Goal: Information Seeking & Learning: Compare options

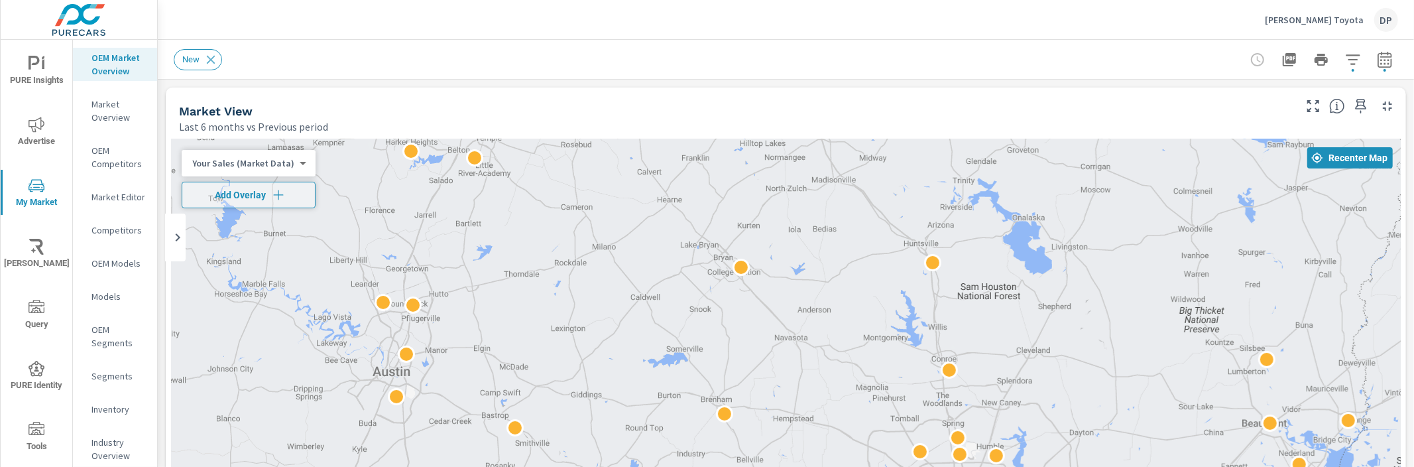
scroll to position [774, 0]
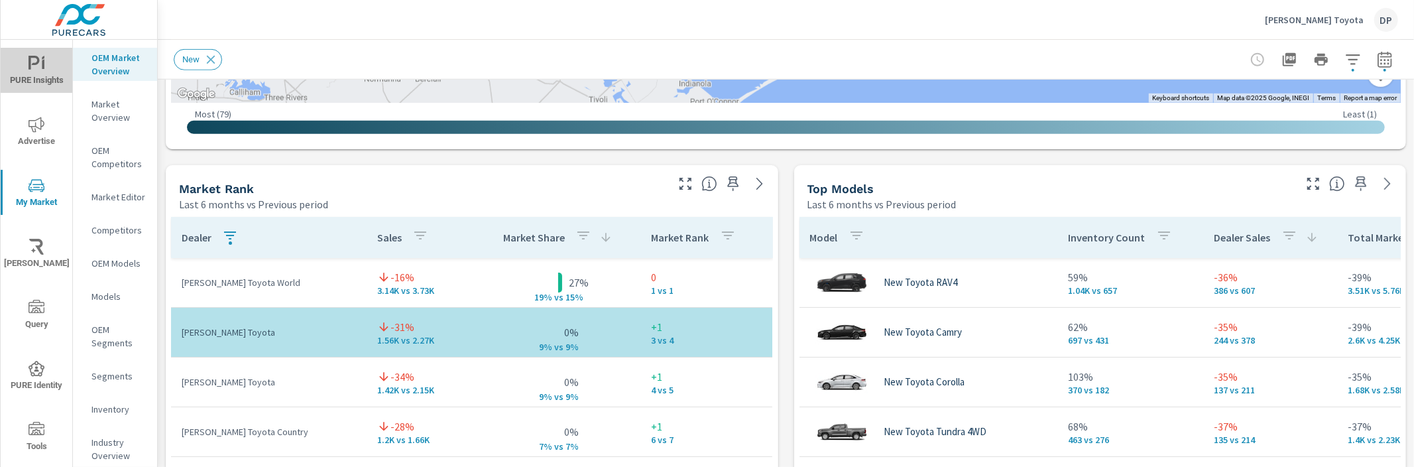
click at [41, 80] on span "PURE Insights" at bounding box center [37, 72] width 64 height 32
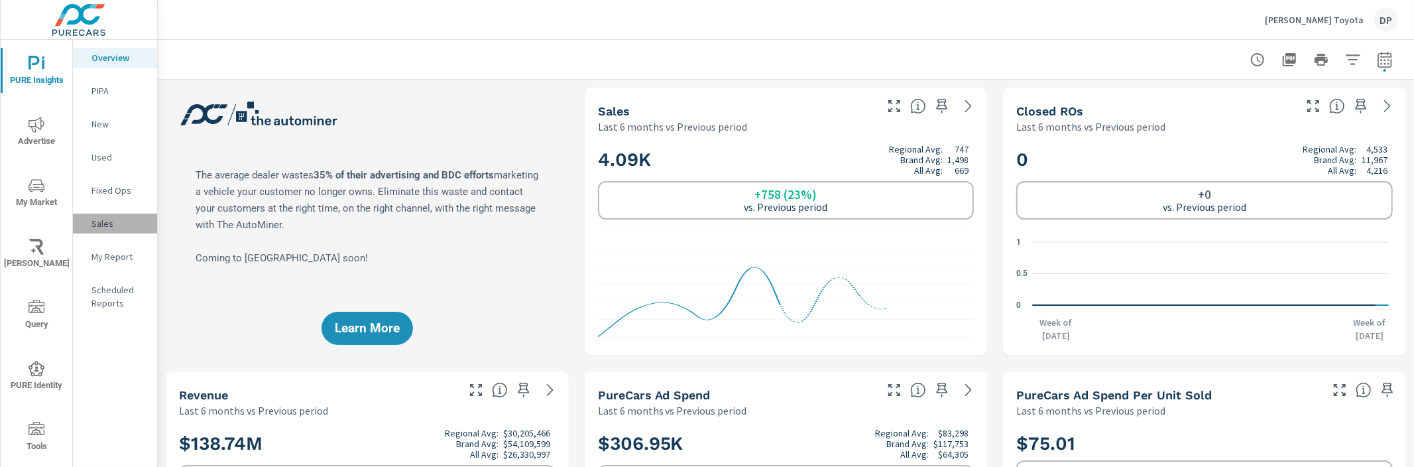
click at [108, 222] on p "Sales" at bounding box center [119, 223] width 55 height 13
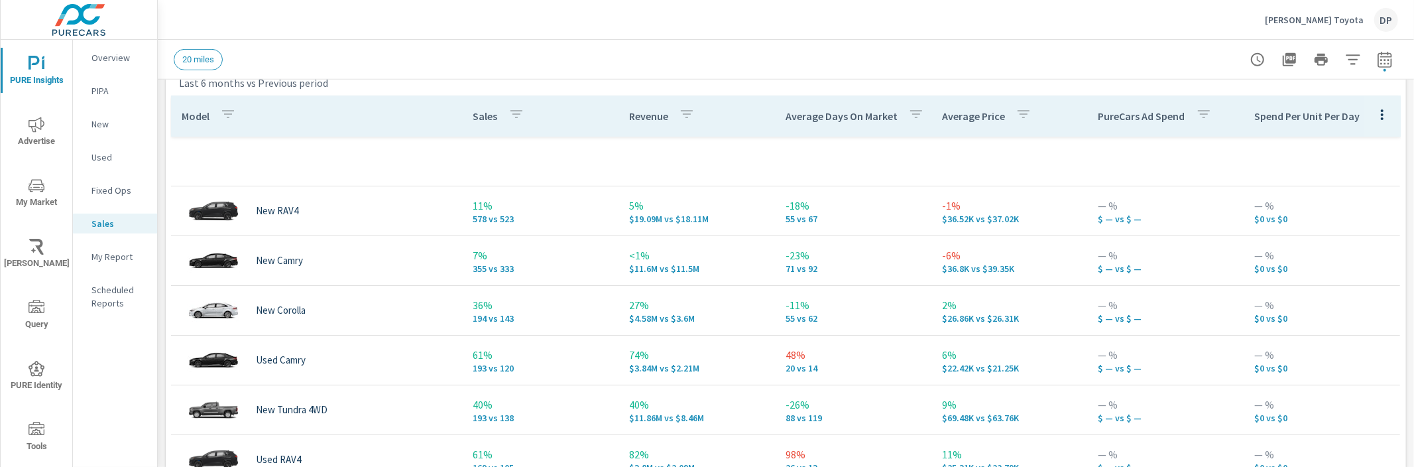
scroll to position [598, 0]
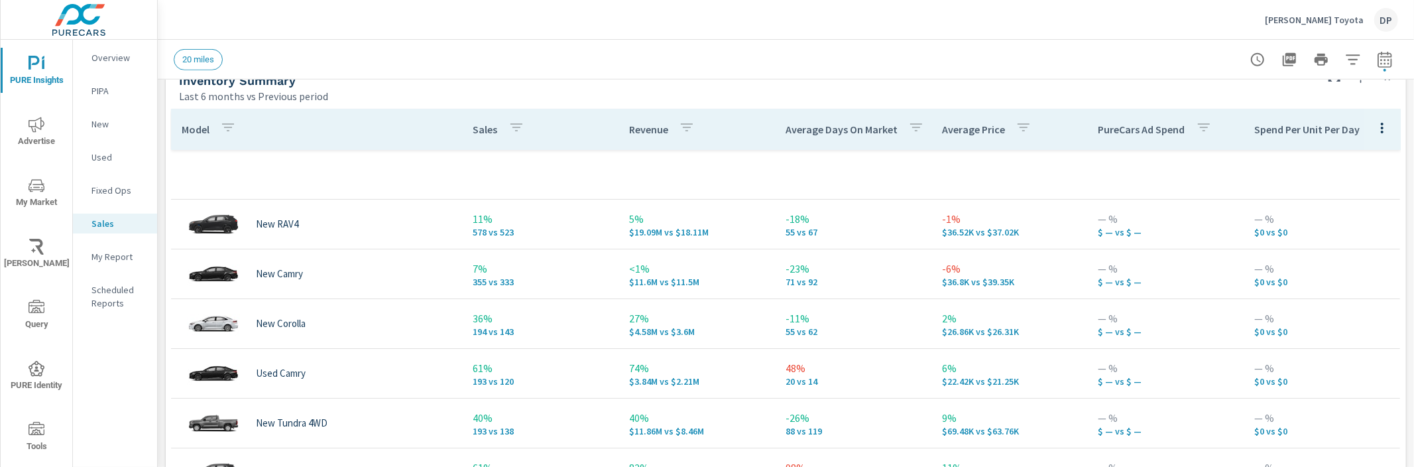
click at [1294, 21] on p "Sterling McCall Toyota" at bounding box center [1314, 20] width 99 height 12
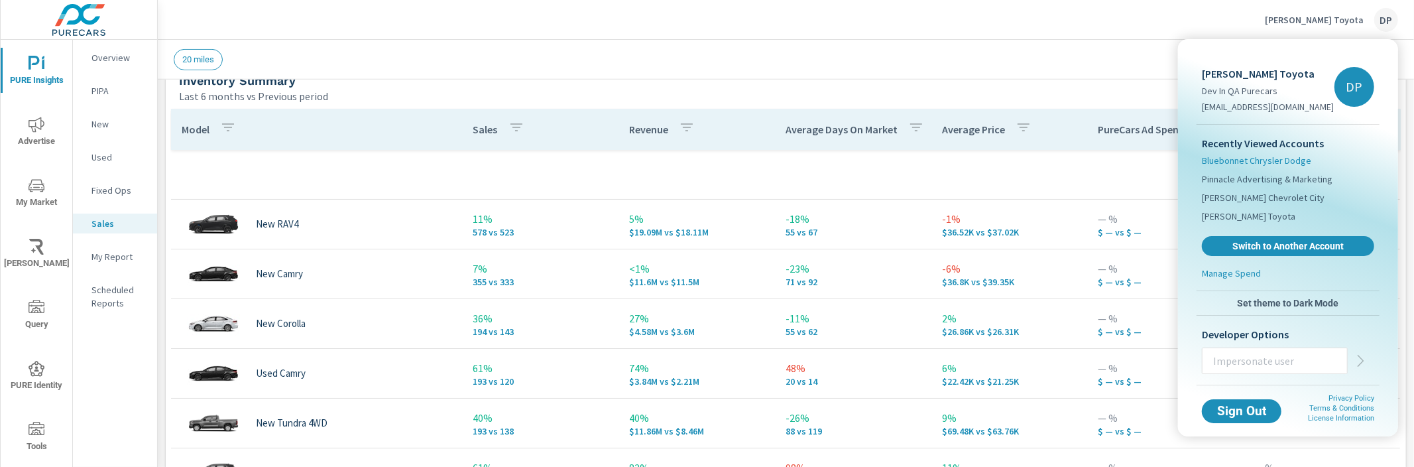
click at [1257, 157] on span "Bluebonnet Chrysler Dodge" at bounding box center [1256, 160] width 109 height 13
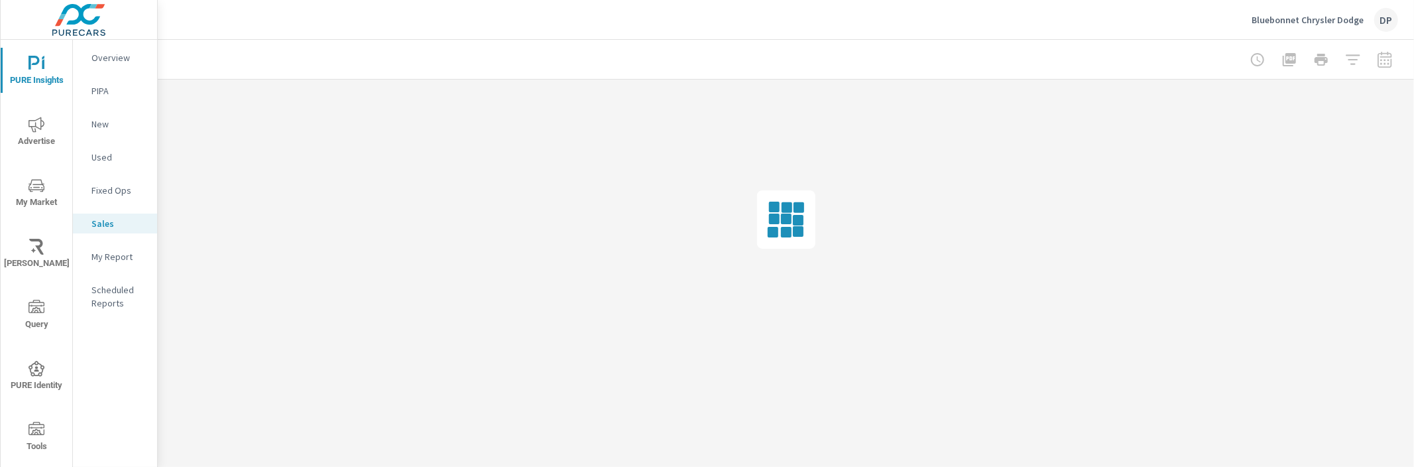
click at [1383, 23] on div "DP" at bounding box center [1387, 20] width 24 height 24
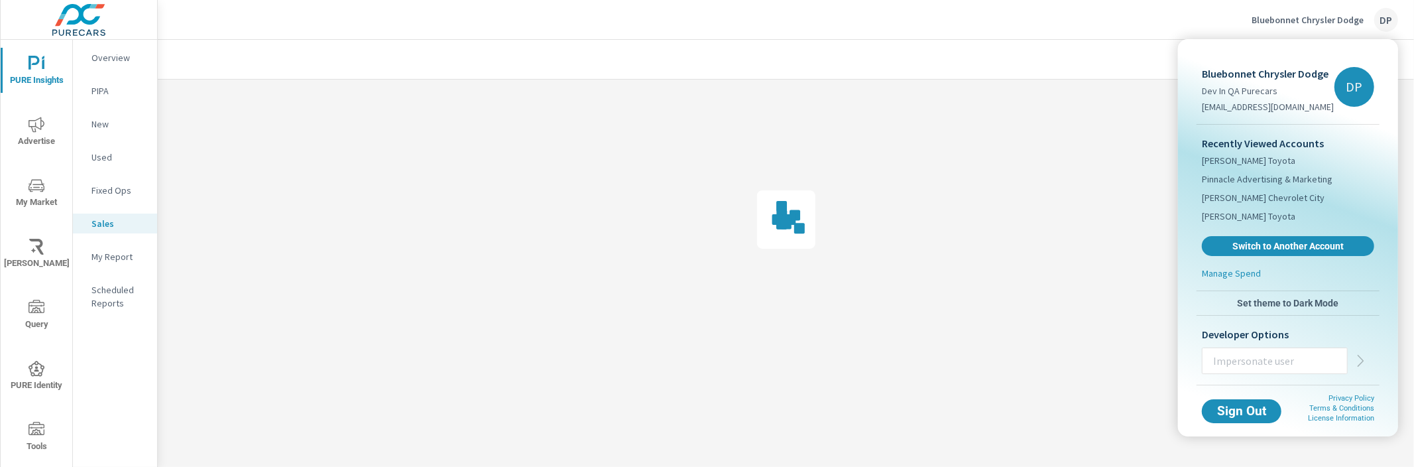
click at [1383, 21] on div at bounding box center [707, 233] width 1414 height 467
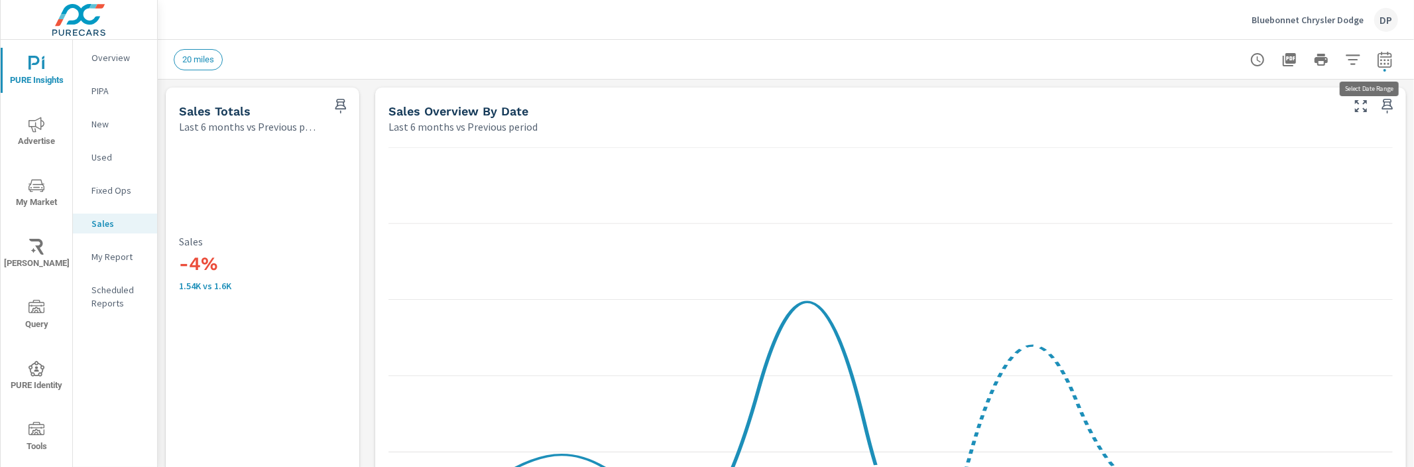
click at [1382, 59] on button "button" at bounding box center [1385, 59] width 27 height 27
select select "Last 6 months"
select select "Previous period"
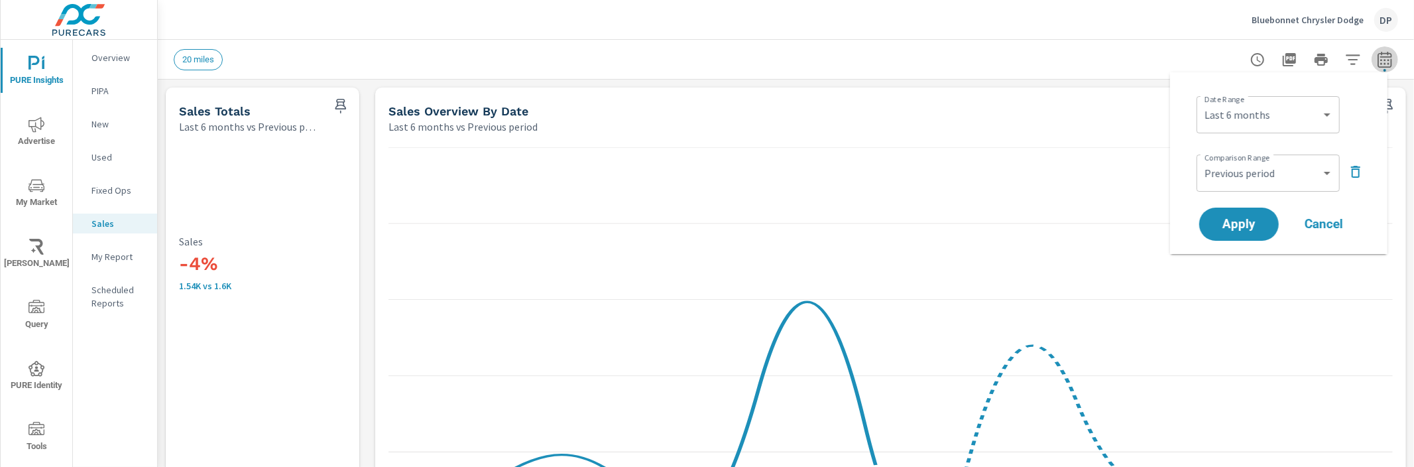
click at [1382, 59] on button "button" at bounding box center [1385, 59] width 27 height 27
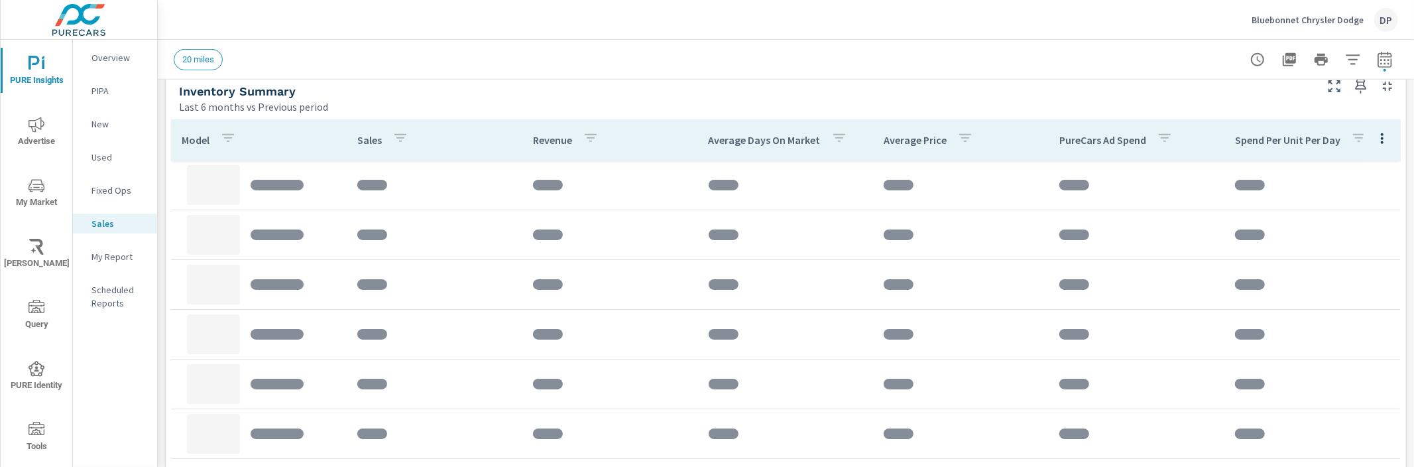
scroll to position [473, 0]
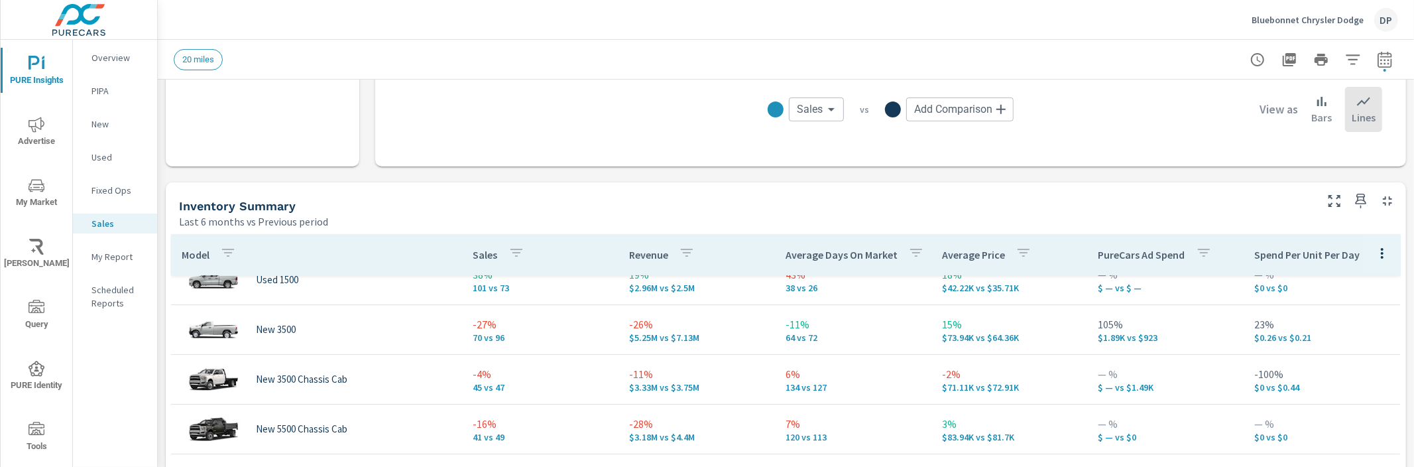
scroll to position [536, 0]
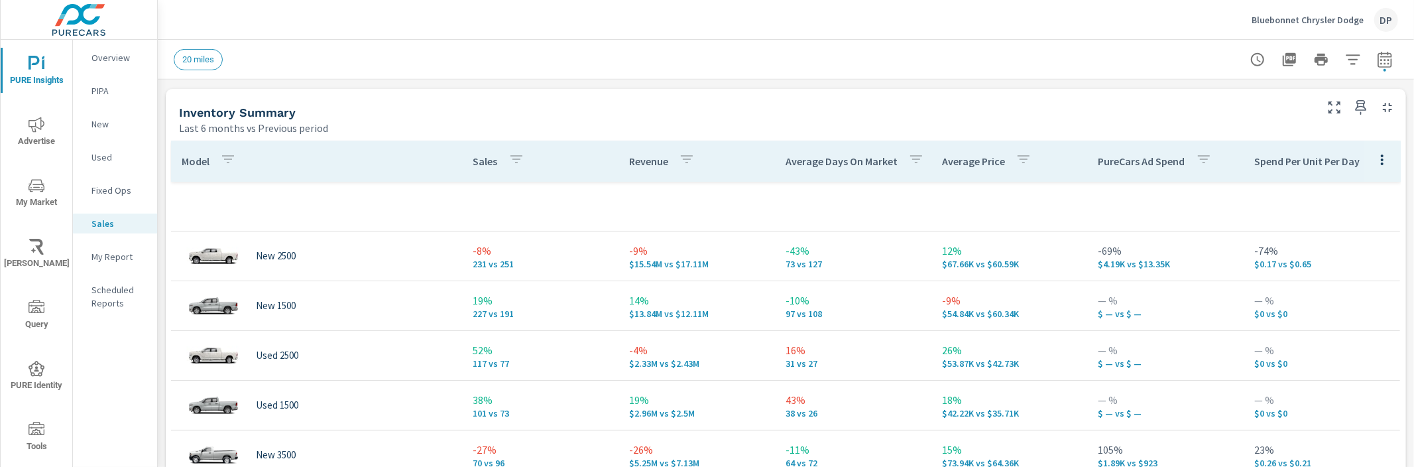
scroll to position [3, 0]
click at [491, 170] on div "Sales" at bounding box center [501, 161] width 56 height 31
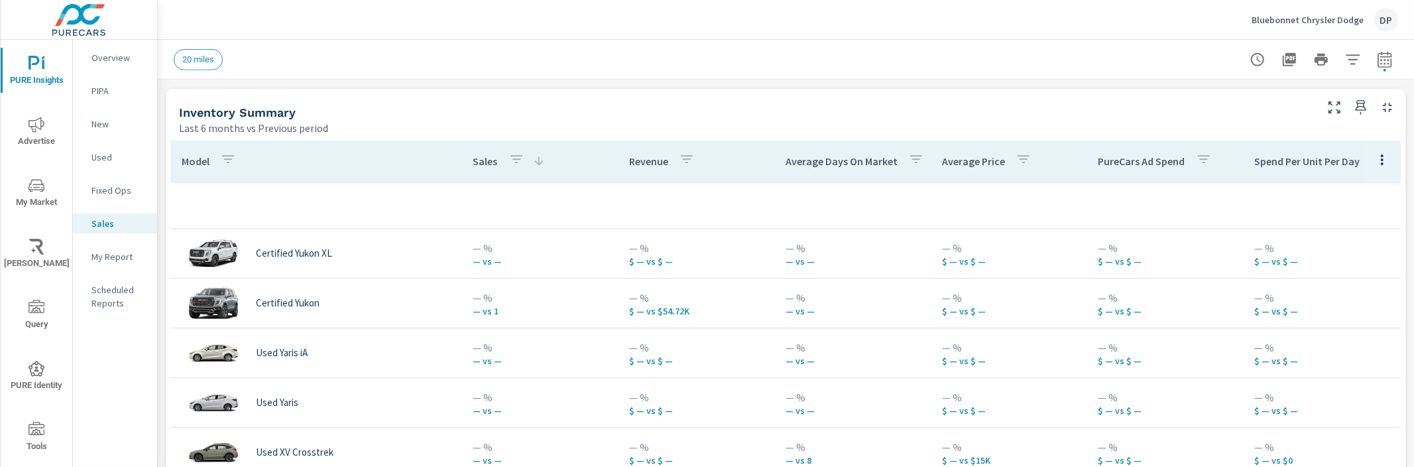
click at [491, 170] on div "Sales" at bounding box center [509, 161] width 72 height 31
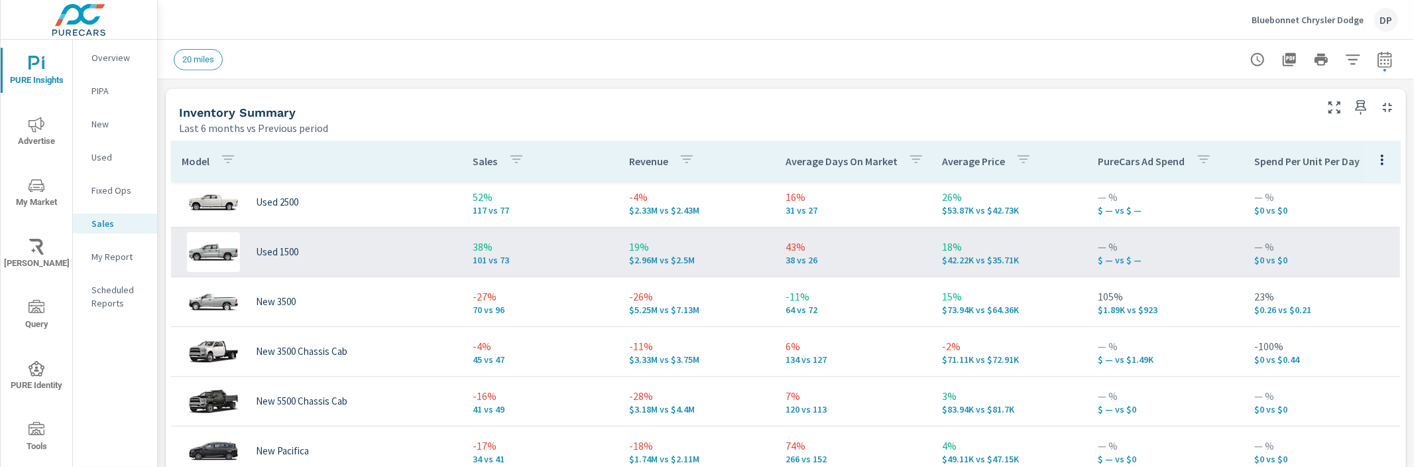
scroll to position [245, 0]
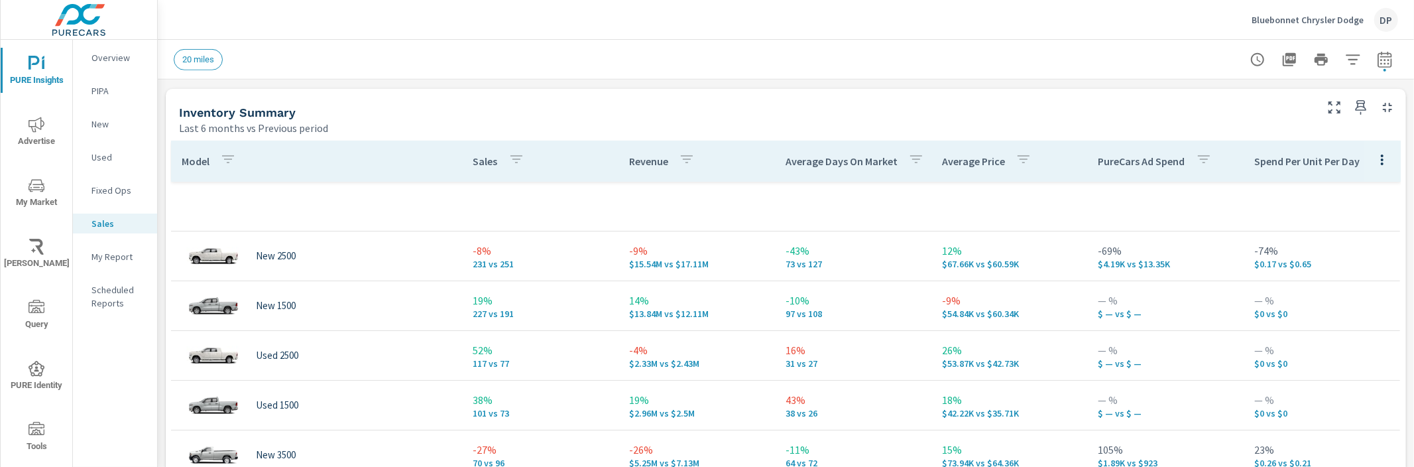
scroll to position [387, 0]
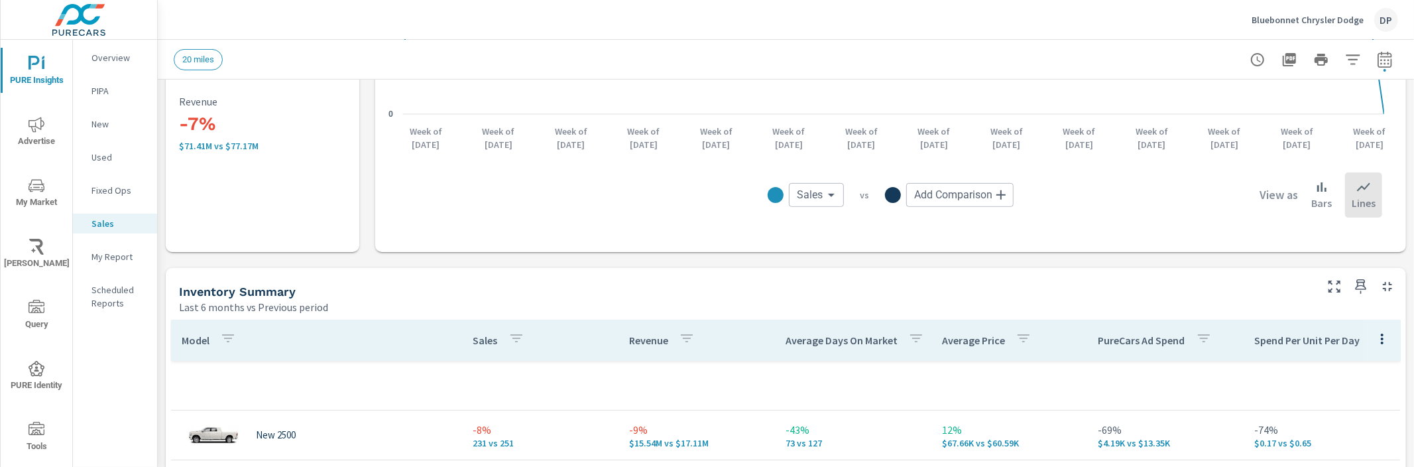
click at [1377, 55] on icon "button" at bounding box center [1385, 60] width 16 height 16
select select "Last 6 months"
select select "Previous period"
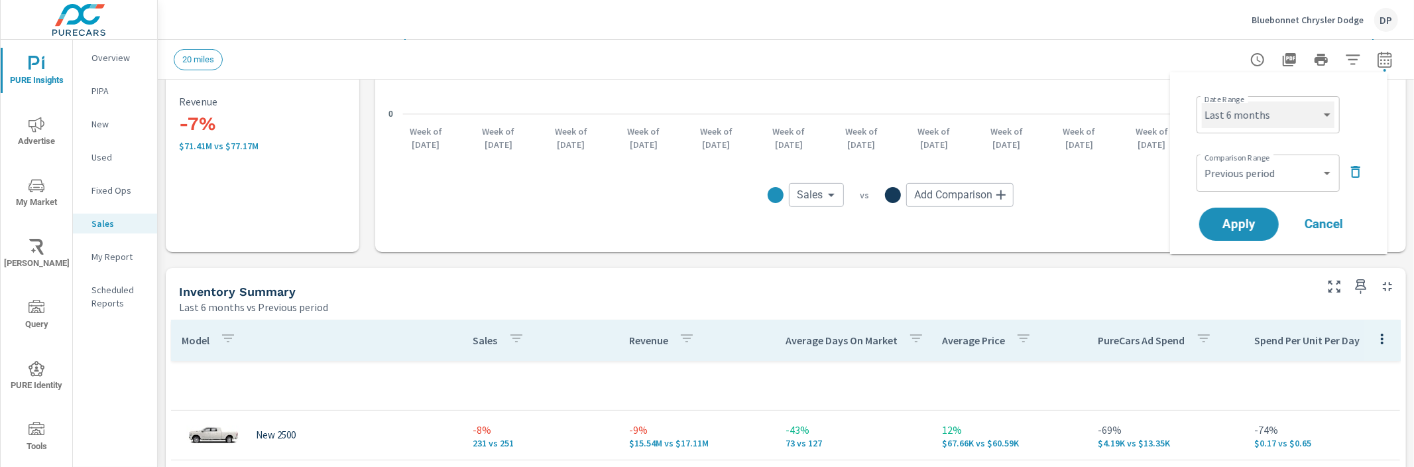
click at [1317, 107] on select "Custom [DATE] Last week Last 7 days Last 14 days Last 30 days Last 45 days Last…" at bounding box center [1268, 114] width 133 height 27
click at [1202, 101] on select "Custom [DATE] Last week Last 7 days Last 14 days Last 30 days Last 45 days Last…" at bounding box center [1268, 114] width 133 height 27
select select "Last 30 days"
click at [1237, 224] on span "Apply" at bounding box center [1239, 224] width 54 height 13
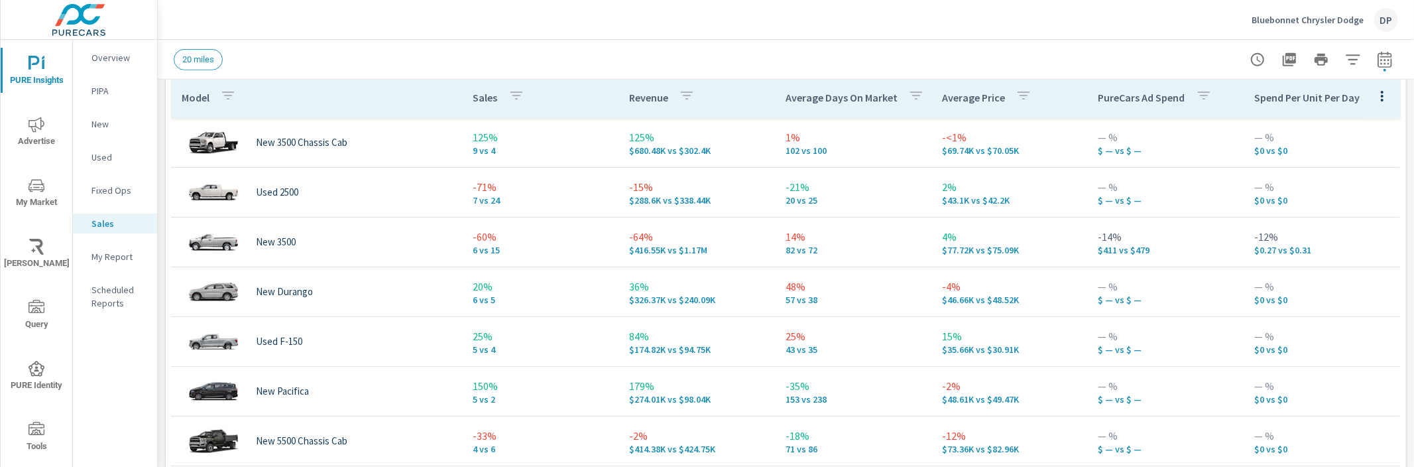
scroll to position [388, 0]
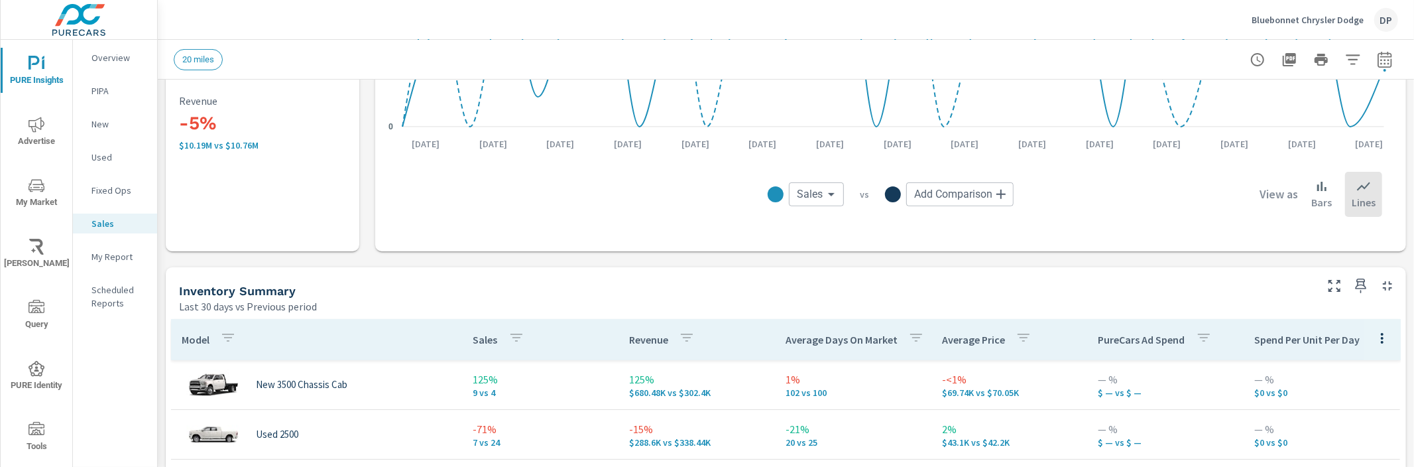
click at [1293, 16] on p "Bluebonnet Chrysler Dodge" at bounding box center [1308, 20] width 112 height 12
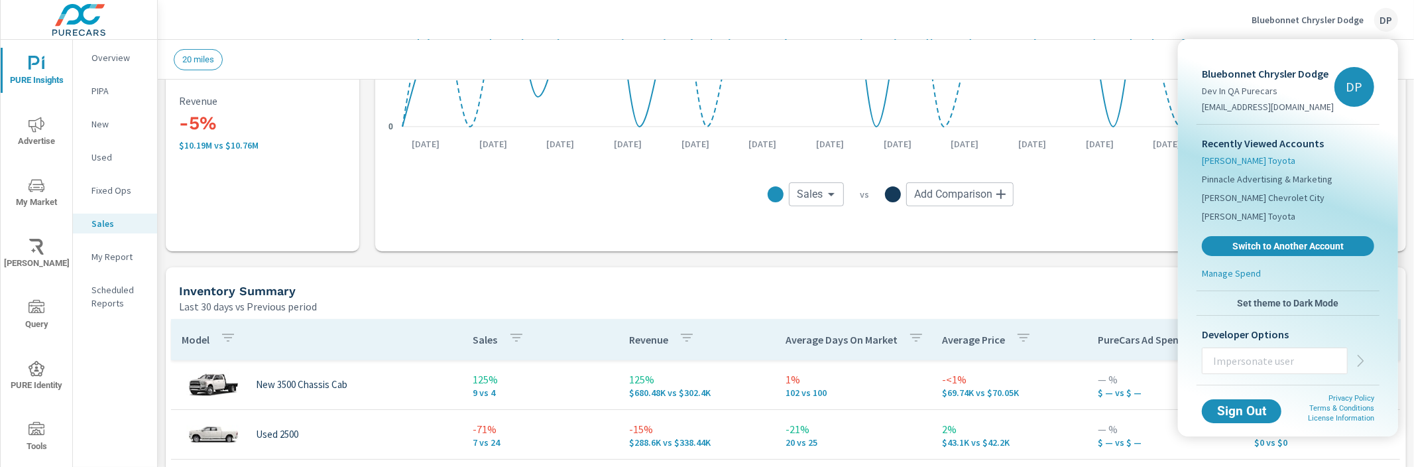
click at [1266, 160] on span "[PERSON_NAME] Toyota" at bounding box center [1248, 160] width 93 height 13
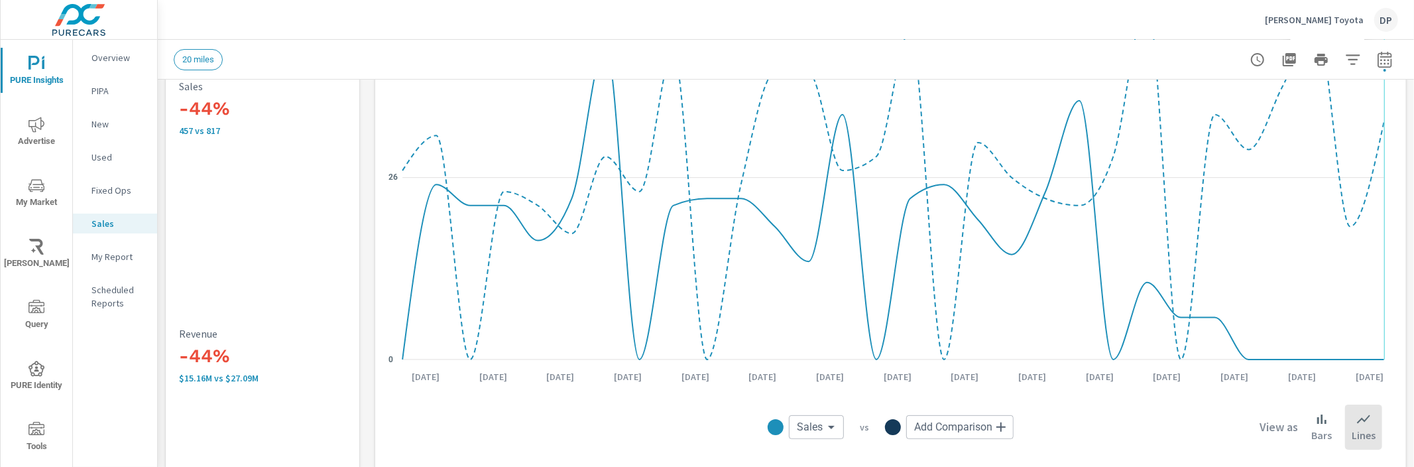
scroll to position [535, 0]
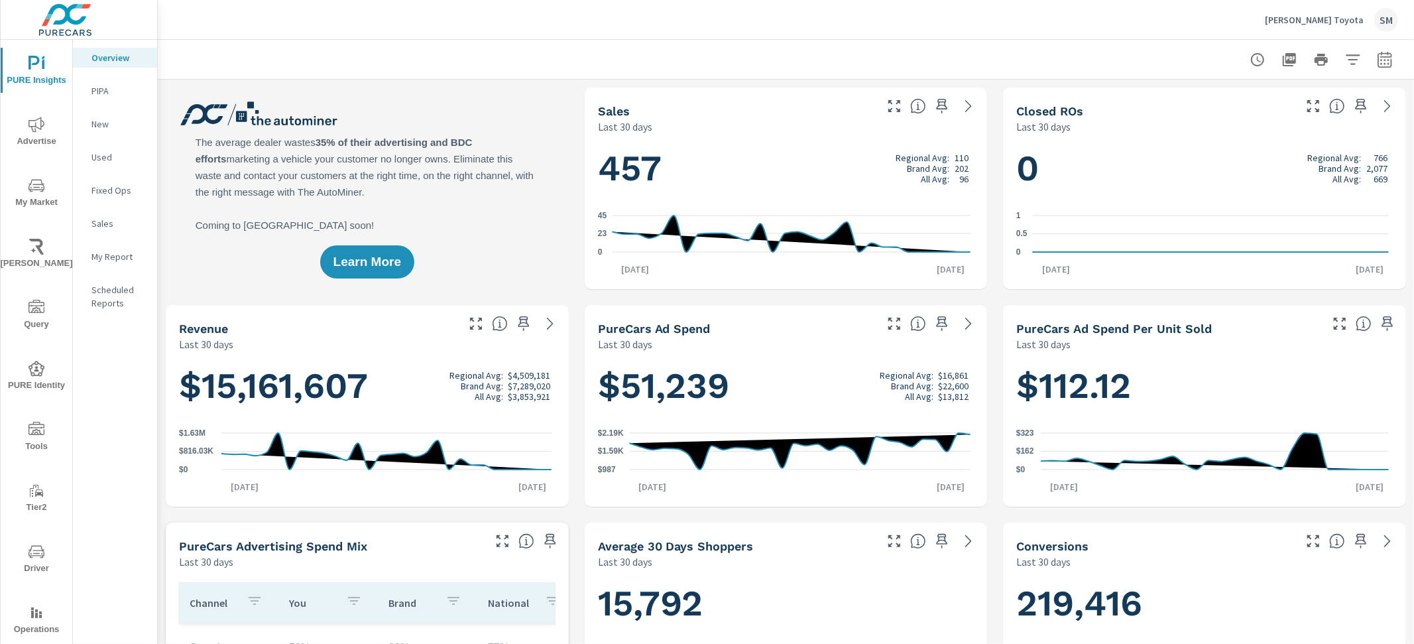
click at [113, 218] on p "Sales" at bounding box center [119, 223] width 55 height 13
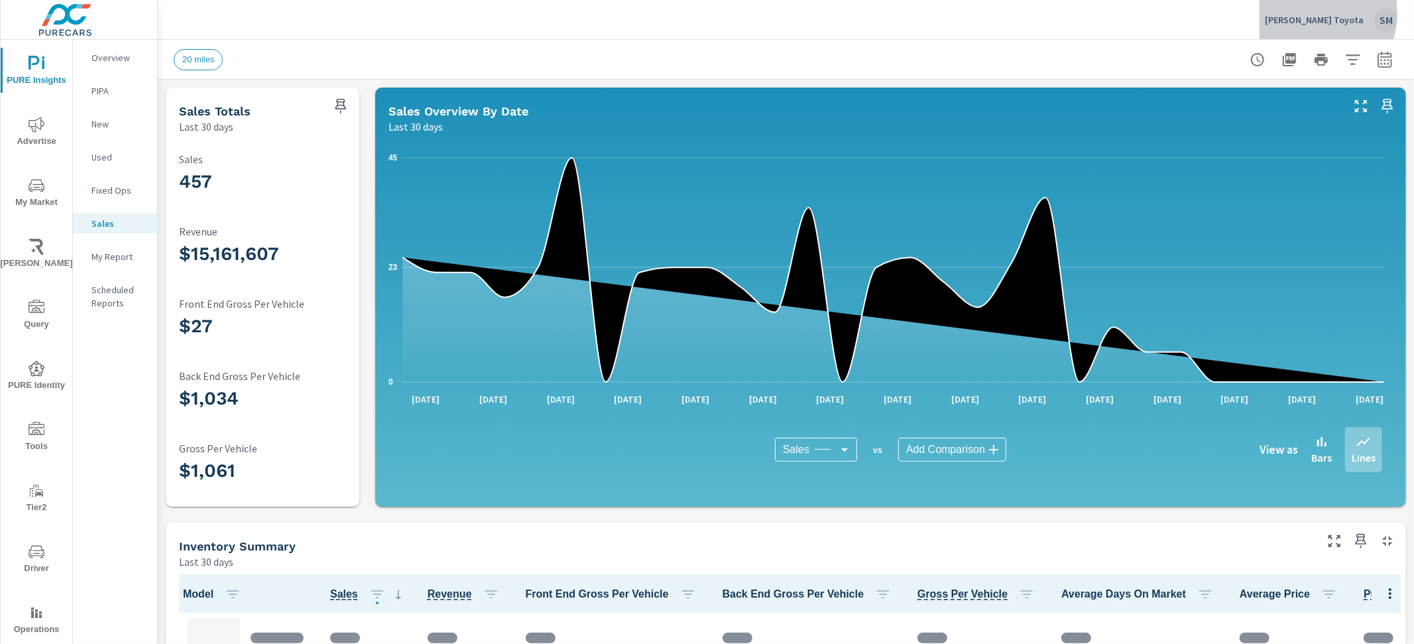
click at [1311, 13] on div "Sterling McCall Toyota SM" at bounding box center [1331, 20] width 133 height 24
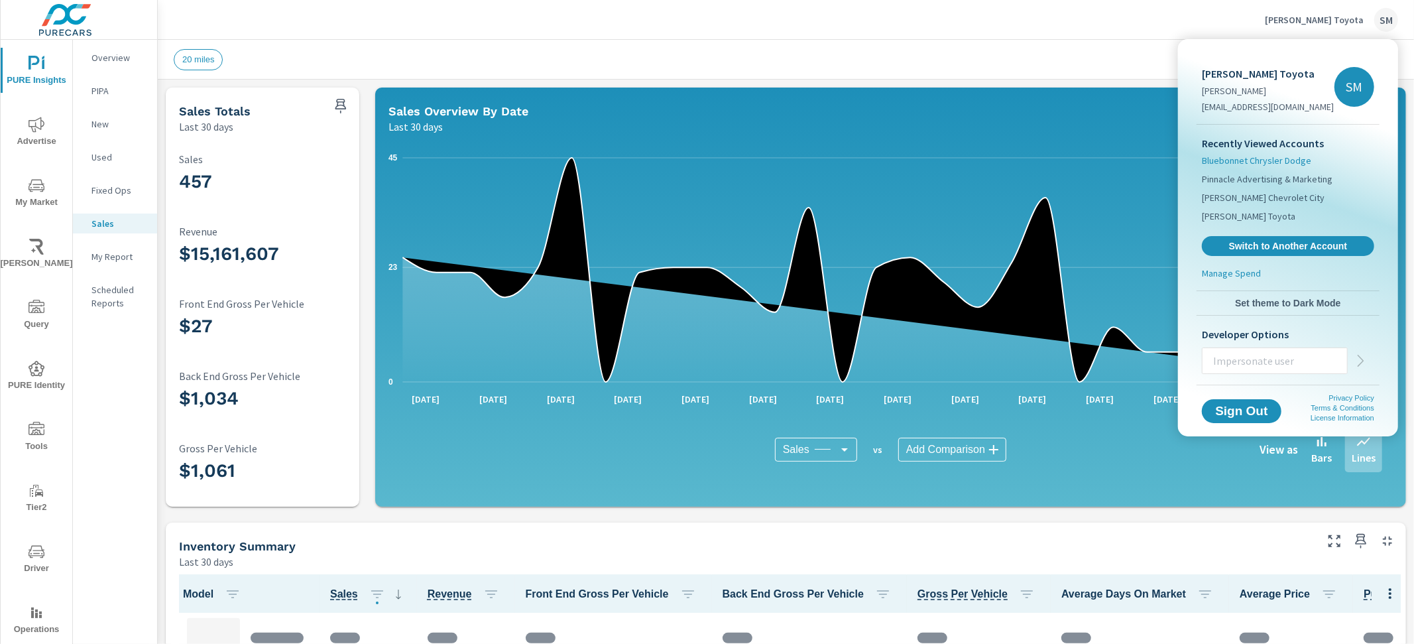
click at [1256, 159] on span "Bluebonnet Chrysler Dodge" at bounding box center [1256, 160] width 109 height 13
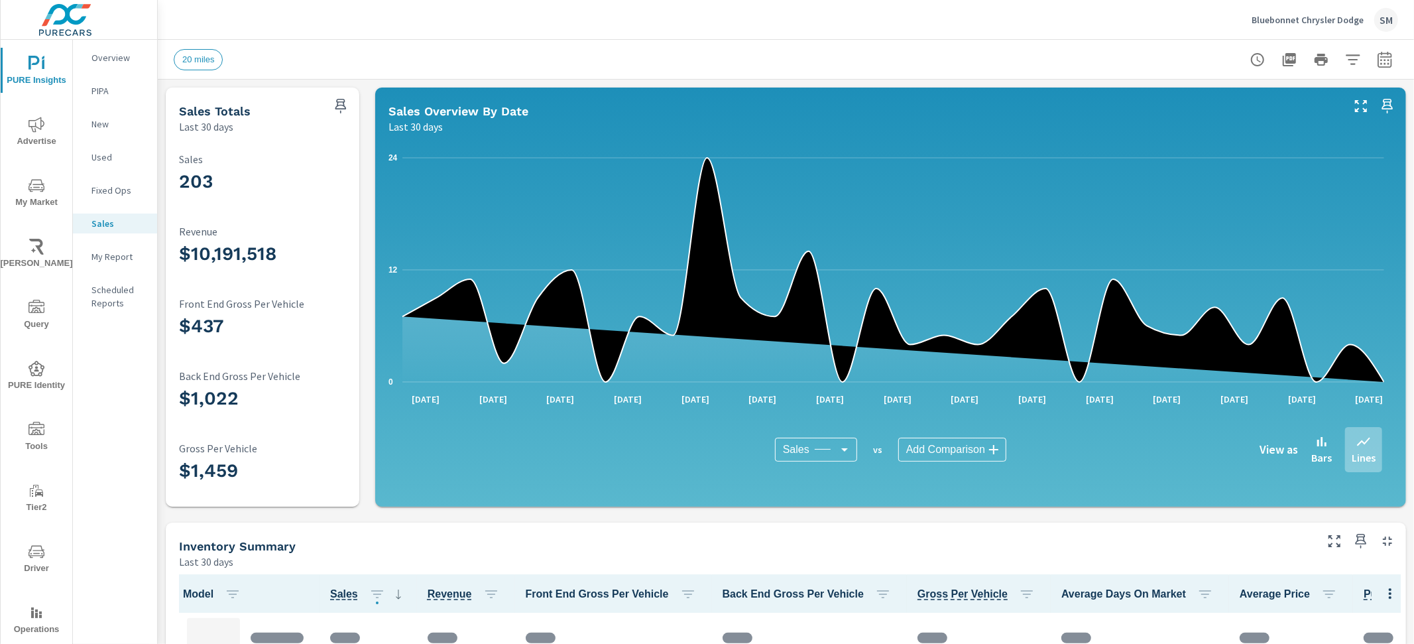
click at [948, 42] on div "20 miles" at bounding box center [786, 59] width 1225 height 39
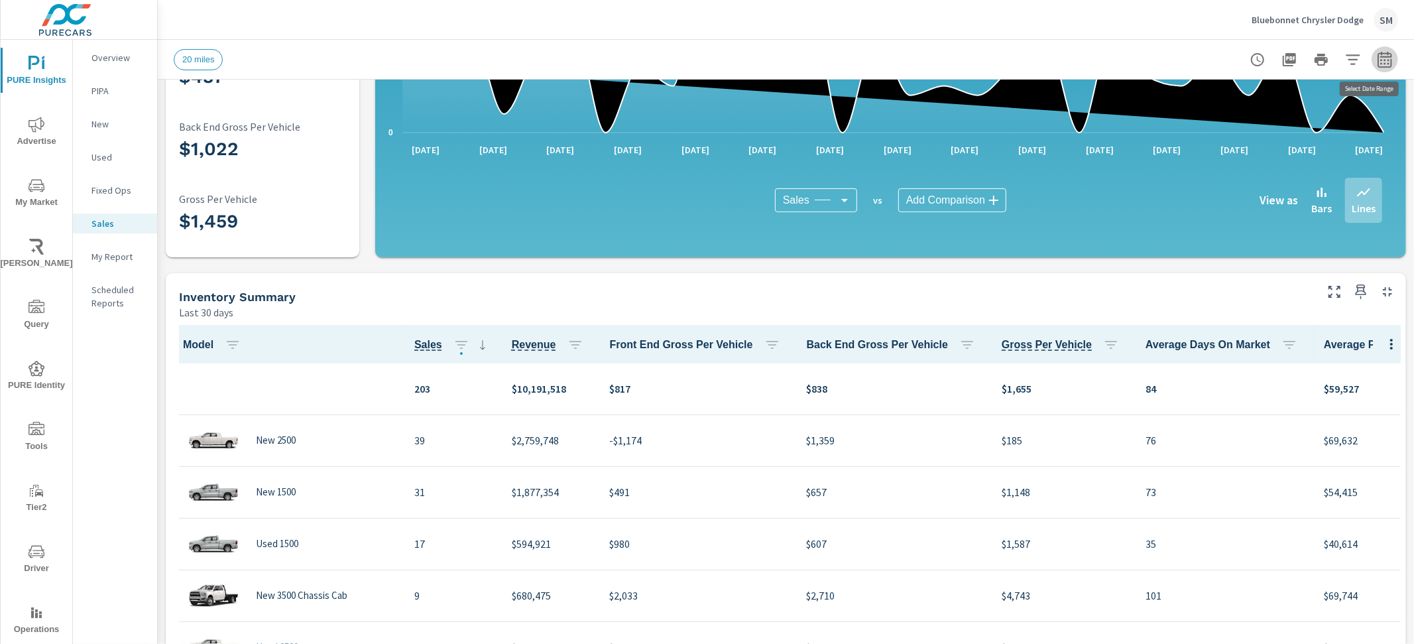
click at [1378, 54] on icon "button" at bounding box center [1385, 59] width 14 height 16
select select "Last 30 days"
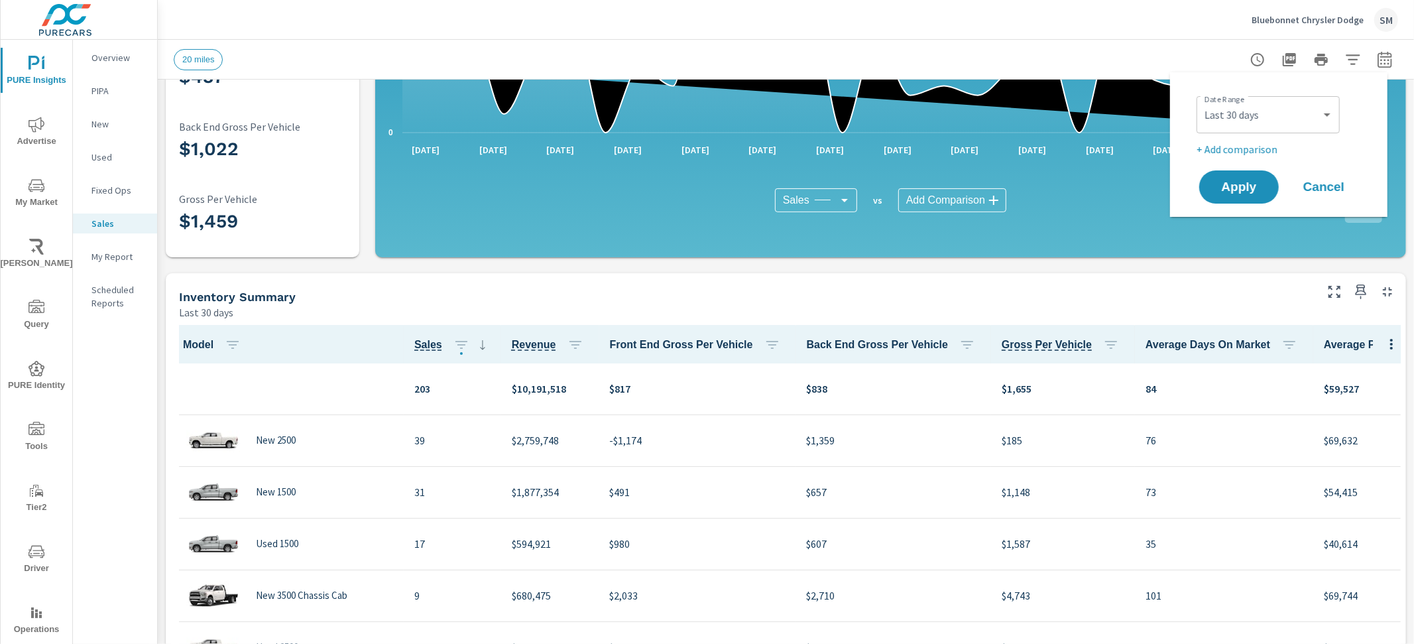
click at [1231, 150] on p "+ Add comparison" at bounding box center [1282, 149] width 170 height 16
select select "Previous period"
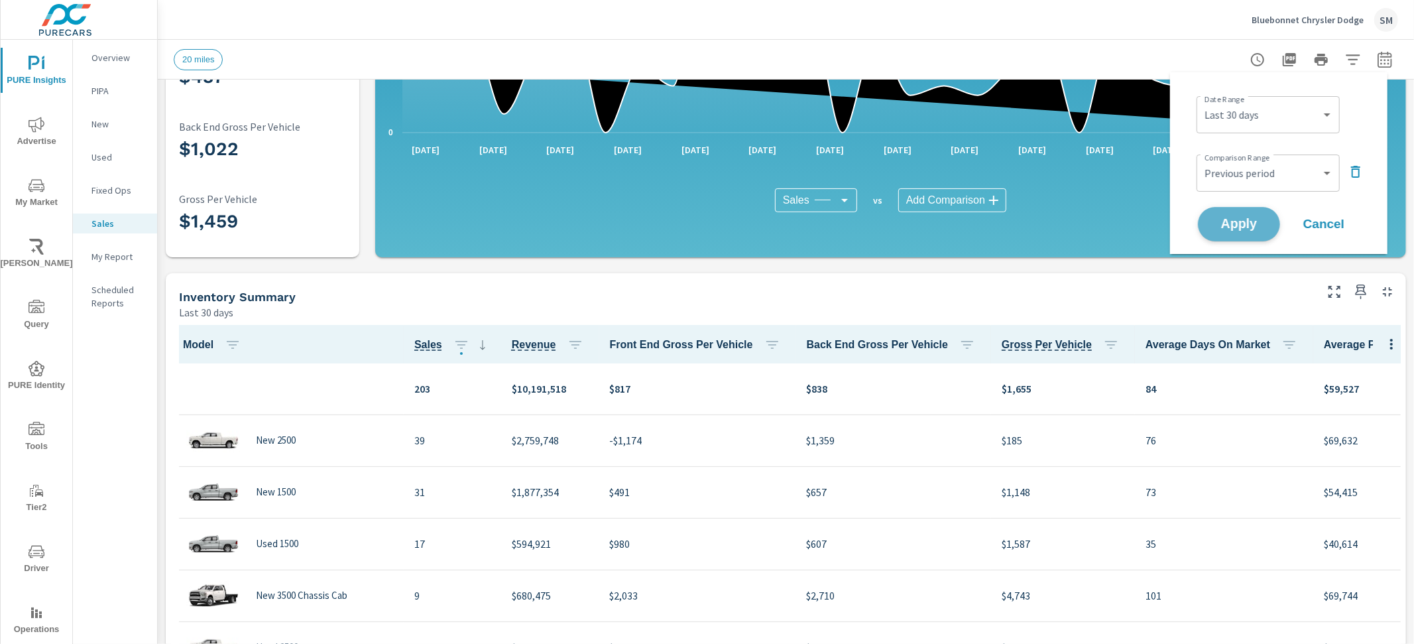
click at [1230, 223] on span "Apply" at bounding box center [1239, 224] width 54 height 13
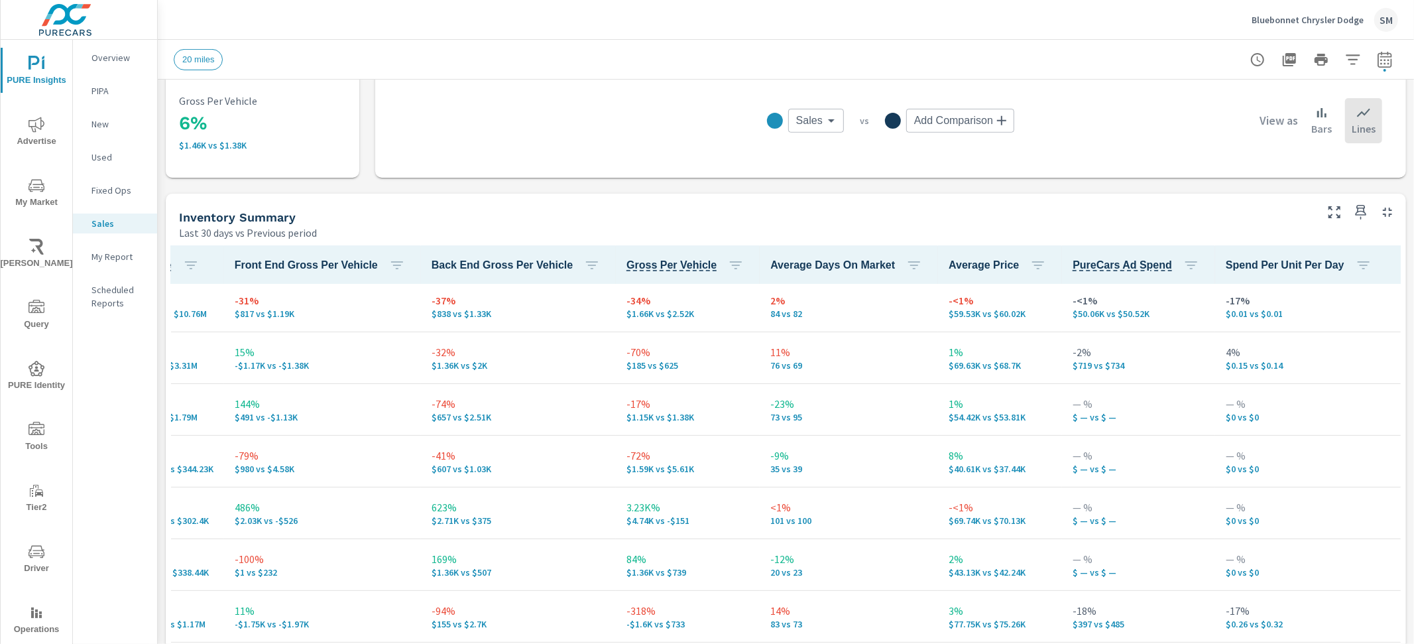
scroll to position [3, 415]
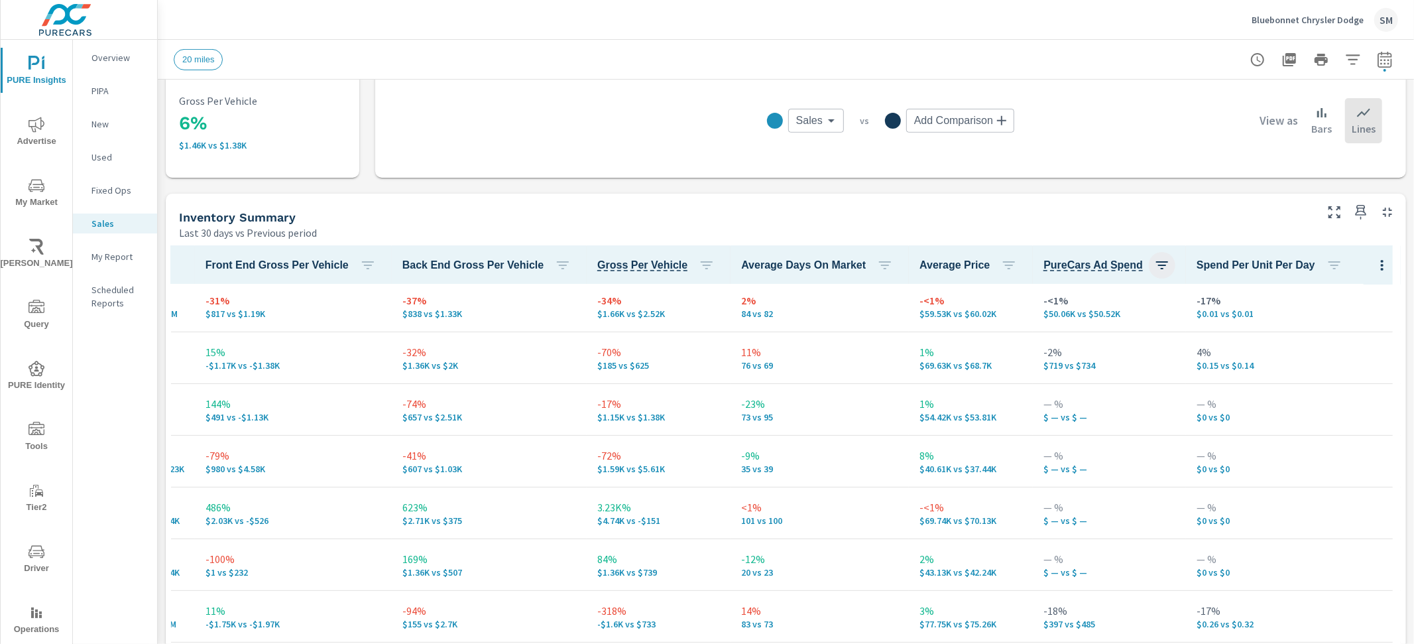
click at [1156, 264] on icon "button" at bounding box center [1162, 265] width 12 height 8
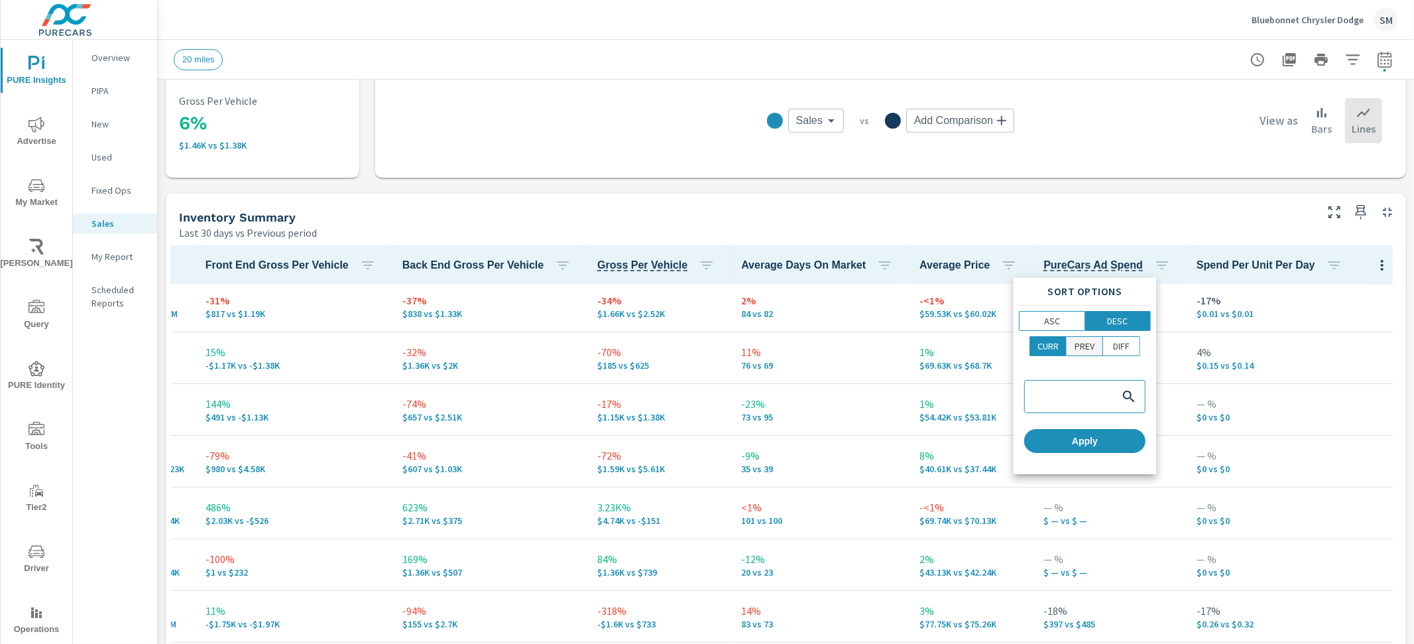
click at [1089, 341] on p "PREV" at bounding box center [1085, 345] width 20 height 13
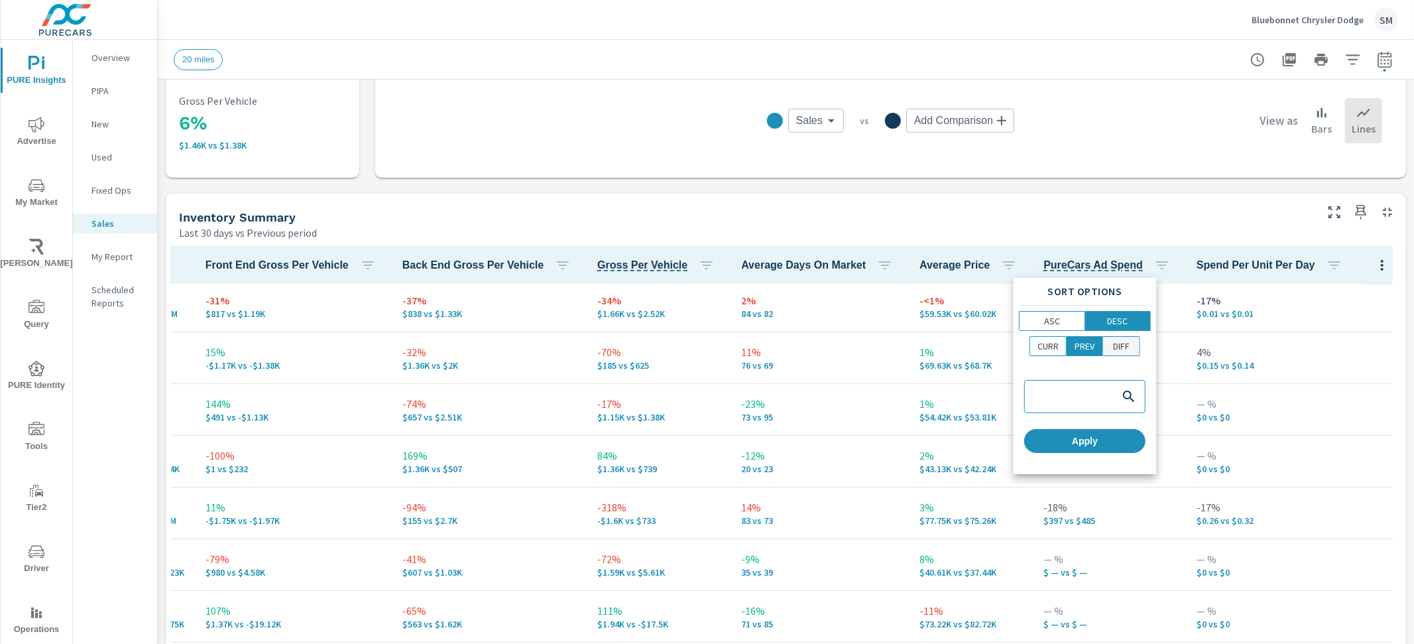
click at [1123, 343] on p "DIFF" at bounding box center [1121, 345] width 17 height 13
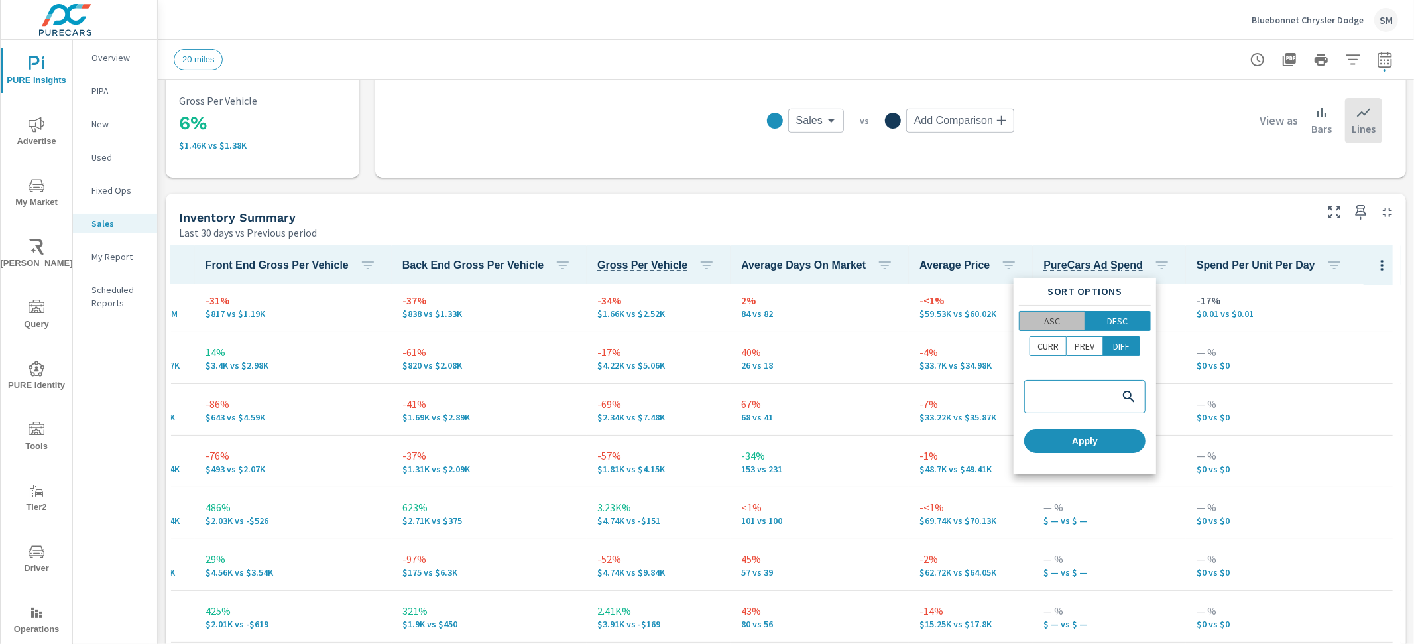
click at [1066, 324] on span "ASC" at bounding box center [1052, 320] width 57 height 13
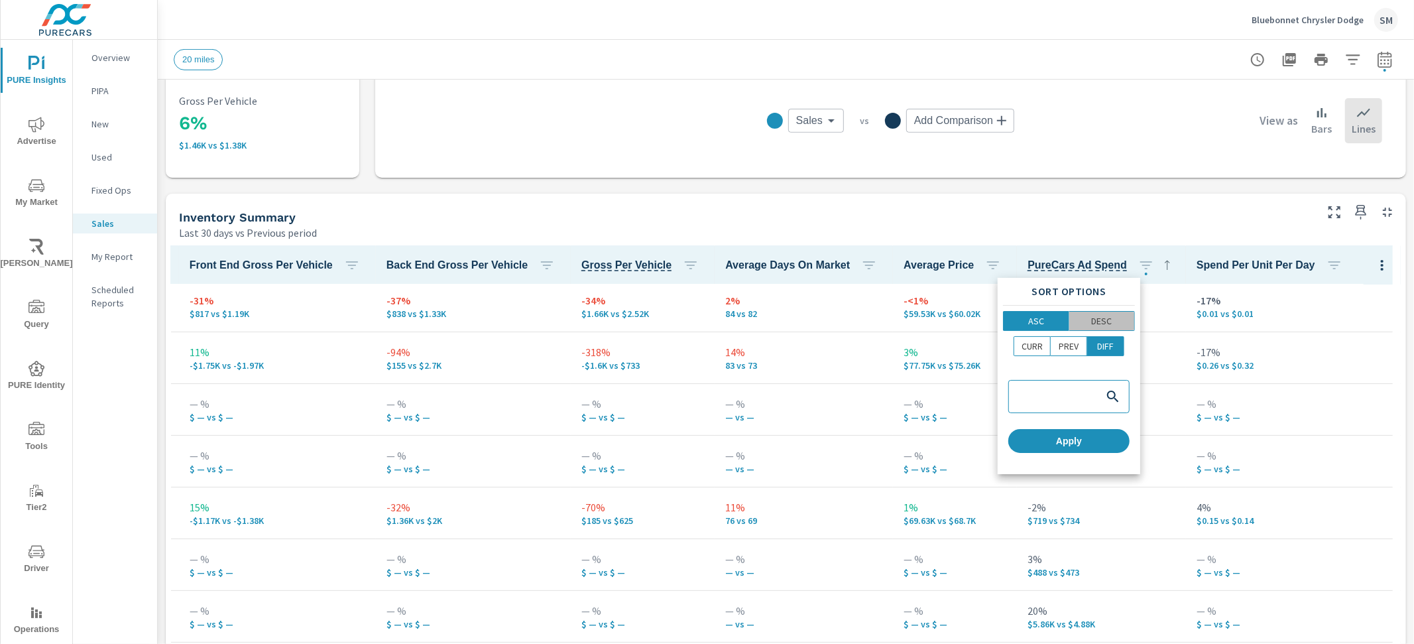
click at [1107, 319] on p "DESC" at bounding box center [1101, 320] width 21 height 13
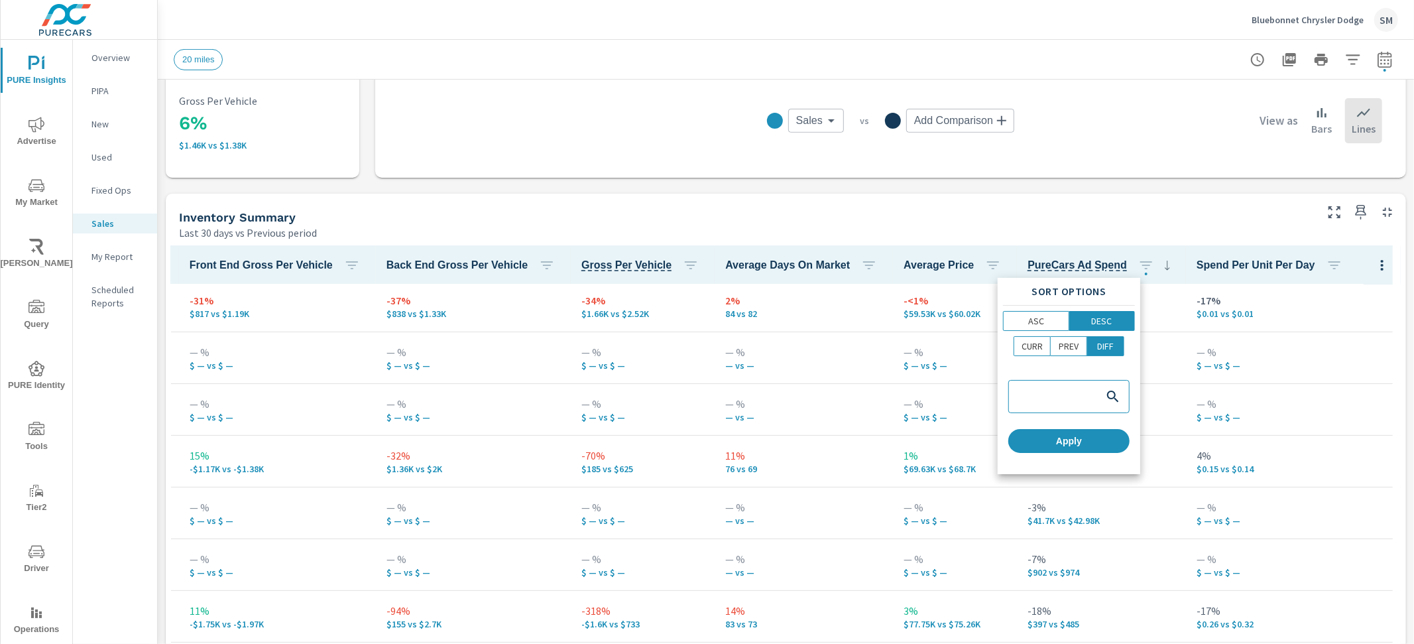
click at [1245, 394] on div at bounding box center [707, 322] width 1414 height 644
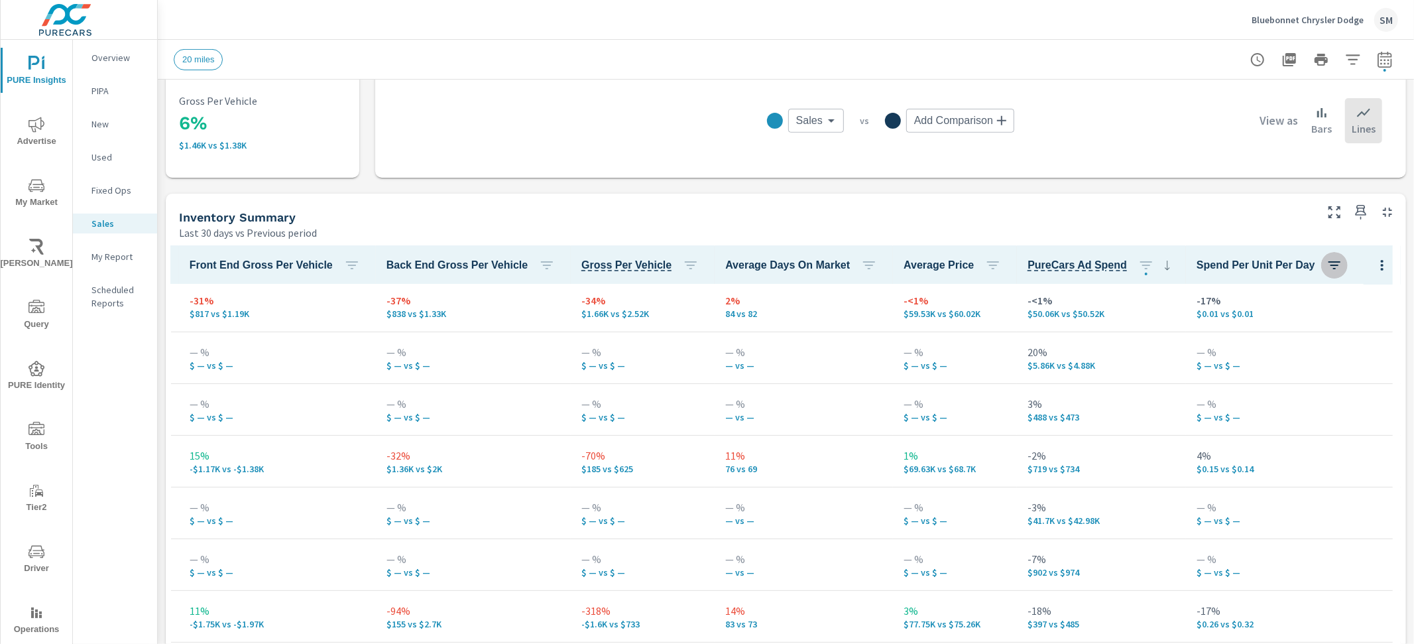
click at [1322, 267] on button "button" at bounding box center [1335, 265] width 27 height 27
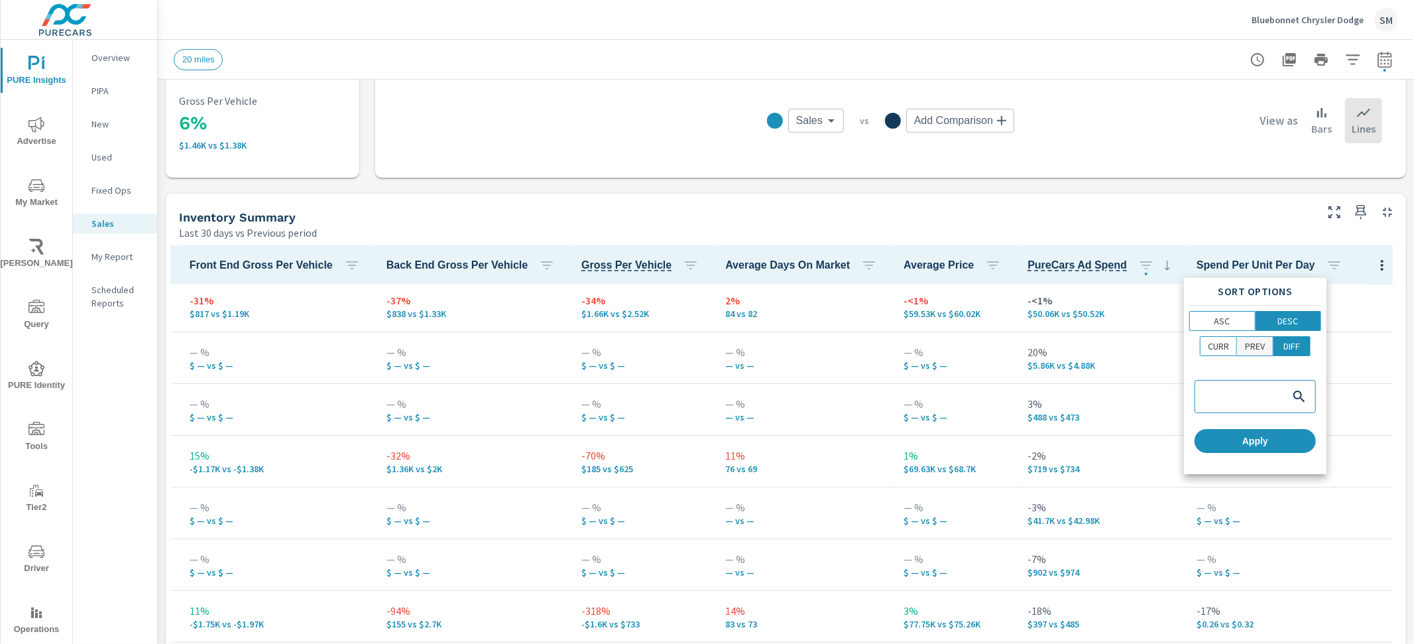
click at [1254, 341] on p "PREV" at bounding box center [1255, 345] width 20 height 13
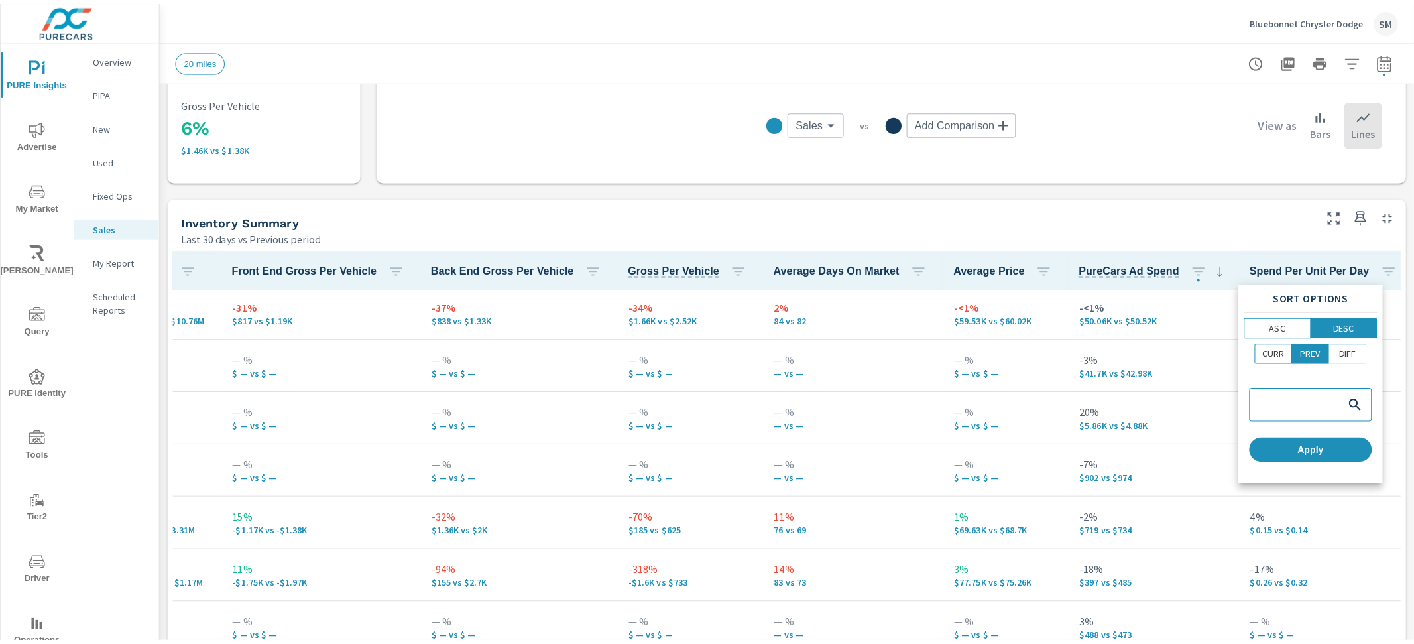
scroll to position [3, 373]
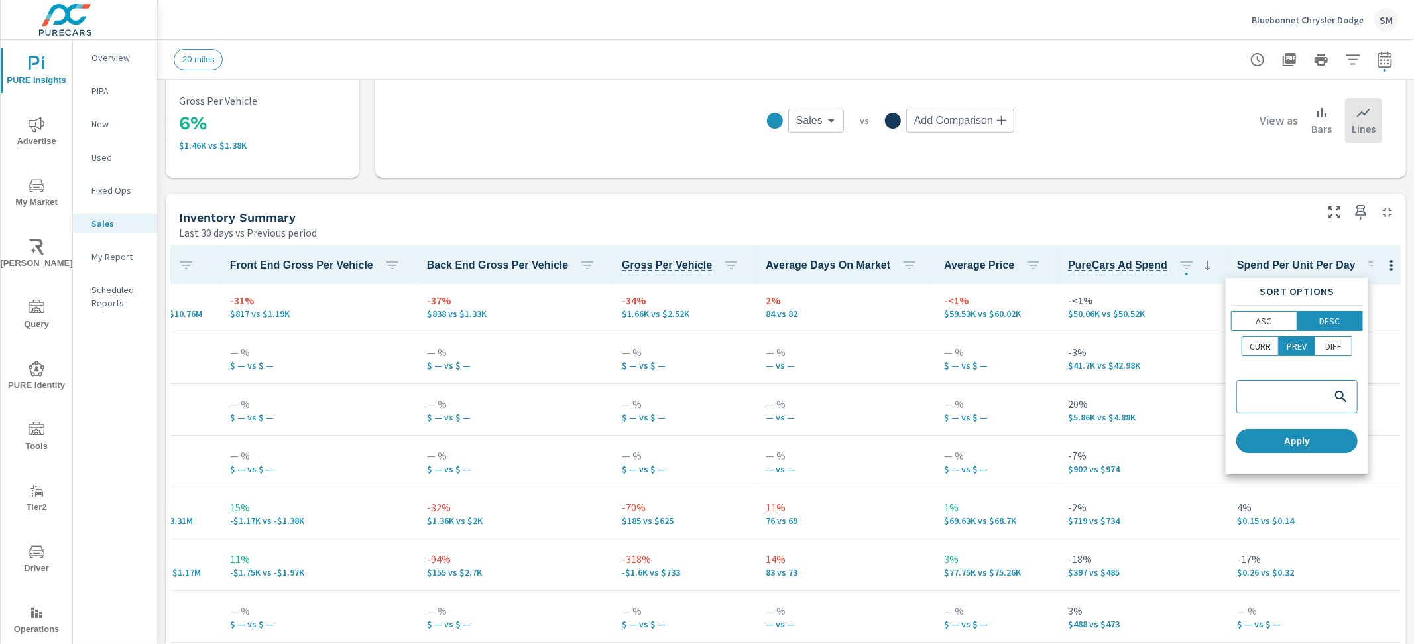
click at [1359, 58] on div at bounding box center [707, 322] width 1414 height 644
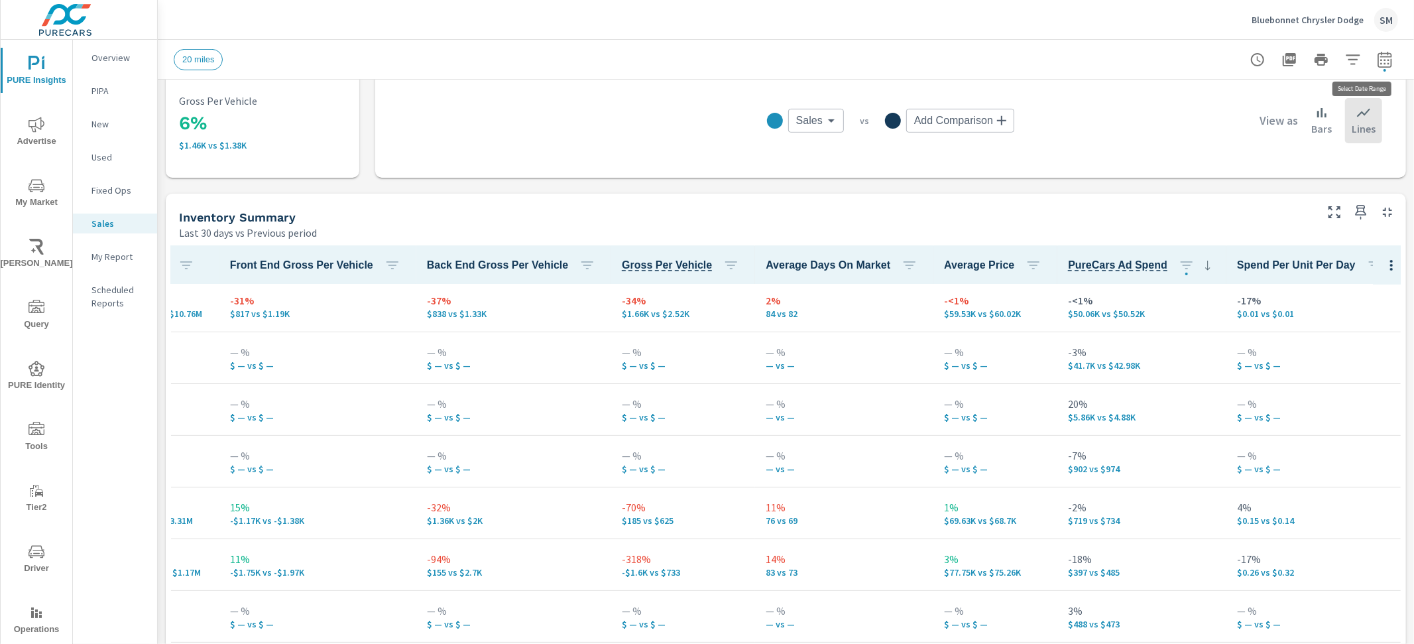
click at [1381, 62] on icon "button" at bounding box center [1385, 61] width 9 height 5
select select "Last 30 days"
select select "Previous period"
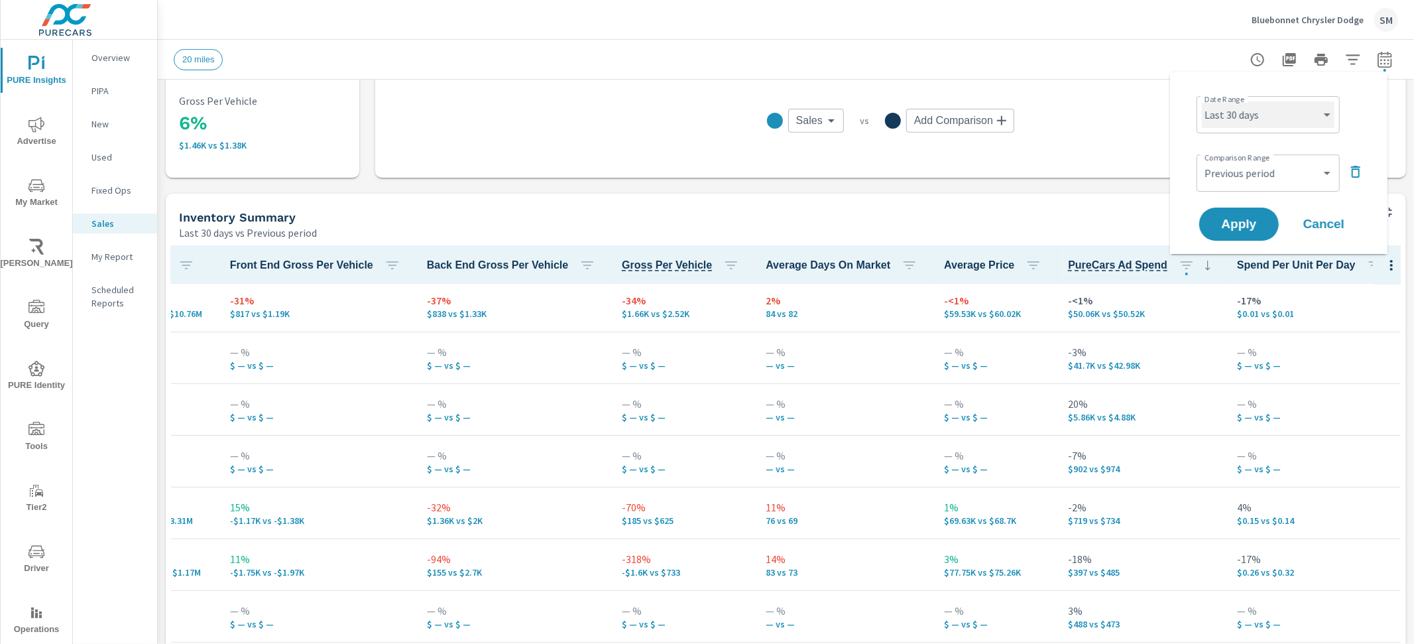
click at [1316, 115] on select "Custom Yesterday Last week Last 7 days Last 14 days Last 30 days Last 45 days L…" at bounding box center [1268, 114] width 133 height 27
click at [1202, 101] on select "Custom Yesterday Last week Last 7 days Last 14 days Last 30 days Last 45 days L…" at bounding box center [1268, 114] width 133 height 27
select select "Last 6 months"
click at [1241, 224] on span "Apply" at bounding box center [1239, 224] width 54 height 13
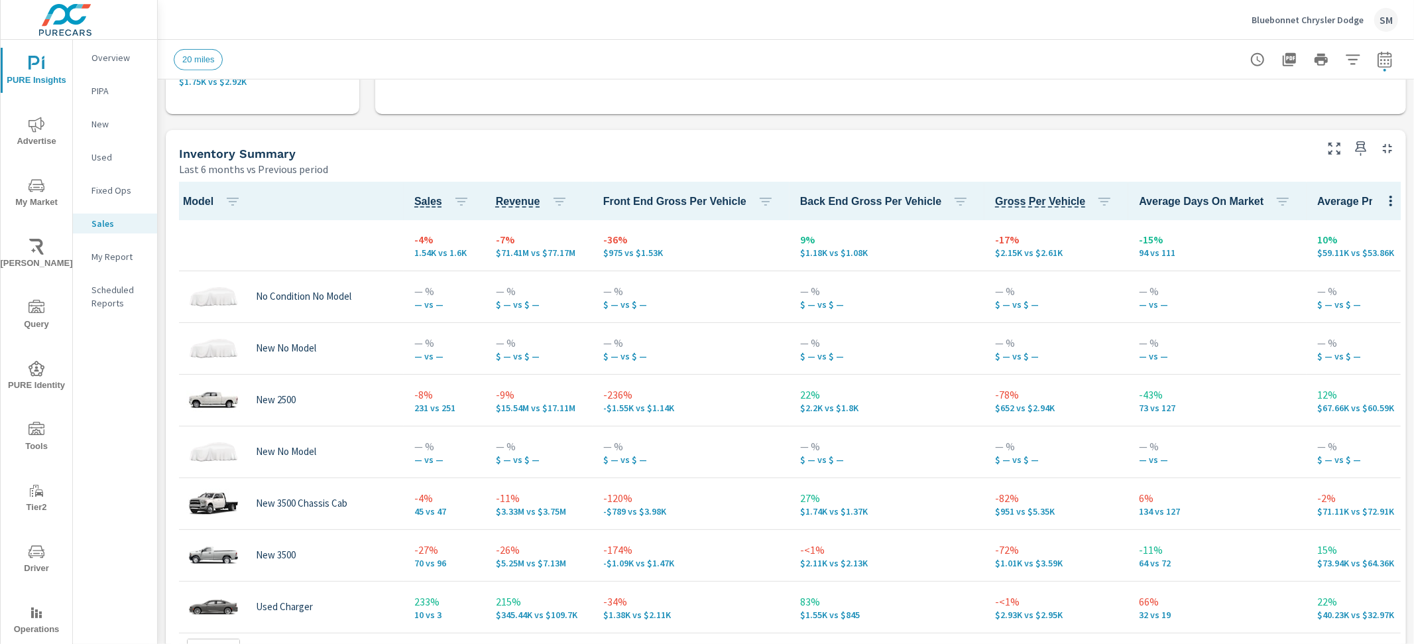
scroll to position [617, 0]
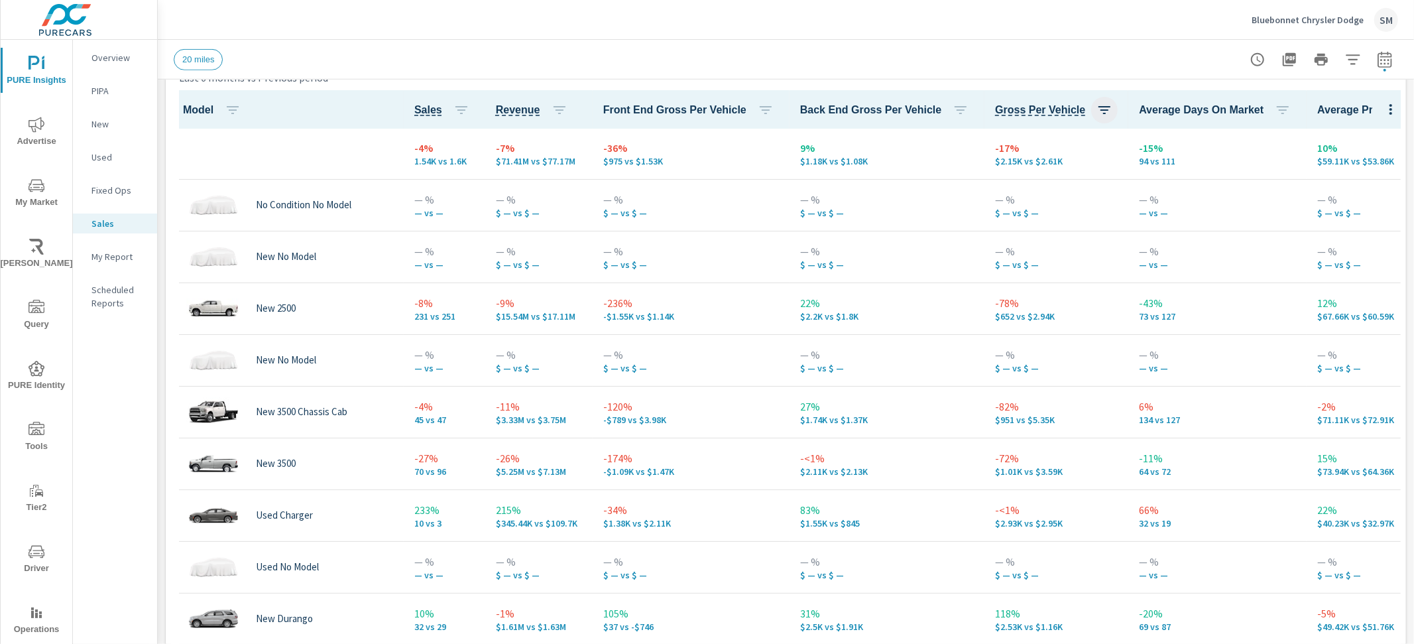
click at [1097, 111] on icon "button" at bounding box center [1105, 110] width 16 height 16
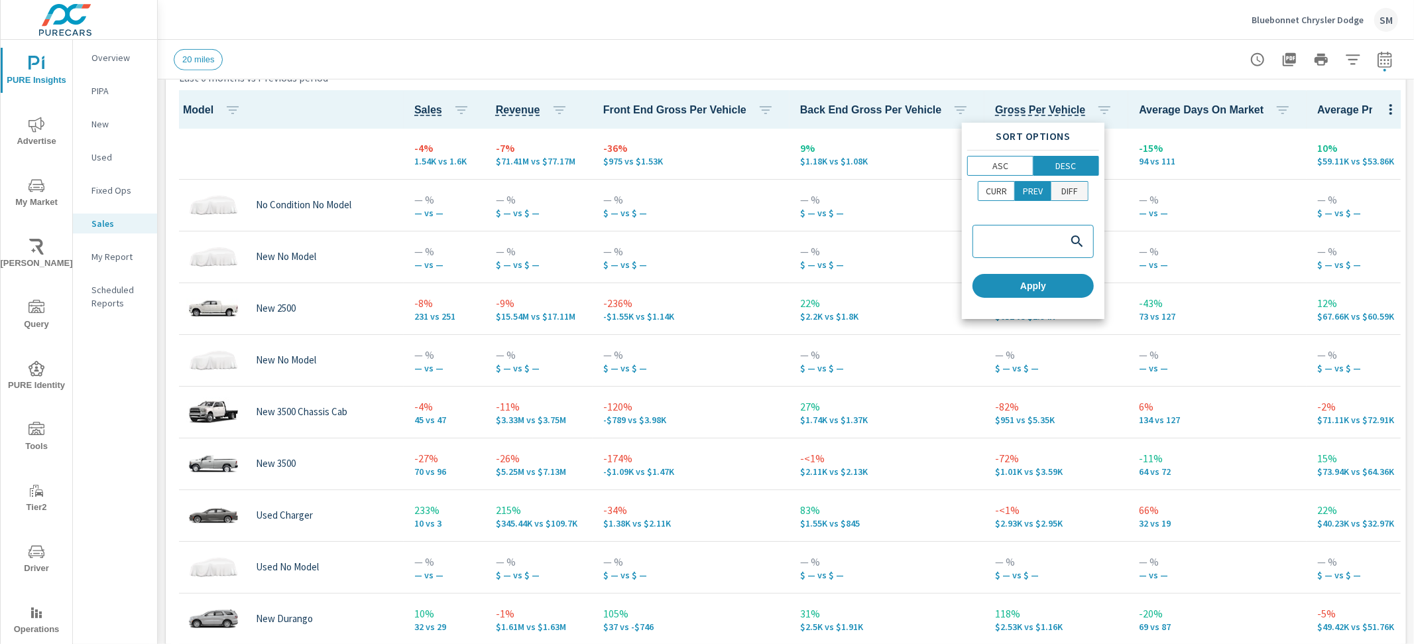
click at [1072, 190] on p "DIFF" at bounding box center [1070, 190] width 17 height 13
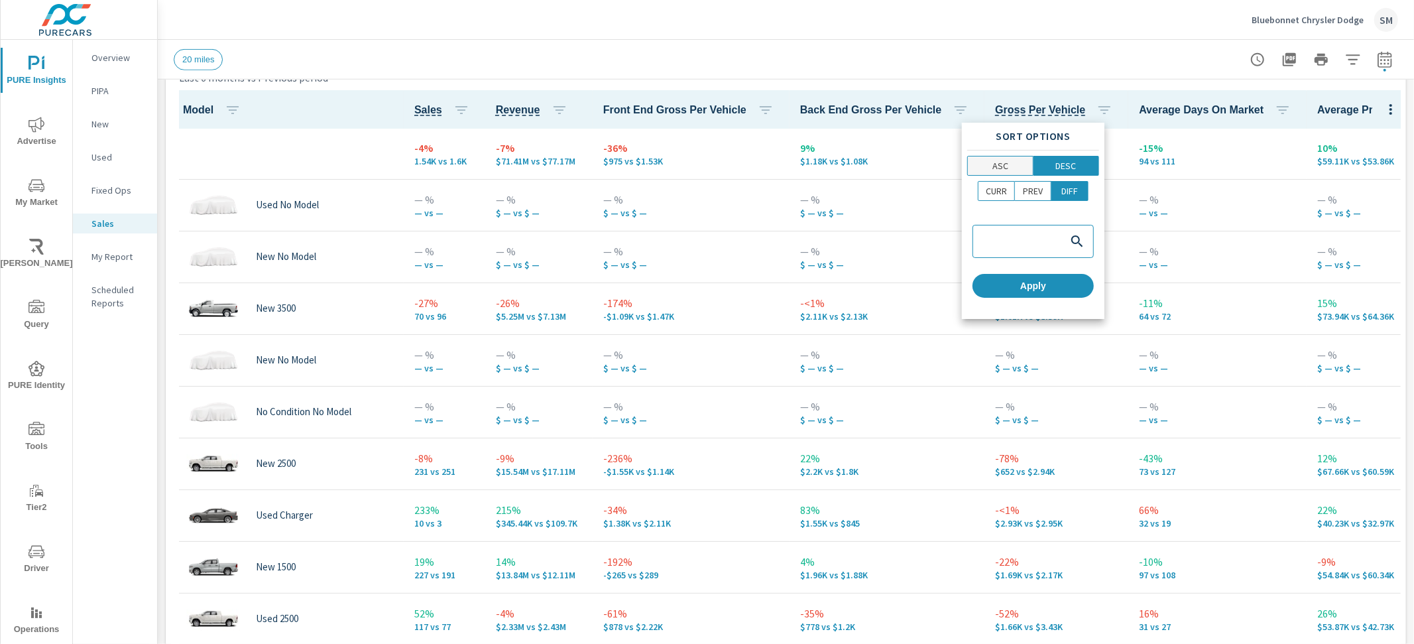
click at [1001, 168] on p "ASC" at bounding box center [1001, 165] width 16 height 13
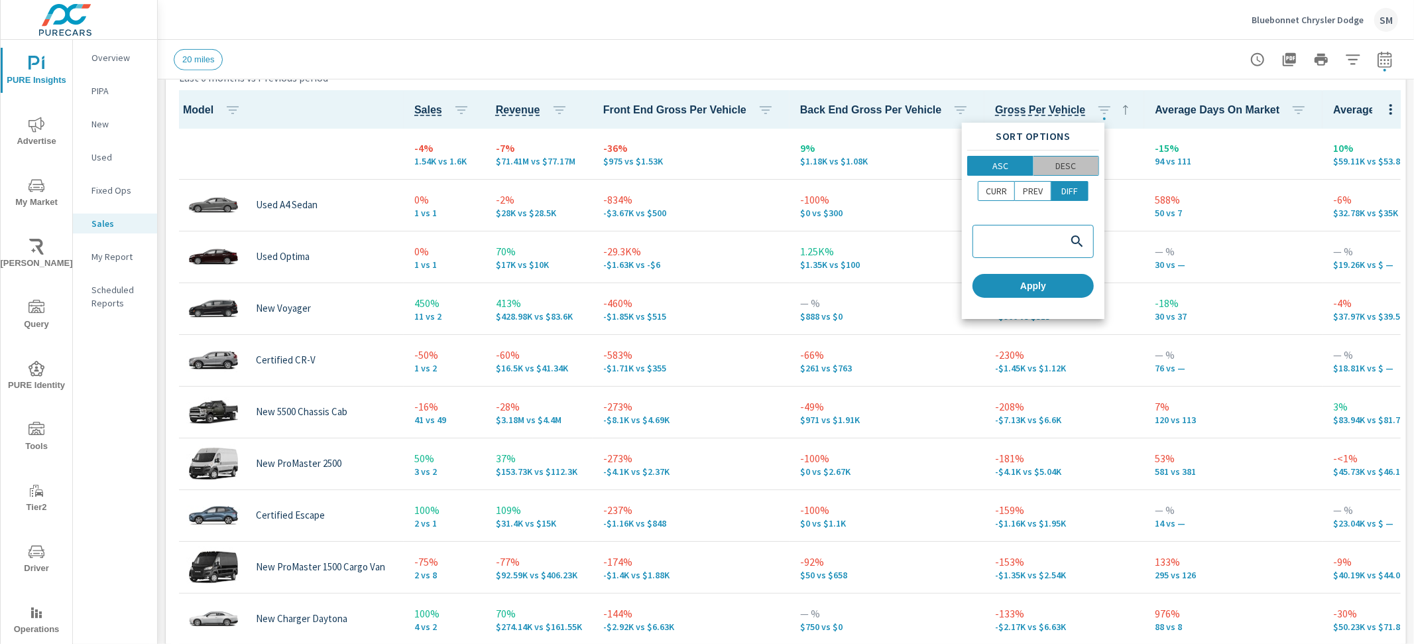
click at [1062, 167] on p "DESC" at bounding box center [1066, 165] width 21 height 13
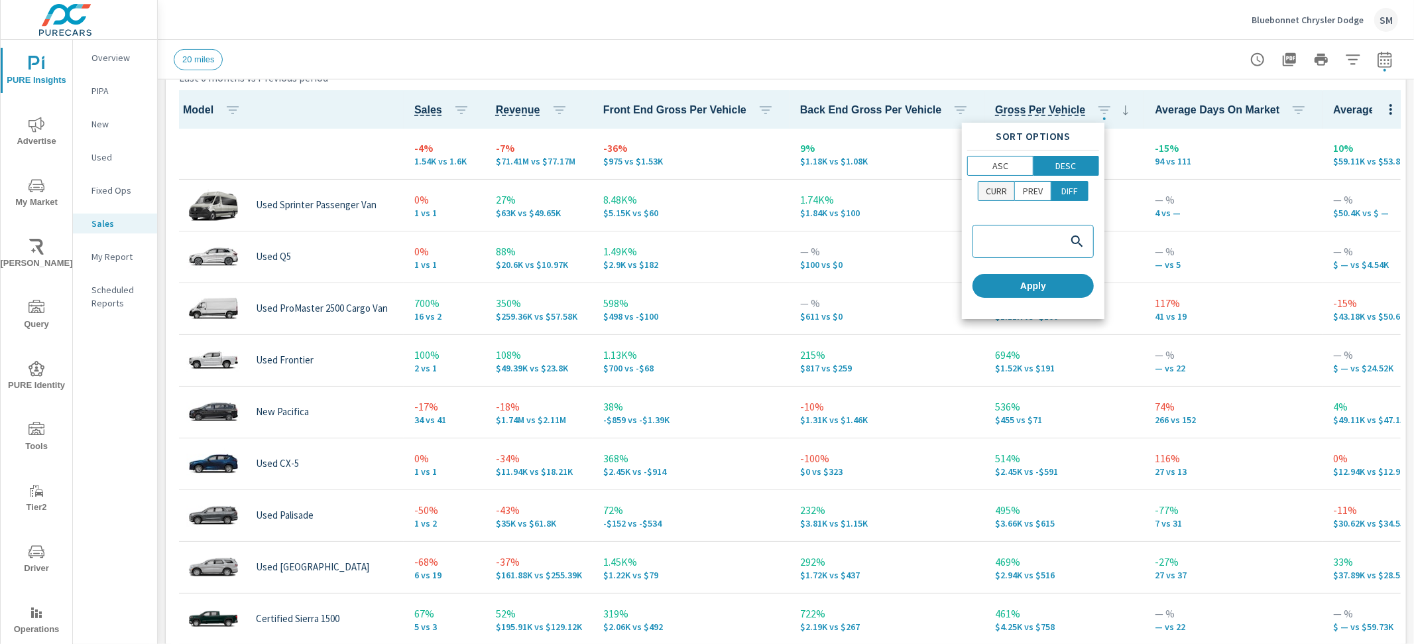
click at [1000, 190] on p "CURR" at bounding box center [996, 190] width 21 height 13
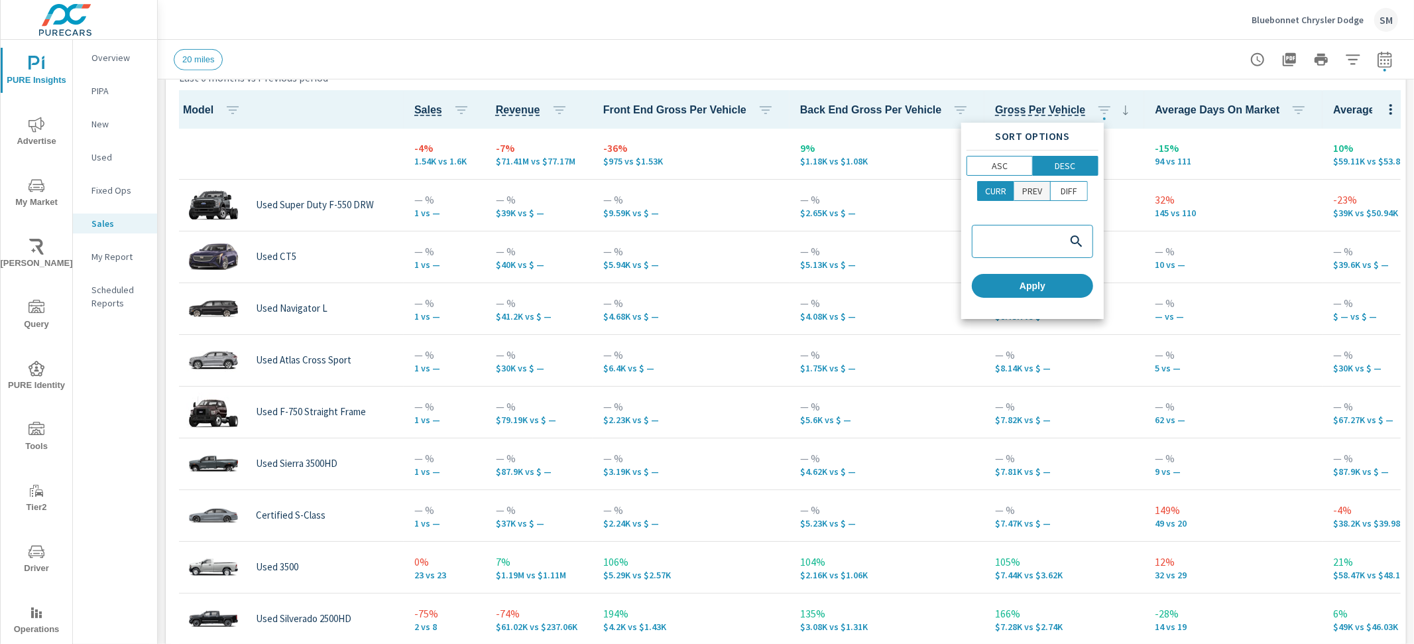
click at [1038, 188] on p "PREV" at bounding box center [1032, 190] width 20 height 13
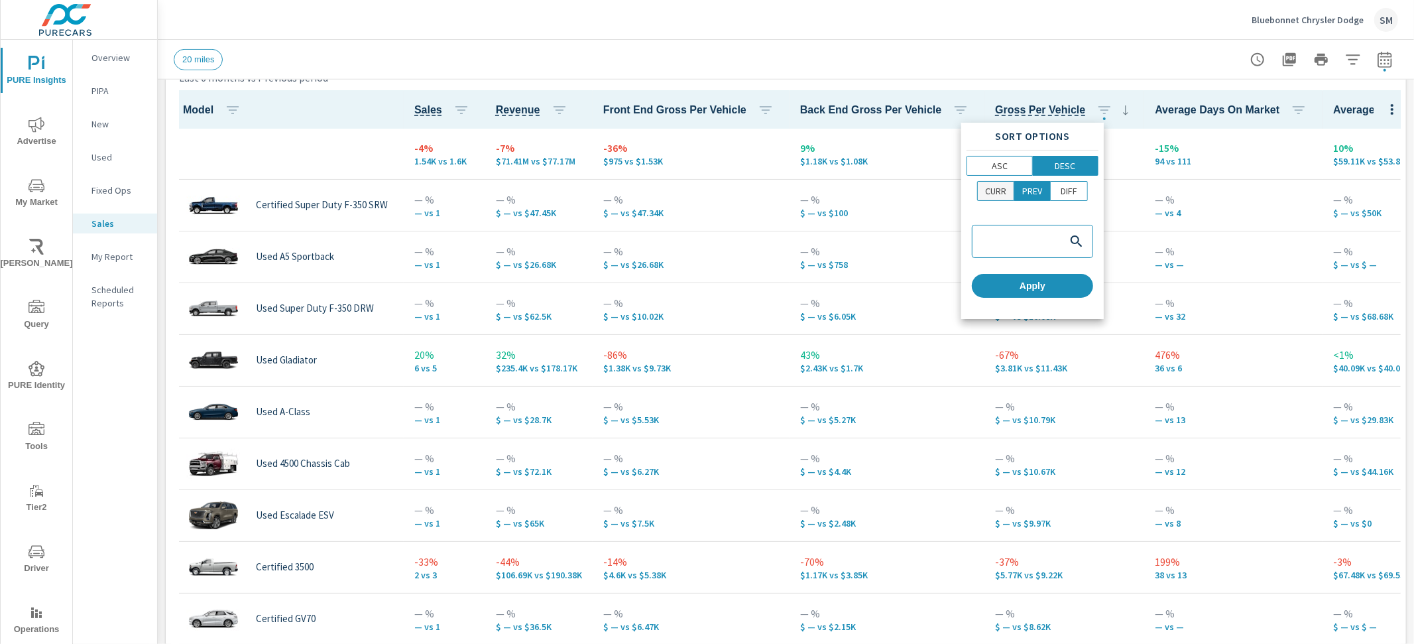
click at [1006, 189] on p "CURR" at bounding box center [995, 190] width 21 height 13
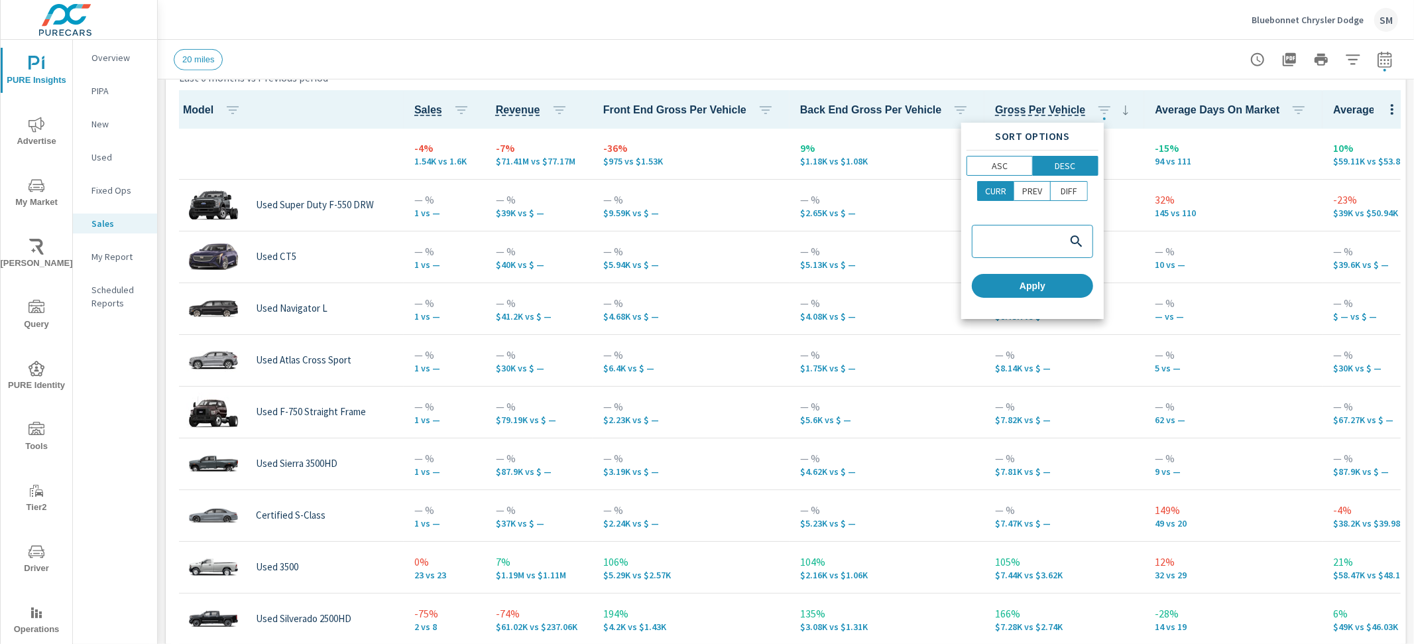
click at [935, 192] on div at bounding box center [707, 322] width 1414 height 644
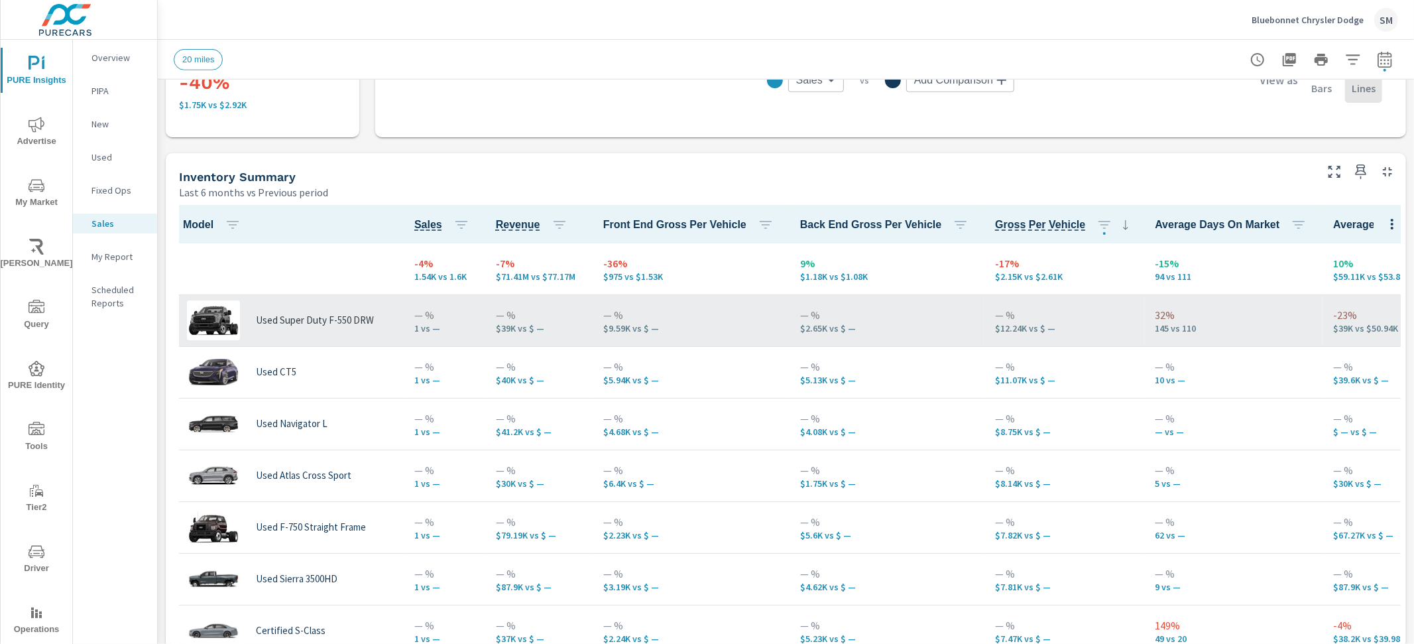
scroll to position [480, 0]
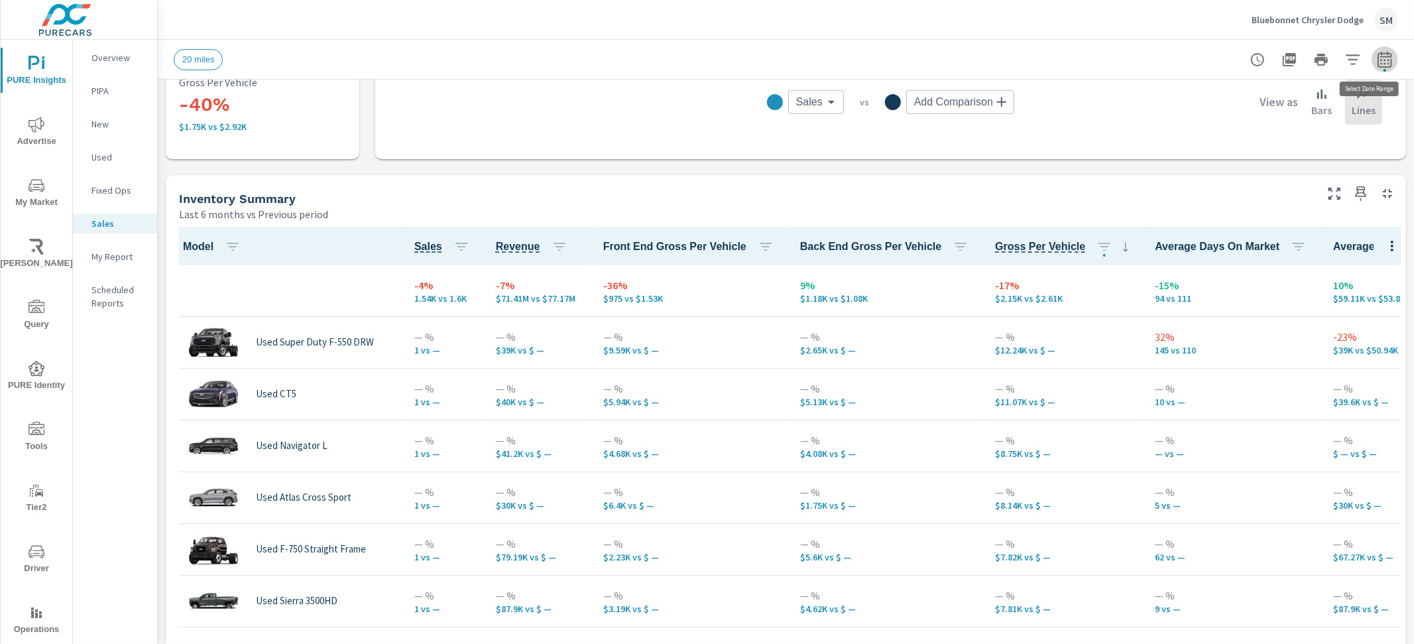
click at [1372, 69] on button "button" at bounding box center [1385, 59] width 27 height 27
select select "Last 6 months"
select select "Previous period"
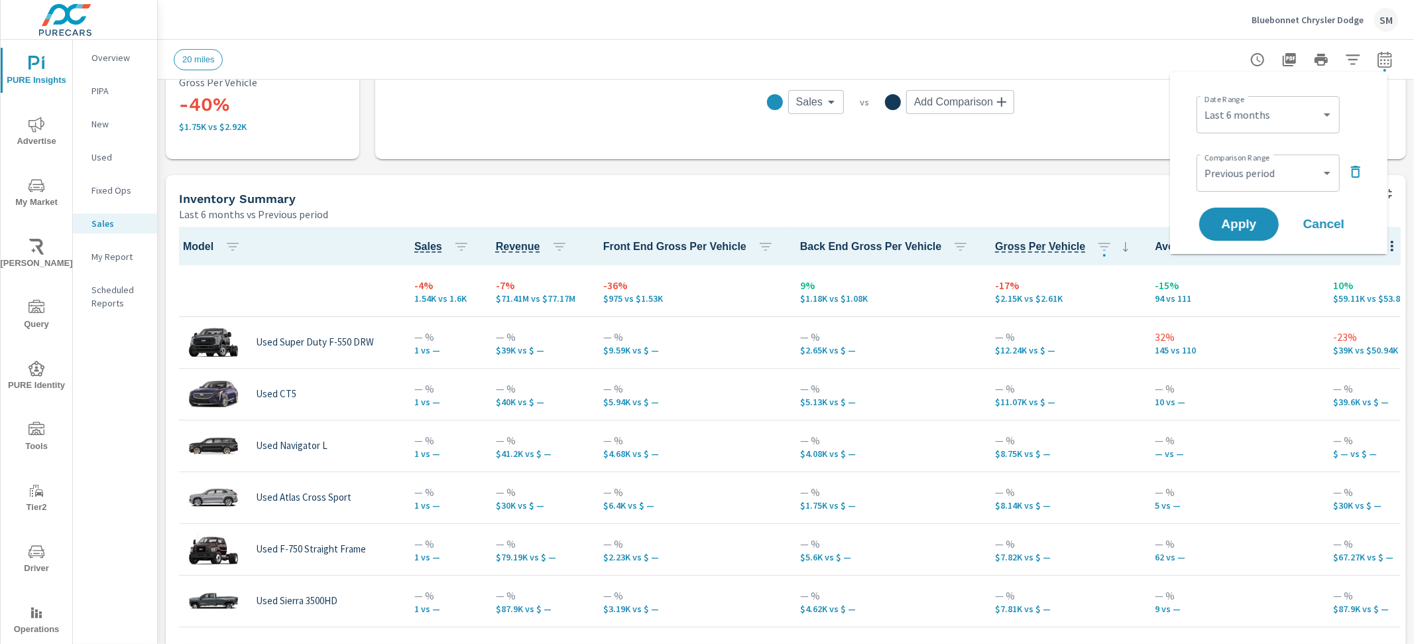
click at [1134, 200] on div "Inventory Summary" at bounding box center [746, 198] width 1135 height 15
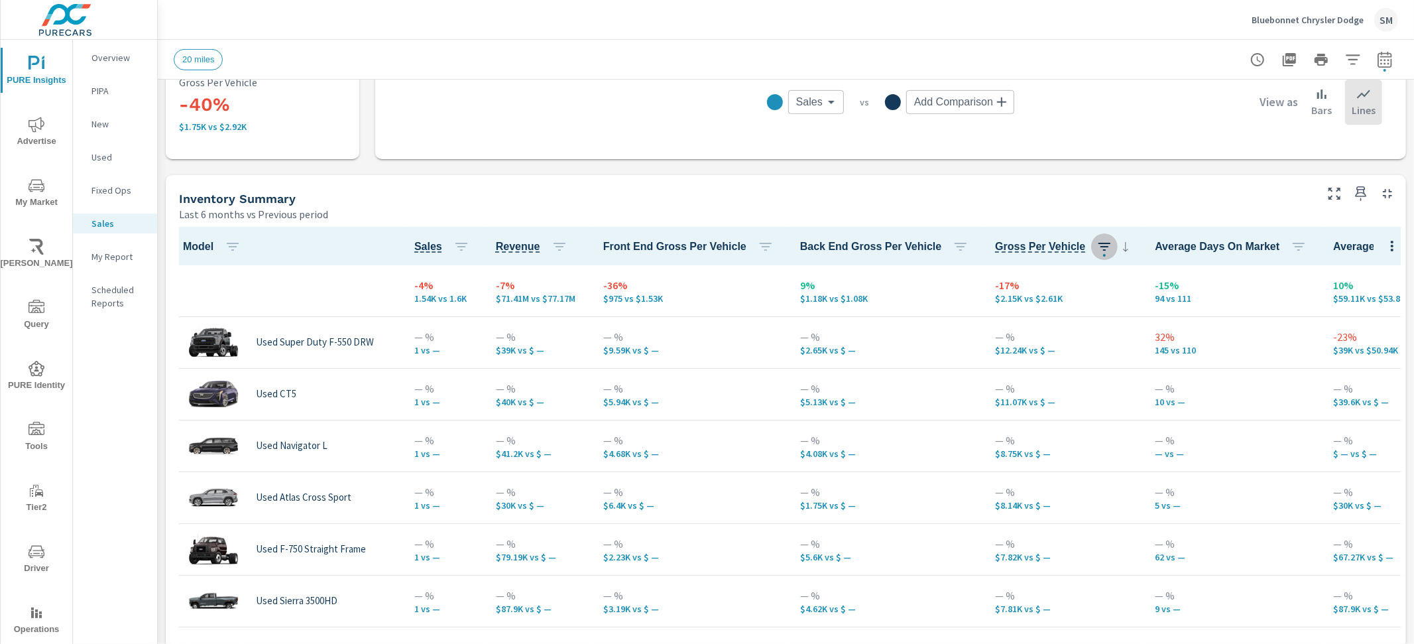
click at [1097, 247] on icon "button" at bounding box center [1105, 247] width 16 height 16
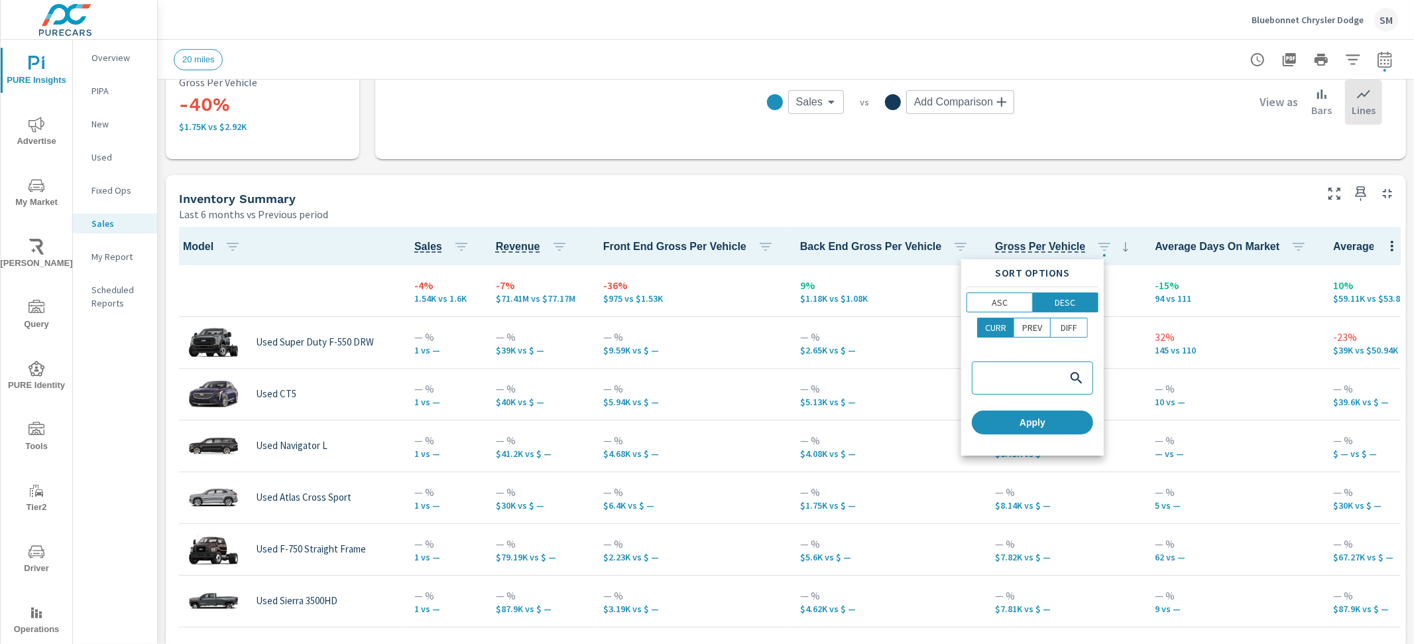
click at [407, 289] on div at bounding box center [707, 322] width 1414 height 644
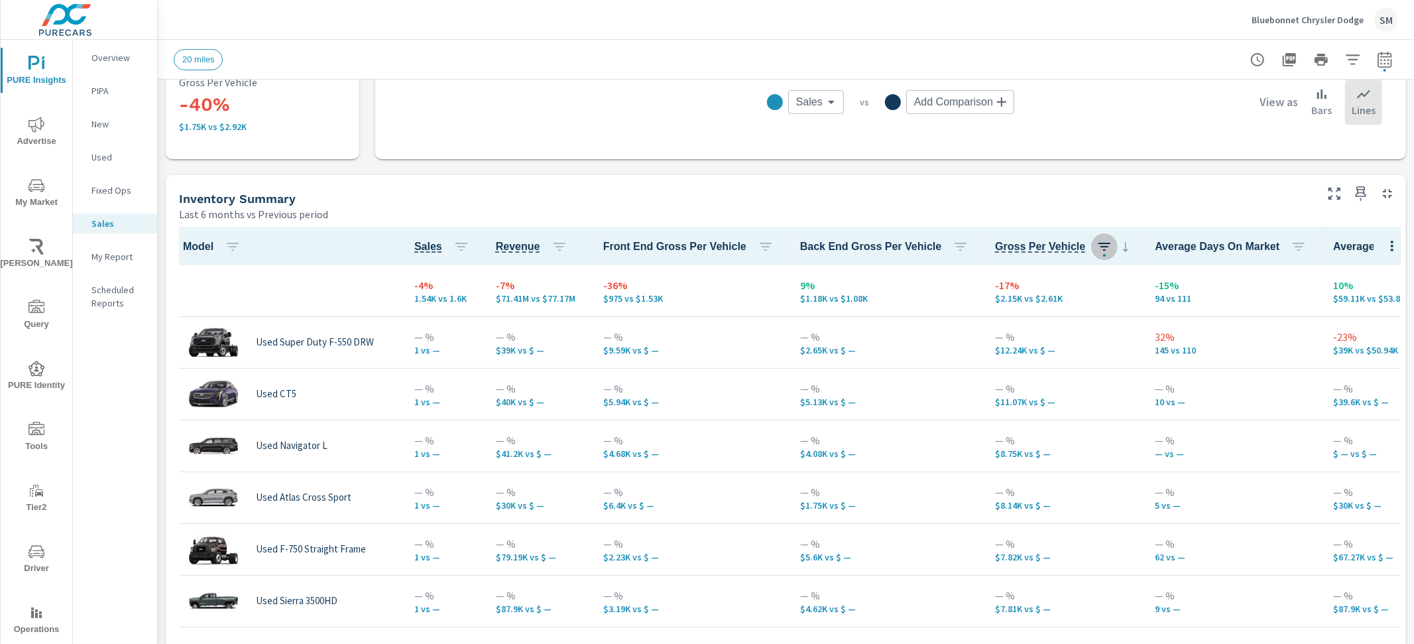
click at [1097, 239] on icon "button" at bounding box center [1105, 247] width 16 height 16
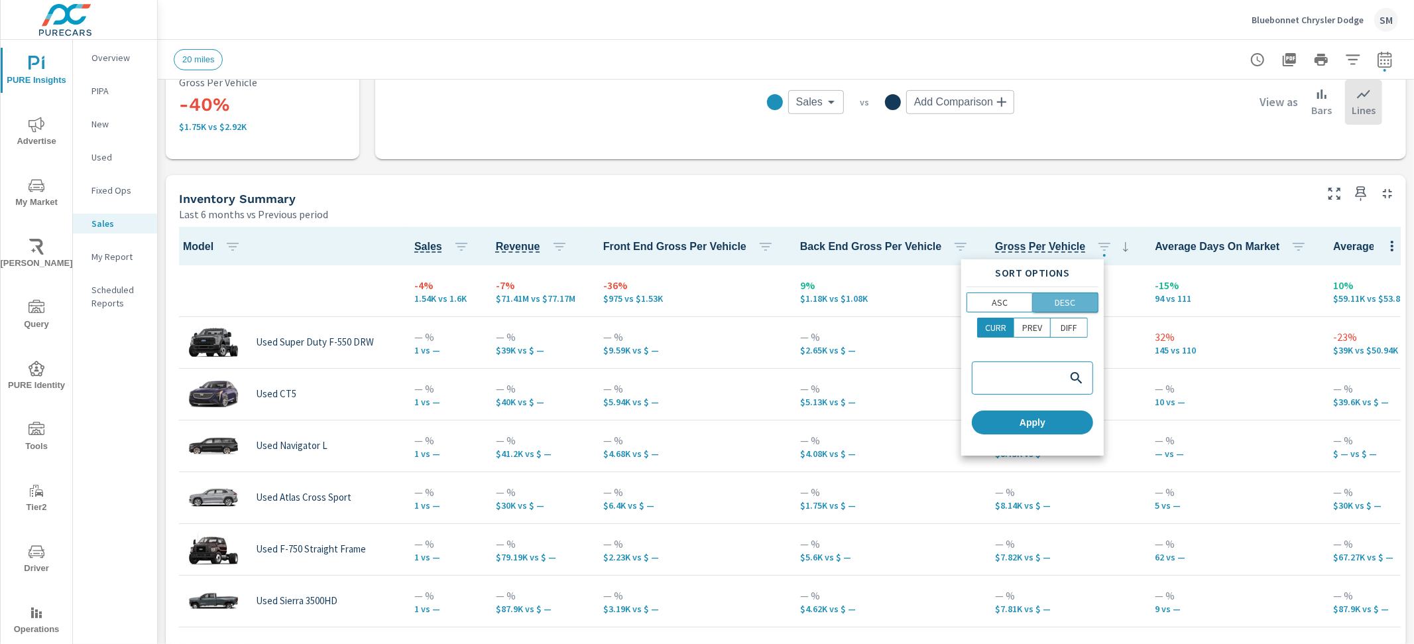
click at [1058, 308] on p "DESC" at bounding box center [1065, 302] width 21 height 13
click at [1123, 241] on div at bounding box center [707, 322] width 1414 height 644
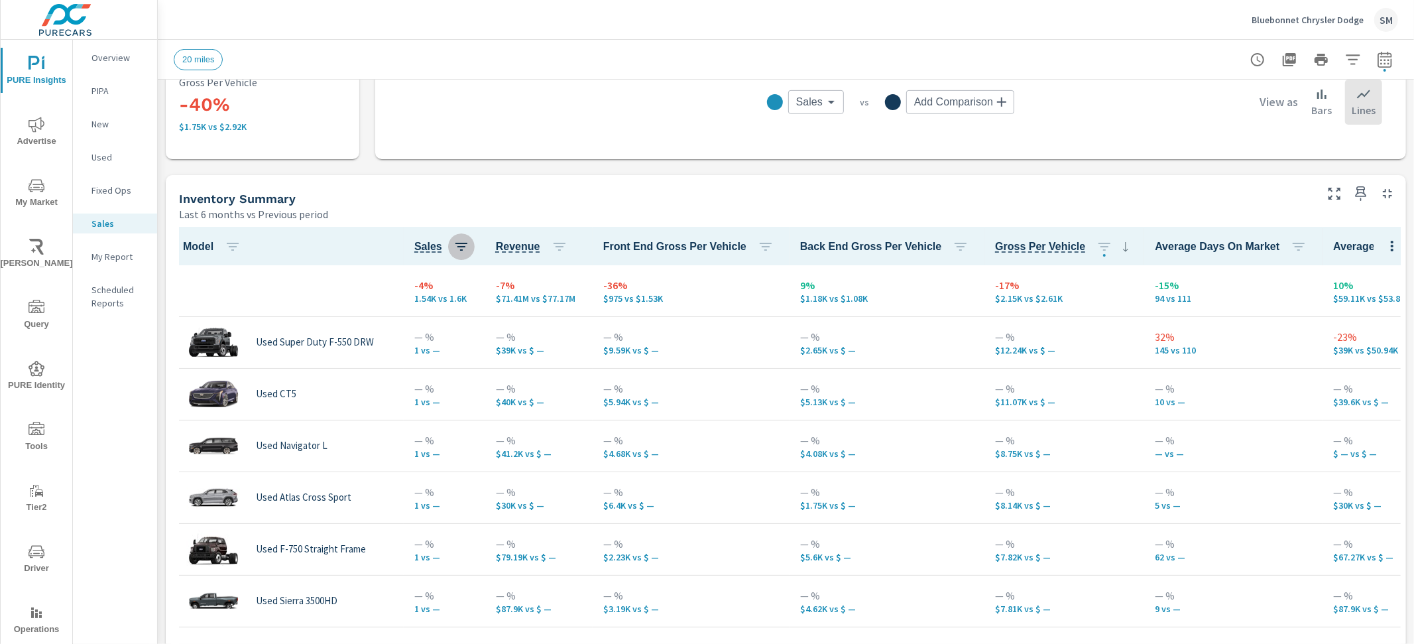
click at [462, 243] on icon "button" at bounding box center [462, 247] width 16 height 16
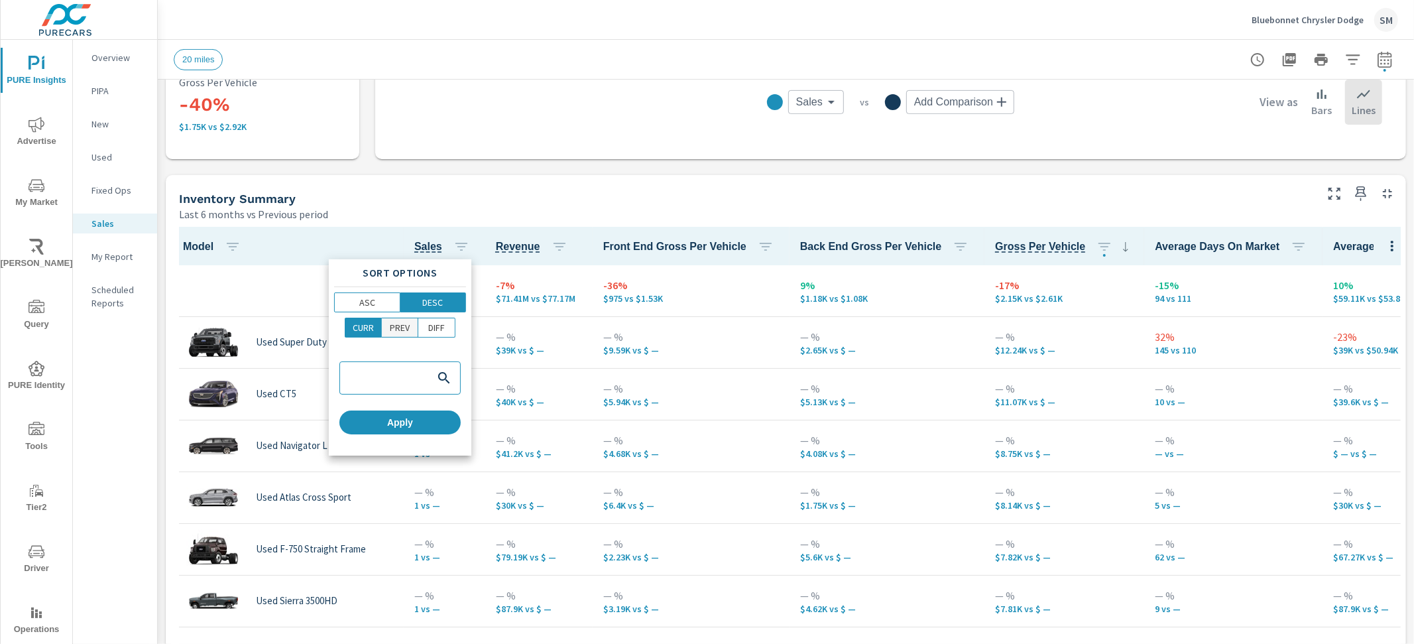
click at [404, 322] on p "PREV" at bounding box center [400, 327] width 20 height 13
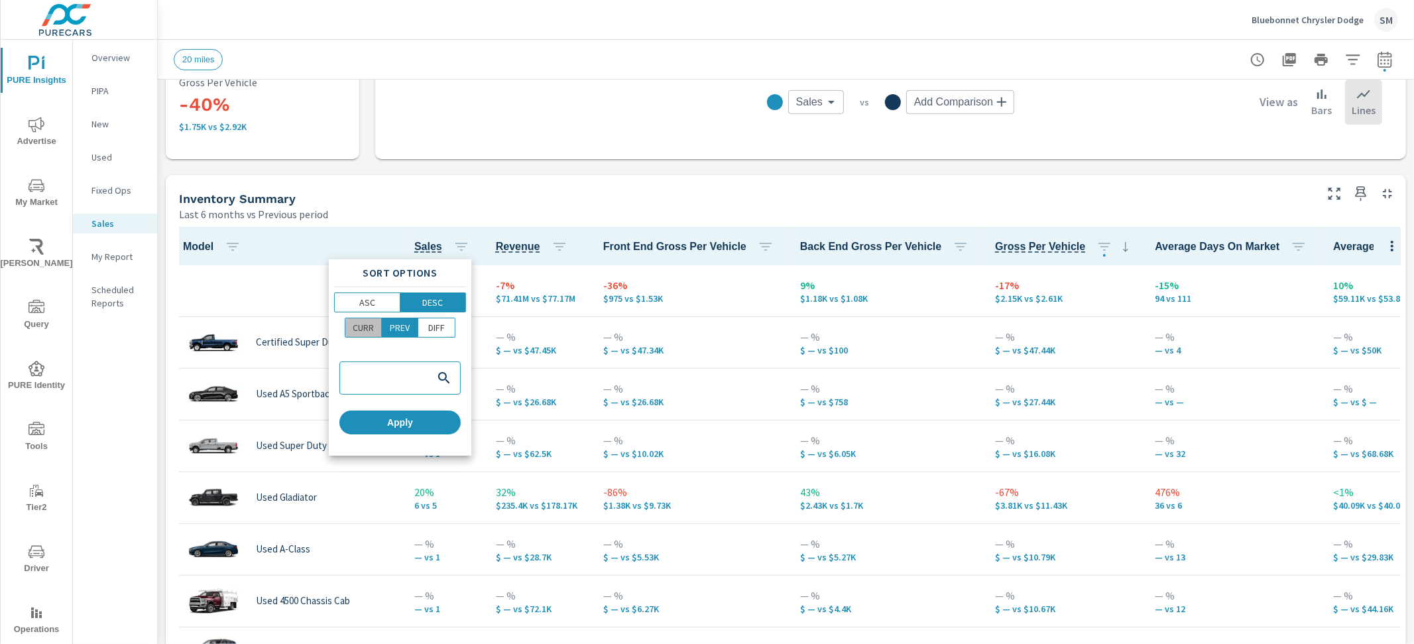
click at [377, 328] on button "CURR" at bounding box center [363, 328] width 37 height 20
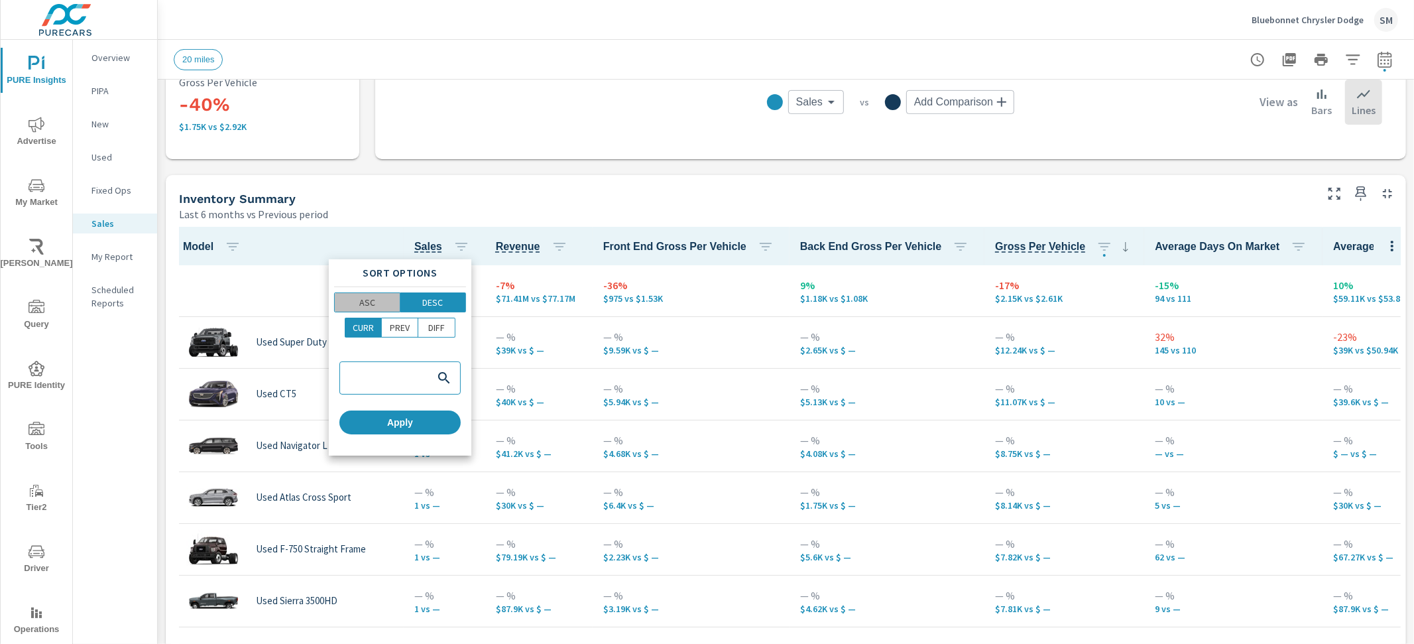
click at [387, 305] on span "ASC" at bounding box center [367, 302] width 57 height 13
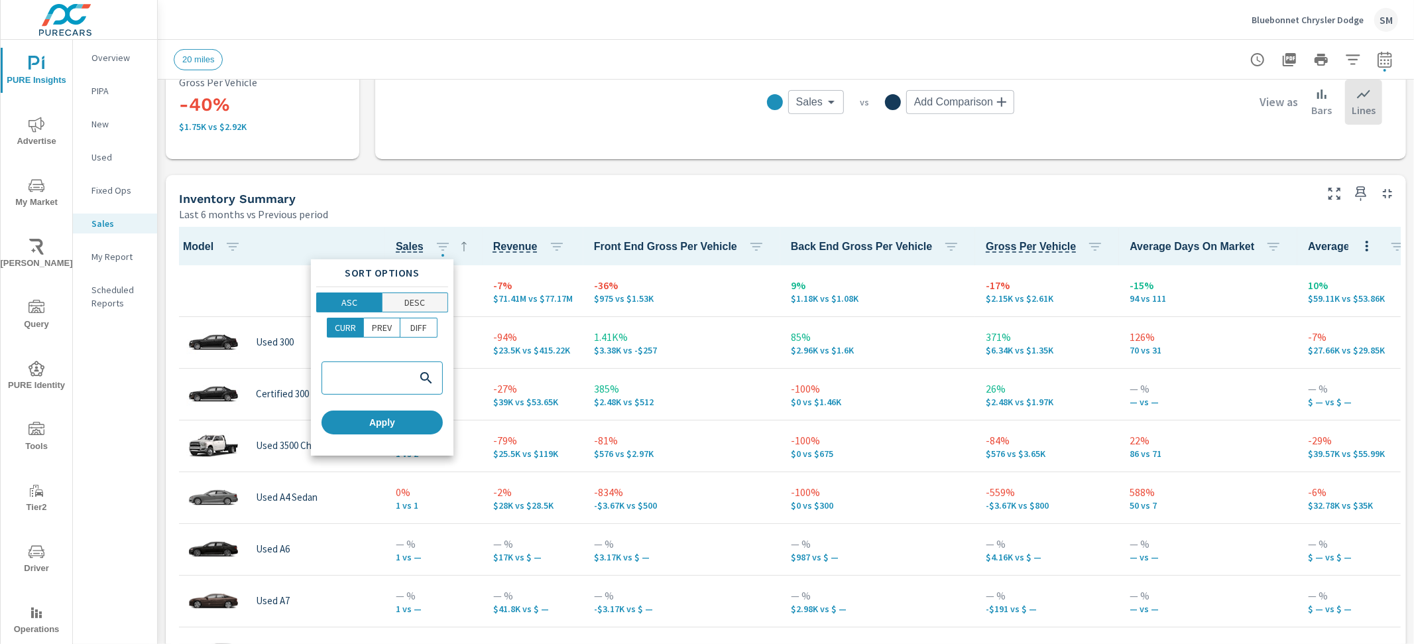
click at [430, 300] on span "DESC" at bounding box center [416, 302] width 58 height 13
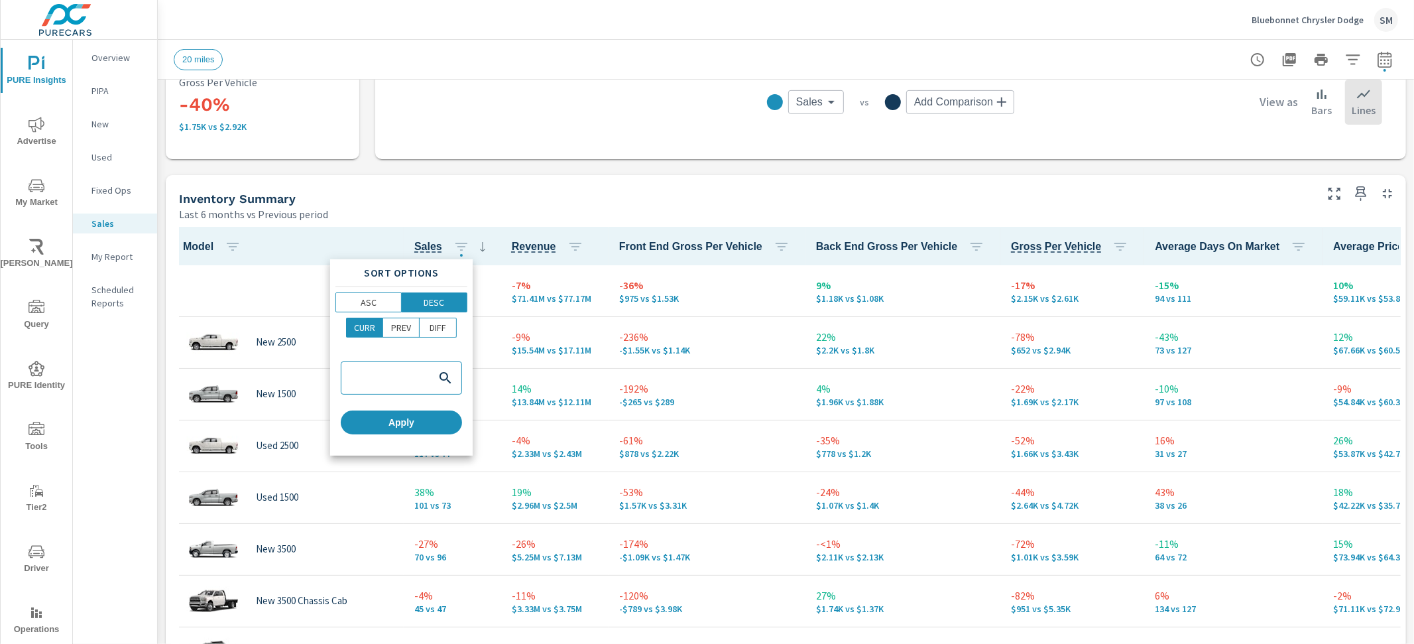
click at [507, 220] on div at bounding box center [707, 322] width 1414 height 644
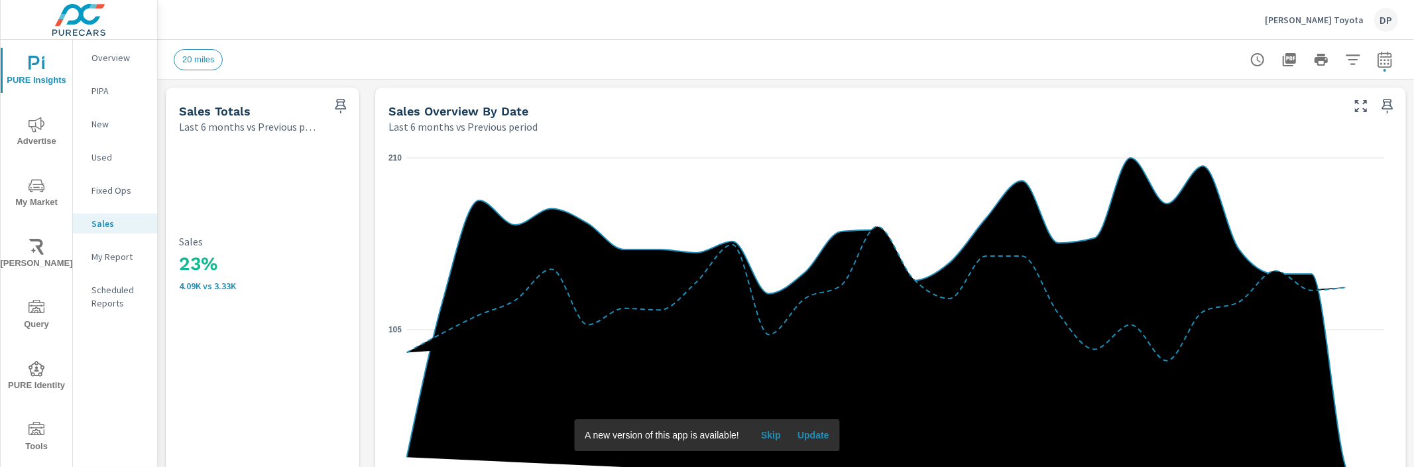
scroll to position [573, 0]
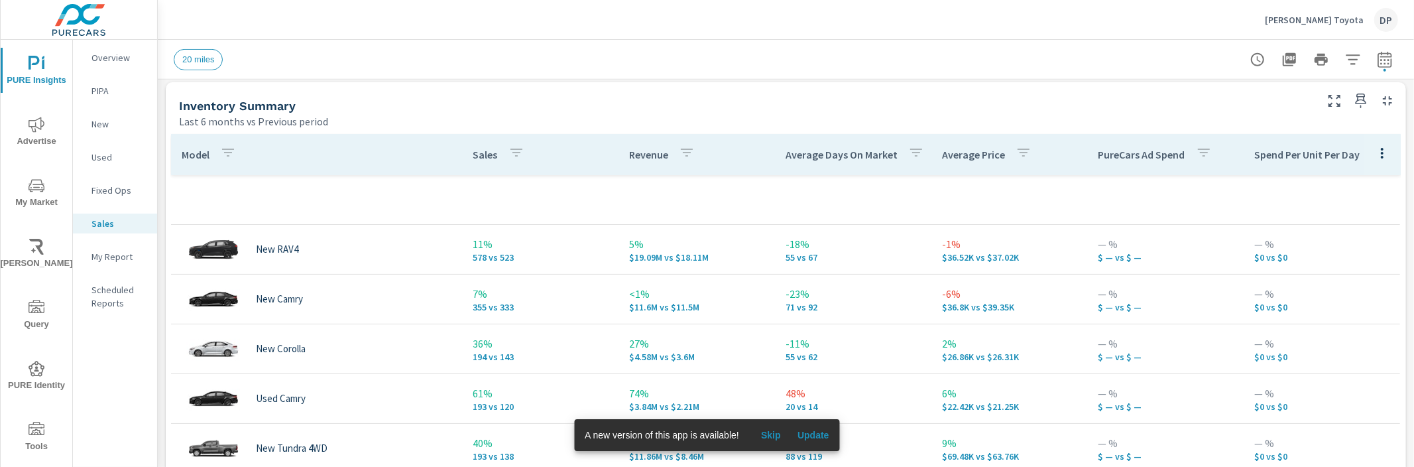
click at [1168, 157] on p "PureCars Ad Spend" at bounding box center [1142, 154] width 87 height 13
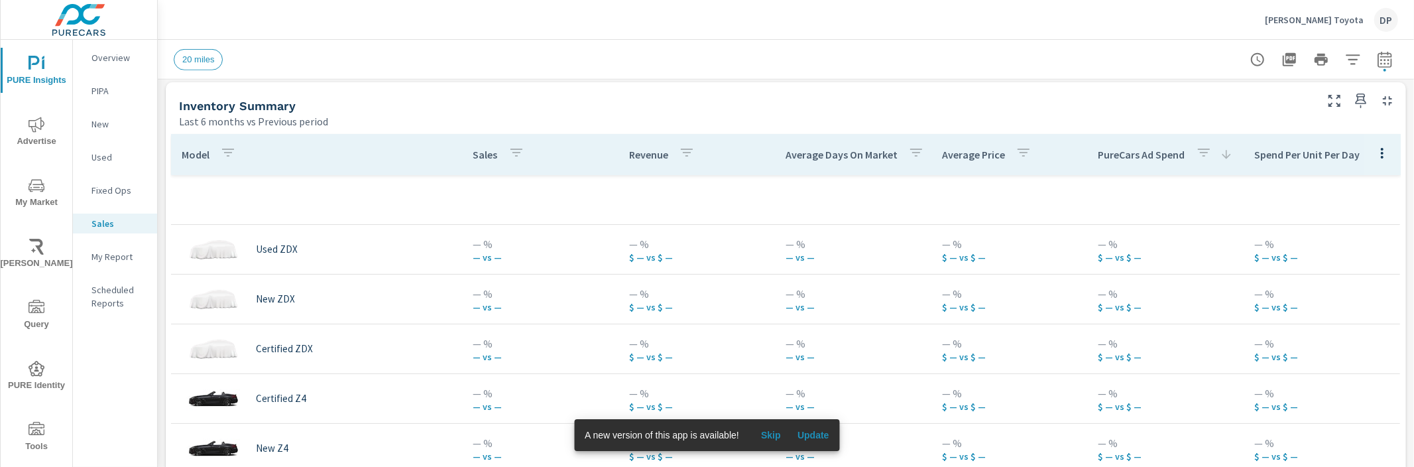
click at [1168, 157] on p "PureCars Ad Spend" at bounding box center [1142, 154] width 87 height 13
click at [1380, 52] on icon "button" at bounding box center [1385, 60] width 16 height 16
select select "Last 6 months"
select select "Previous period"
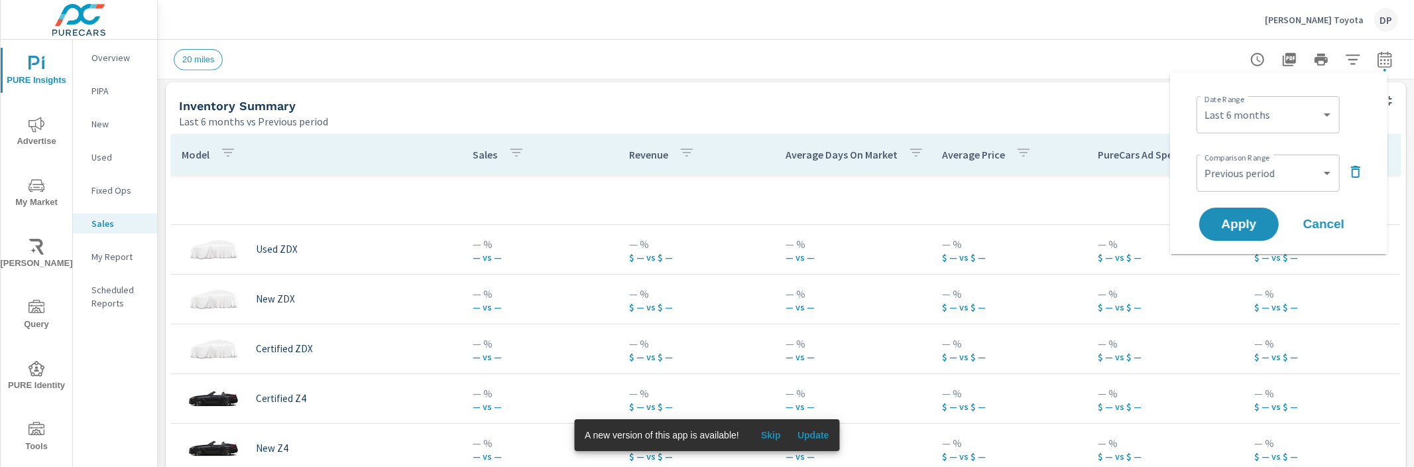
click at [1328, 23] on p "[PERSON_NAME] Toyota" at bounding box center [1314, 20] width 99 height 12
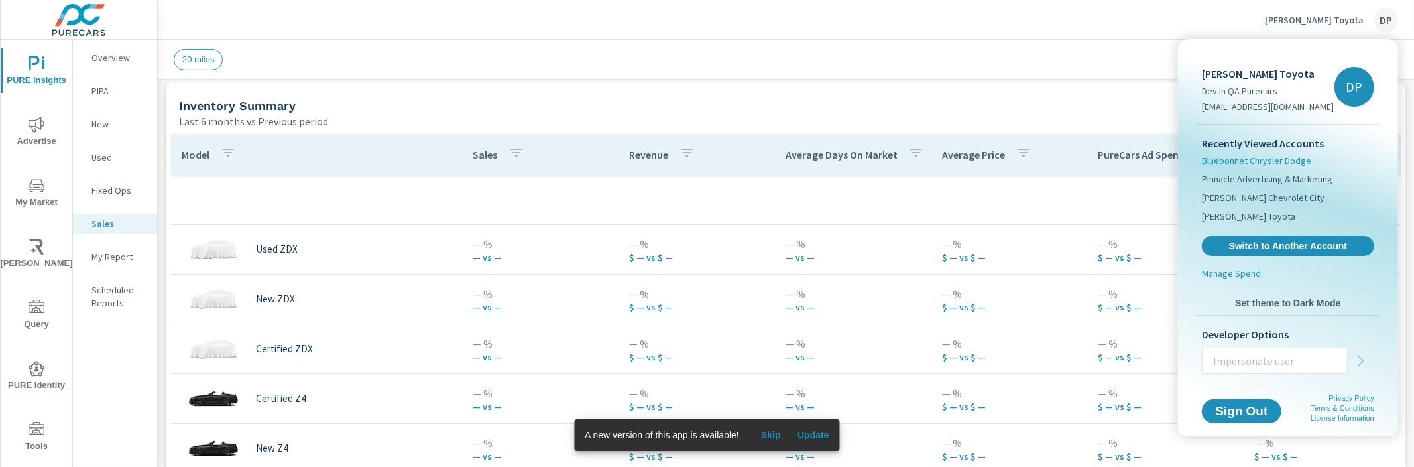
click at [1273, 158] on span "Bluebonnet Chrysler Dodge" at bounding box center [1256, 160] width 109 height 13
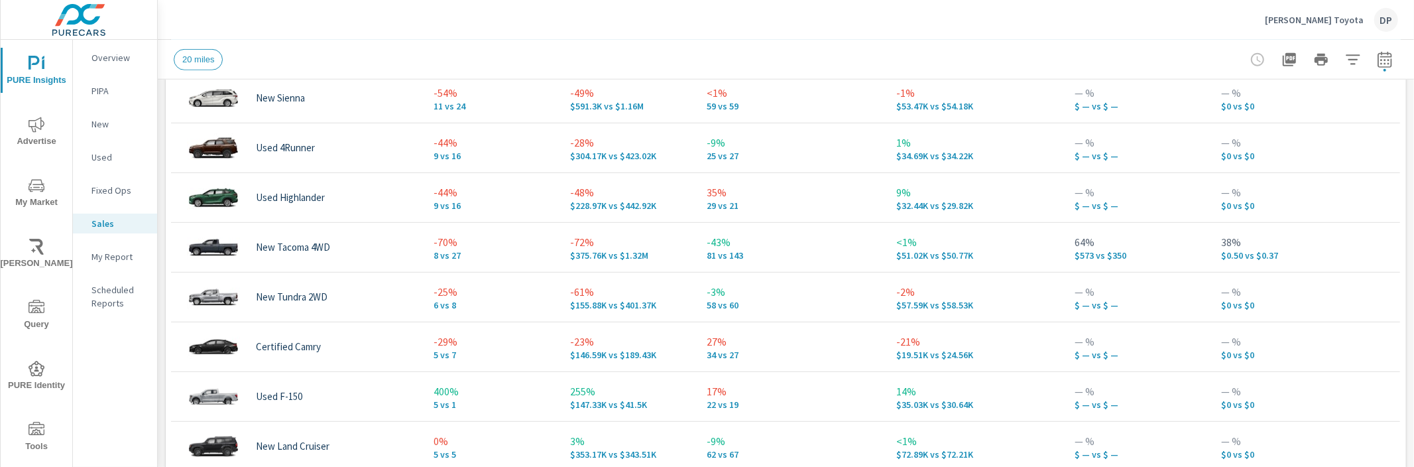
scroll to position [700, 0]
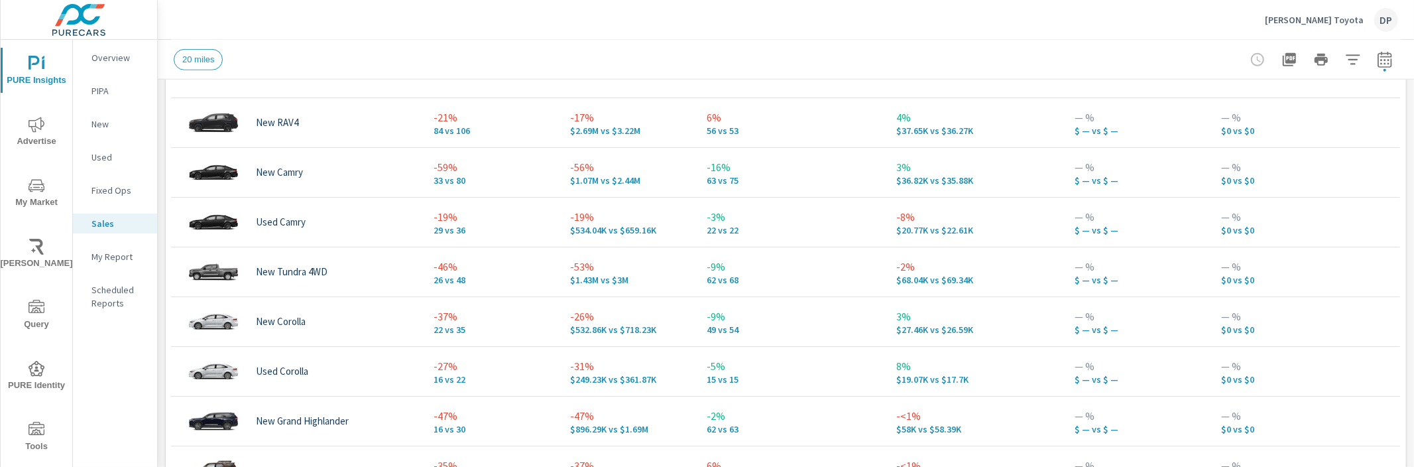
scroll to position [286, 0]
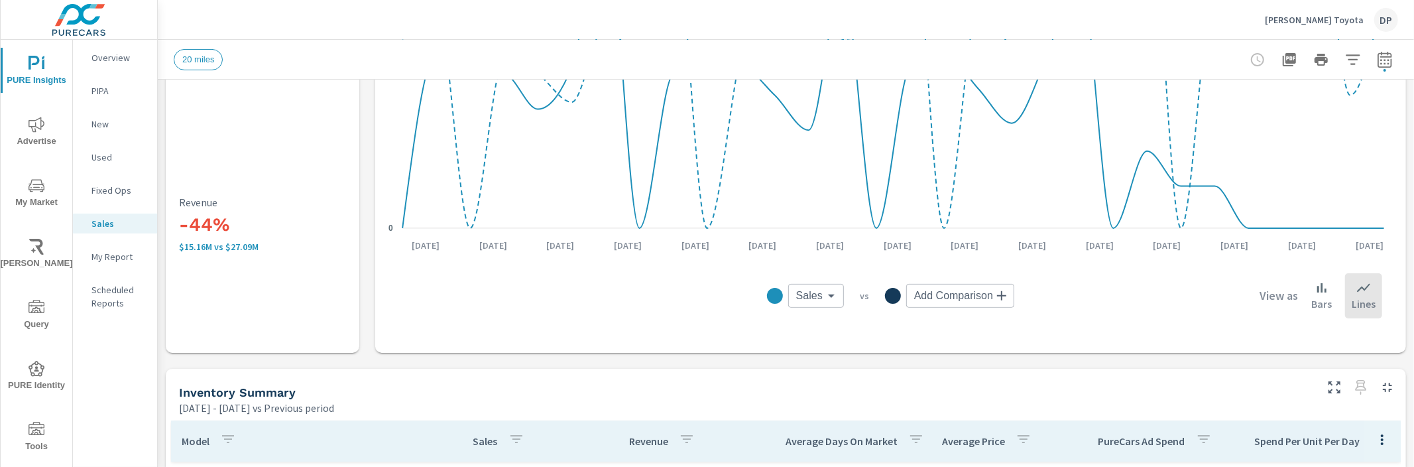
click at [1377, 60] on icon "button" at bounding box center [1385, 60] width 16 height 16
select select "Previous period"
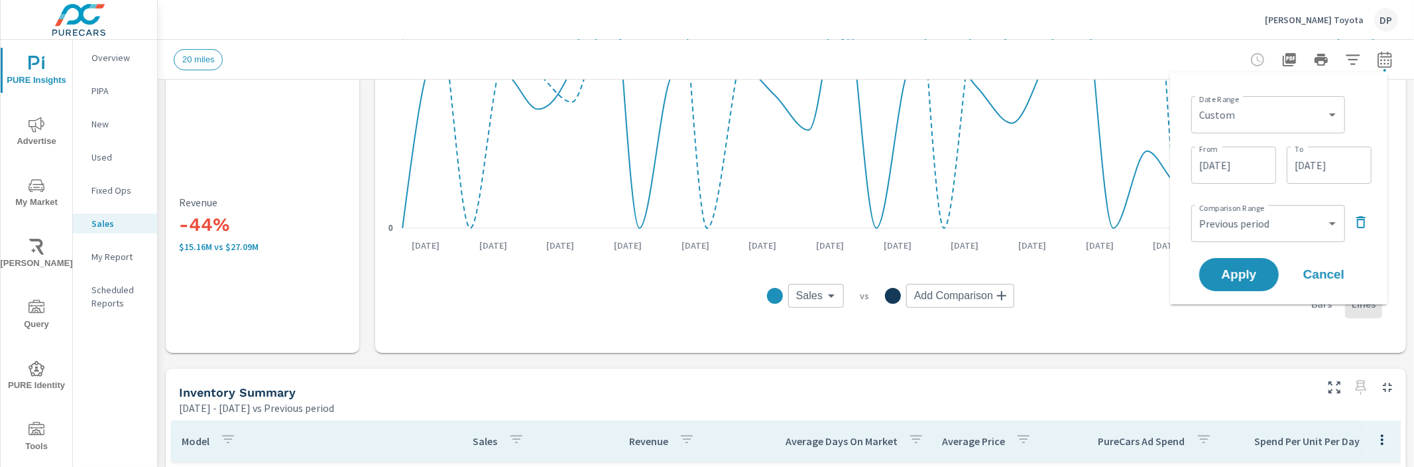
click at [1367, 218] on icon "button" at bounding box center [1361, 222] width 16 height 16
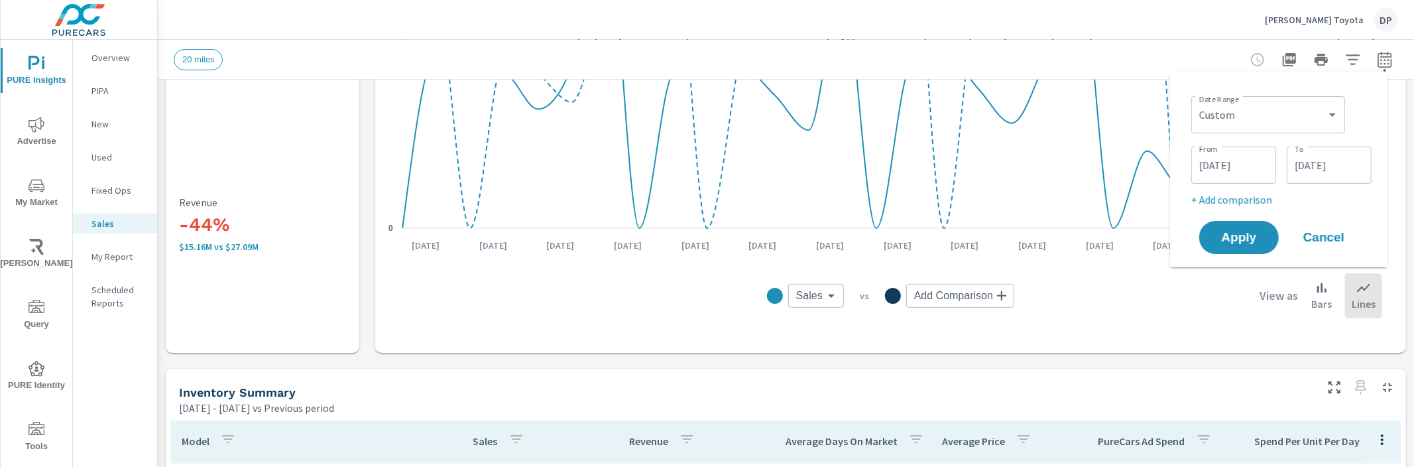
click at [1284, 93] on div "Date Range Custom [DATE] Last week Last 7 days Last 14 days Last 30 days Last 4…" at bounding box center [1282, 113] width 180 height 45
click at [1285, 111] on select "Custom [DATE] Last week Last 7 days Last 14 days Last 30 days Last 45 days Last…" at bounding box center [1268, 114] width 143 height 27
click at [1197, 101] on select "Custom [DATE] Last week Last 7 days Last 14 days Last 30 days Last 45 days Last…" at bounding box center [1268, 114] width 143 height 27
select select "Last 30 days"
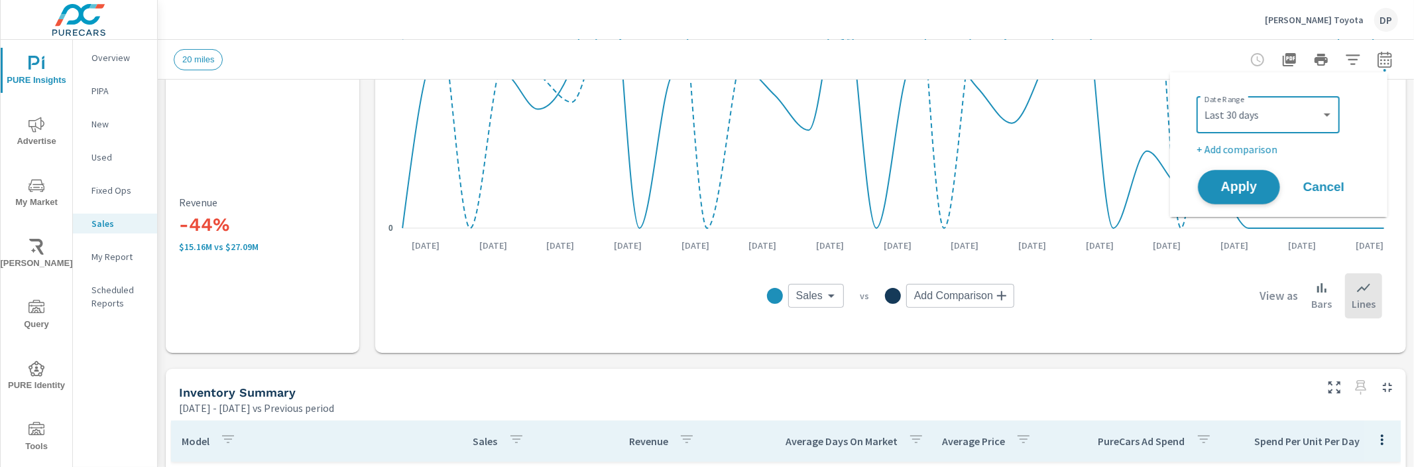
click at [1234, 190] on span "Apply" at bounding box center [1239, 187] width 54 height 13
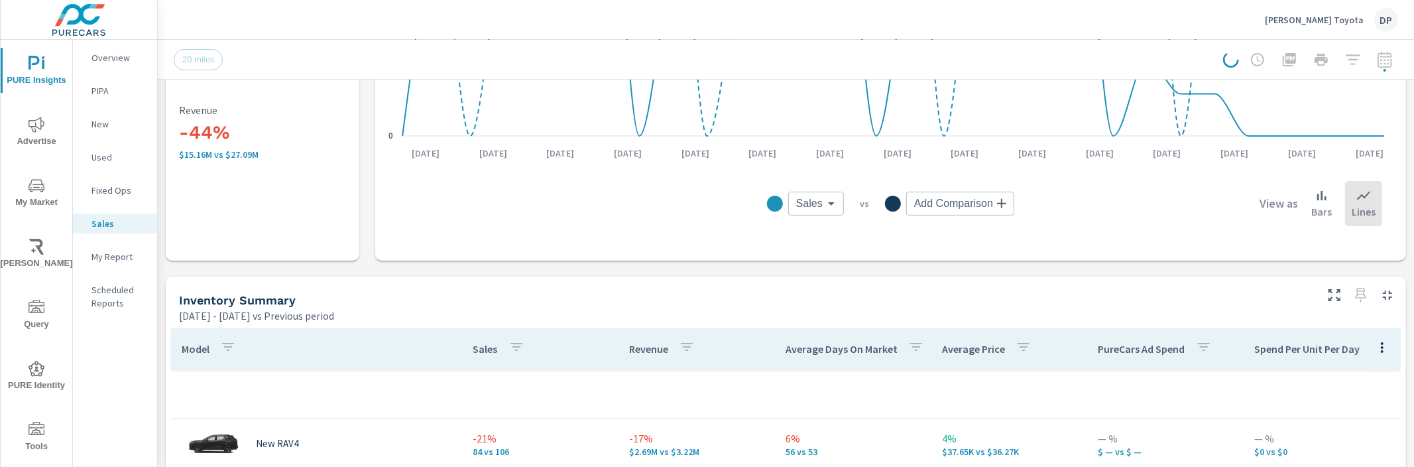
scroll to position [396, 0]
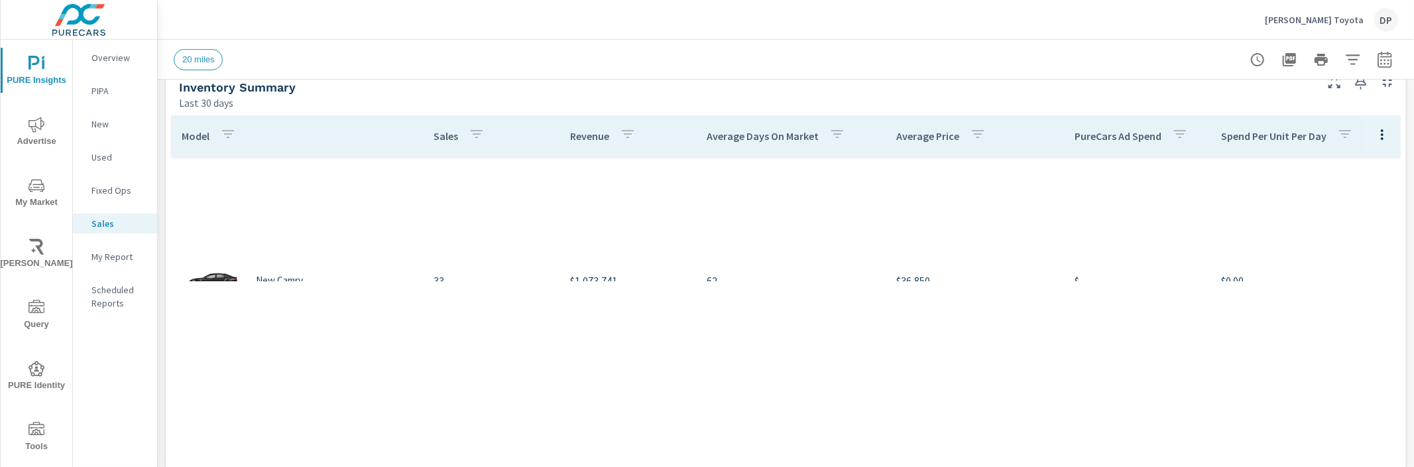
scroll to position [348, 0]
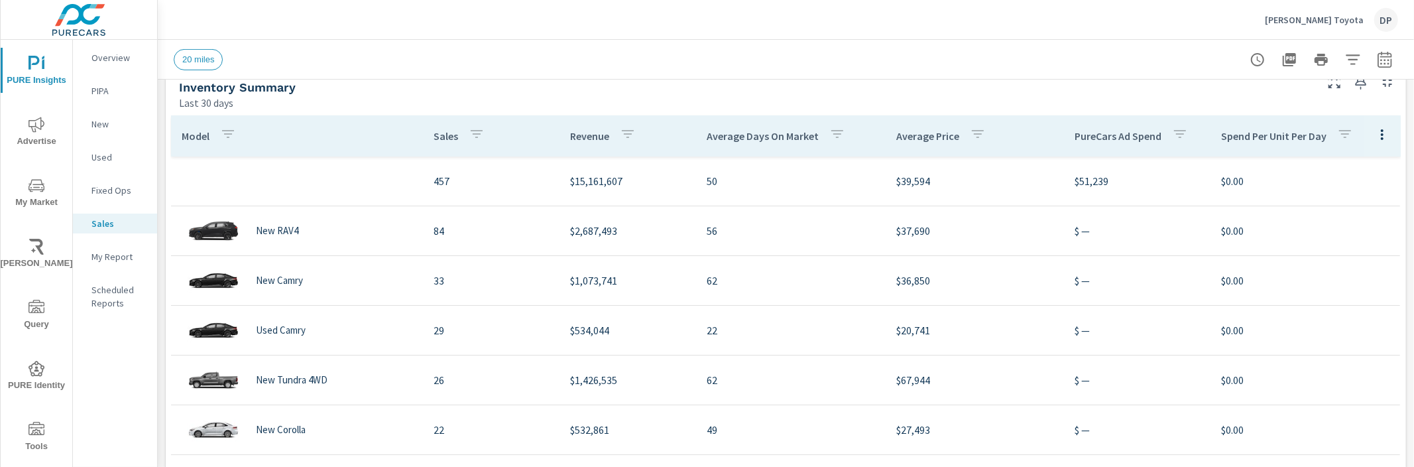
click at [1377, 58] on icon "button" at bounding box center [1385, 60] width 16 height 16
select select "Last 30 days"
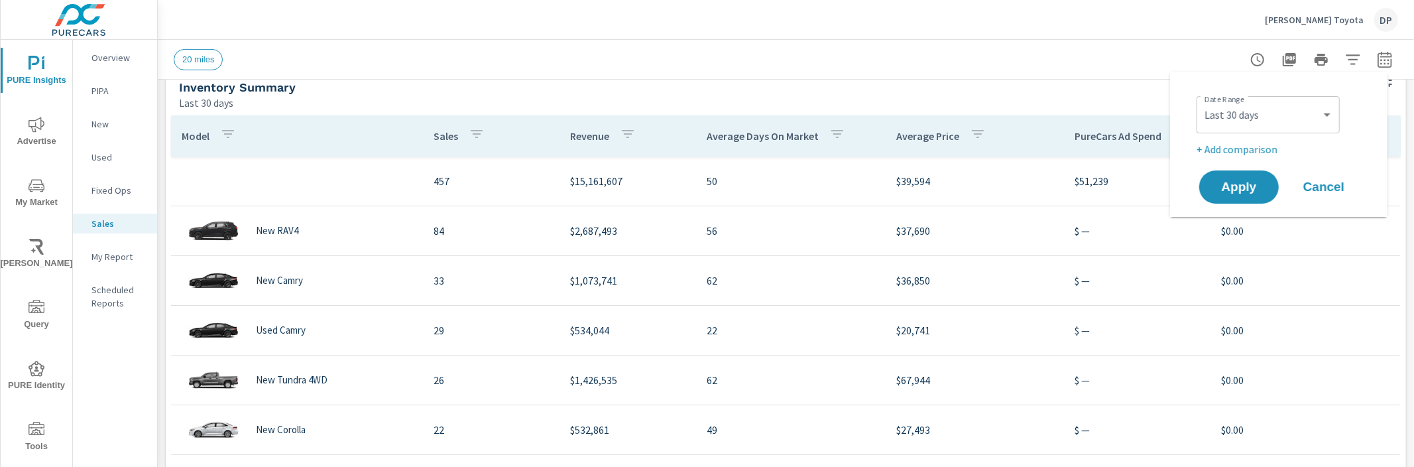
click at [1276, 144] on p "+ Add comparison" at bounding box center [1282, 149] width 170 height 16
select select "Previous period"
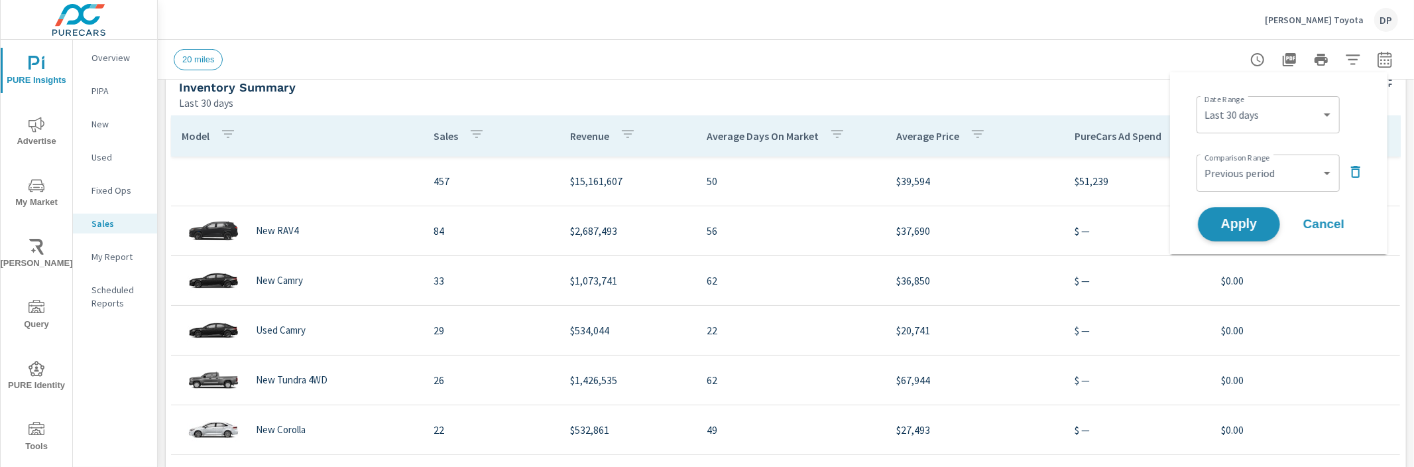
click at [1247, 220] on span "Apply" at bounding box center [1239, 224] width 54 height 13
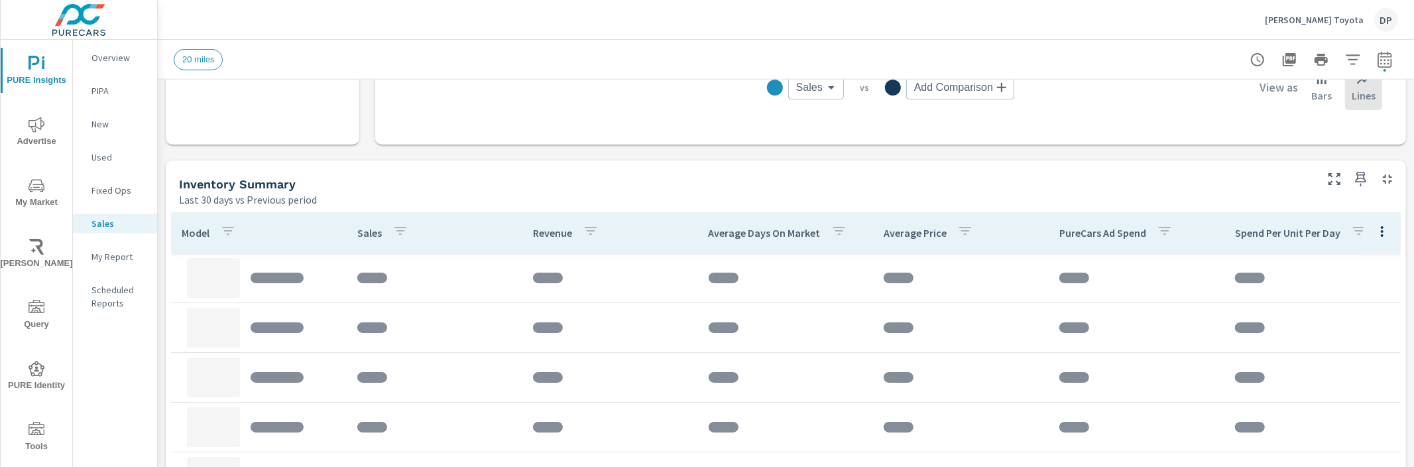
scroll to position [498, 0]
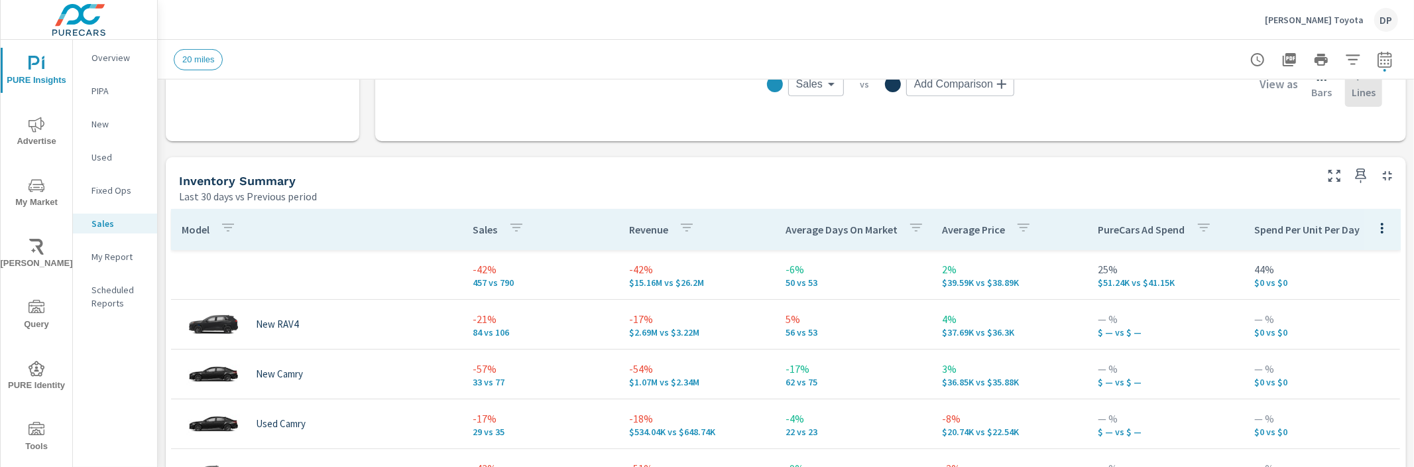
click at [1099, 225] on p "PureCars Ad Spend" at bounding box center [1142, 229] width 87 height 13
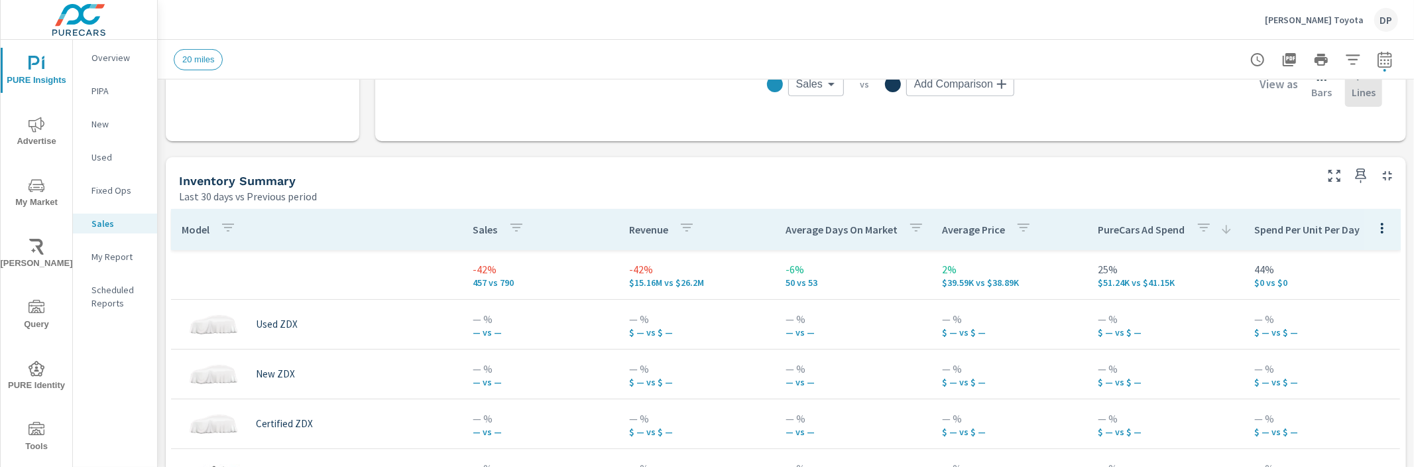
click at [1099, 225] on p "PureCars Ad Spend" at bounding box center [1142, 229] width 87 height 13
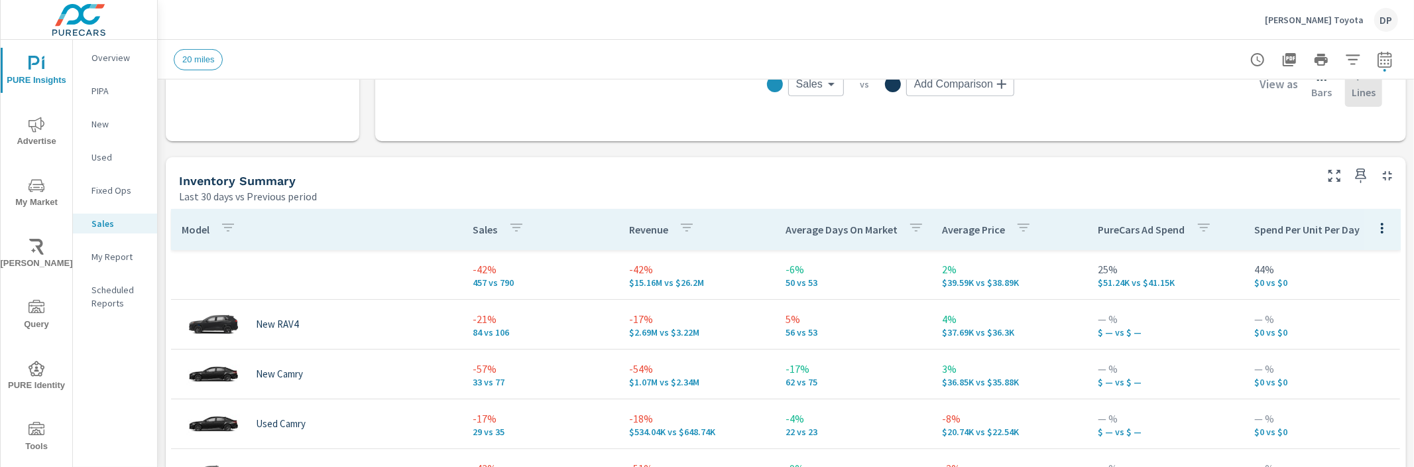
click at [942, 232] on p "Average Price" at bounding box center [973, 229] width 63 height 13
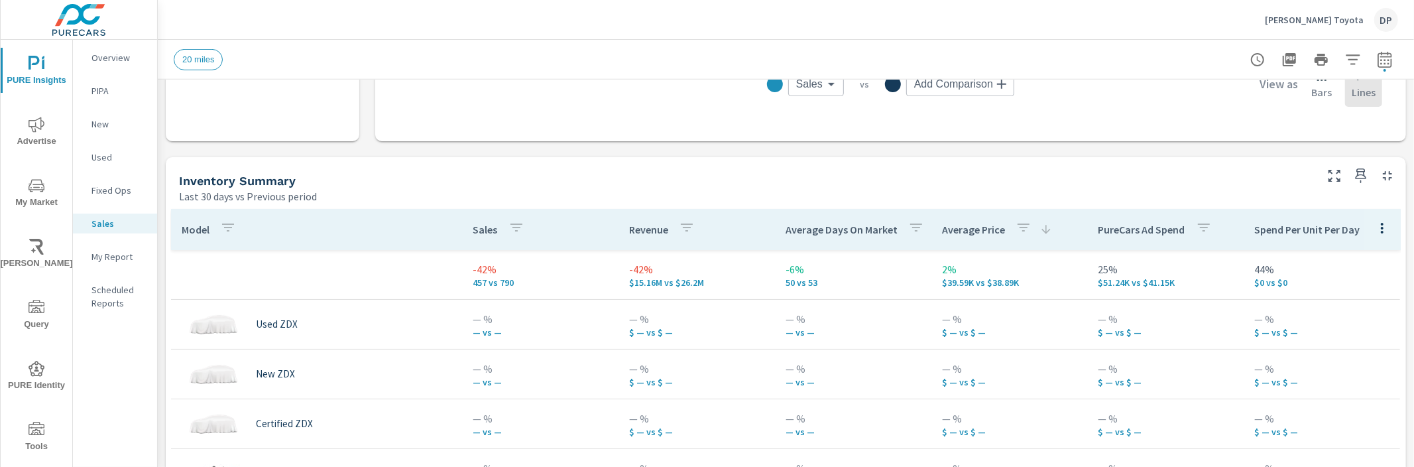
click at [942, 232] on p "Average Price" at bounding box center [973, 229] width 63 height 13
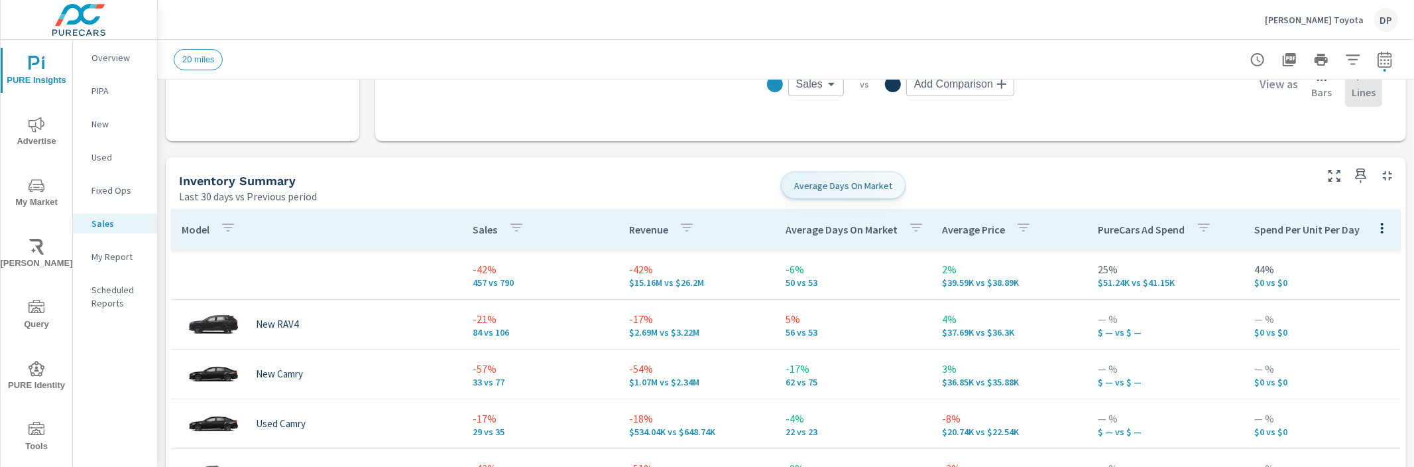
click at [801, 225] on p "Average Days On Market" at bounding box center [842, 229] width 112 height 13
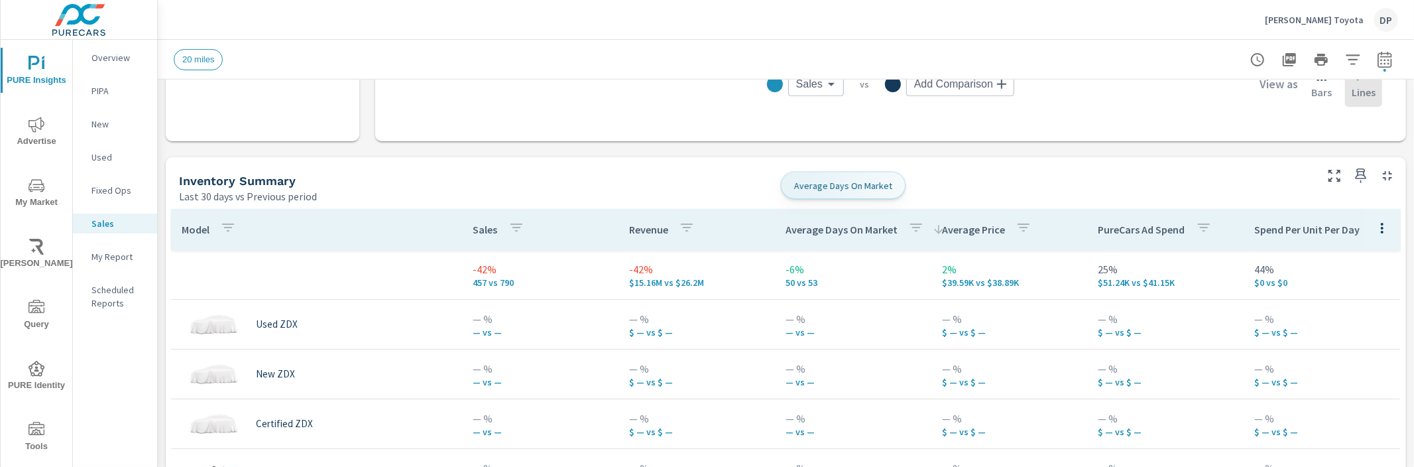
click at [801, 225] on p "Average Days On Market" at bounding box center [842, 229] width 112 height 13
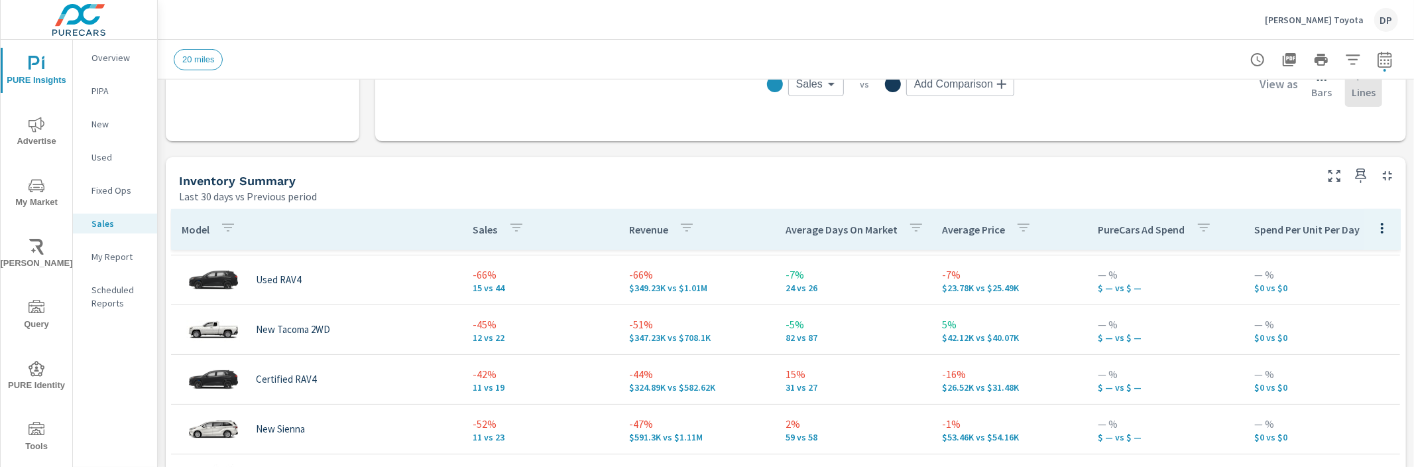
scroll to position [473, 0]
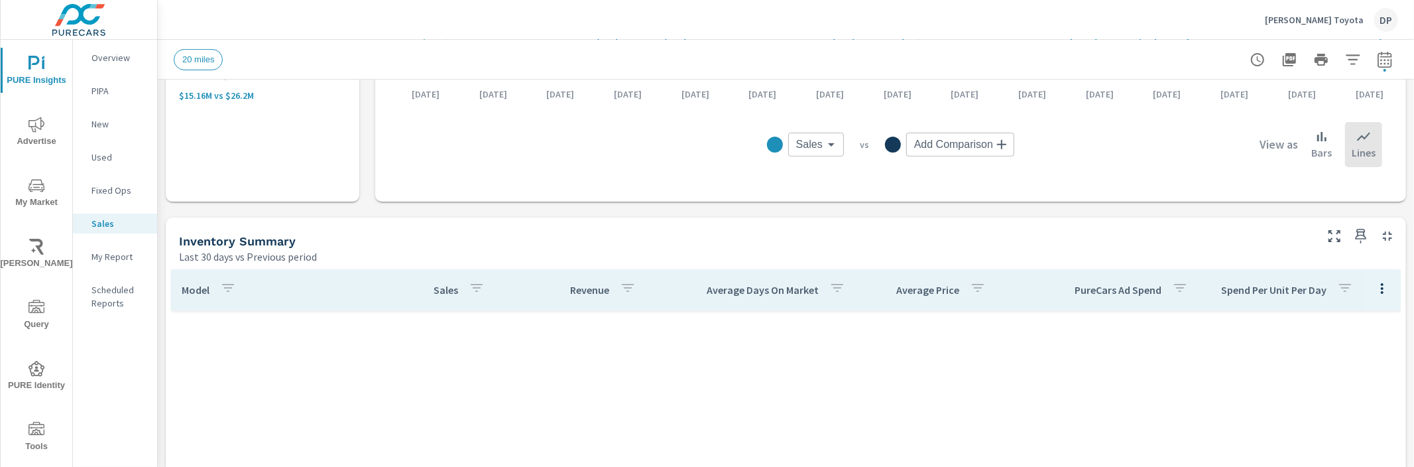
scroll to position [448, 0]
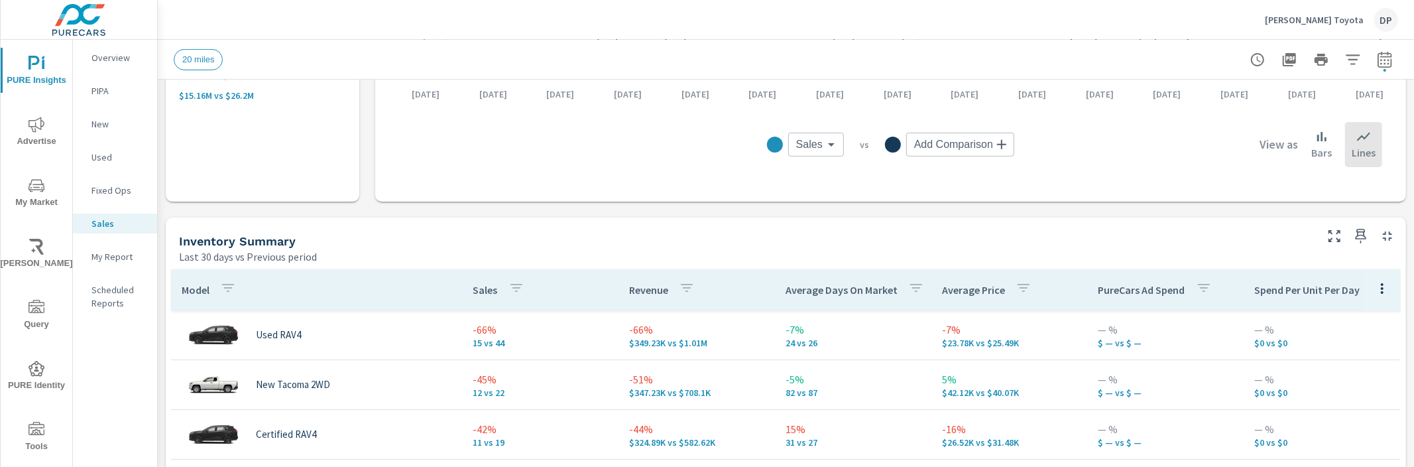
click at [1113, 294] on p "PureCars Ad Spend" at bounding box center [1142, 289] width 87 height 13
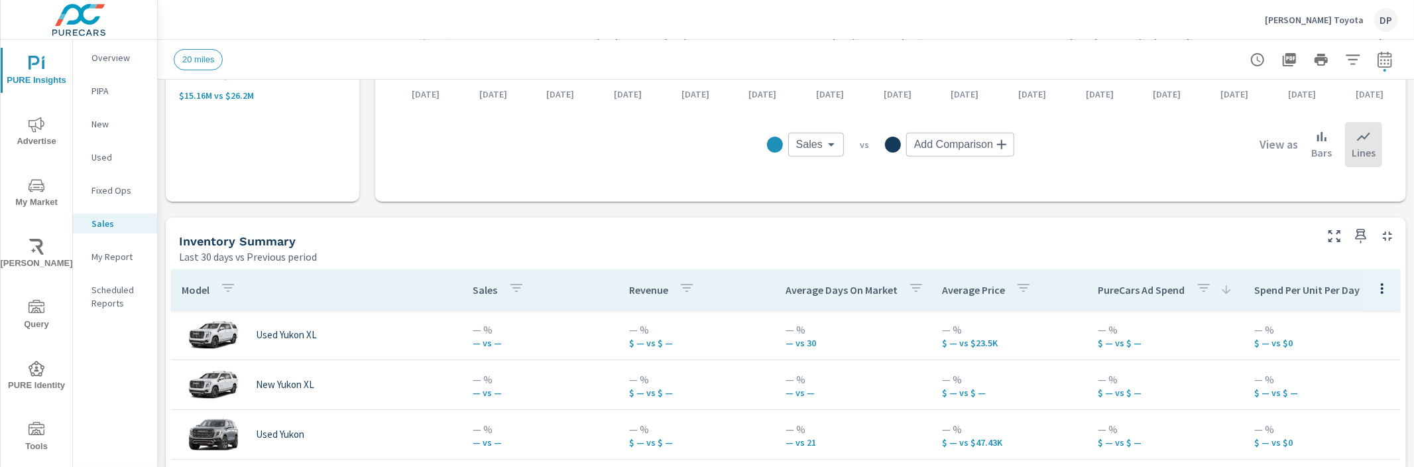
click at [1113, 294] on p "PureCars Ad Spend" at bounding box center [1142, 289] width 87 height 13
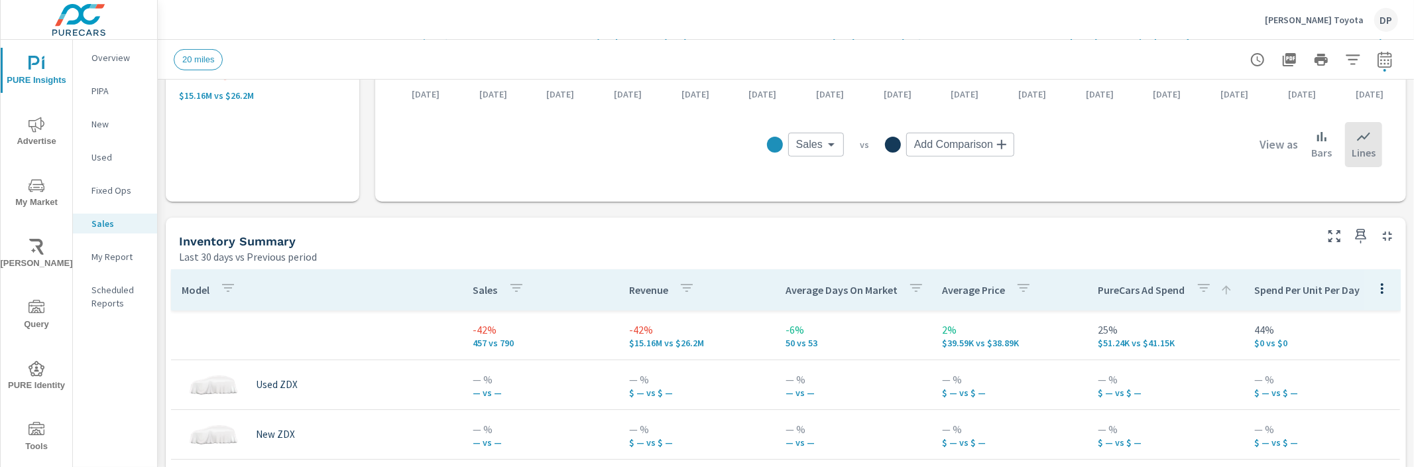
click at [1128, 286] on p "PureCars Ad Spend" at bounding box center [1142, 289] width 87 height 13
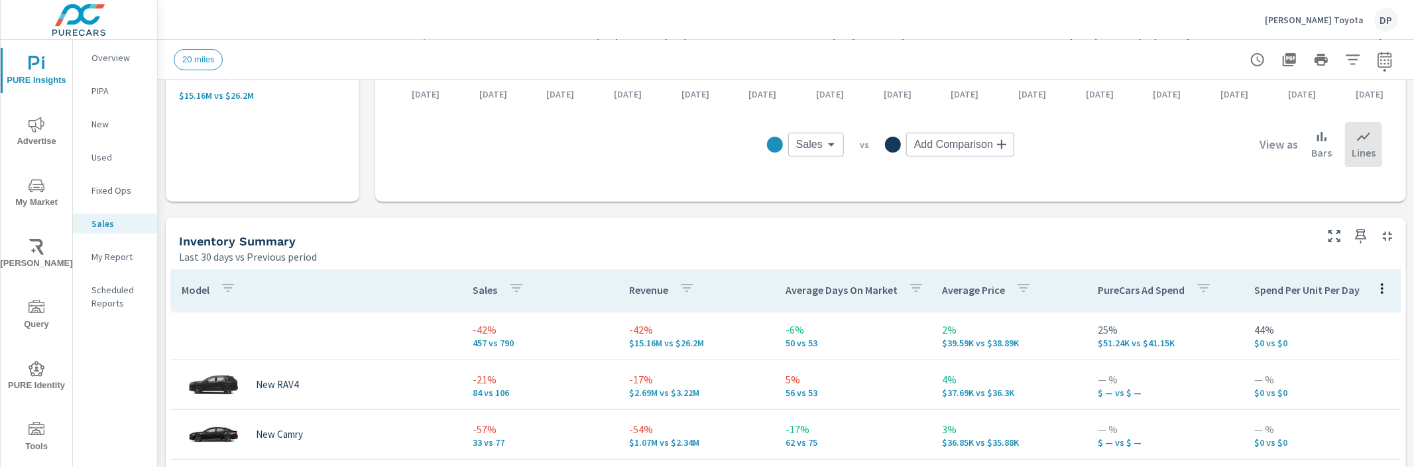
click at [1129, 286] on p "PureCars Ad Spend" at bounding box center [1142, 289] width 87 height 13
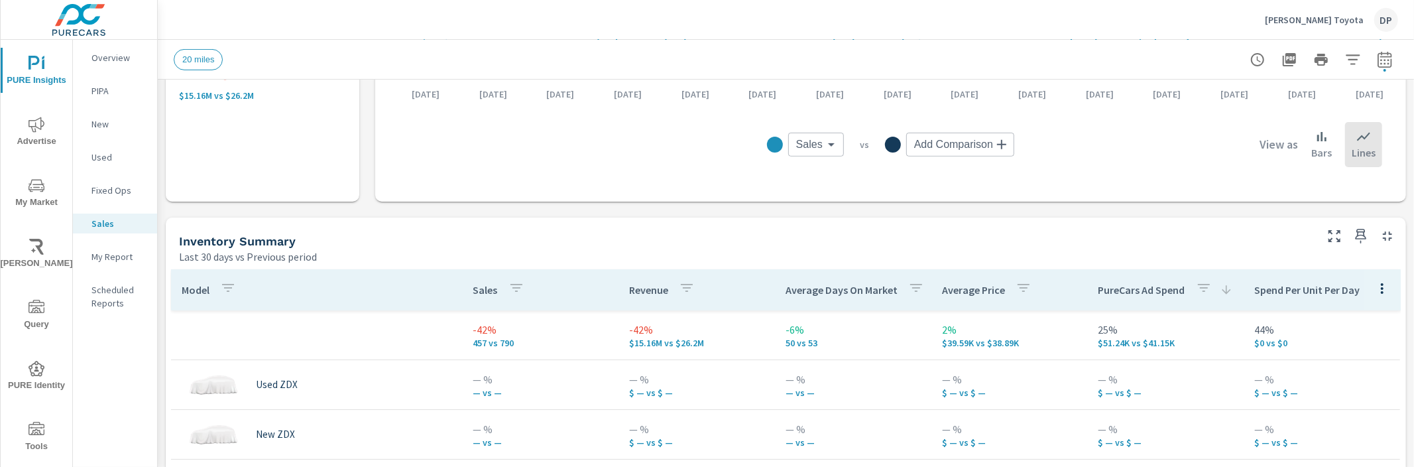
click at [1129, 286] on p "PureCars Ad Spend" at bounding box center [1142, 289] width 87 height 13
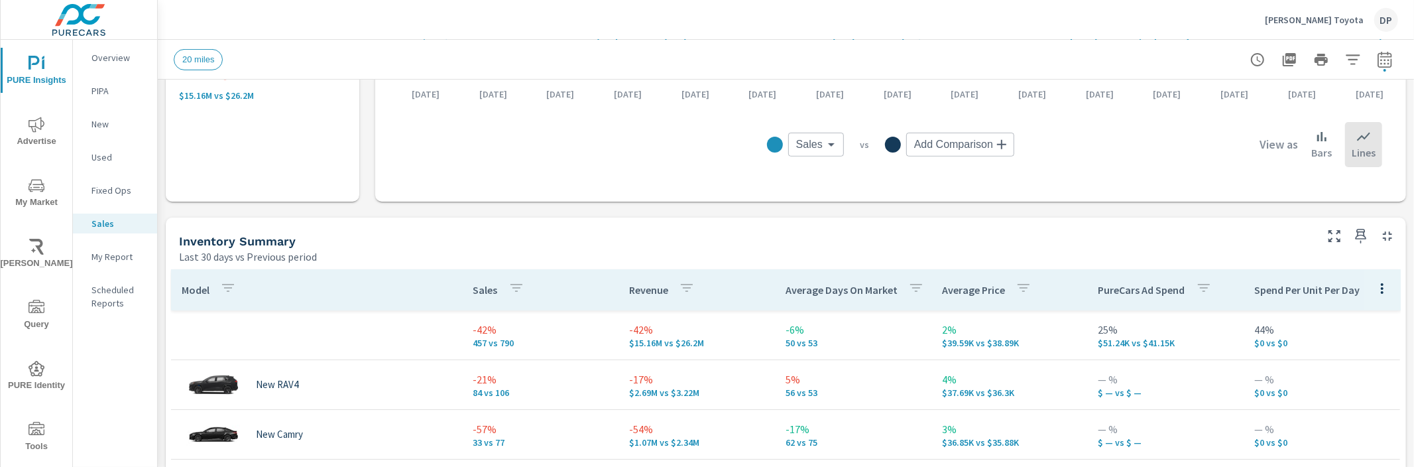
click at [965, 289] on p "Average Price" at bounding box center [973, 289] width 63 height 13
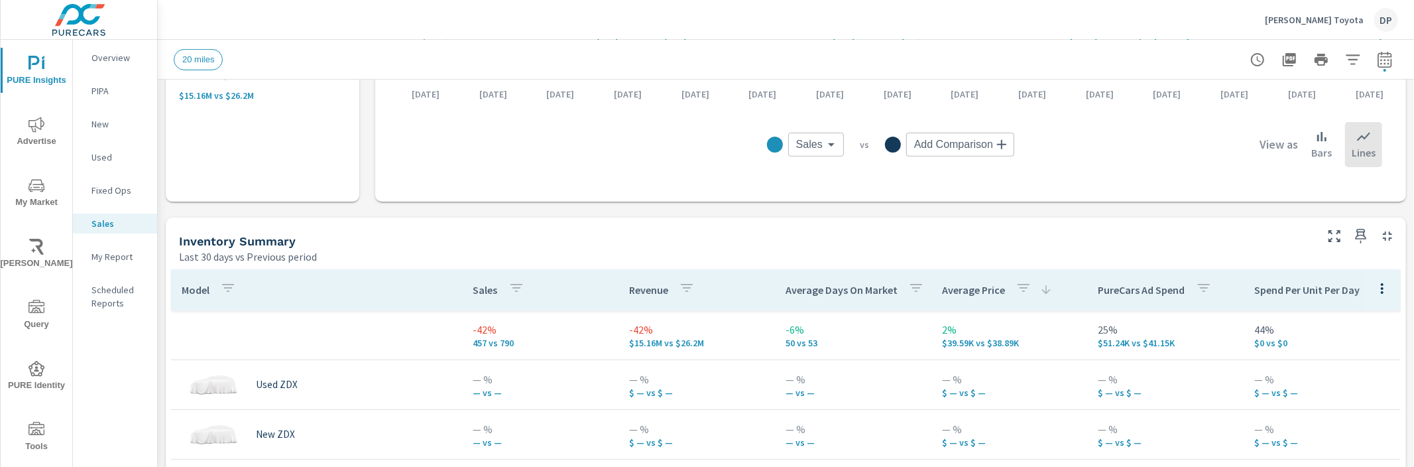
click at [965, 289] on p "Average Price" at bounding box center [973, 289] width 63 height 13
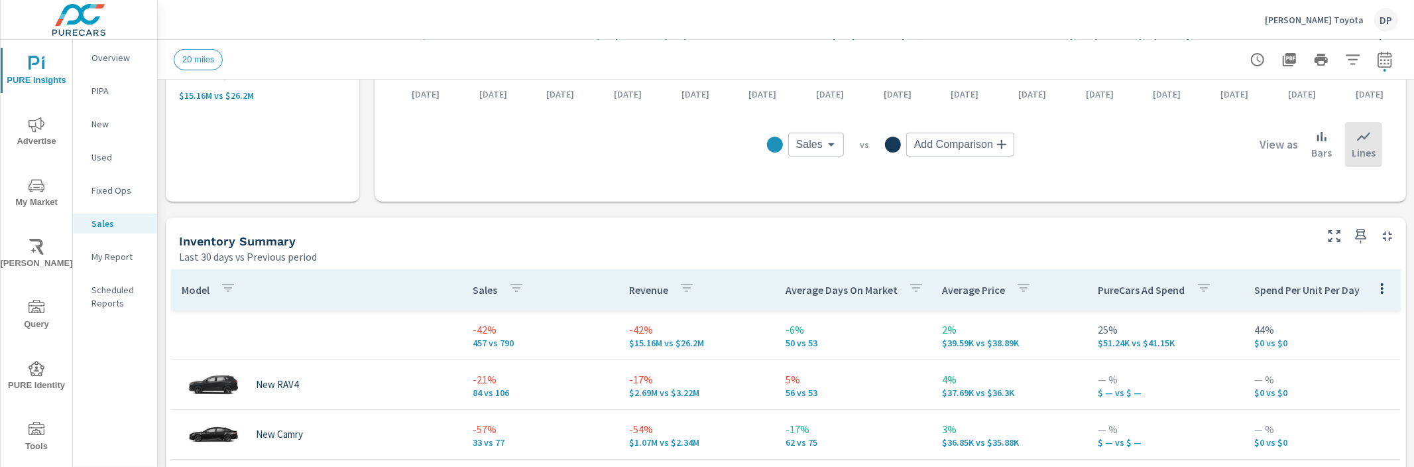
click at [473, 290] on p "Sales" at bounding box center [485, 289] width 25 height 13
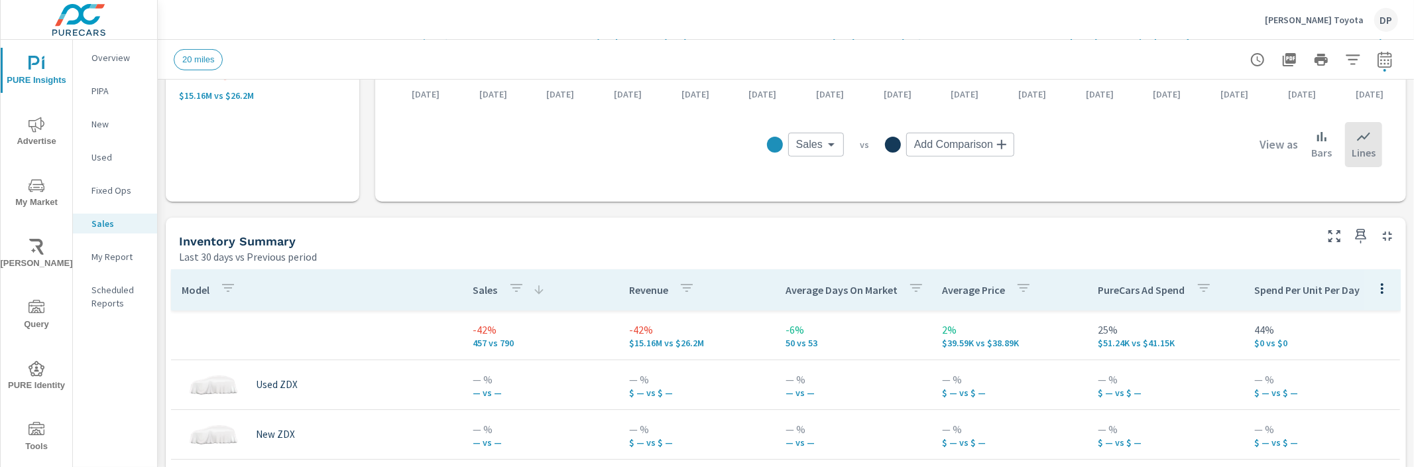
click at [473, 290] on p "Sales" at bounding box center [485, 289] width 25 height 13
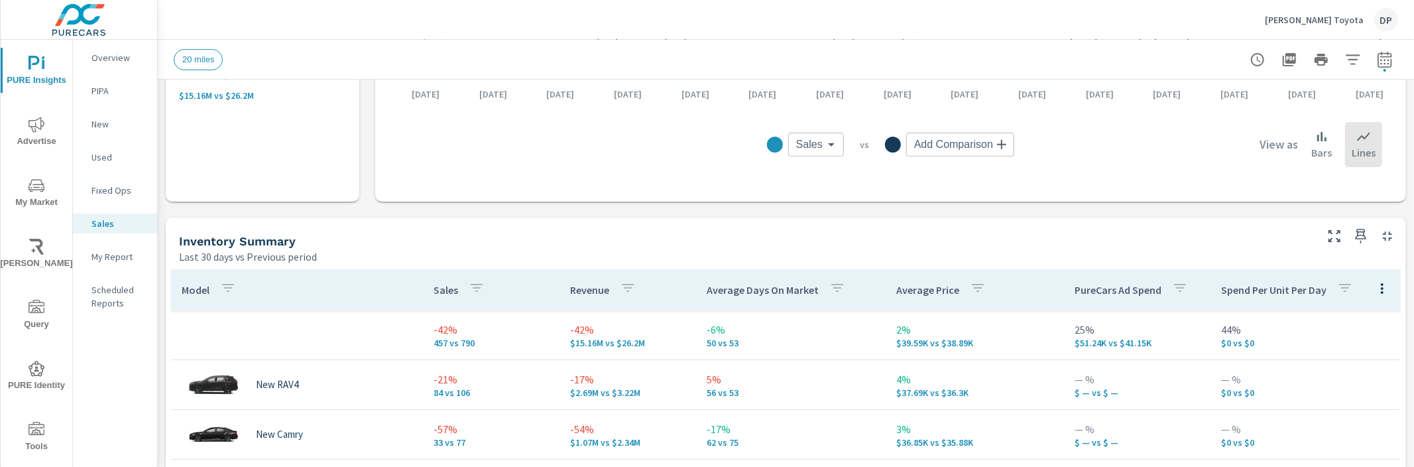
click at [1375, 295] on icon "button" at bounding box center [1383, 288] width 16 height 16
click at [1363, 383] on span "Customize columns..." at bounding box center [1353, 377] width 84 height 13
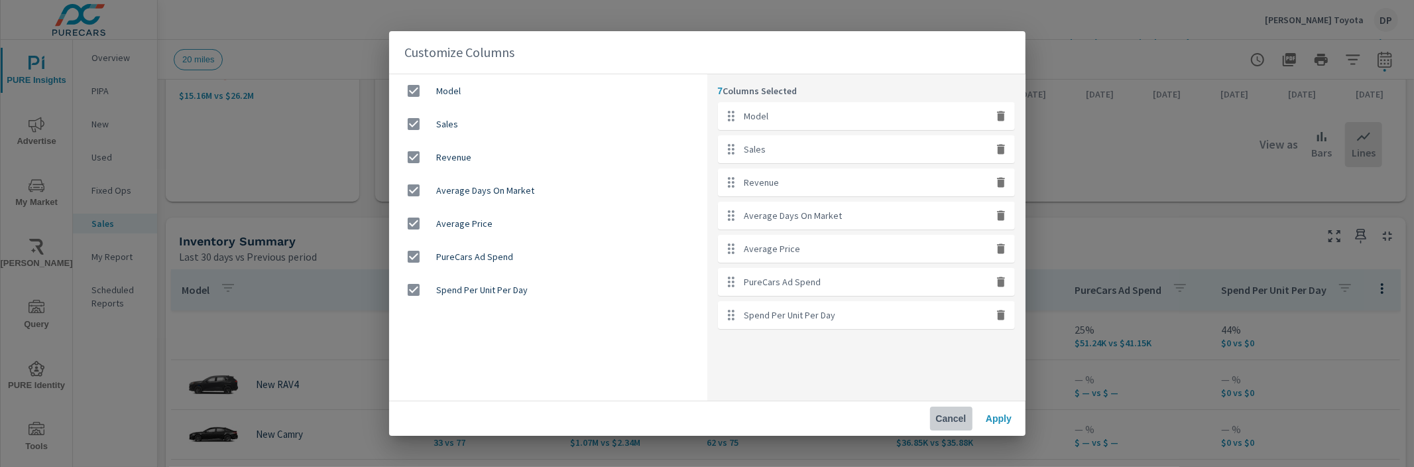
click at [946, 422] on span "Cancel" at bounding box center [952, 418] width 32 height 12
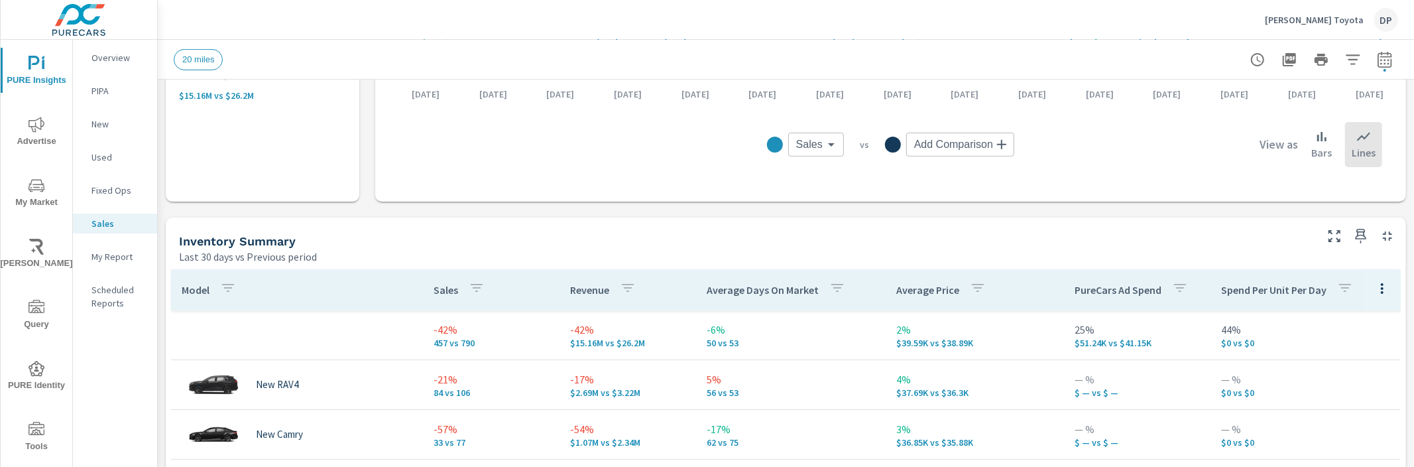
click at [896, 277] on div "Average Price" at bounding box center [943, 290] width 95 height 31
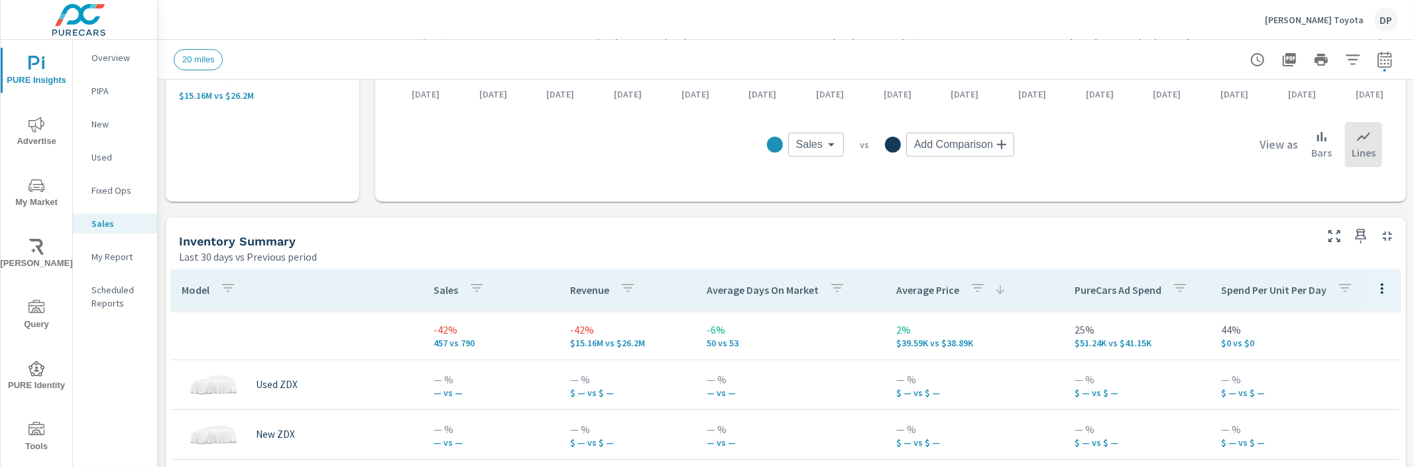
click at [896, 284] on p "Average Price" at bounding box center [927, 289] width 63 height 13
click at [970, 288] on icon "button" at bounding box center [978, 288] width 16 height 16
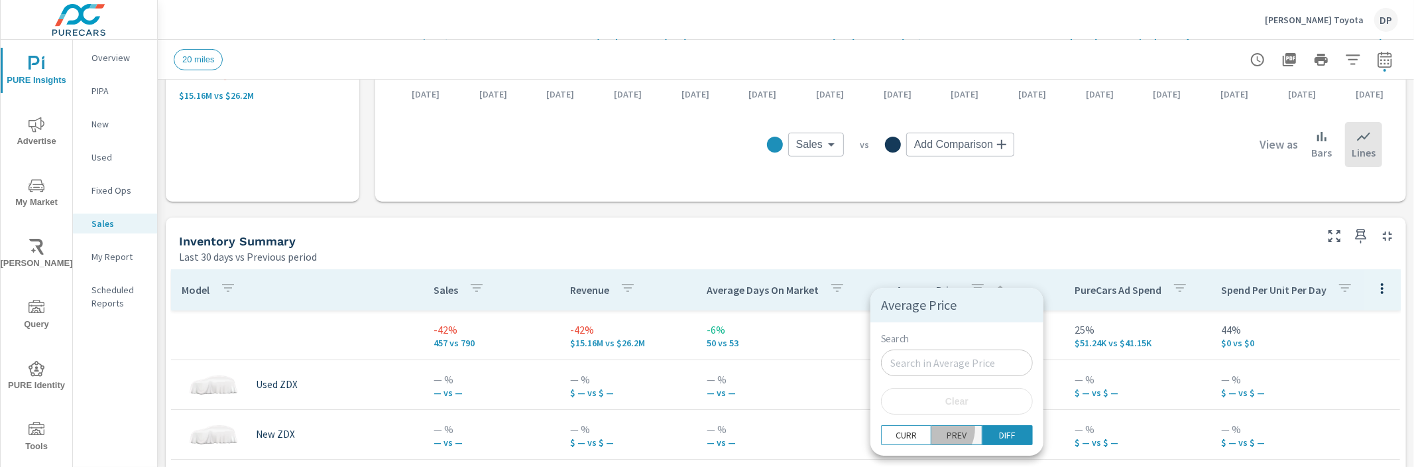
click at [936, 429] on span "PREV" at bounding box center [957, 434] width 42 height 13
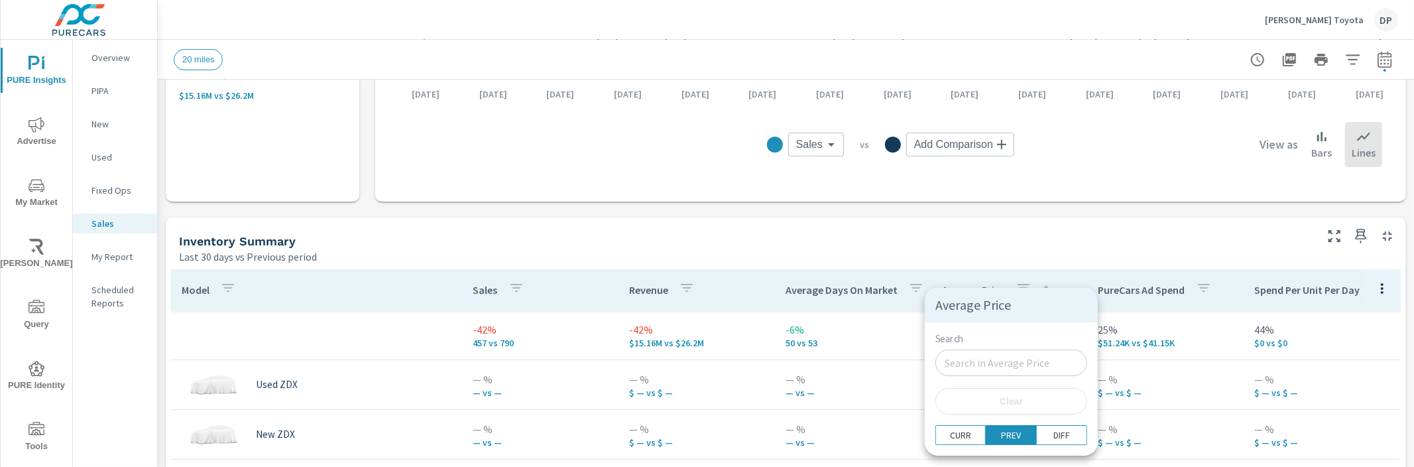
click at [833, 368] on div at bounding box center [707, 233] width 1414 height 467
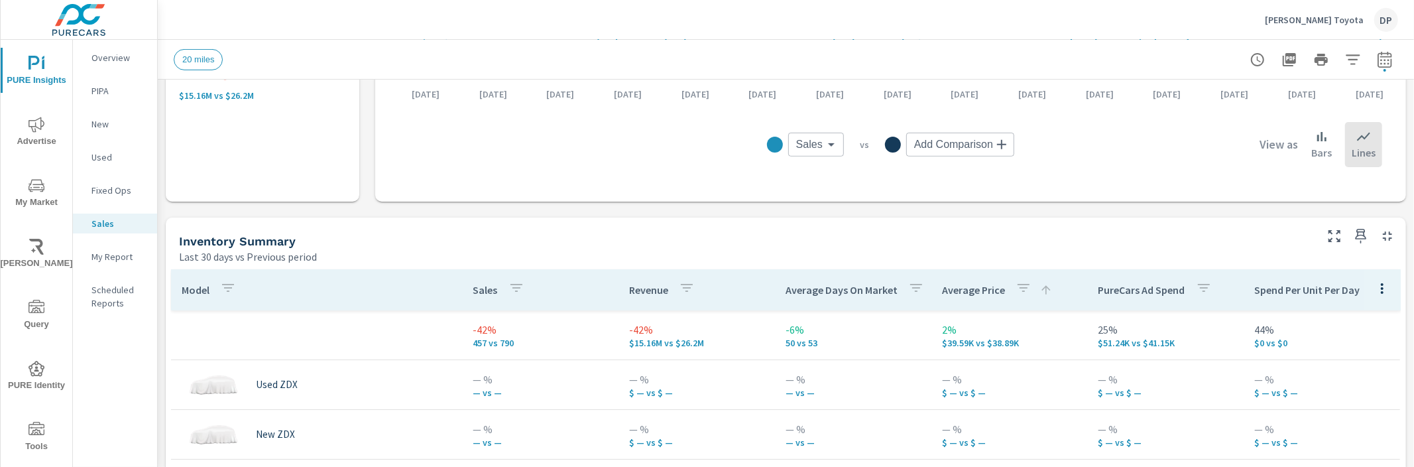
click at [973, 288] on p "Average Price" at bounding box center [973, 289] width 63 height 13
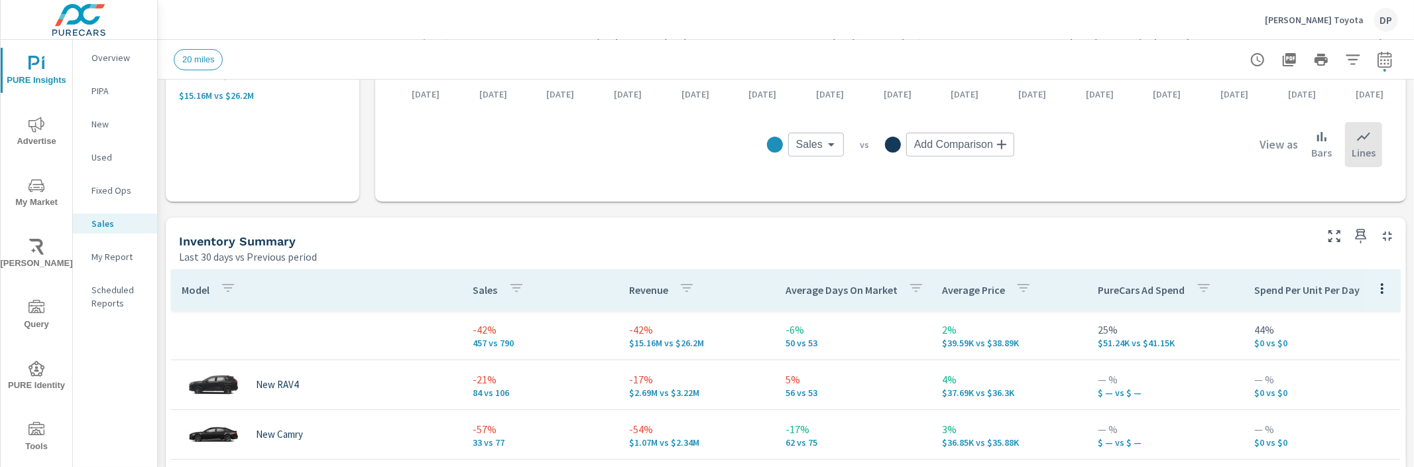
click at [973, 288] on p "Average Price" at bounding box center [973, 289] width 63 height 13
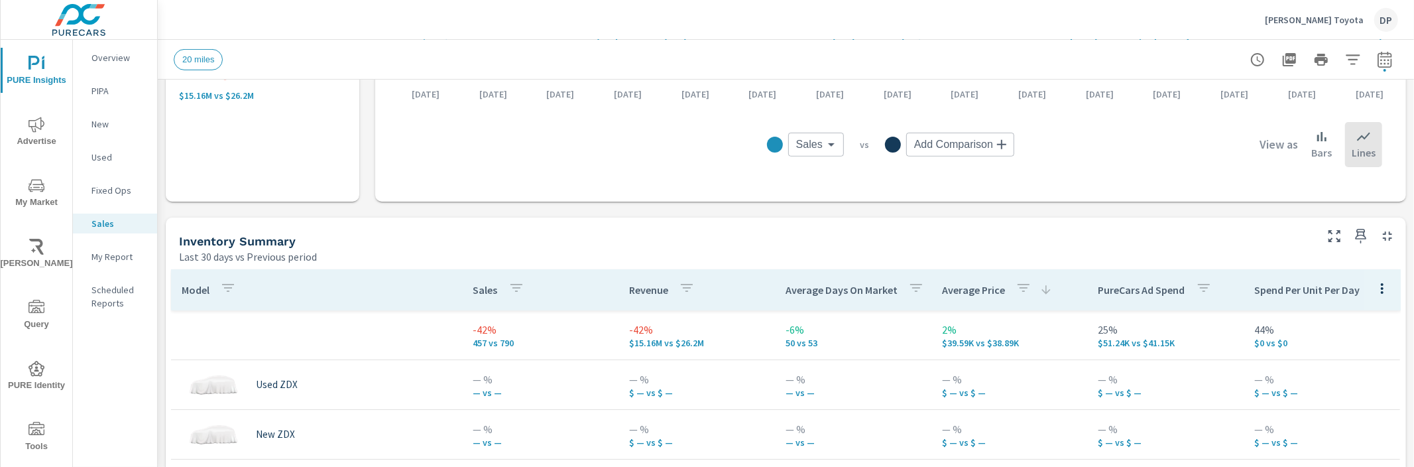
click at [973, 288] on p "Average Price" at bounding box center [973, 289] width 63 height 13
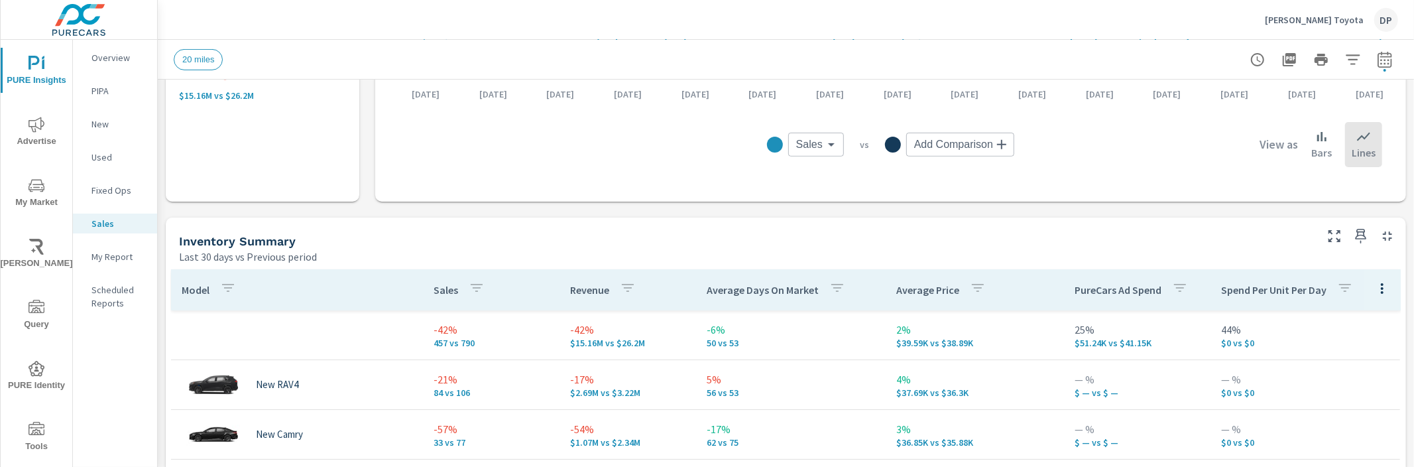
click at [1375, 286] on icon "button" at bounding box center [1383, 288] width 16 height 16
click at [1362, 286] on body "PURE Insights Advertise My Market Riley AI Query PURE Identity Tools Tier2 Driv…" at bounding box center [707, 233] width 1414 height 467
click at [1375, 287] on icon "button" at bounding box center [1383, 288] width 16 height 16
click at [1333, 340] on span "Market Comparison" at bounding box center [1353, 342] width 84 height 13
click at [1375, 284] on icon "button" at bounding box center [1383, 288] width 16 height 16
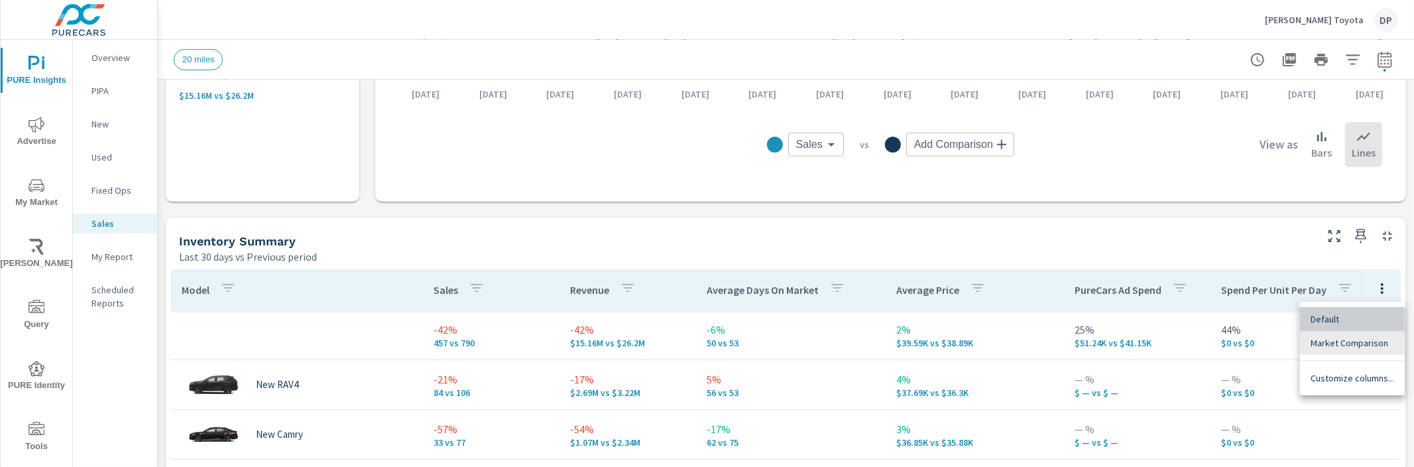
click at [1335, 323] on span "Default" at bounding box center [1353, 318] width 84 height 13
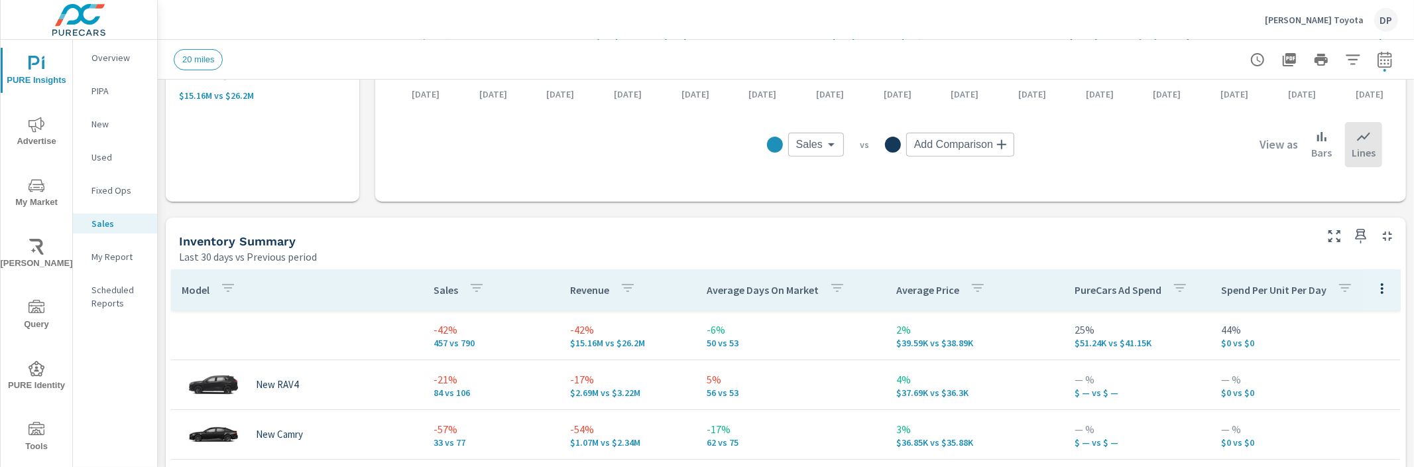
click at [1123, 249] on div "Last 30 days vs Previous period" at bounding box center [746, 257] width 1135 height 16
click at [234, 292] on icon "button" at bounding box center [228, 288] width 16 height 16
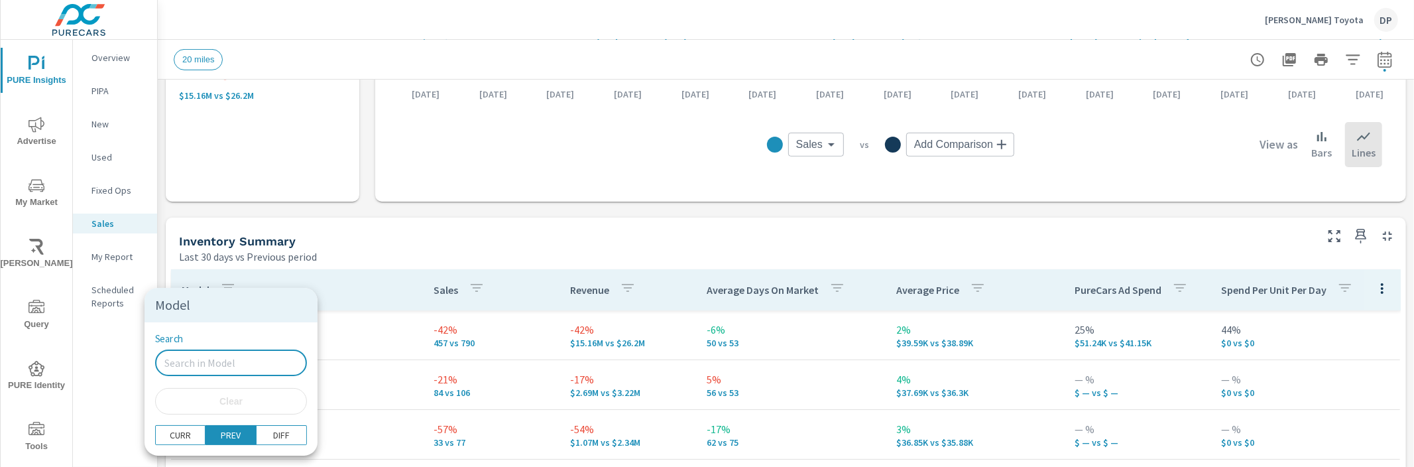
click at [229, 359] on input "Search" at bounding box center [231, 362] width 152 height 27
type input "n"
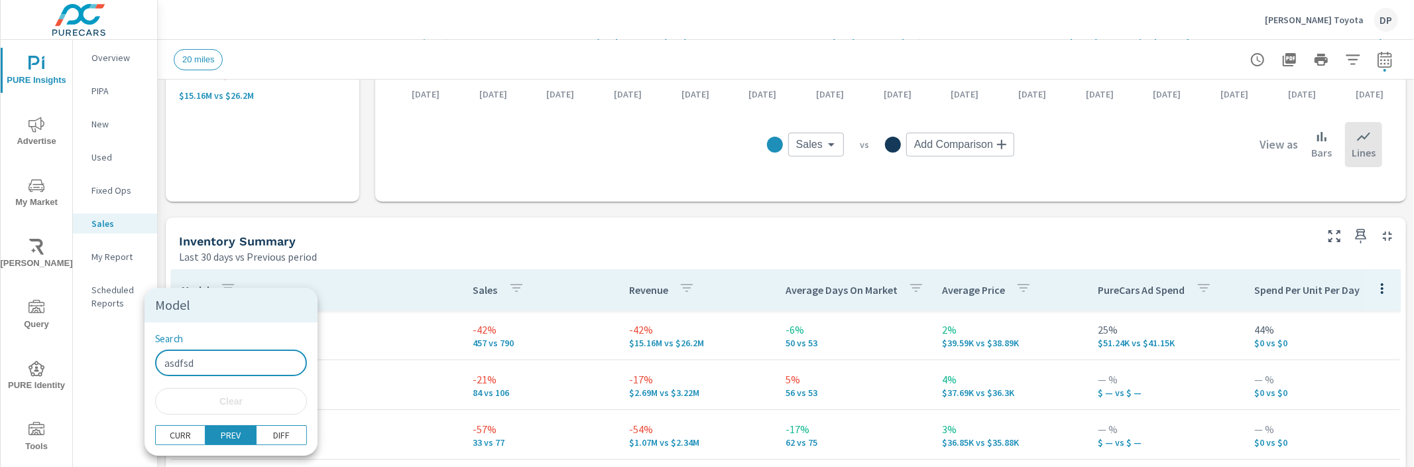
type input "asdfsdf"
click at [190, 361] on input "Search" at bounding box center [231, 362] width 152 height 27
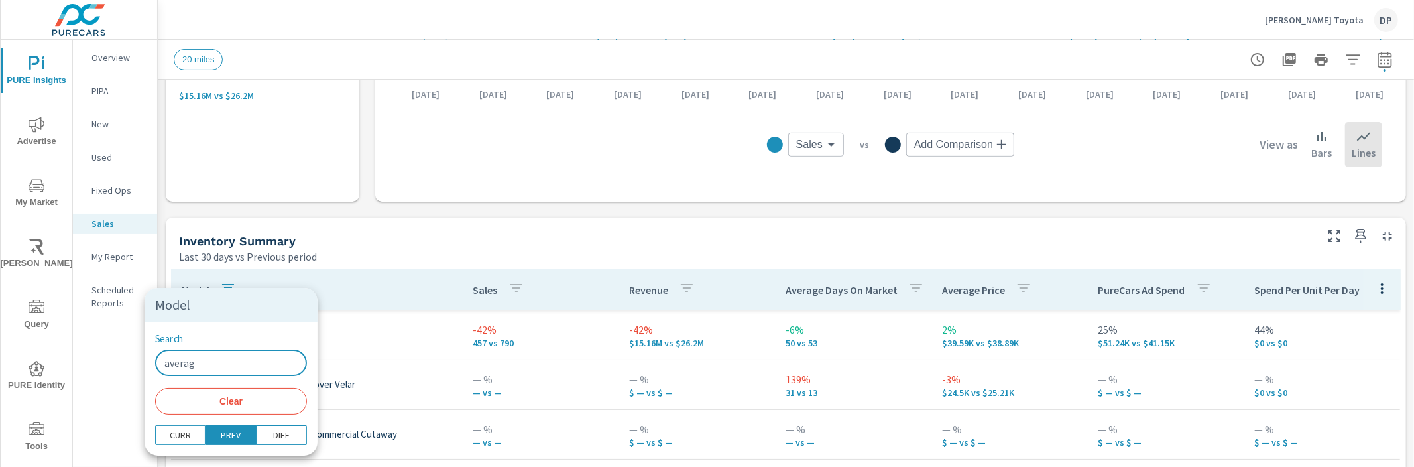
type input "average"
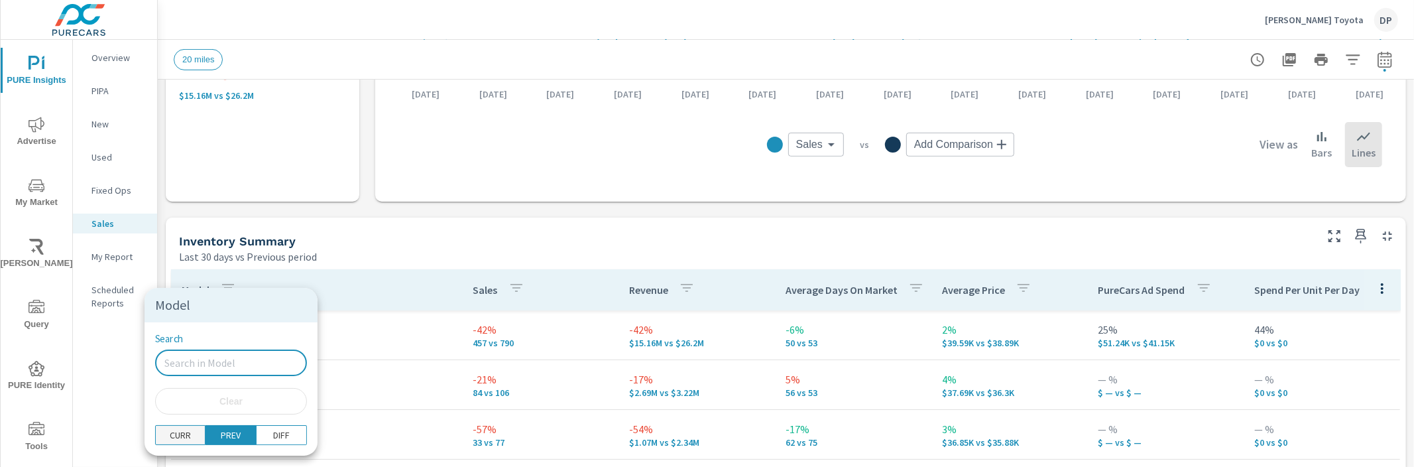
click at [174, 433] on p "CURR" at bounding box center [180, 434] width 21 height 13
click at [198, 349] on input "Search" at bounding box center [231, 362] width 152 height 27
click at [196, 355] on input "Search" at bounding box center [231, 362] width 152 height 27
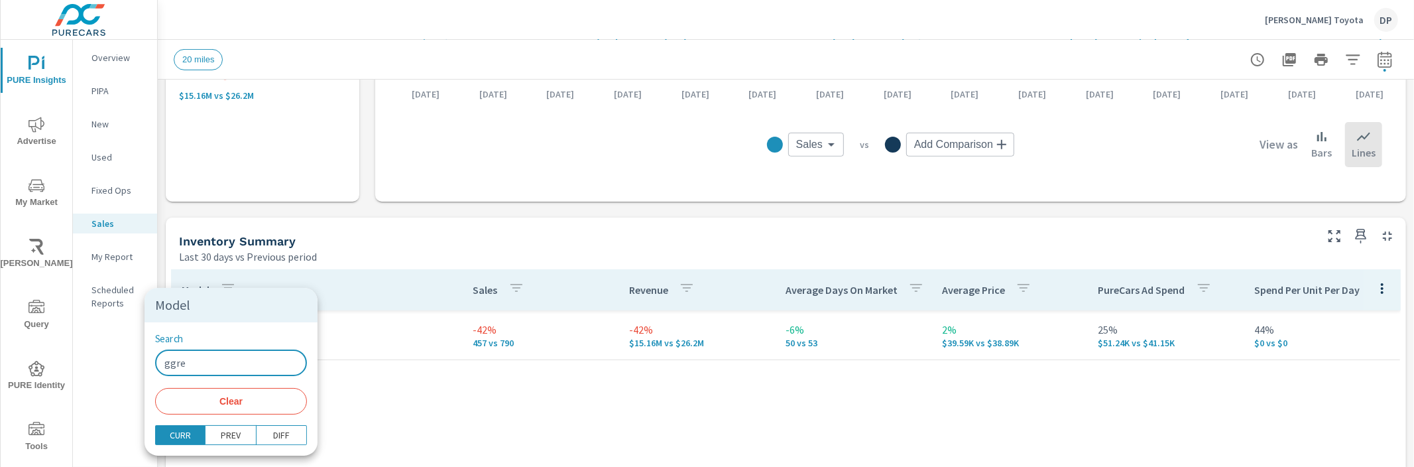
type input "ggre"
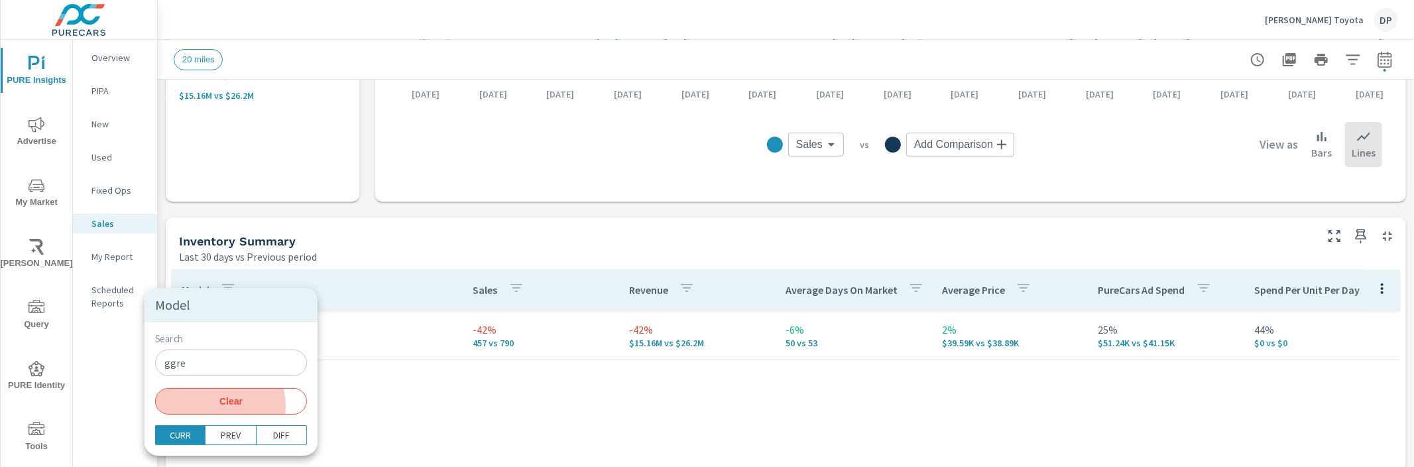
click at [219, 406] on span "Clear" at bounding box center [231, 401] width 136 height 12
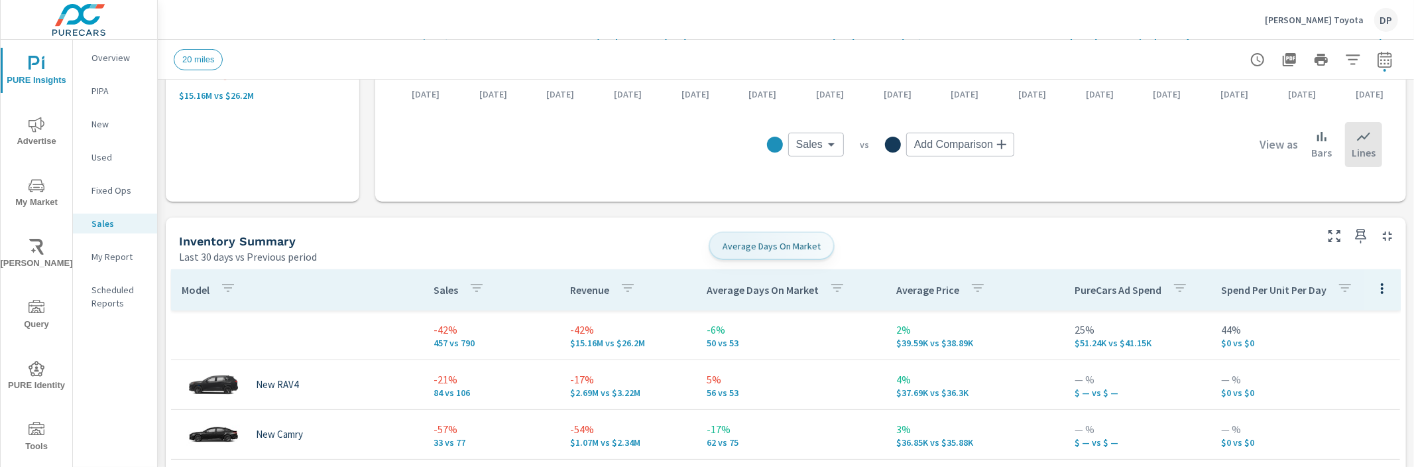
click at [768, 299] on div "Average Days On Market" at bounding box center [779, 290] width 144 height 31
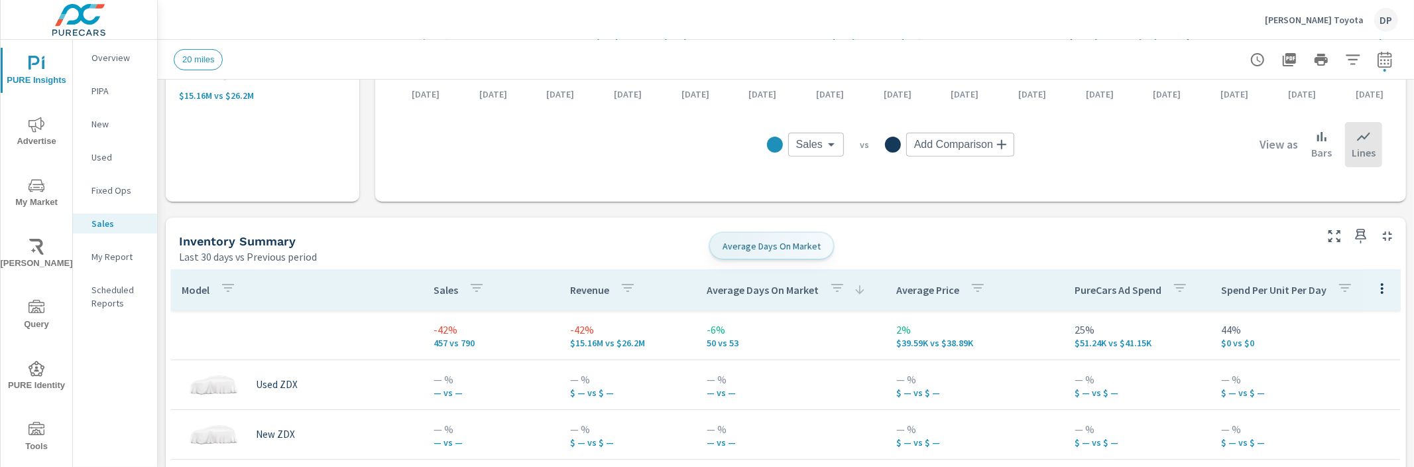
click at [768, 299] on div "Average Days On Market" at bounding box center [787, 290] width 160 height 31
click at [830, 292] on icon "button" at bounding box center [838, 288] width 16 height 16
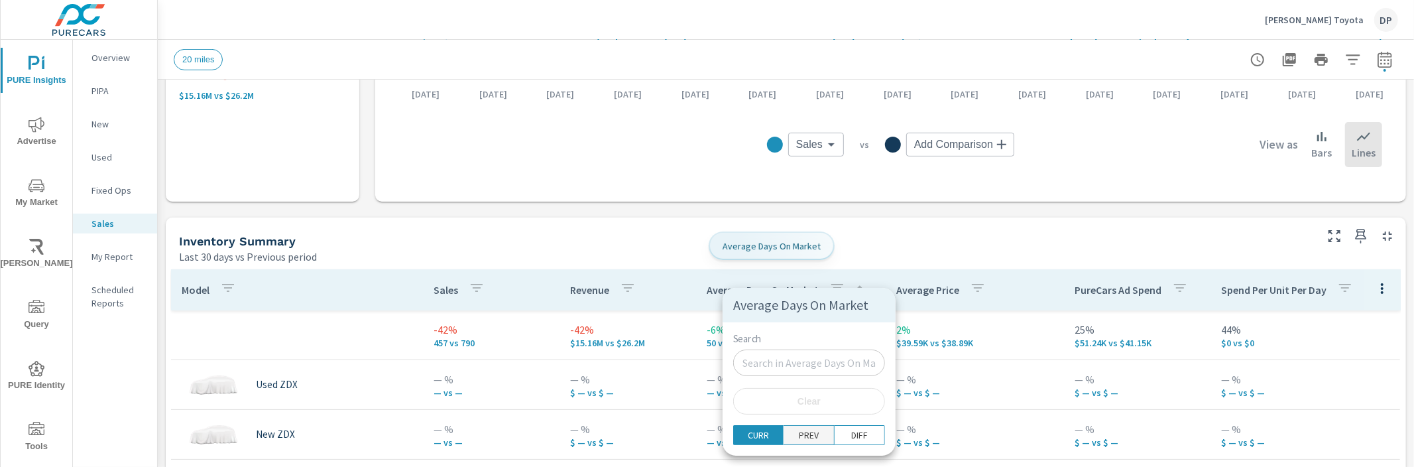
click at [803, 427] on button "PREV" at bounding box center [809, 435] width 50 height 20
click at [804, 436] on span "PREV" at bounding box center [809, 434] width 42 height 13
click at [846, 434] on span "DIFF" at bounding box center [853, 434] width 42 height 13
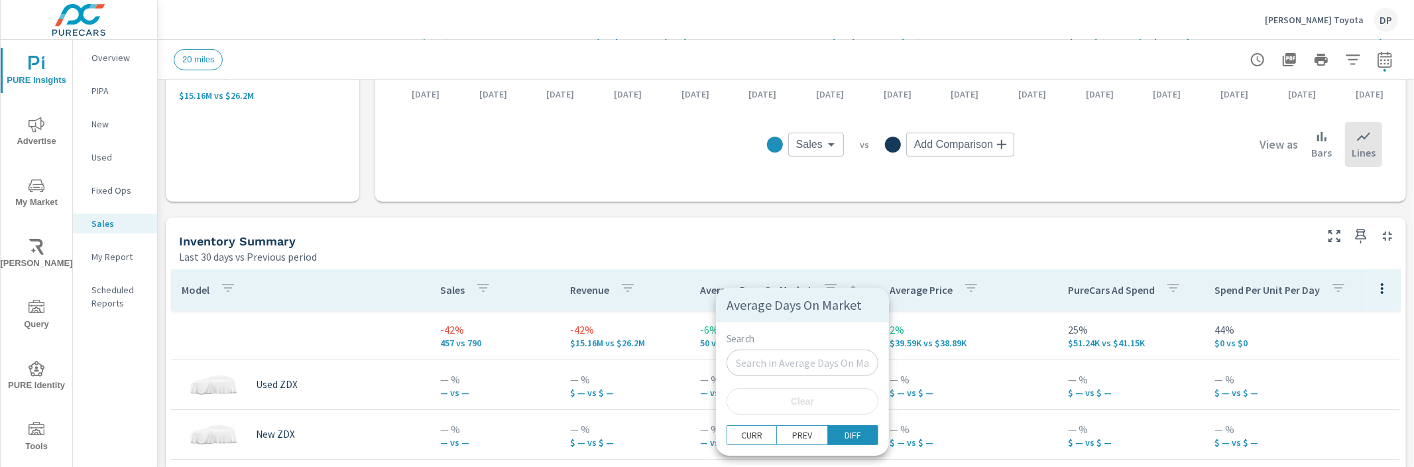
click at [651, 247] on div at bounding box center [707, 233] width 1414 height 467
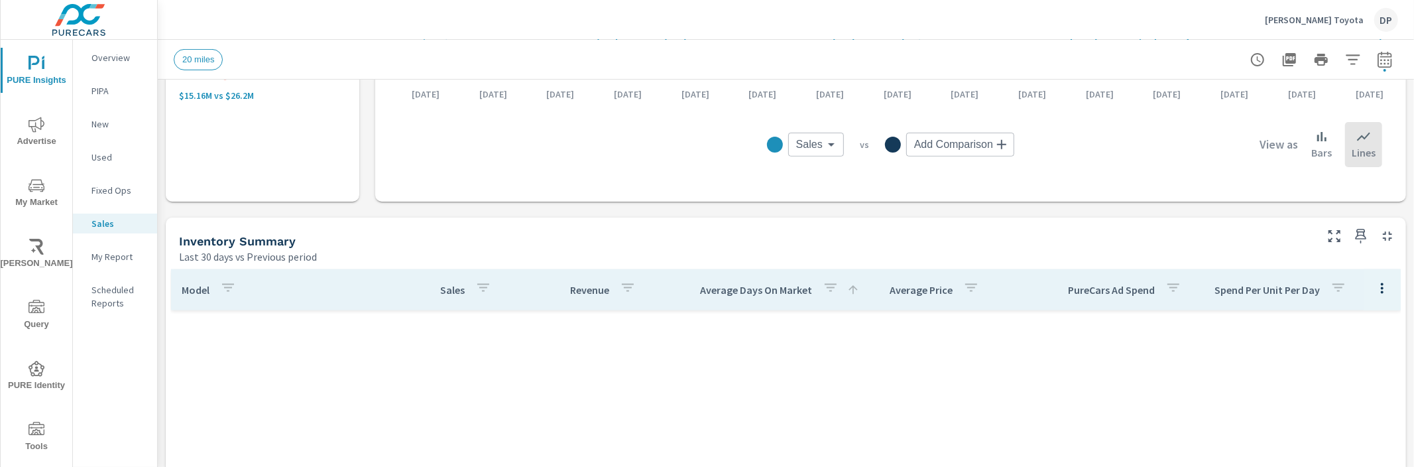
scroll to position [2226, 0]
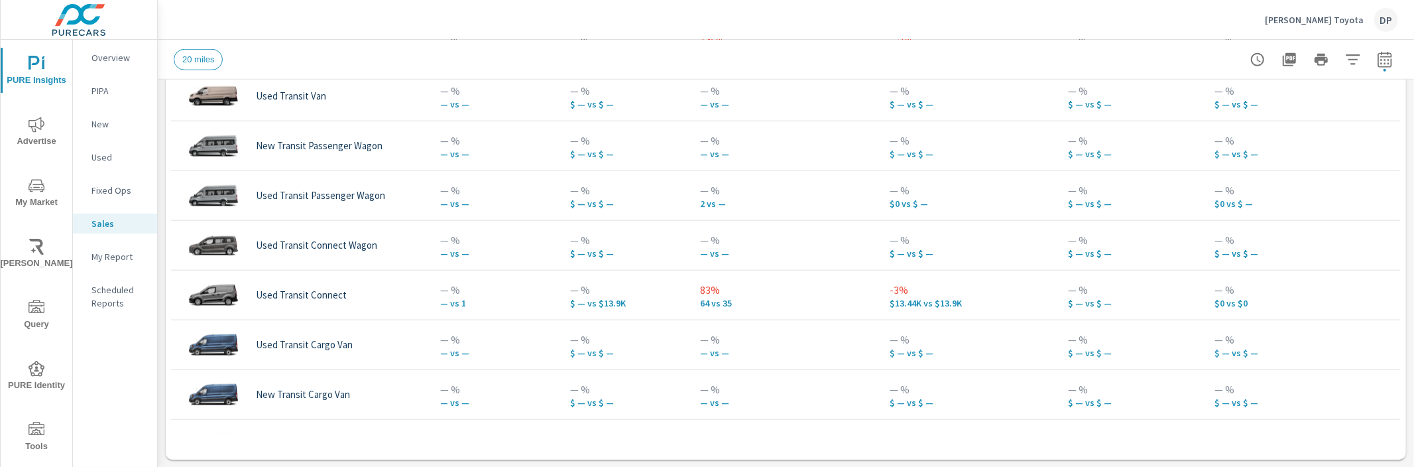
scroll to position [4969, 0]
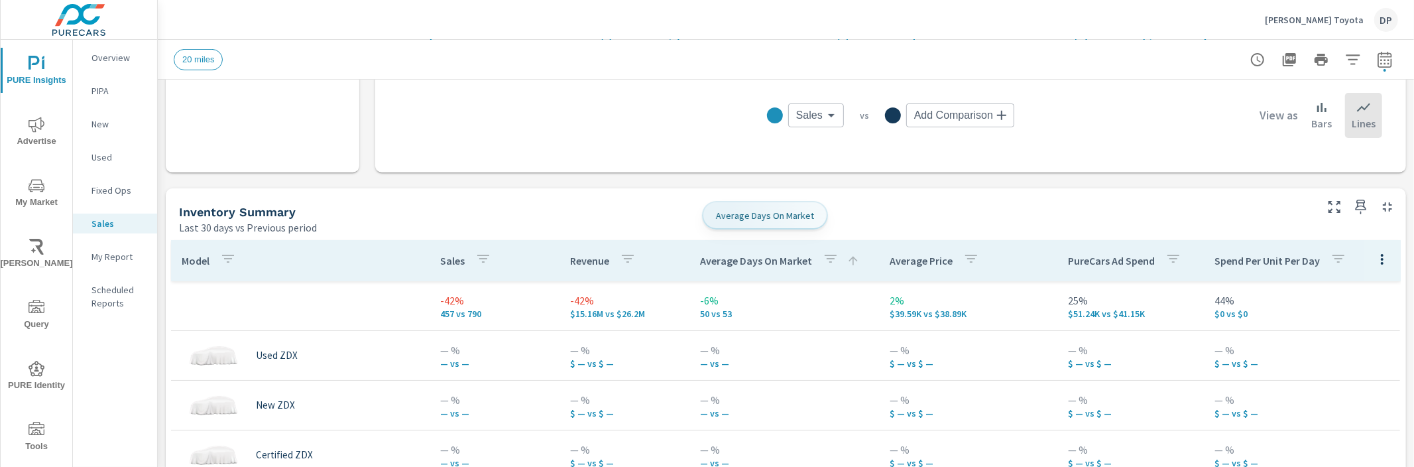
scroll to position [466, 0]
click at [751, 265] on p "Average Days On Market" at bounding box center [756, 261] width 112 height 13
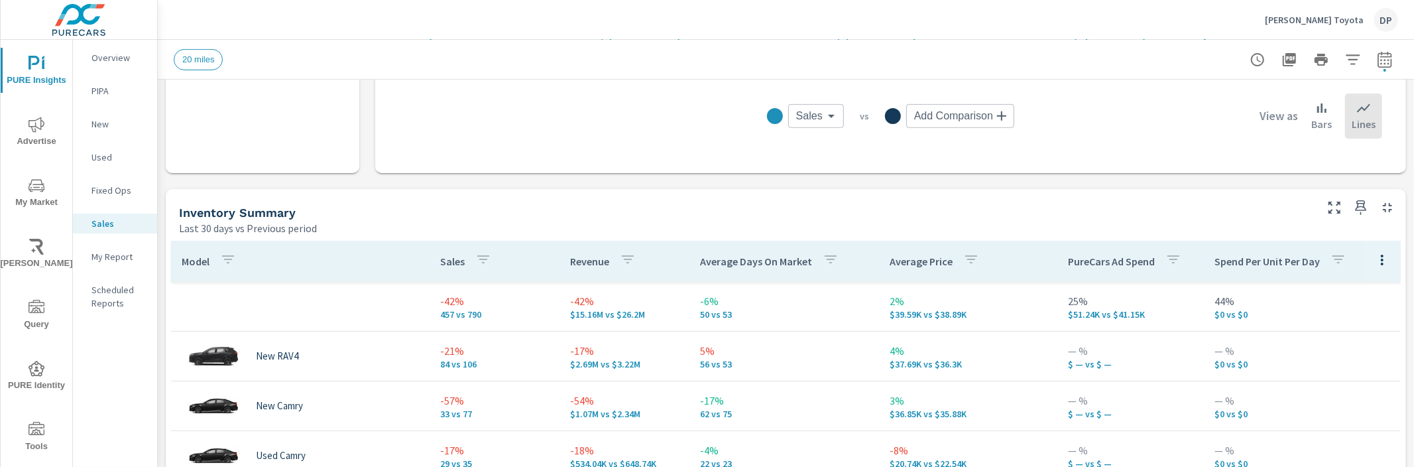
click at [751, 265] on p "Average Days On Market" at bounding box center [756, 261] width 112 height 13
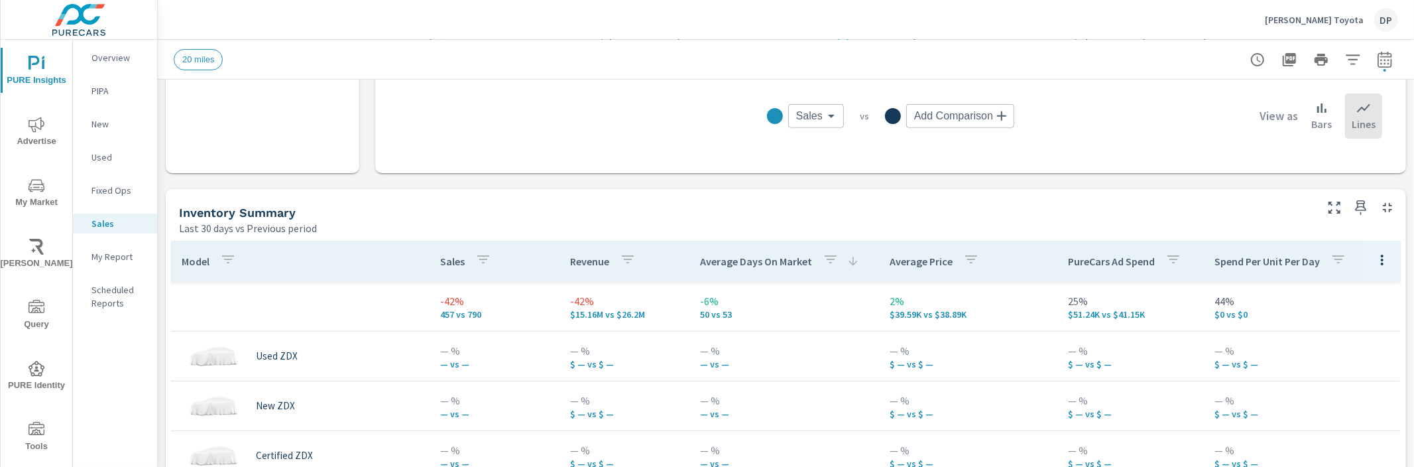
click at [751, 265] on p "Average Days On Market" at bounding box center [756, 261] width 112 height 13
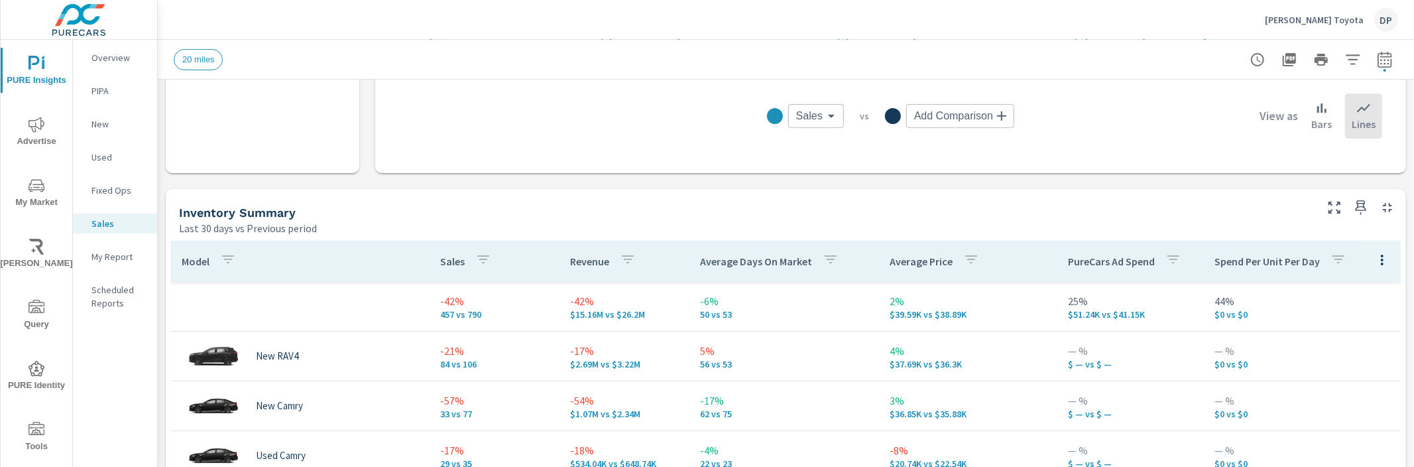
click at [1250, 212] on div "Inventory Summary" at bounding box center [746, 212] width 1135 height 15
click at [1361, 66] on div at bounding box center [1322, 59] width 154 height 27
click at [1378, 63] on icon "button" at bounding box center [1385, 59] width 14 height 16
select select "Last 30 days"
select select "Previous period"
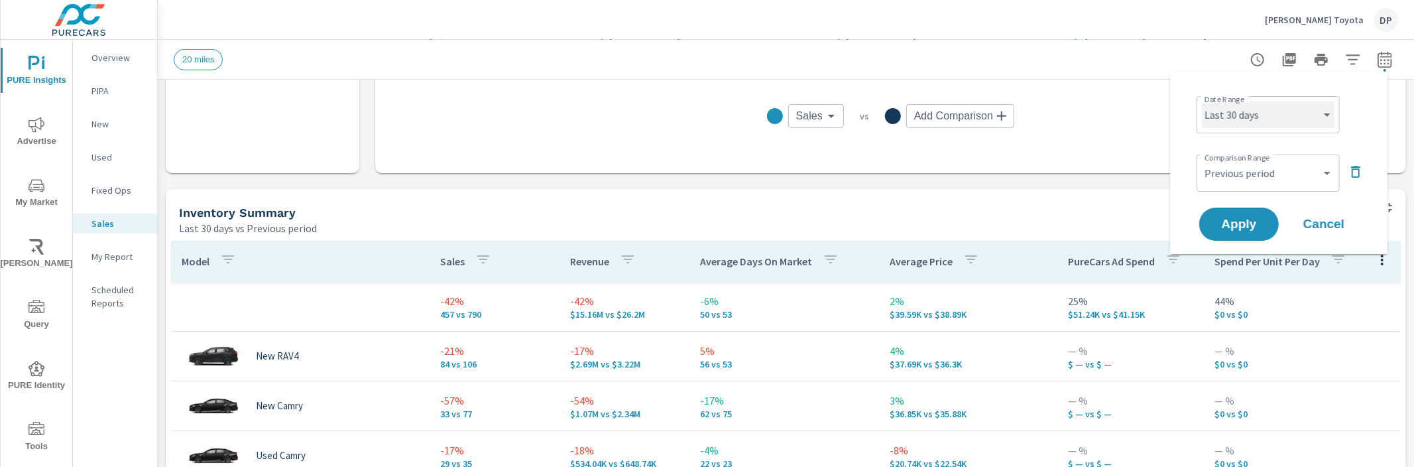
click at [1324, 113] on select "Custom Yesterday Last week Last 7 days Last 14 days Last 30 days Last 45 days L…" at bounding box center [1268, 114] width 133 height 27
click at [1202, 101] on select "Custom Yesterday Last week Last 7 days Last 14 days Last 30 days Last 45 days L…" at bounding box center [1268, 114] width 133 height 27
select select "Last week"
click at [1237, 221] on span "Apply" at bounding box center [1239, 224] width 54 height 13
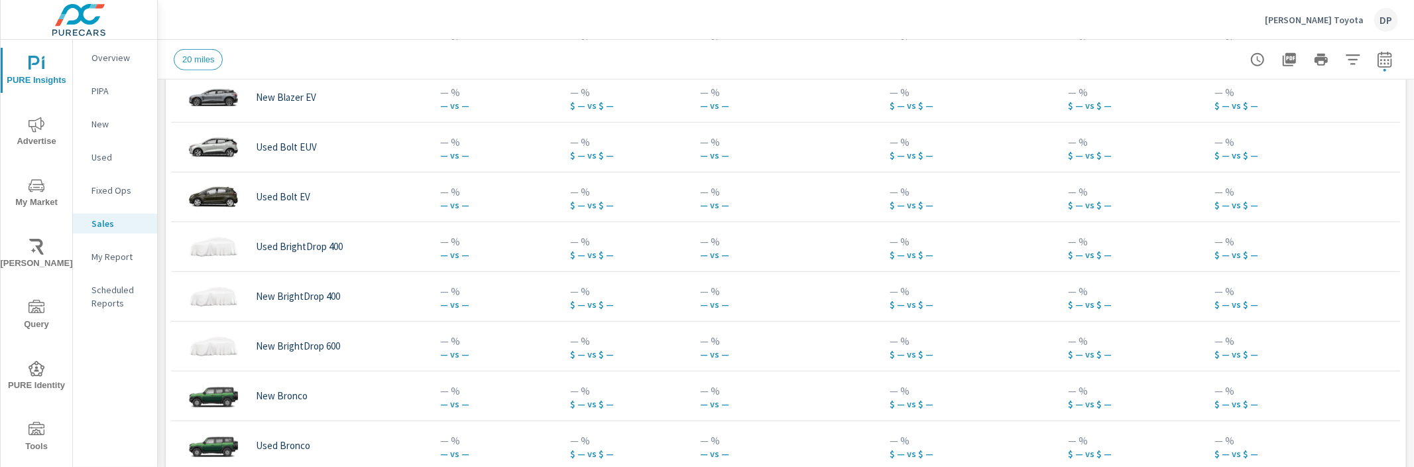
scroll to position [826, 0]
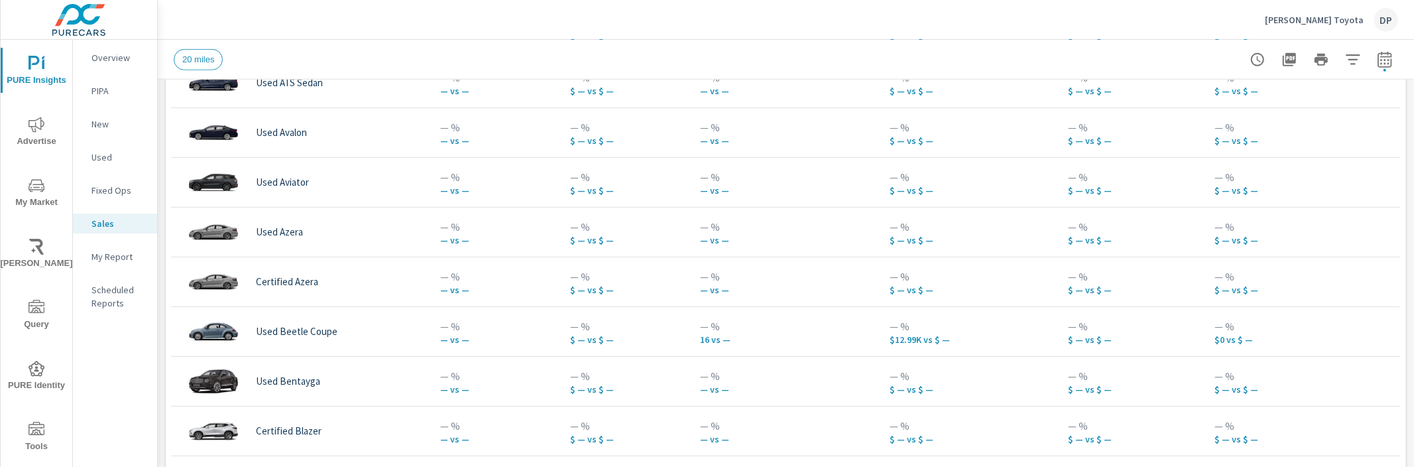
scroll to position [4106, 0]
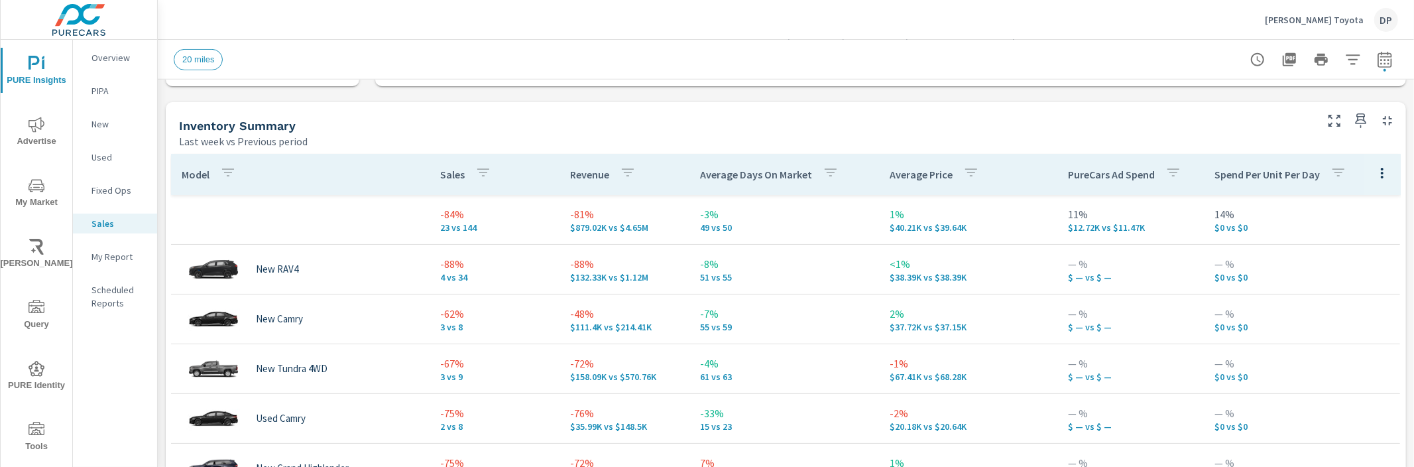
scroll to position [556, 0]
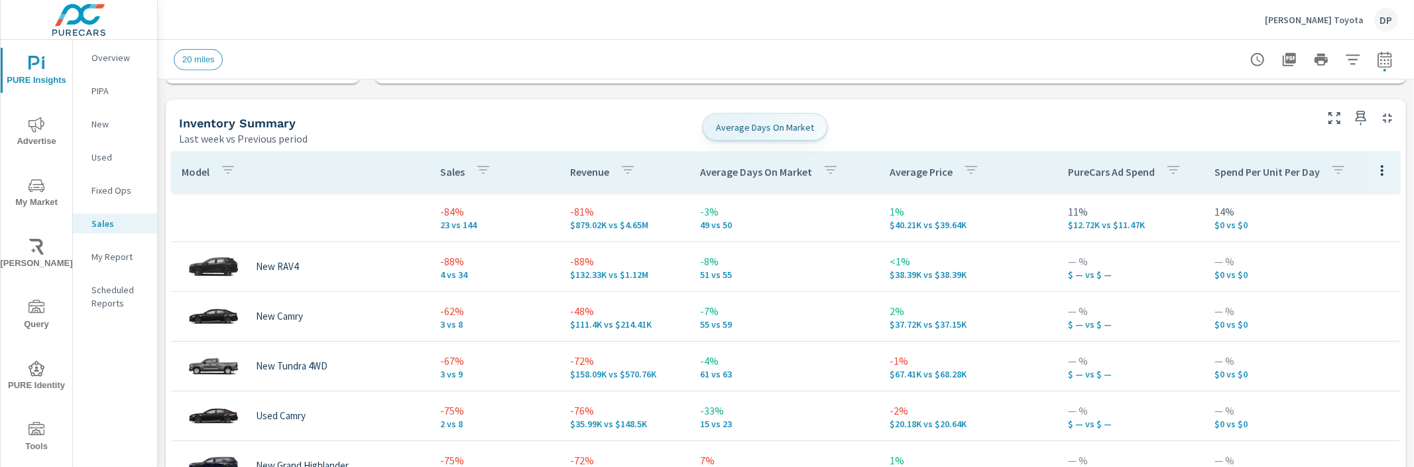
click at [732, 169] on p "Average Days On Market" at bounding box center [756, 171] width 112 height 13
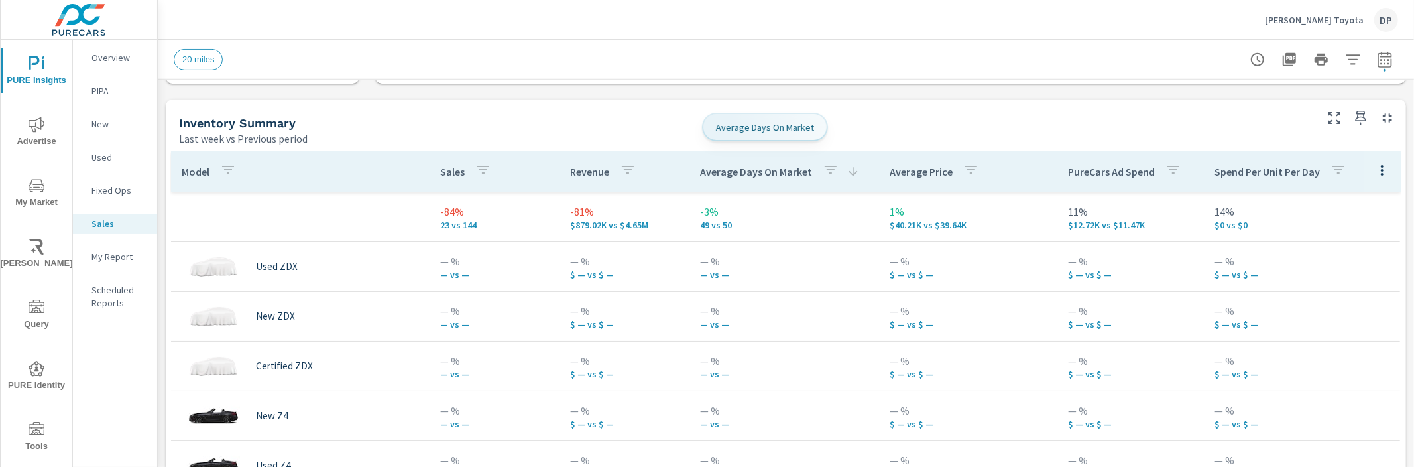
click at [732, 169] on p "Average Days On Market" at bounding box center [756, 171] width 112 height 13
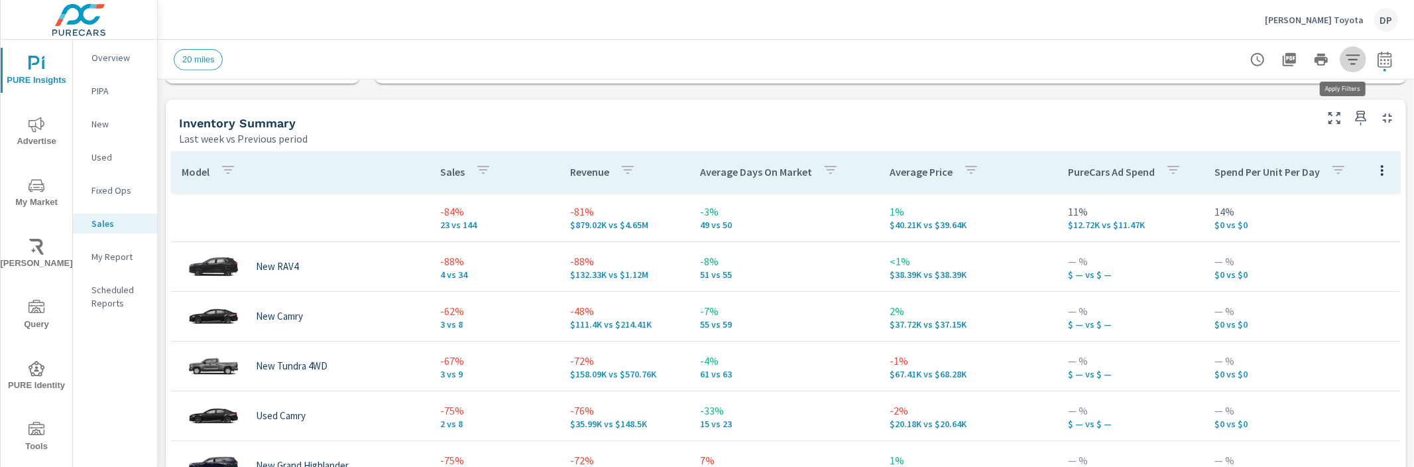
click at [1345, 62] on icon "button" at bounding box center [1353, 60] width 16 height 16
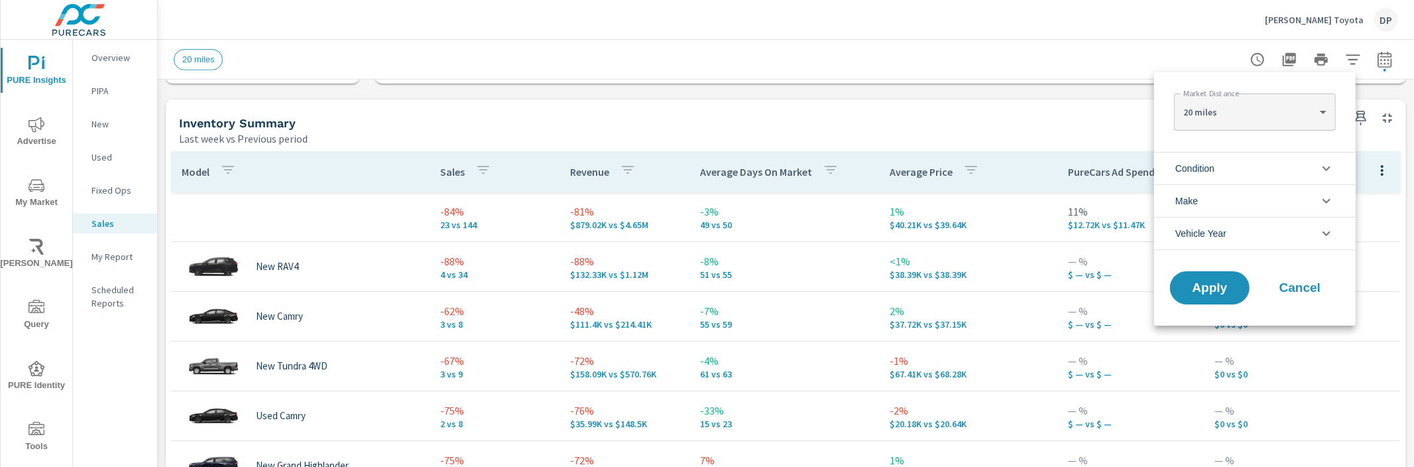
click at [1283, 125] on div "20 miles 20 ​" at bounding box center [1254, 111] width 161 height 37
click at [1286, 111] on body "PURE Insights Advertise My Market Riley AI Query PURE Identity Tools Tier2 Driv…" at bounding box center [707, 233] width 1414 height 467
click at [1242, 74] on li "5 miles" at bounding box center [1254, 69] width 161 height 21
type Distance "5"
click at [1253, 165] on li "Condition" at bounding box center [1255, 168] width 202 height 32
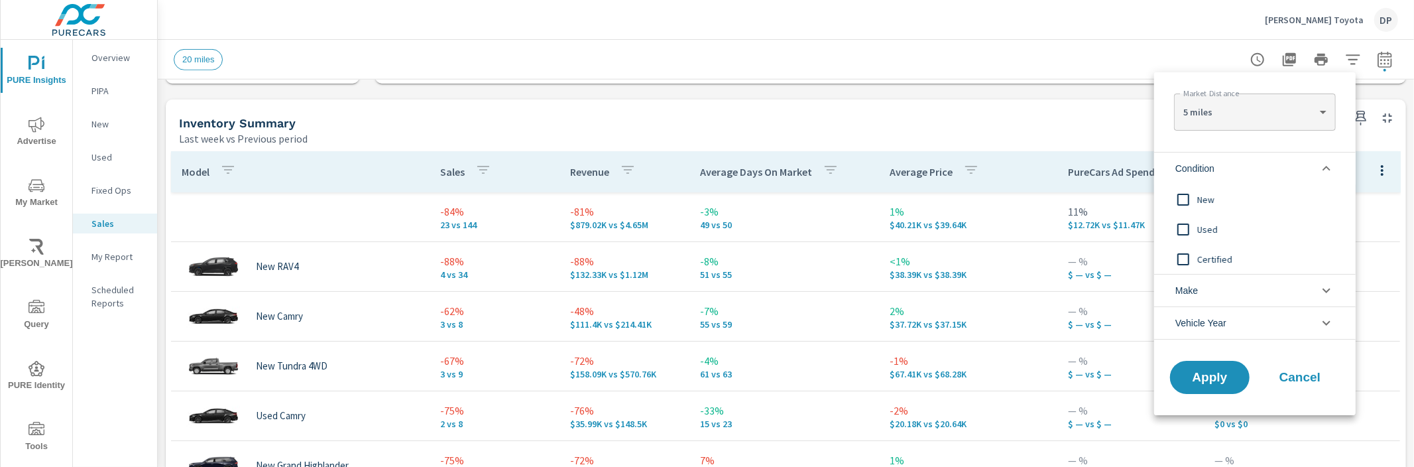
click at [1222, 200] on span "New" at bounding box center [1270, 200] width 145 height 16
click at [1245, 291] on li "Make" at bounding box center [1255, 290] width 202 height 32
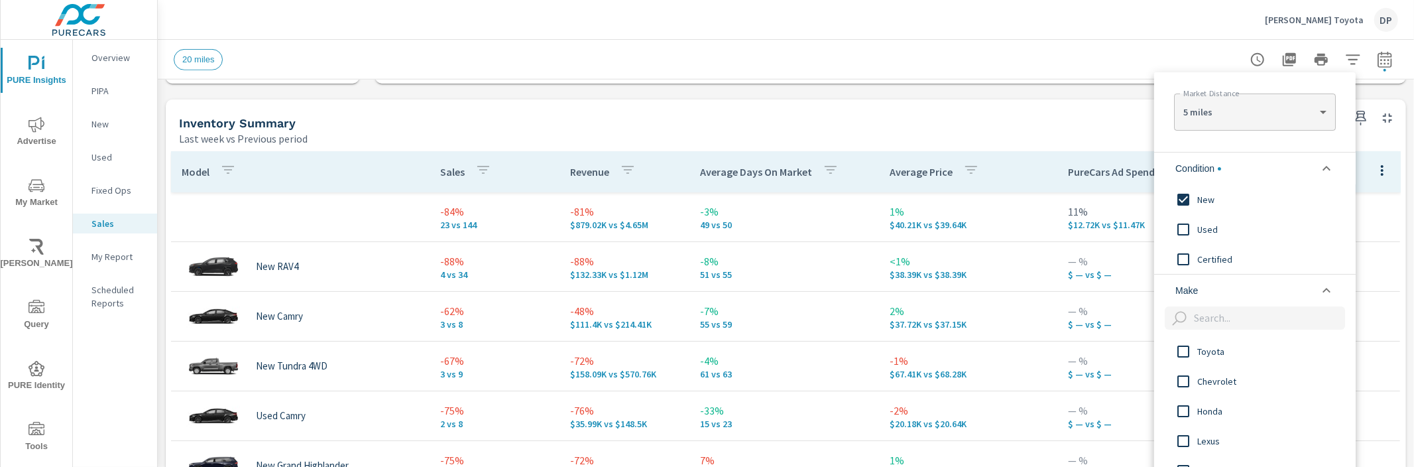
click at [1255, 163] on li "Condition" at bounding box center [1255, 168] width 202 height 32
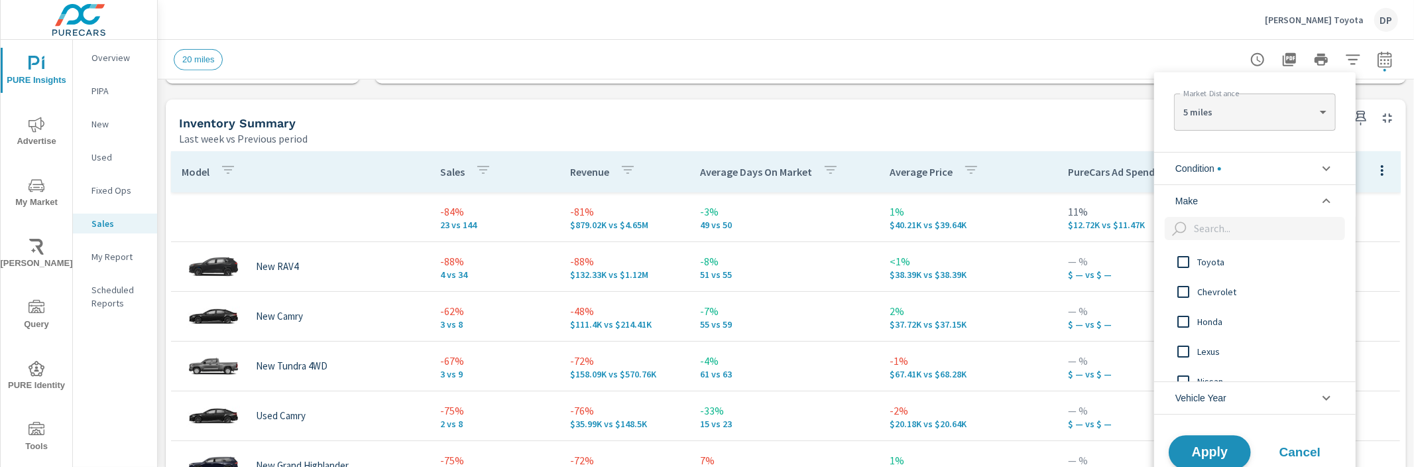
click at [1207, 460] on button "Apply" at bounding box center [1210, 452] width 82 height 34
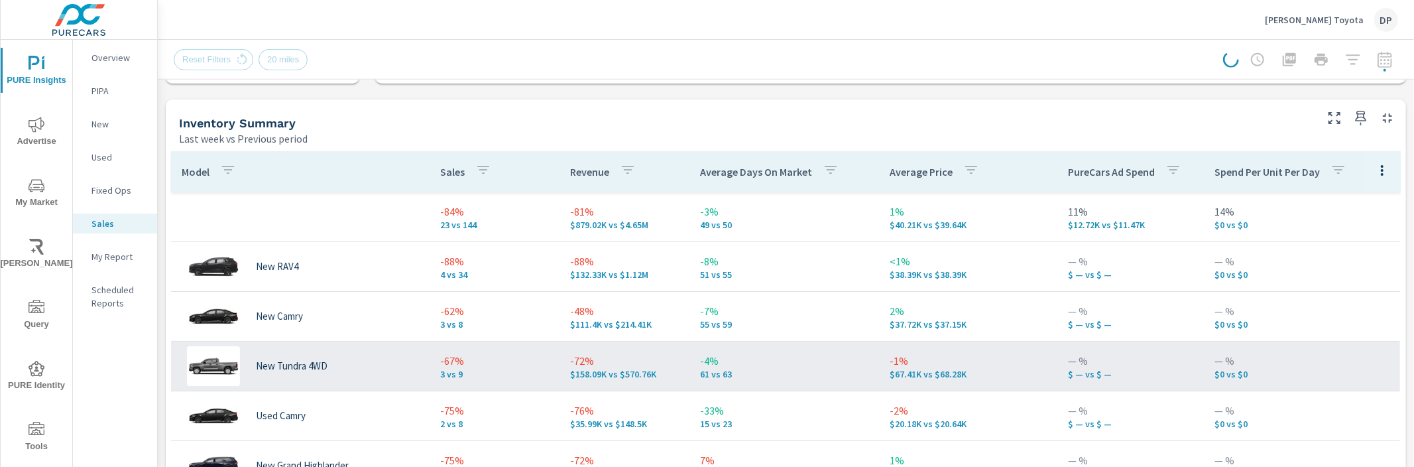
scroll to position [135, 0]
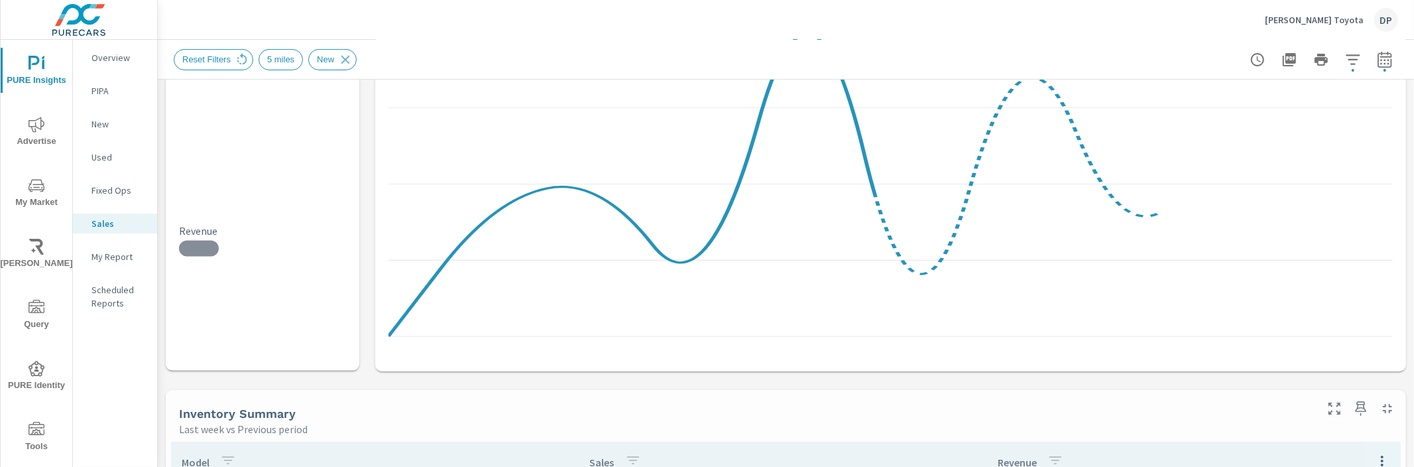
scroll to position [377, 0]
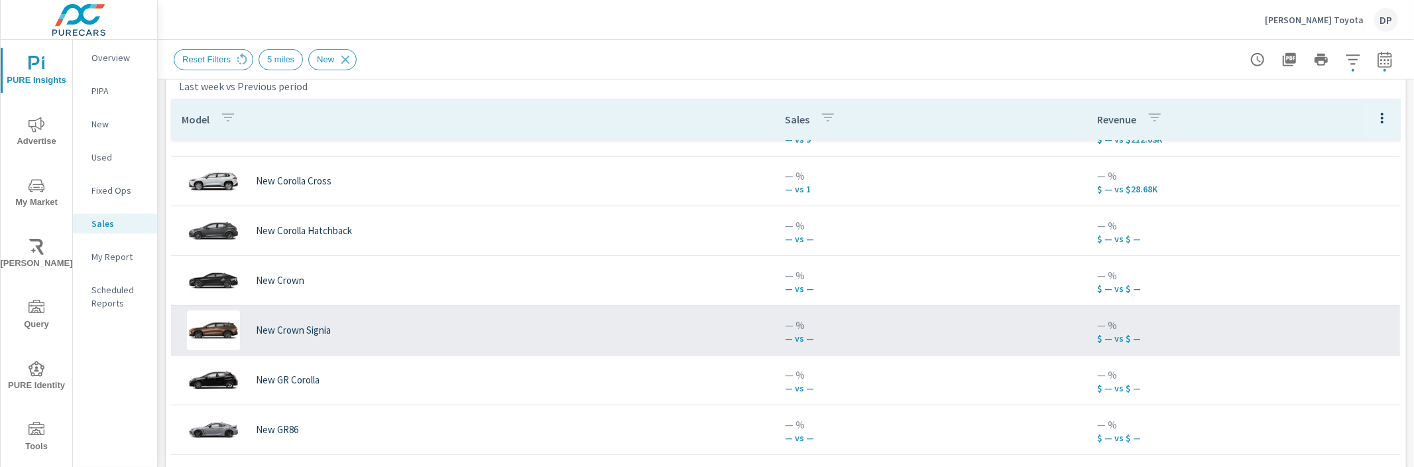
scroll to position [595, 0]
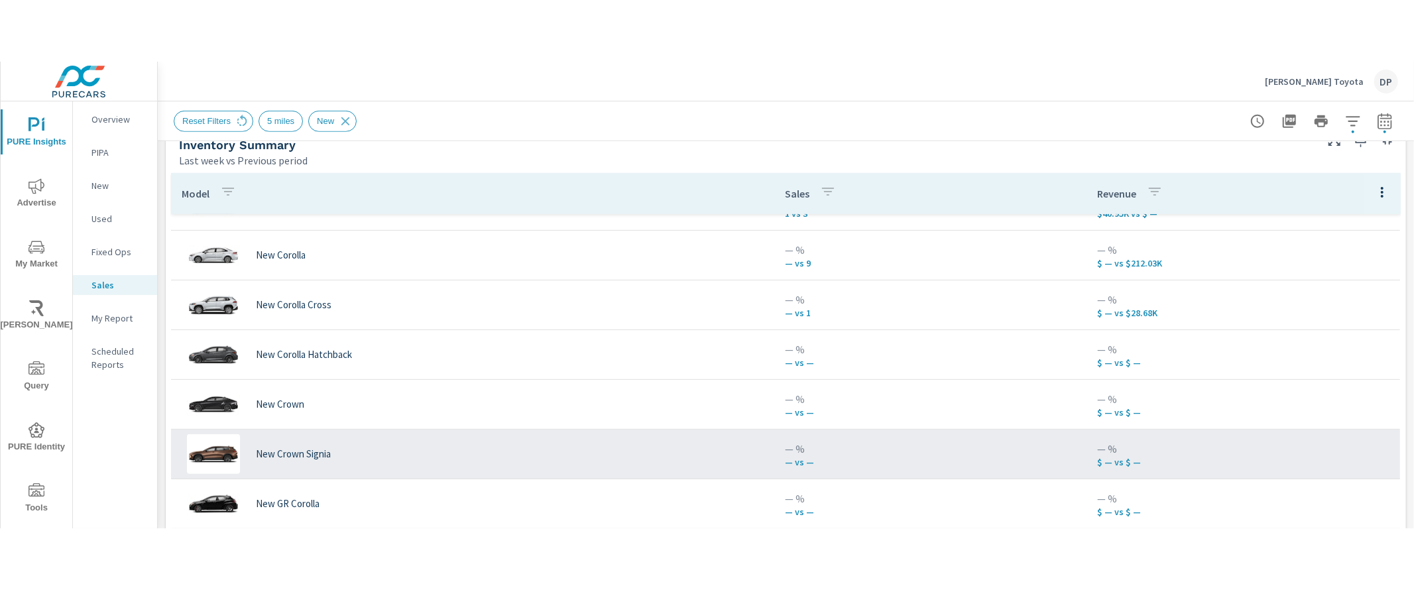
scroll to position [431, 0]
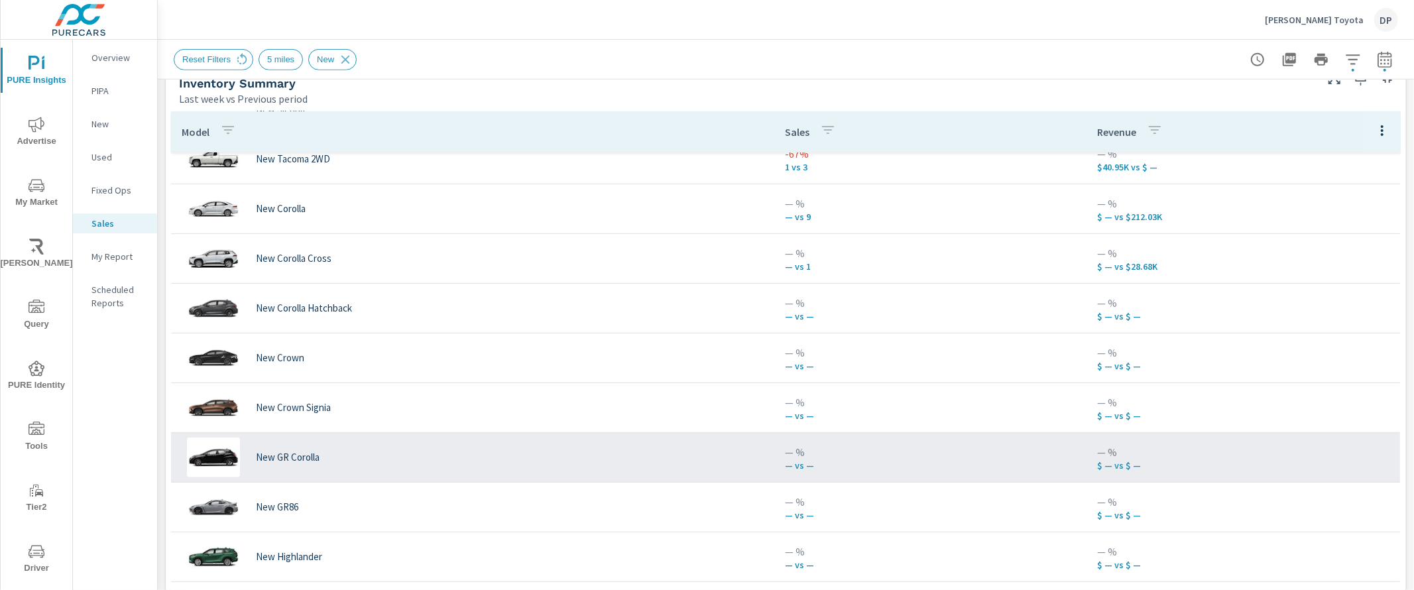
scroll to position [431, 0]
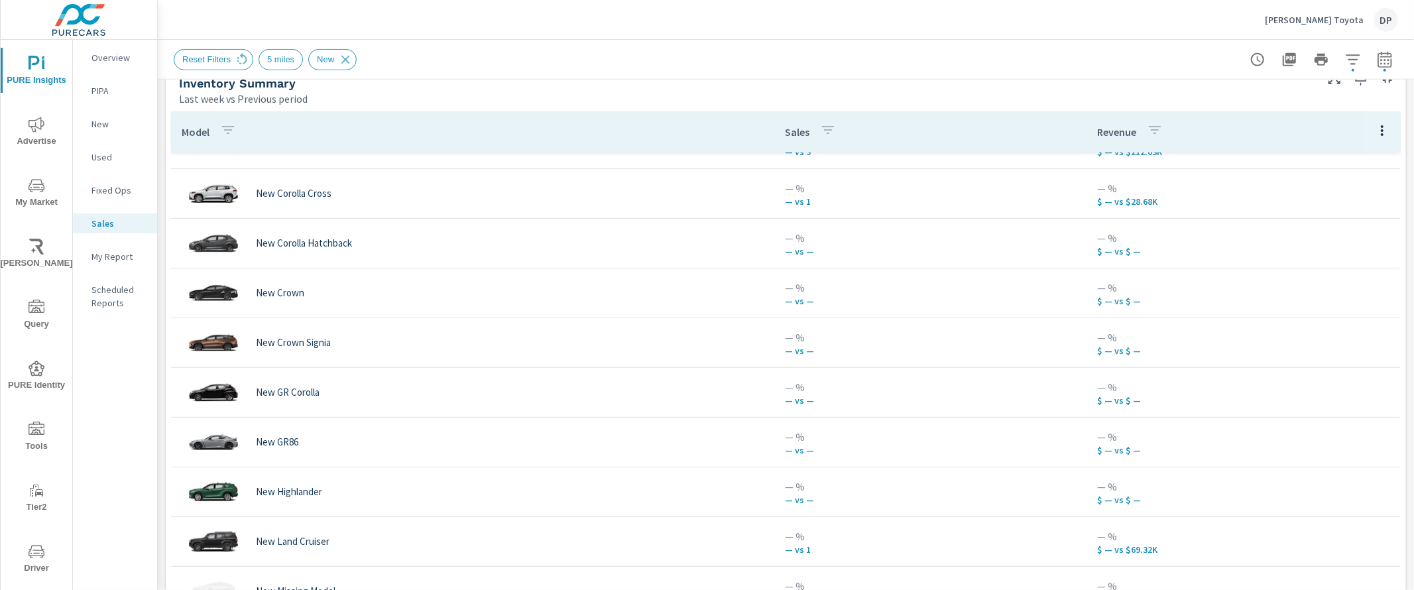
scroll to position [431, 0]
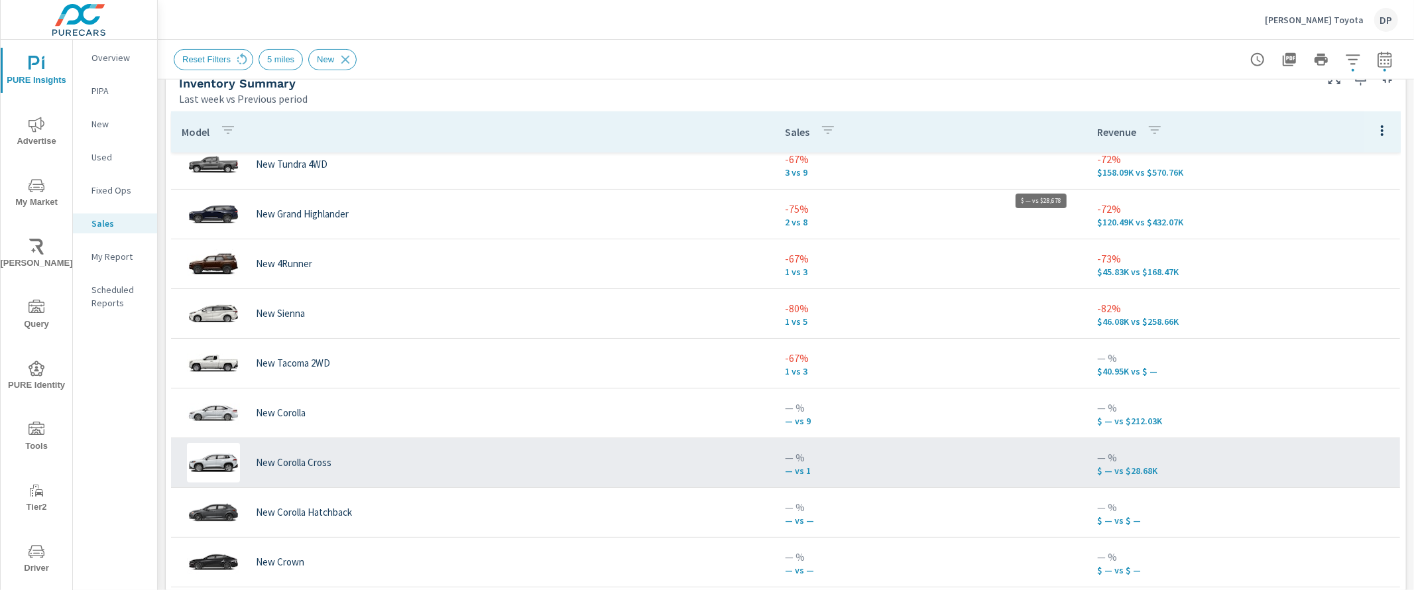
scroll to position [431, 0]
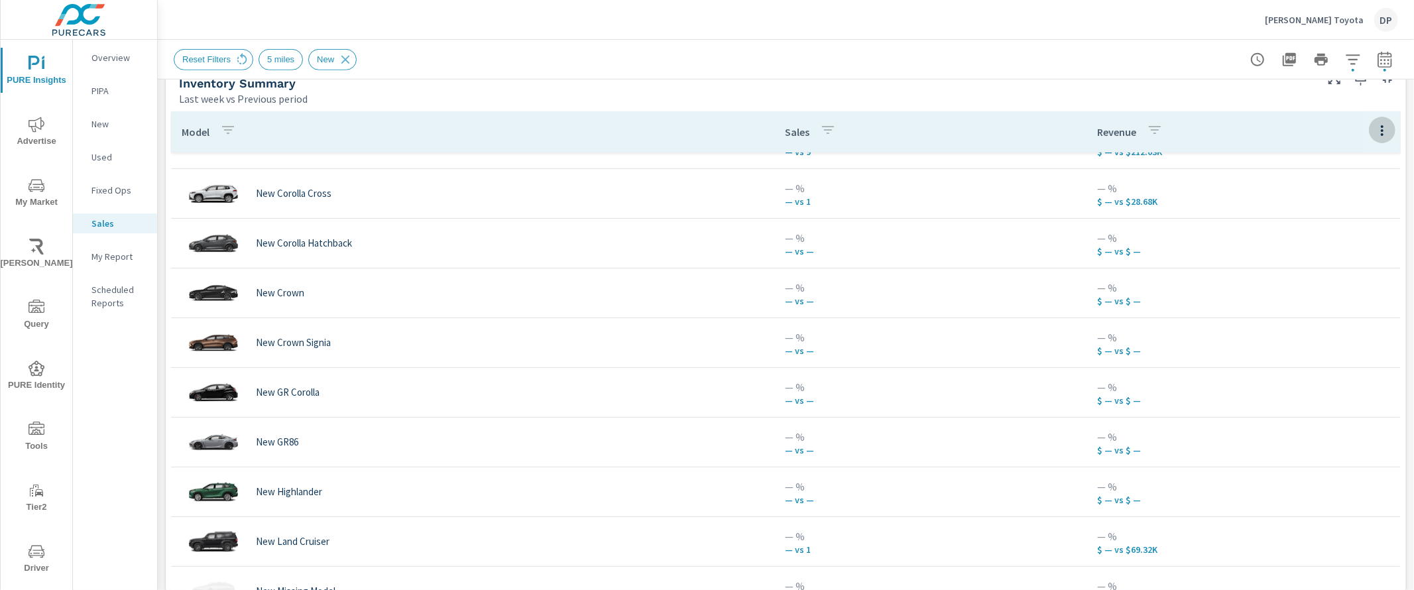
click at [1381, 135] on icon "button" at bounding box center [1382, 130] width 3 height 11
click at [1361, 131] on div at bounding box center [707, 295] width 1414 height 590
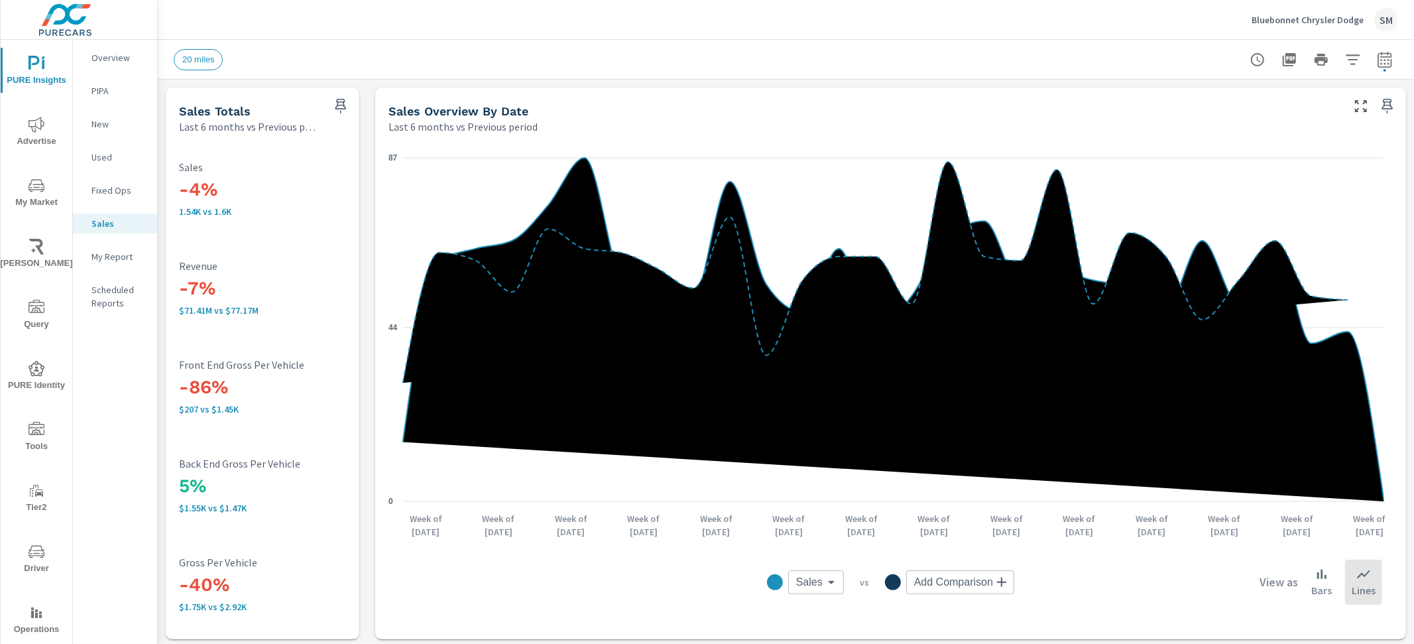
scroll to position [480, 0]
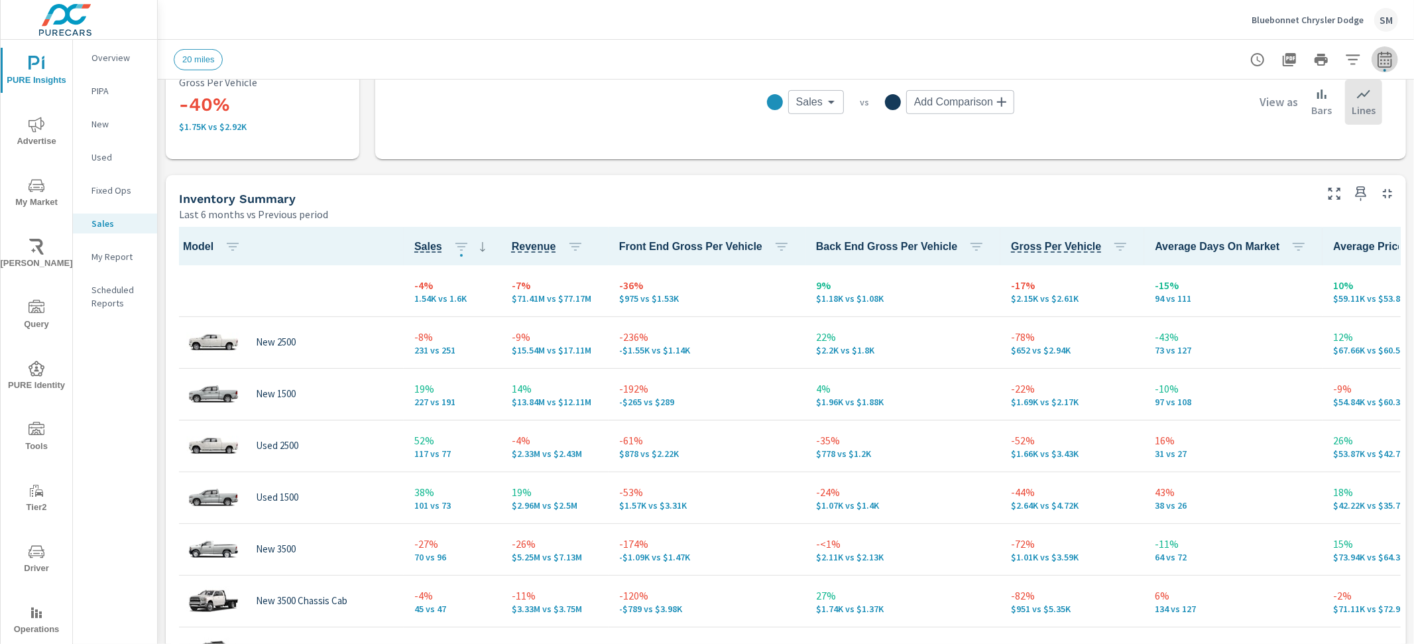
click at [1377, 52] on icon "button" at bounding box center [1385, 60] width 16 height 16
select select "Last 6 months"
select select "Previous period"
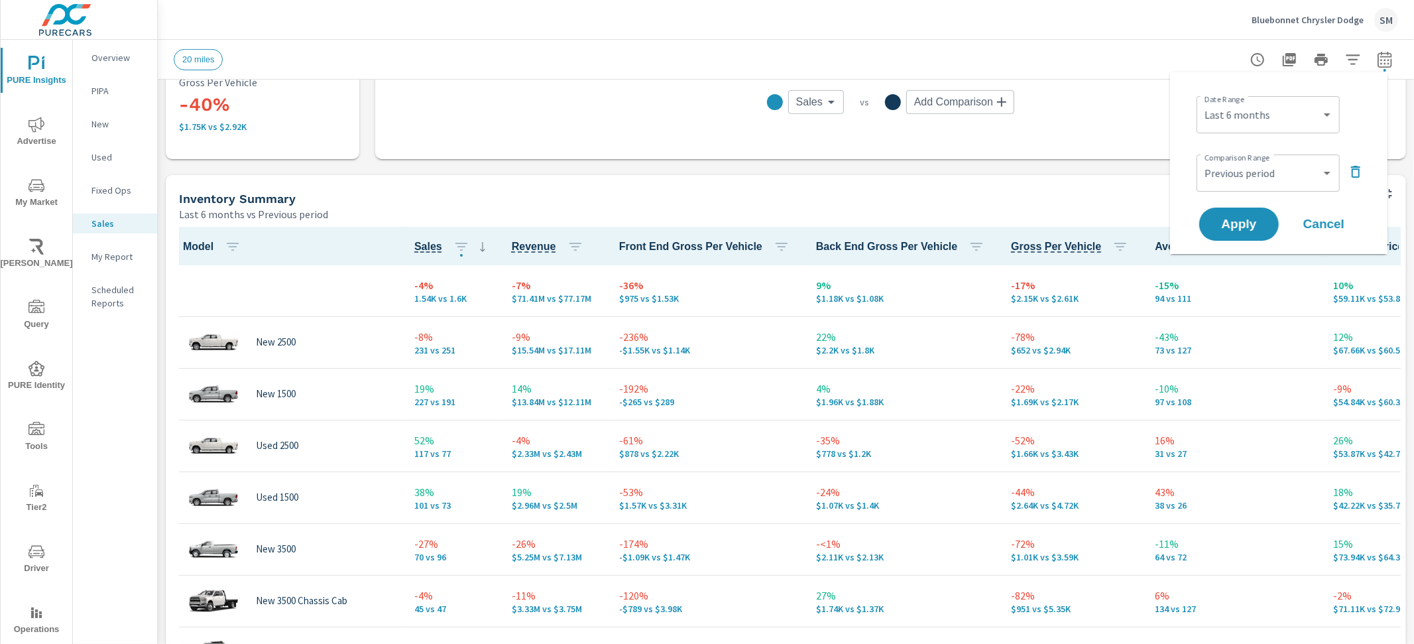
click at [1377, 52] on icon "button" at bounding box center [1385, 60] width 16 height 16
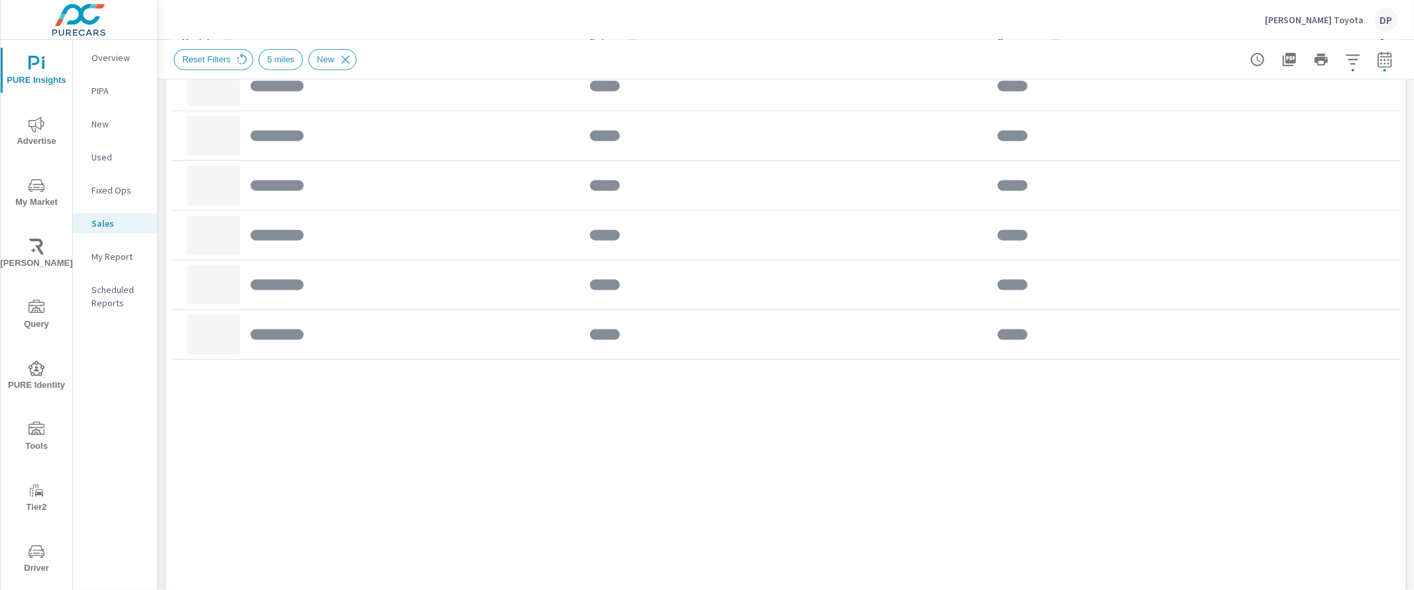
scroll to position [687, 0]
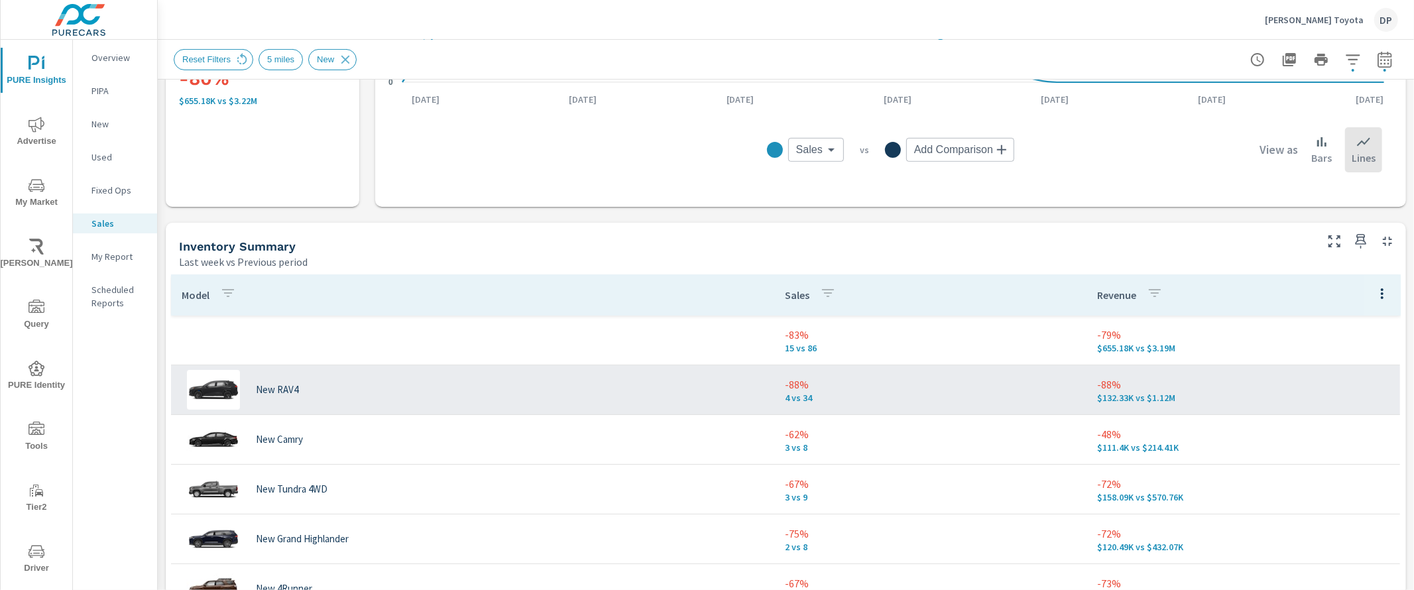
scroll to position [485, 0]
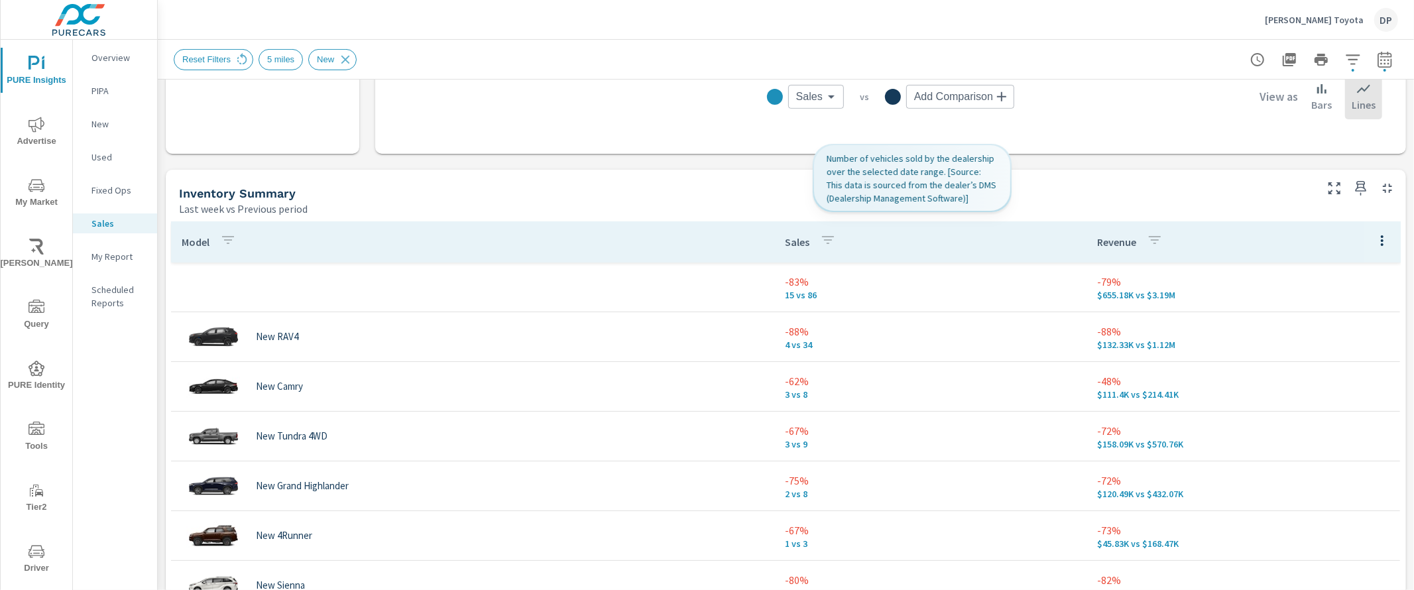
click at [790, 245] on p "Sales" at bounding box center [797, 241] width 25 height 13
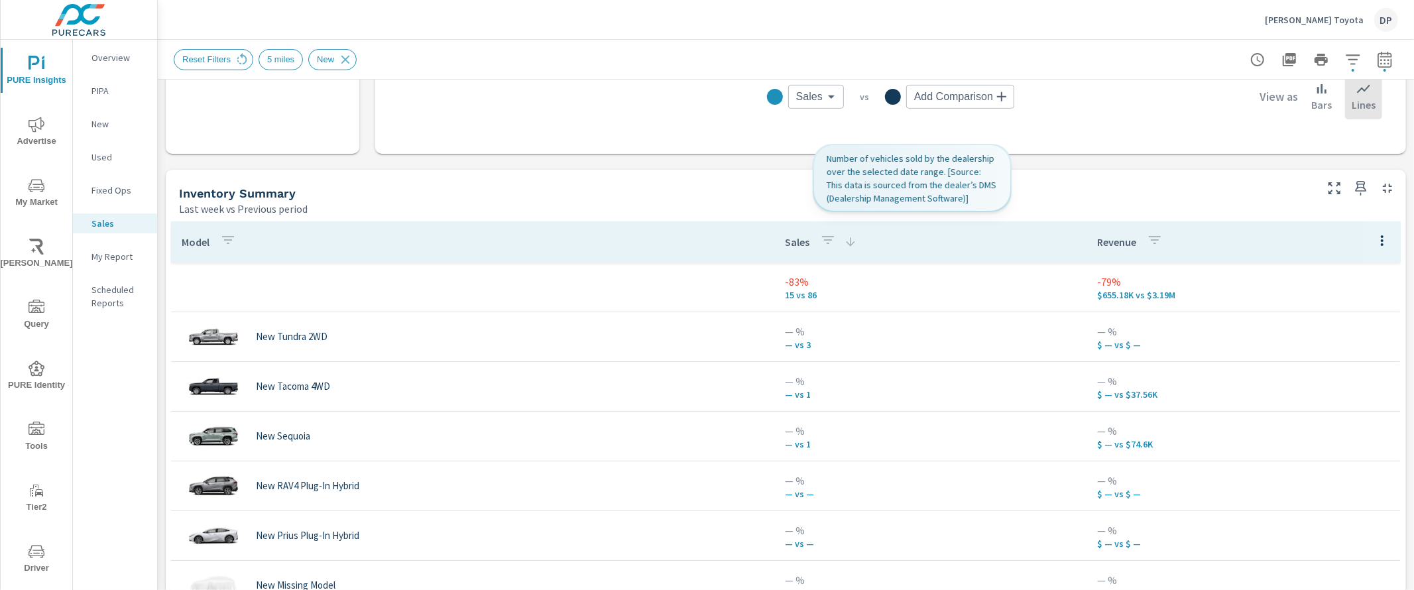
click at [790, 245] on p "Sales" at bounding box center [797, 241] width 25 height 13
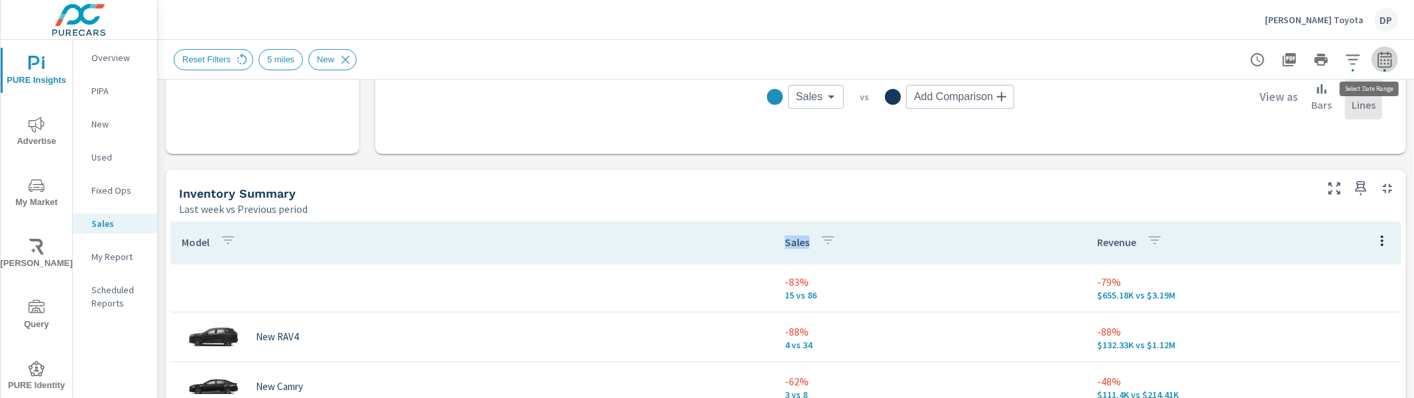
click at [1379, 59] on icon "button" at bounding box center [1385, 60] width 16 height 16
select select "Last week"
select select "Previous period"
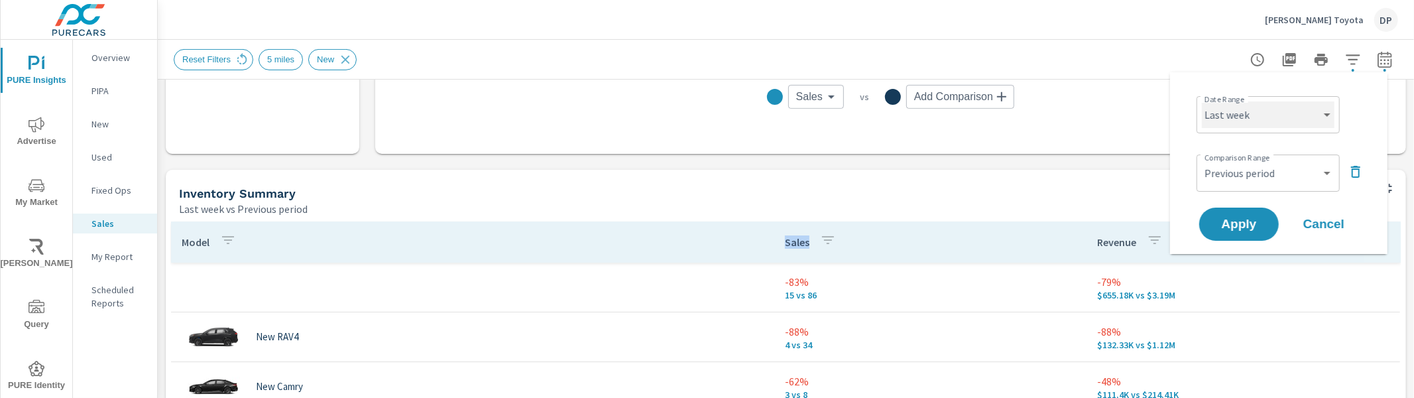
click at [1322, 109] on select "Custom [DATE] Last week Last 7 days Last 14 days Last 30 days Last 45 days Last…" at bounding box center [1268, 114] width 133 height 27
click at [1202, 101] on select "Custom [DATE] Last week Last 7 days Last 14 days Last 30 days Last 45 days Last…" at bounding box center [1268, 114] width 133 height 27
select select "Last 30 days"
click at [1255, 223] on span "Apply" at bounding box center [1239, 224] width 54 height 13
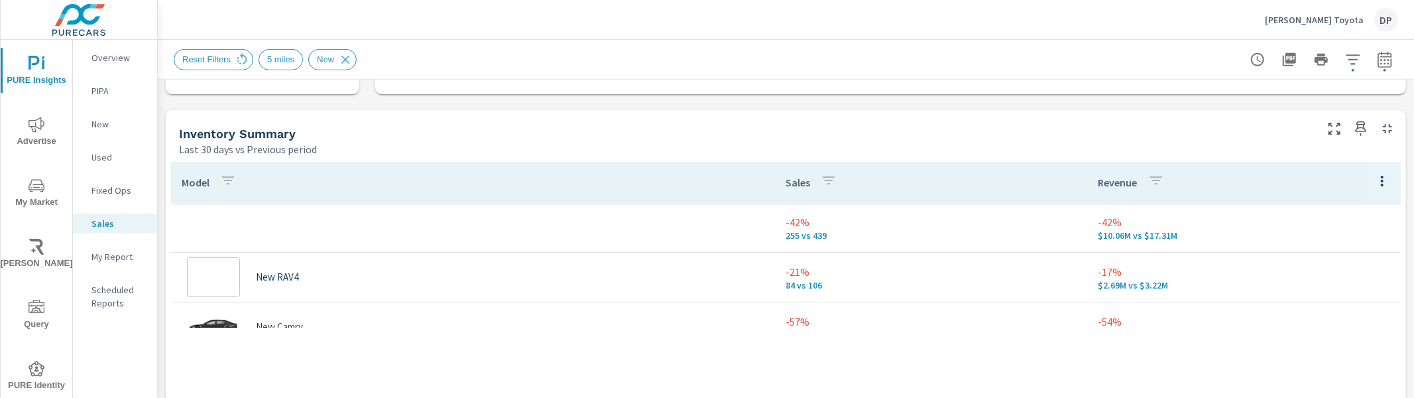
scroll to position [149, 0]
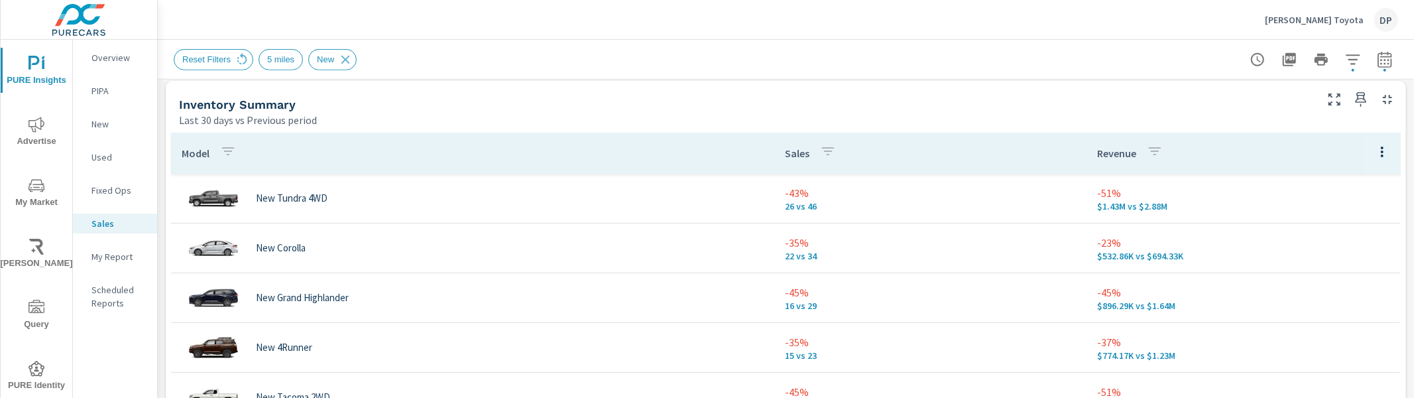
click at [1375, 153] on icon "button" at bounding box center [1383, 152] width 16 height 16
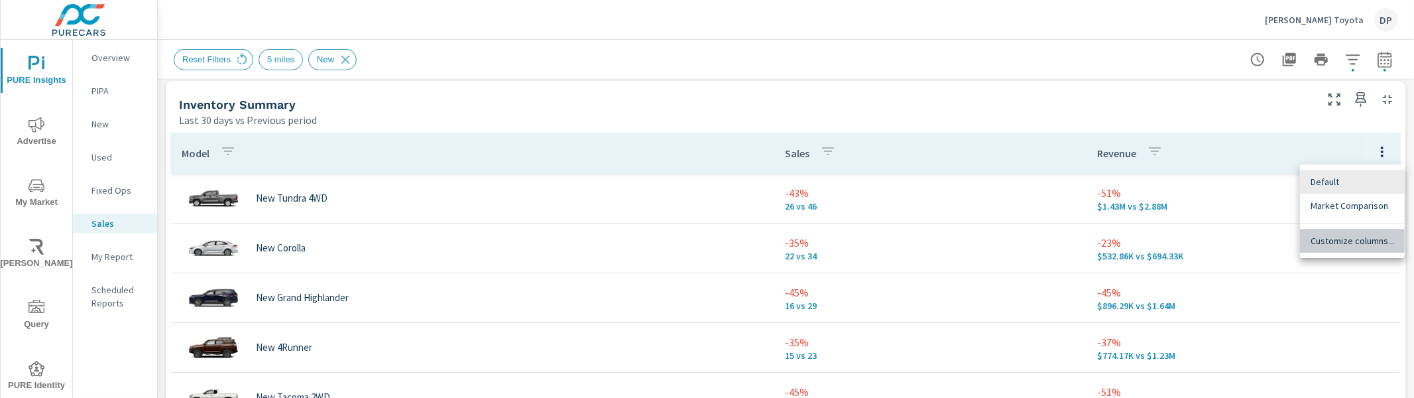
click at [1334, 235] on span "Customize columns..." at bounding box center [1353, 240] width 84 height 13
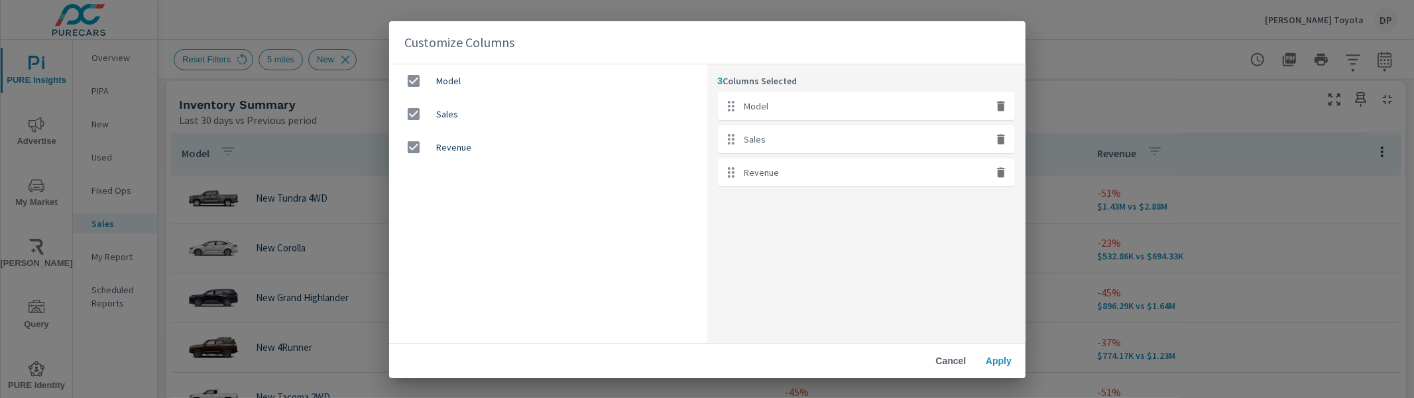
click at [950, 364] on span "Cancel" at bounding box center [952, 361] width 32 height 12
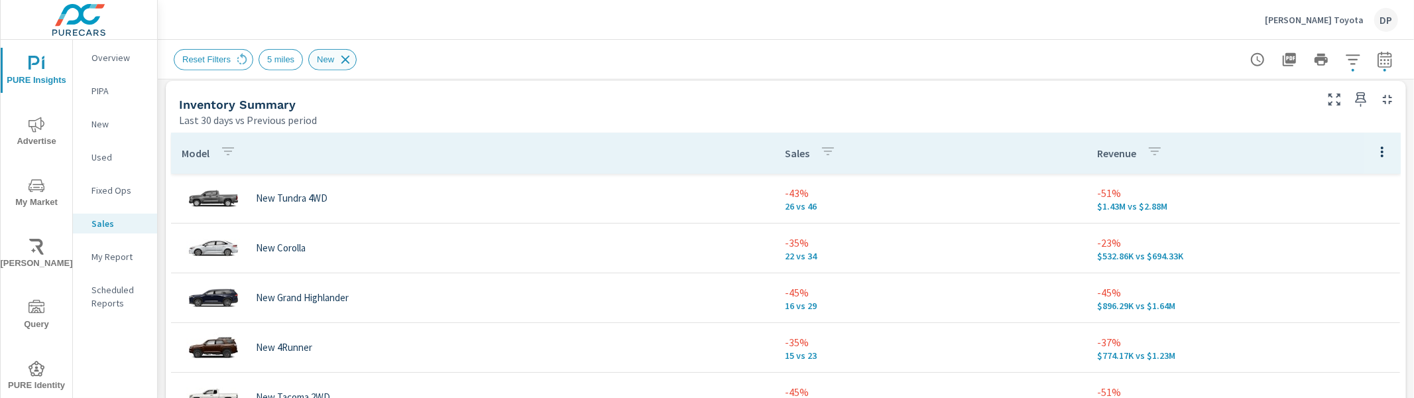
click at [349, 61] on icon at bounding box center [345, 59] width 15 height 15
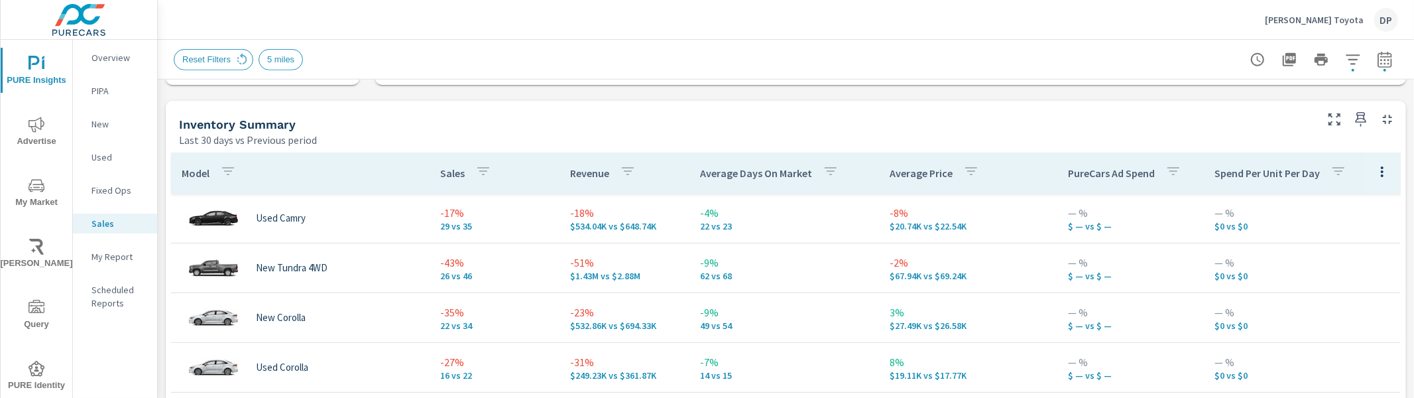
scroll to position [558, 0]
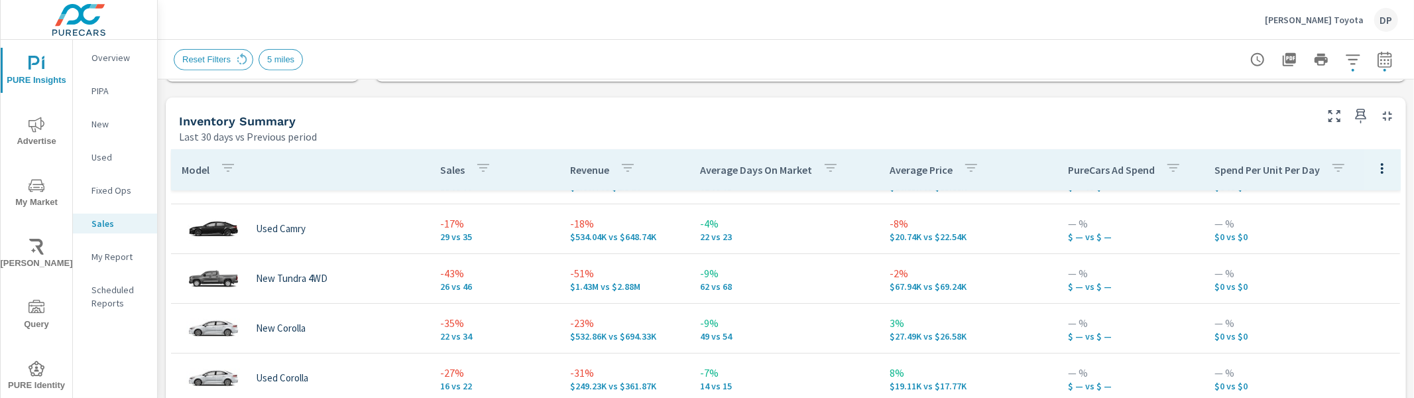
click at [1098, 170] on p "PureCars Ad Spend" at bounding box center [1111, 169] width 87 height 13
click at [1097, 172] on p "PureCars Ad Spend" at bounding box center [1111, 169] width 87 height 13
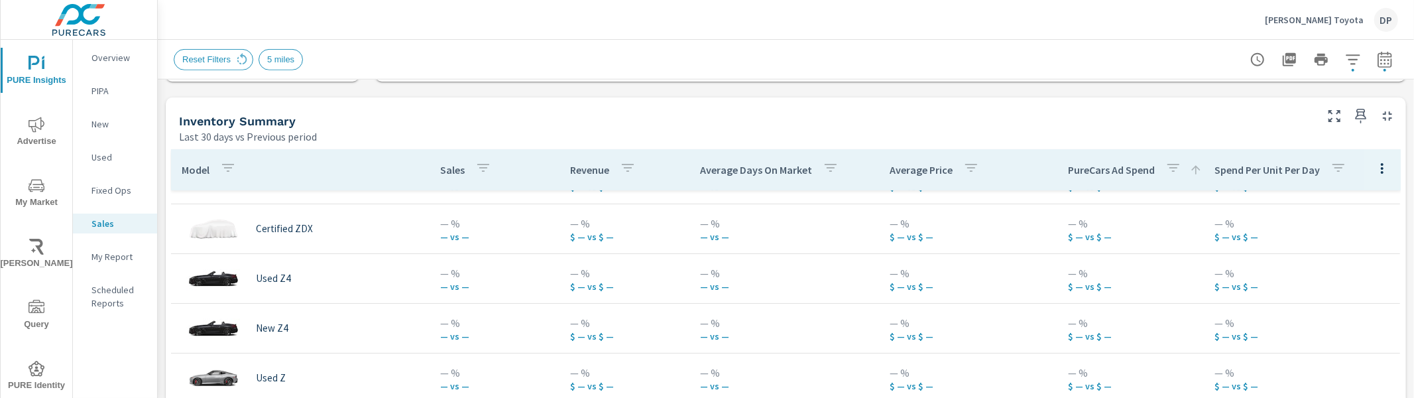
click at [1097, 172] on p "PureCars Ad Spend" at bounding box center [1111, 169] width 87 height 13
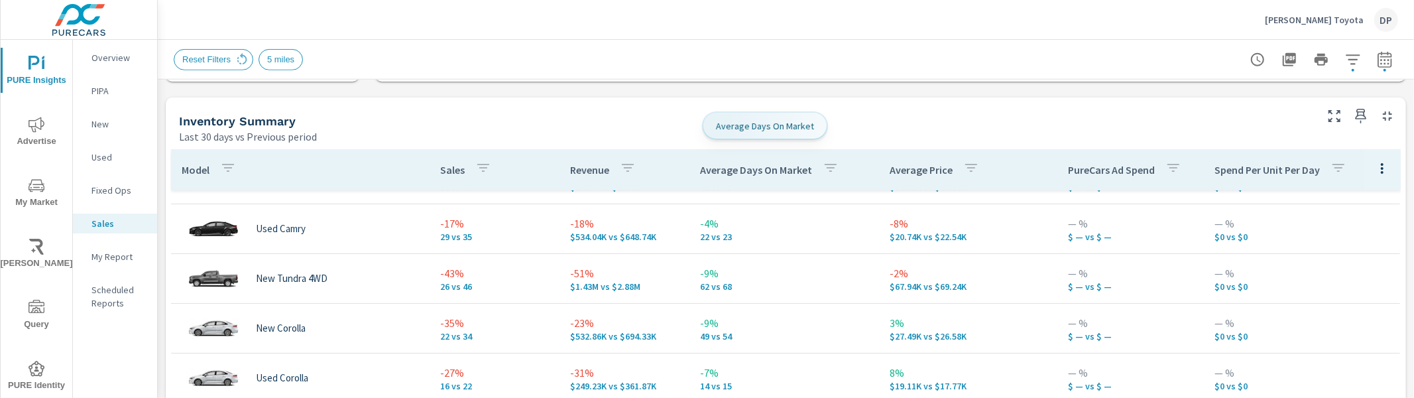
click at [700, 173] on p "Average Days On Market" at bounding box center [756, 169] width 112 height 13
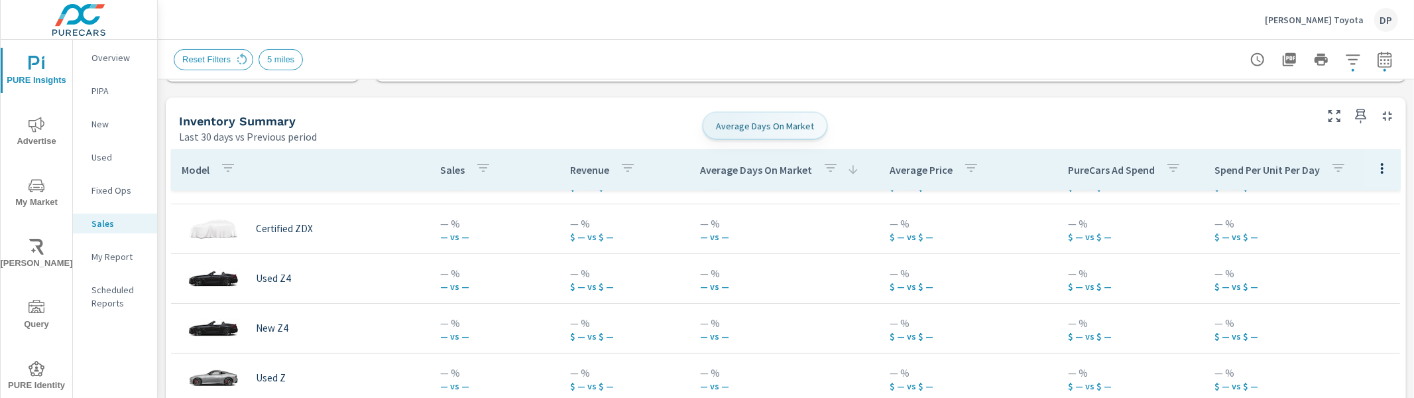
click at [778, 177] on div "Average Days On Market" at bounding box center [780, 169] width 160 height 31
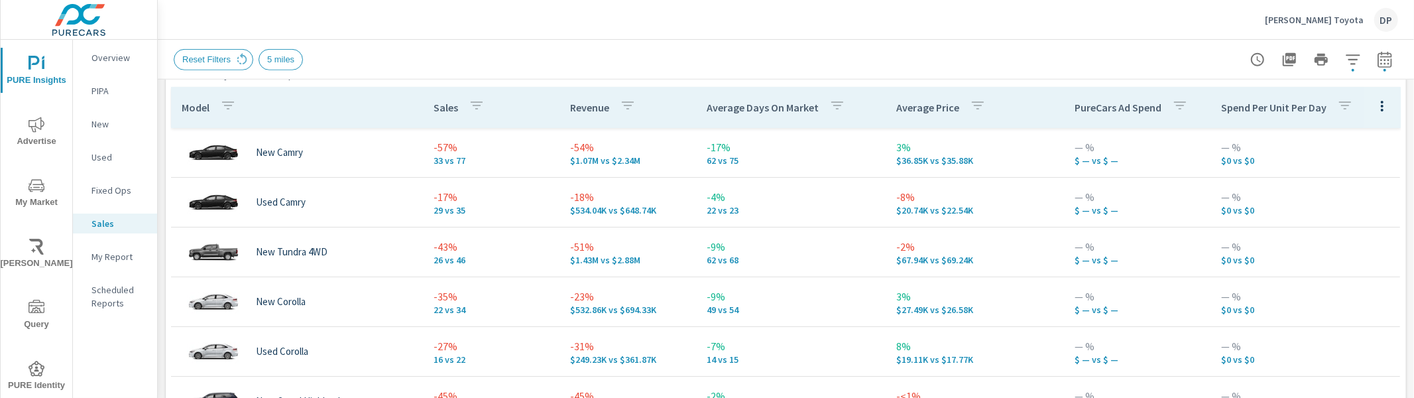
scroll to position [668, 0]
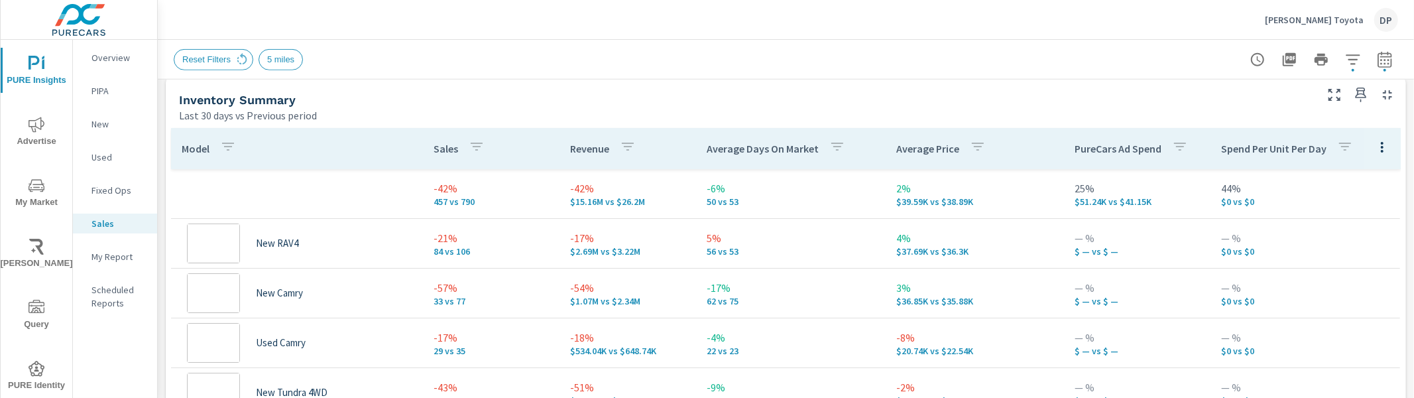
scroll to position [50, 0]
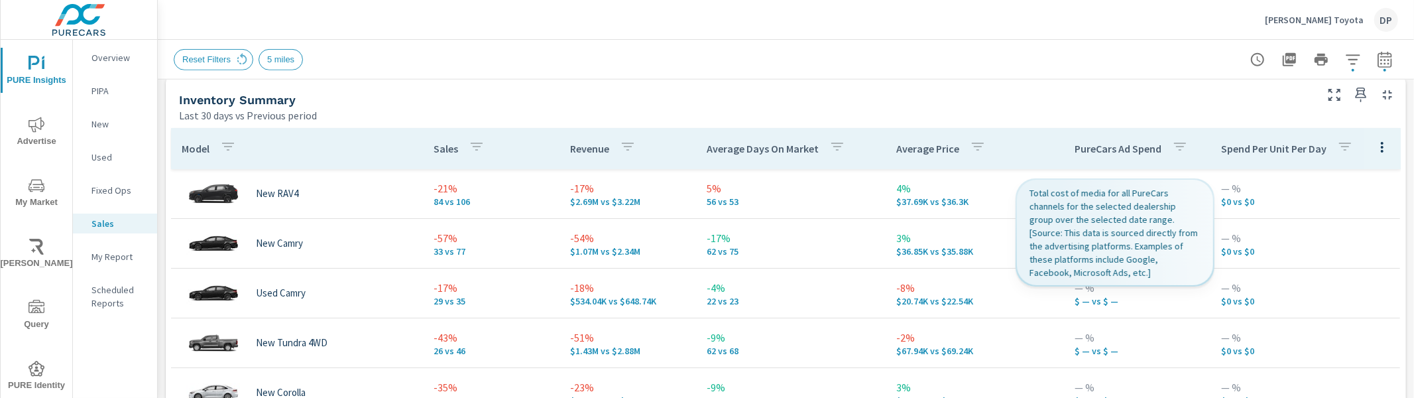
click at [1084, 155] on div "PureCars Ad Spend" at bounding box center [1134, 148] width 119 height 31
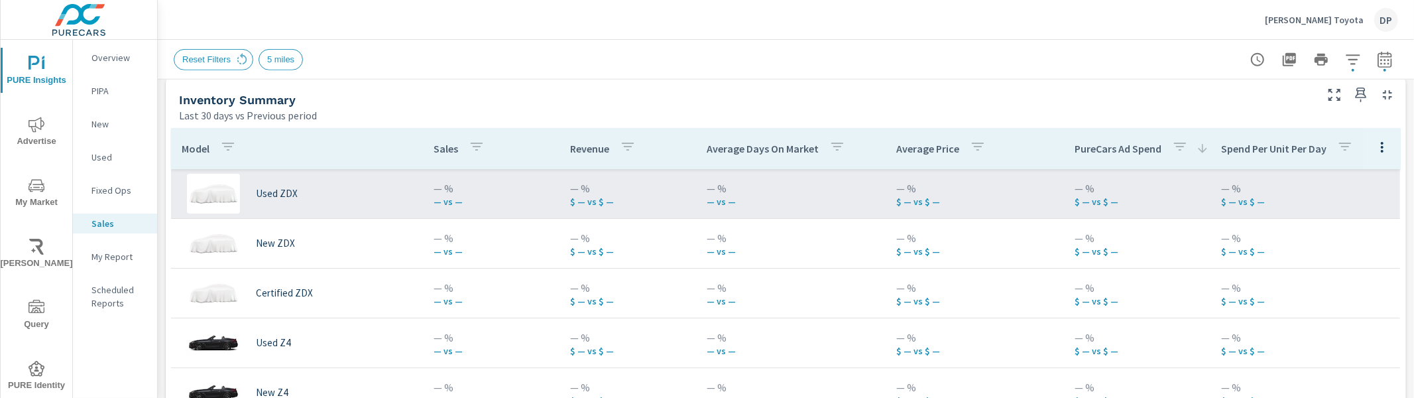
click at [1016, 201] on p "$ — vs $ —" at bounding box center [974, 201] width 157 height 11
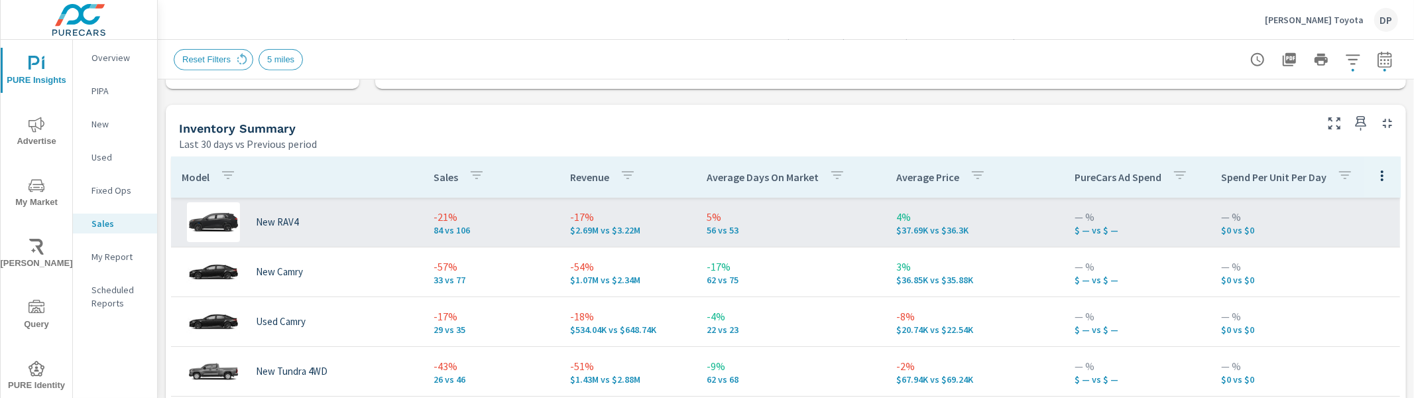
scroll to position [627, 0]
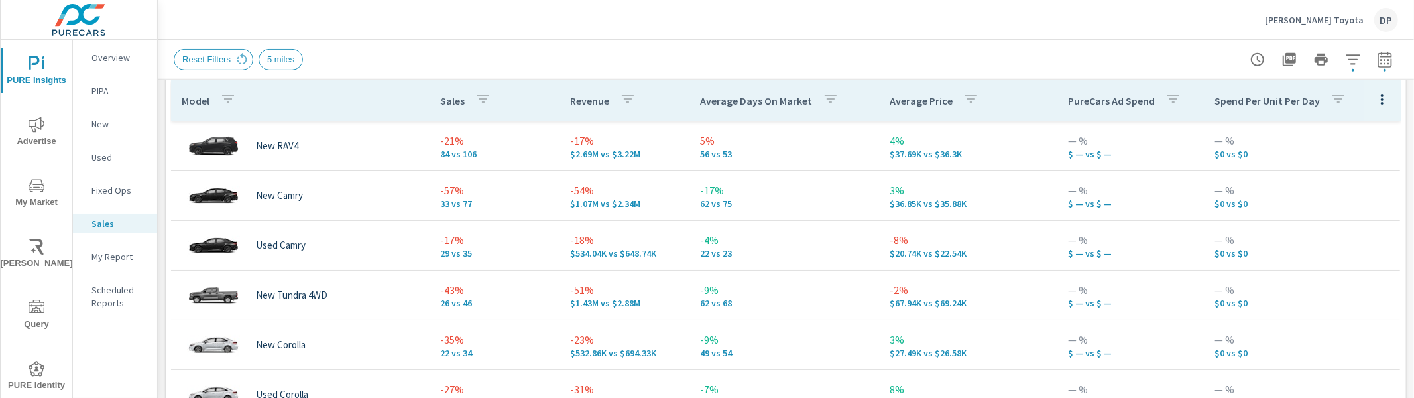
click at [896, 101] on p "Average Price" at bounding box center [921, 100] width 63 height 13
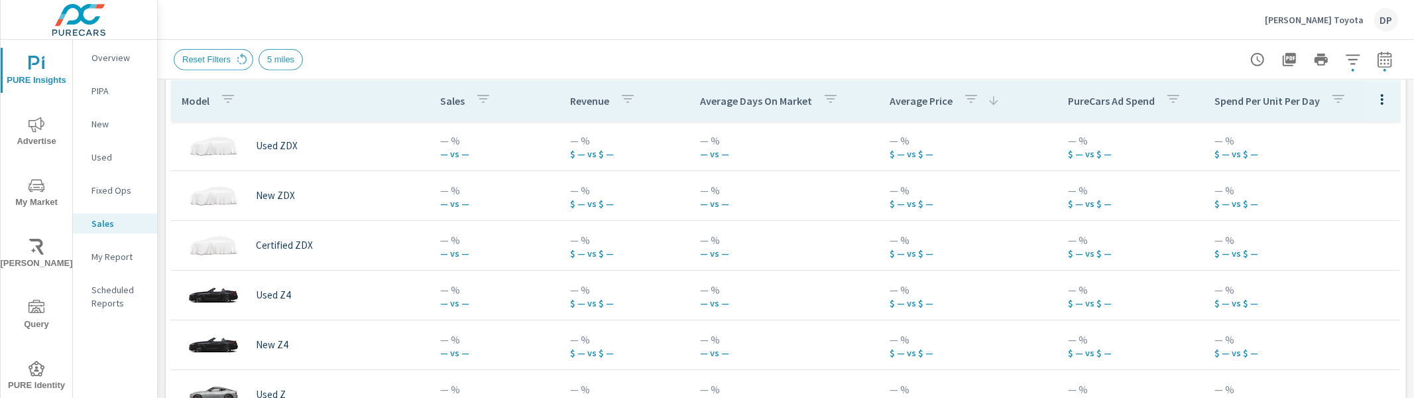
click at [896, 99] on p "Average Price" at bounding box center [921, 100] width 63 height 13
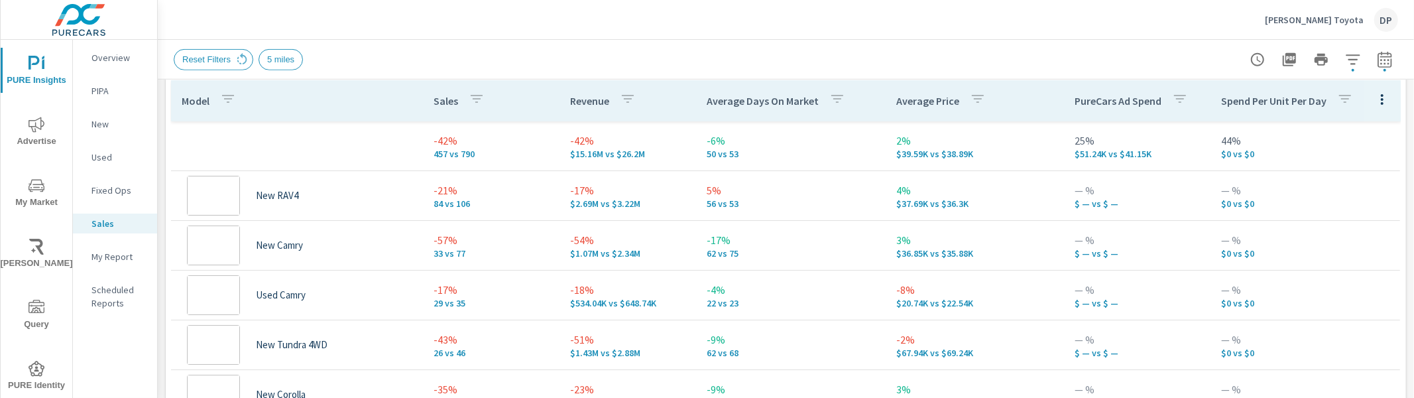
scroll to position [50, 0]
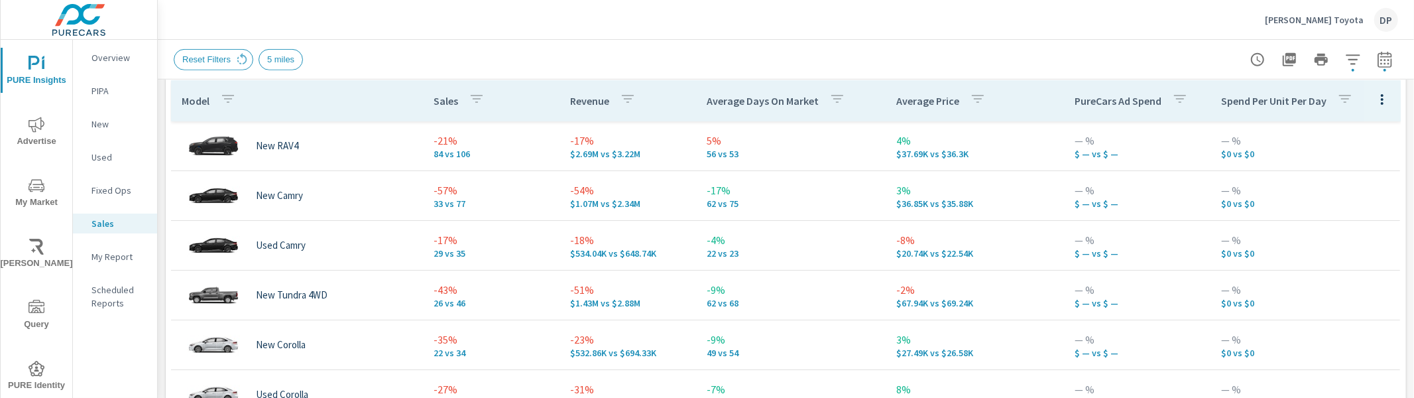
click at [907, 98] on p "Average Price" at bounding box center [927, 100] width 63 height 13
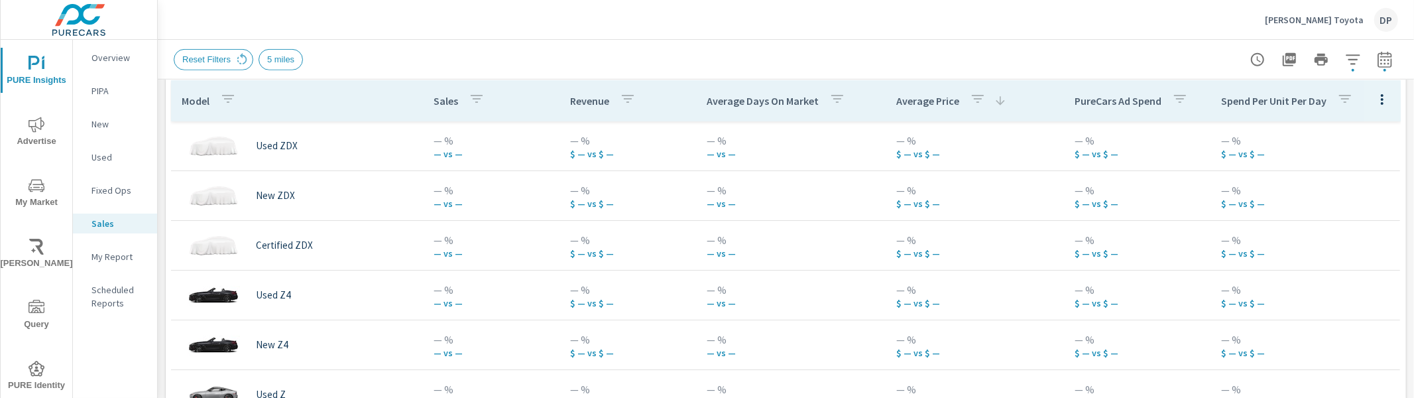
click at [908, 99] on p "Average Price" at bounding box center [927, 100] width 63 height 13
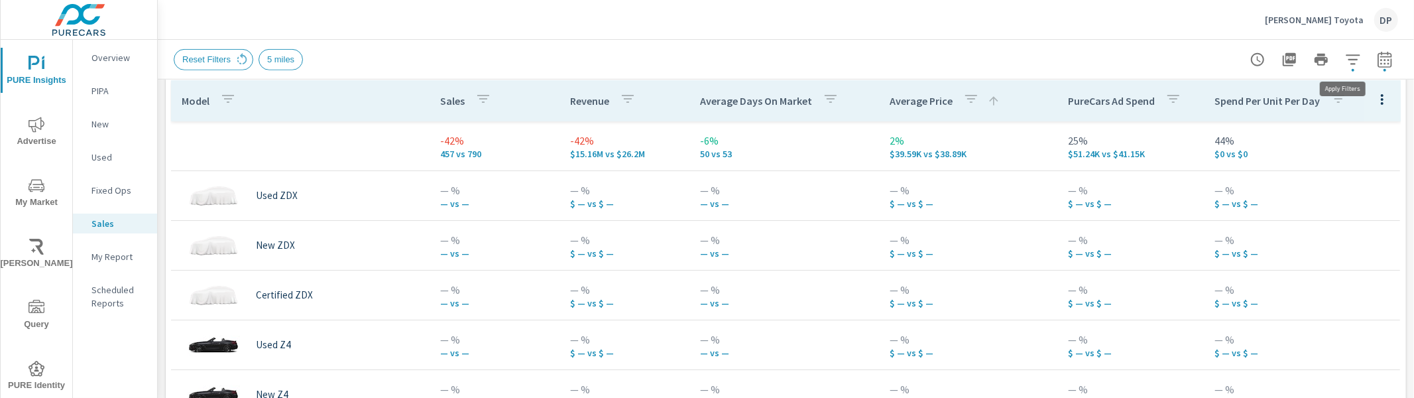
click at [1347, 64] on icon "button" at bounding box center [1353, 60] width 16 height 16
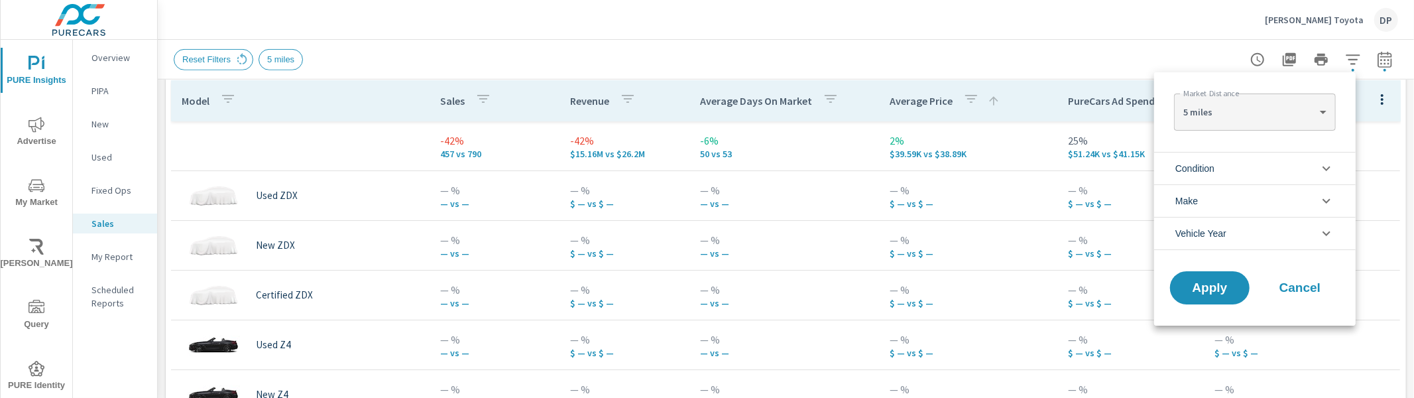
click at [1274, 178] on li "Condition" at bounding box center [1255, 168] width 202 height 32
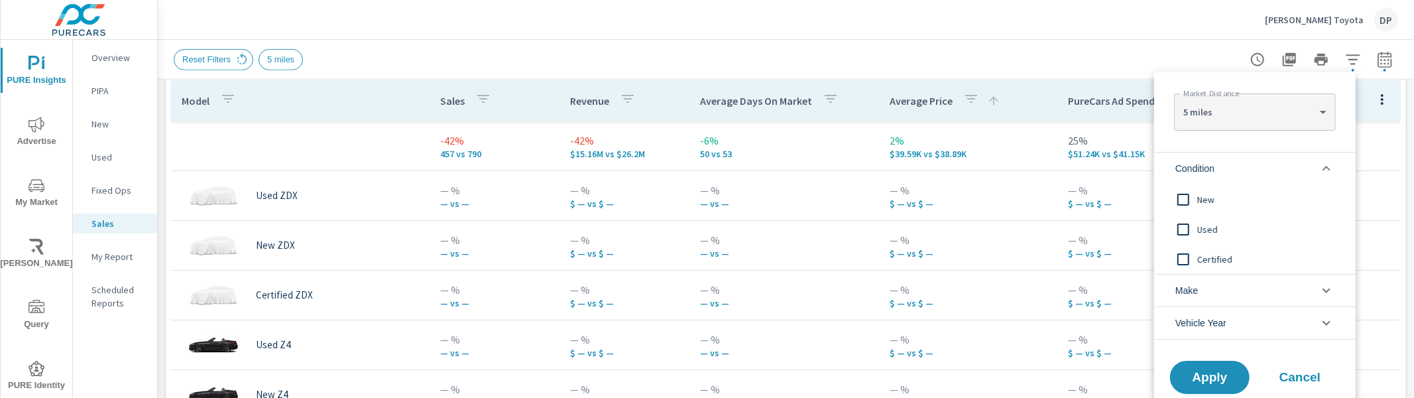
click at [1203, 201] on span "New" at bounding box center [1270, 200] width 145 height 16
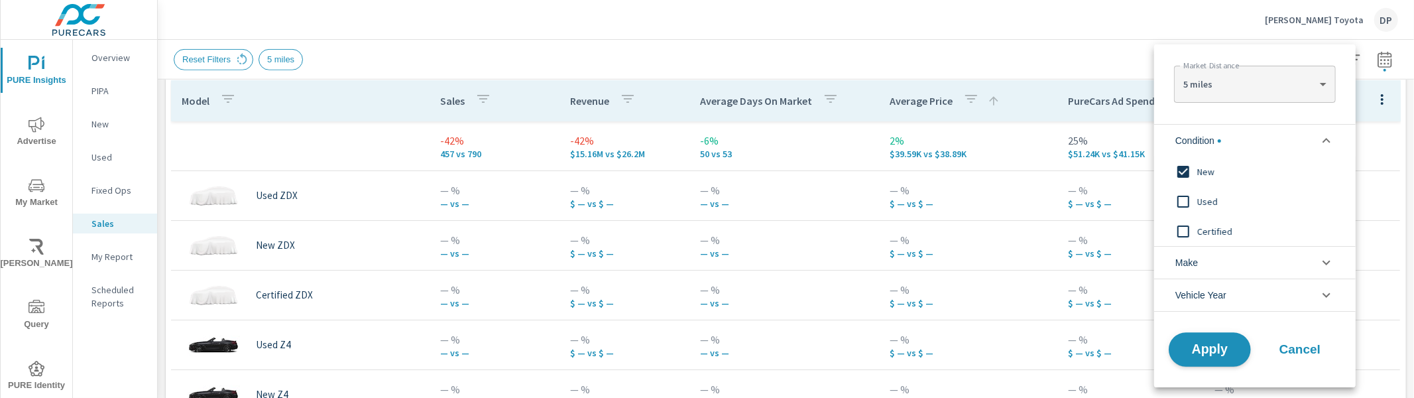
click at [1206, 347] on span "Apply" at bounding box center [1210, 349] width 54 height 13
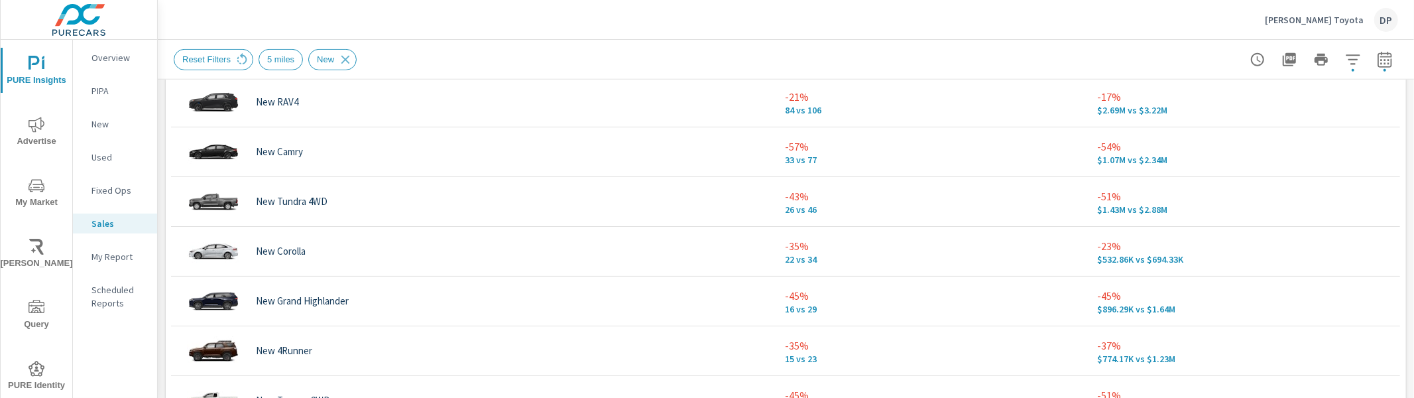
scroll to position [723, 0]
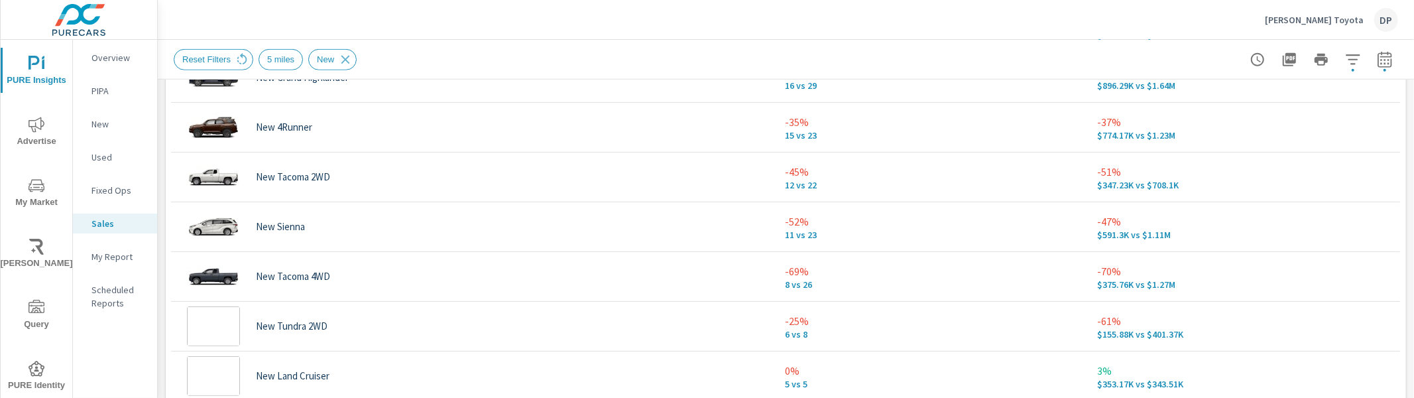
scroll to position [950, 0]
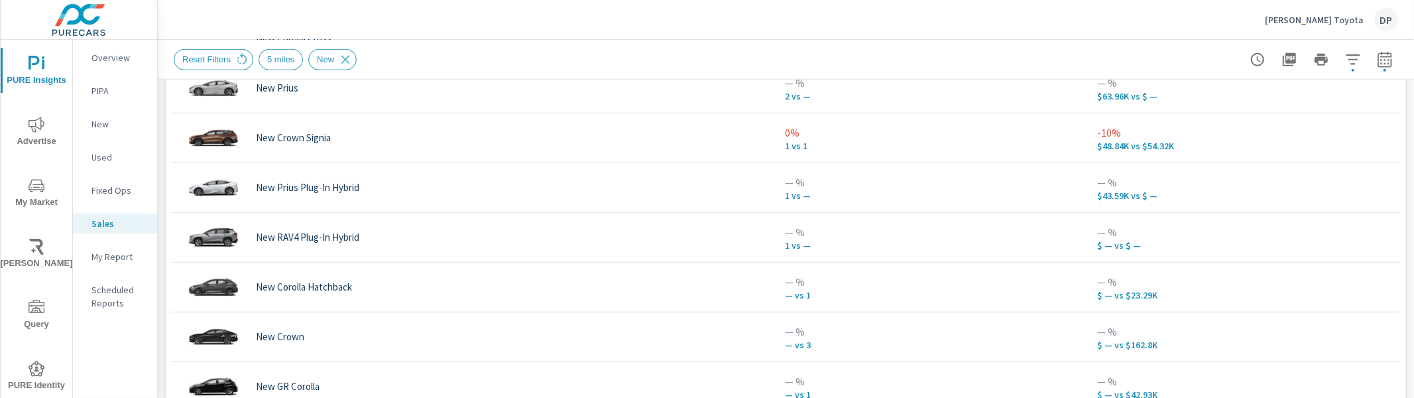
scroll to position [25, 0]
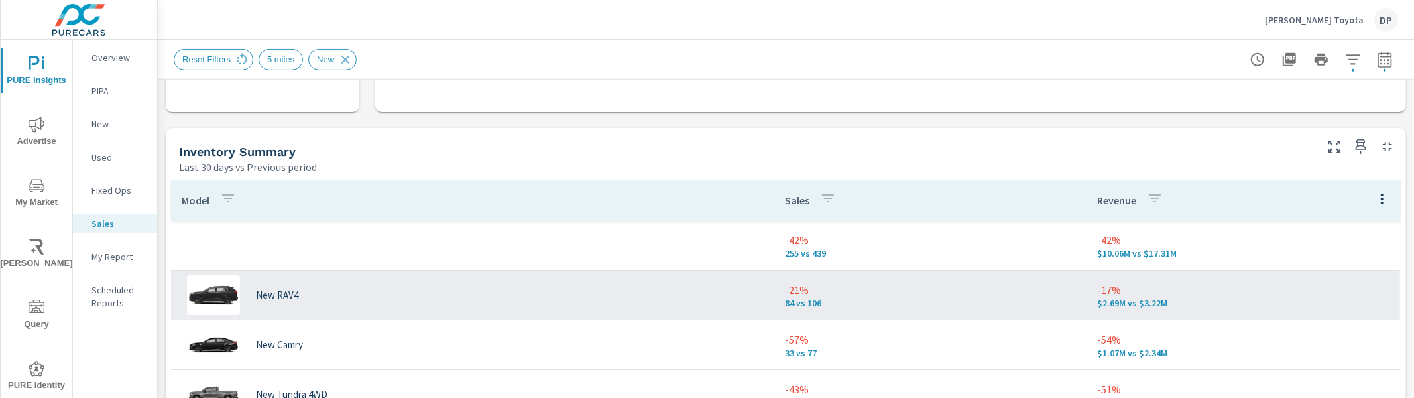
scroll to position [550, 0]
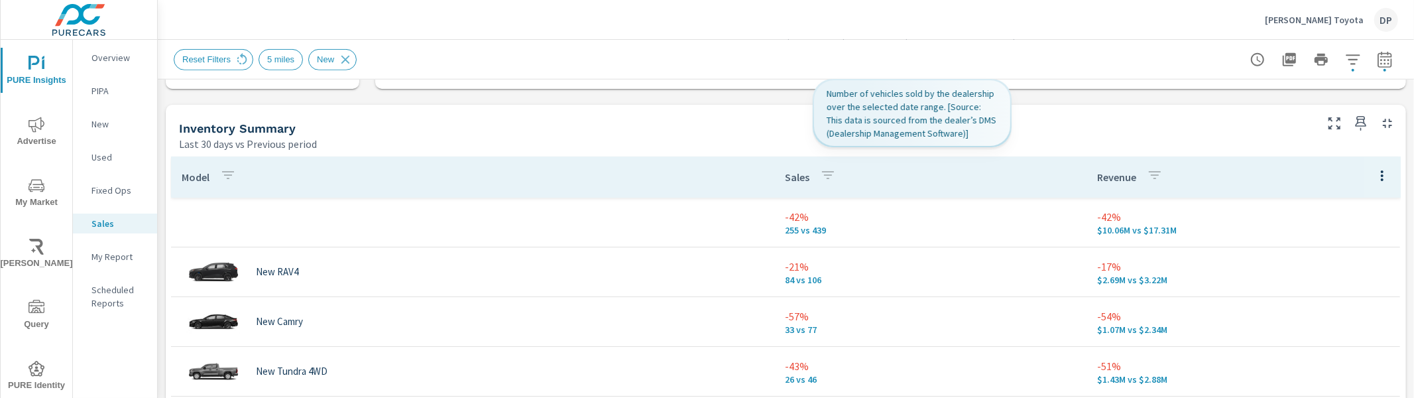
click at [786, 188] on div "Sales" at bounding box center [813, 177] width 56 height 31
click at [788, 180] on p "Sales" at bounding box center [798, 176] width 25 height 13
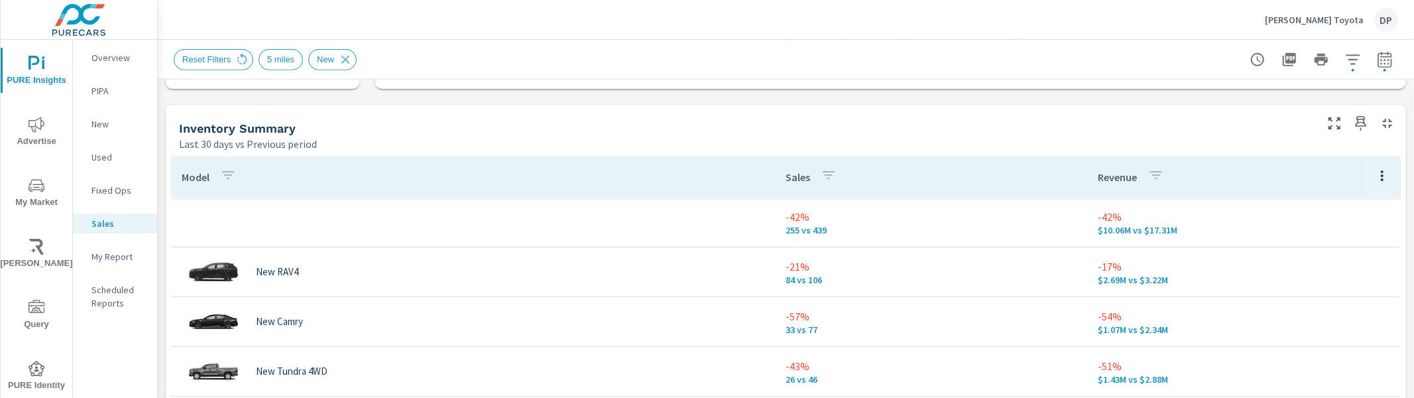
click at [788, 178] on p "Sales" at bounding box center [798, 176] width 25 height 13
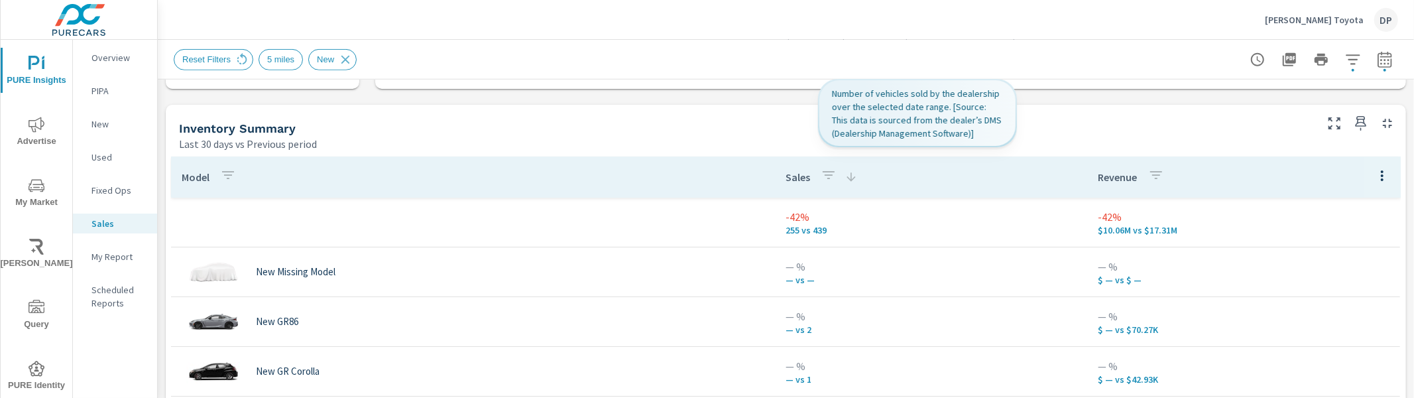
click at [788, 178] on p "Sales" at bounding box center [798, 176] width 25 height 13
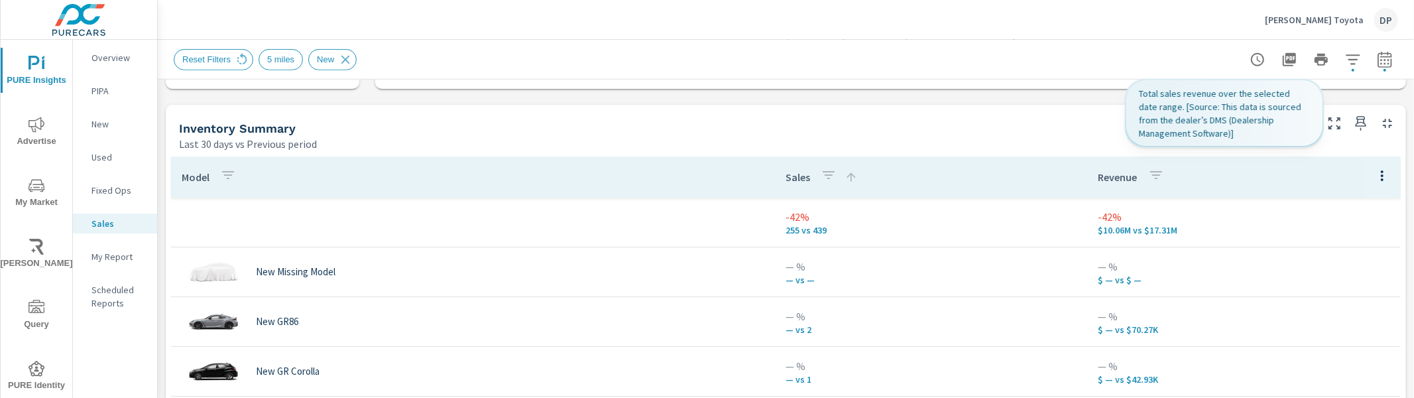
click at [1088, 175] on th "Revenue" at bounding box center [1244, 176] width 313 height 41
click at [1099, 184] on div "Revenue" at bounding box center [1134, 177] width 71 height 31
click at [1099, 184] on div "Revenue" at bounding box center [1155, 177] width 113 height 31
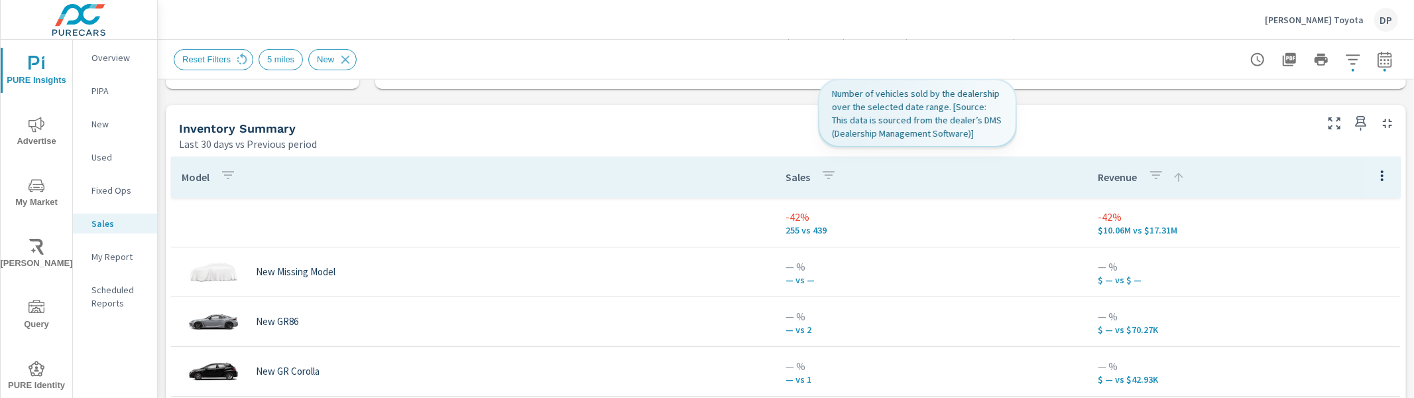
click at [788, 176] on p "Sales" at bounding box center [798, 176] width 25 height 13
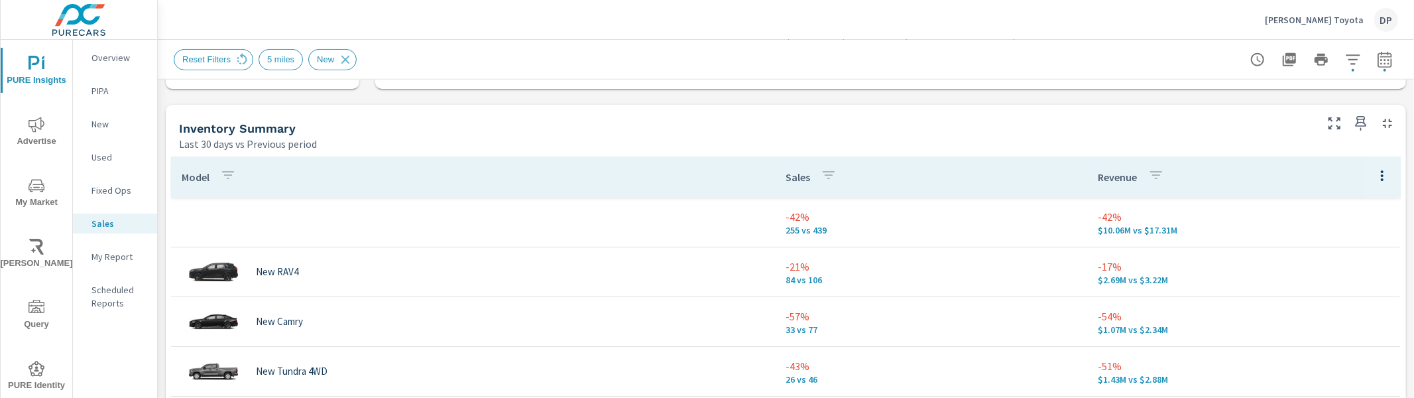
click at [786, 180] on p "Sales" at bounding box center [798, 176] width 25 height 13
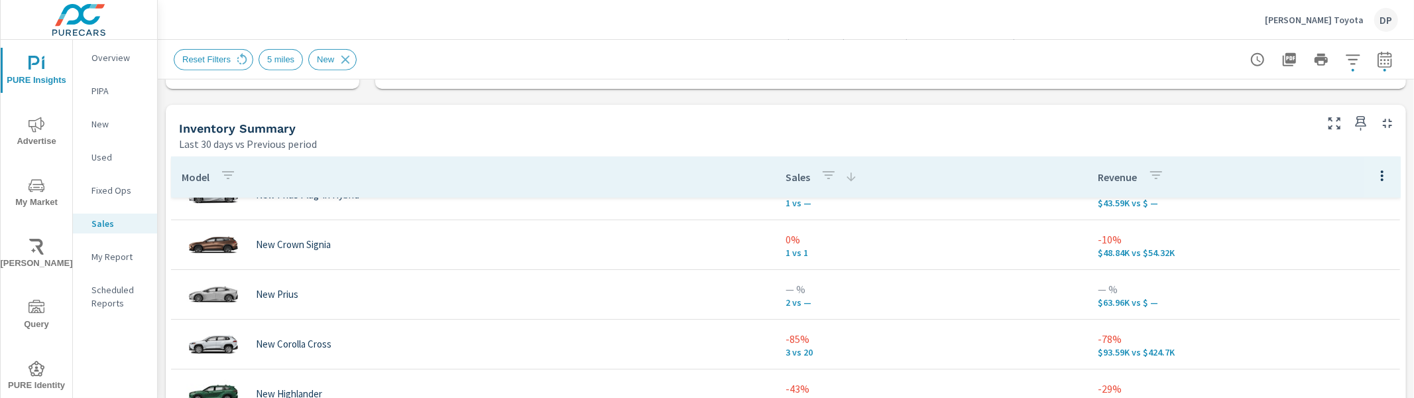
scroll to position [452, 0]
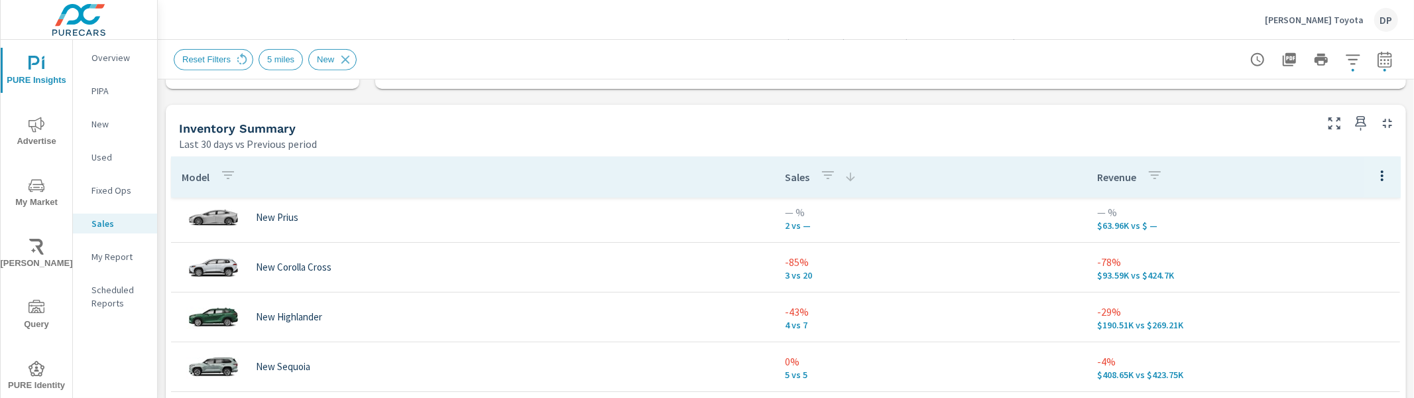
click at [192, 172] on p "Model" at bounding box center [196, 176] width 28 height 13
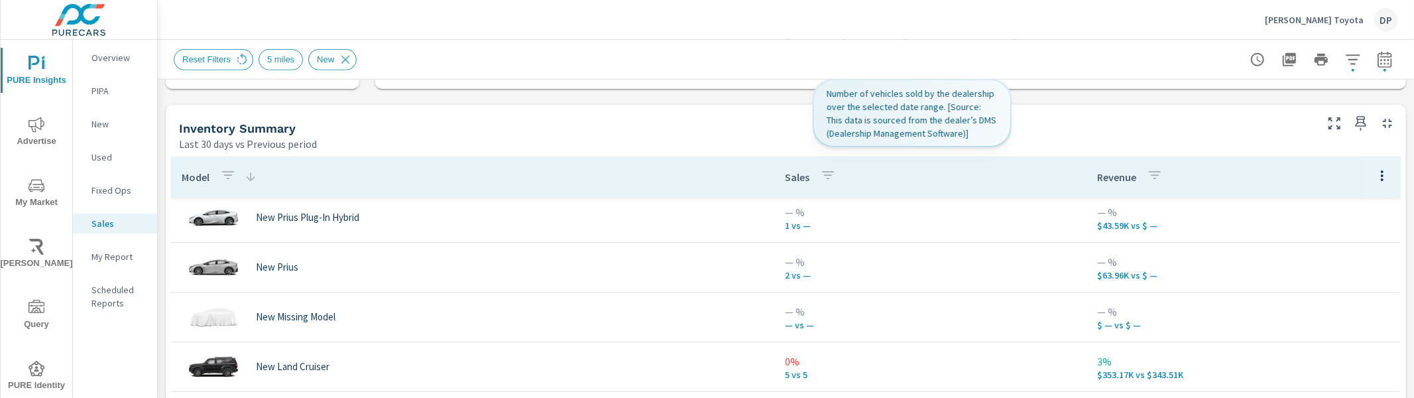
click at [774, 184] on th "Sales" at bounding box center [930, 176] width 312 height 41
click at [785, 181] on p "Sales" at bounding box center [797, 176] width 25 height 13
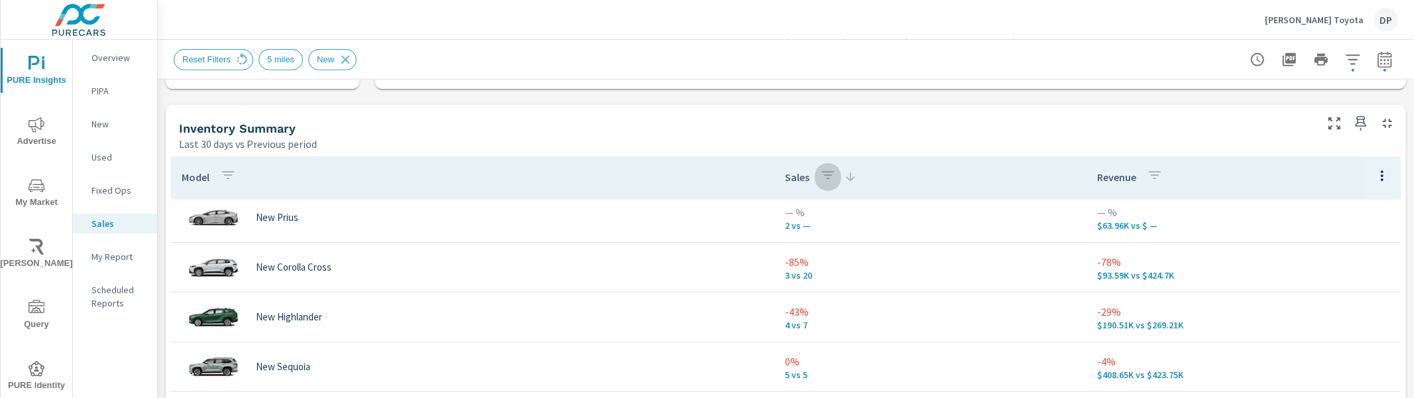
click at [815, 186] on button "button" at bounding box center [828, 177] width 27 height 31
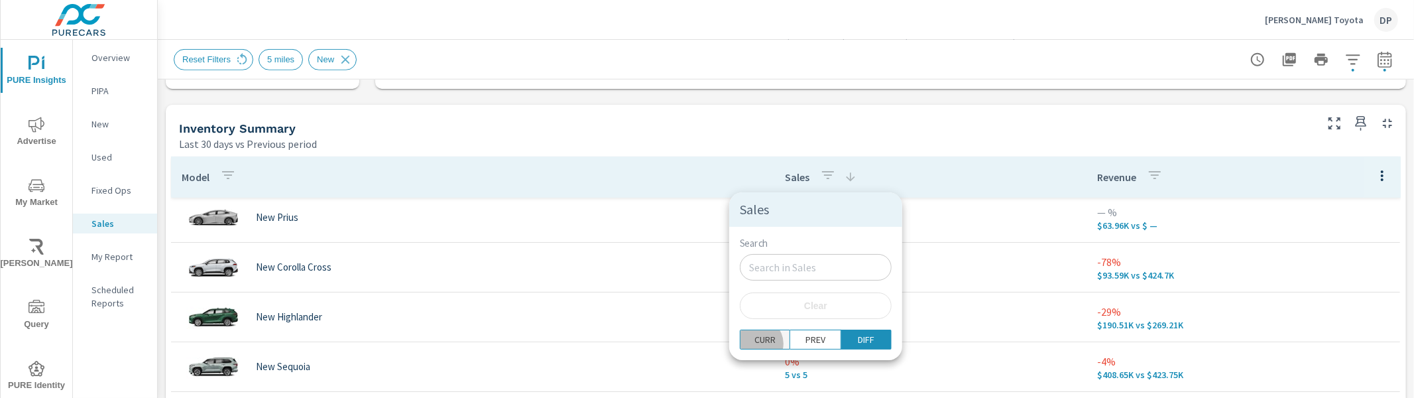
click at [758, 344] on p "CURR" at bounding box center [765, 339] width 21 height 13
click at [794, 172] on div at bounding box center [707, 199] width 1414 height 398
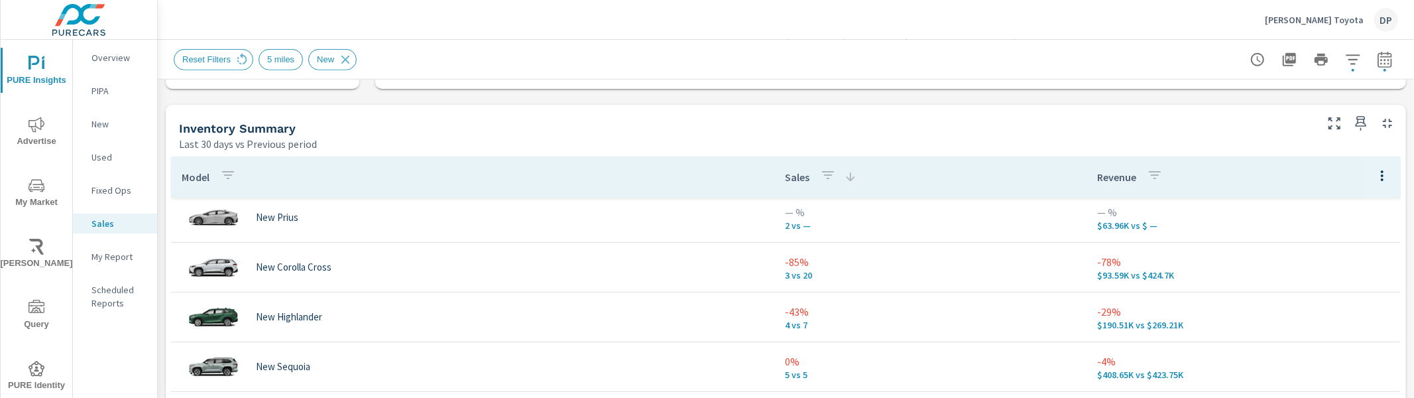
click at [798, 186] on div "Sales" at bounding box center [821, 177] width 72 height 31
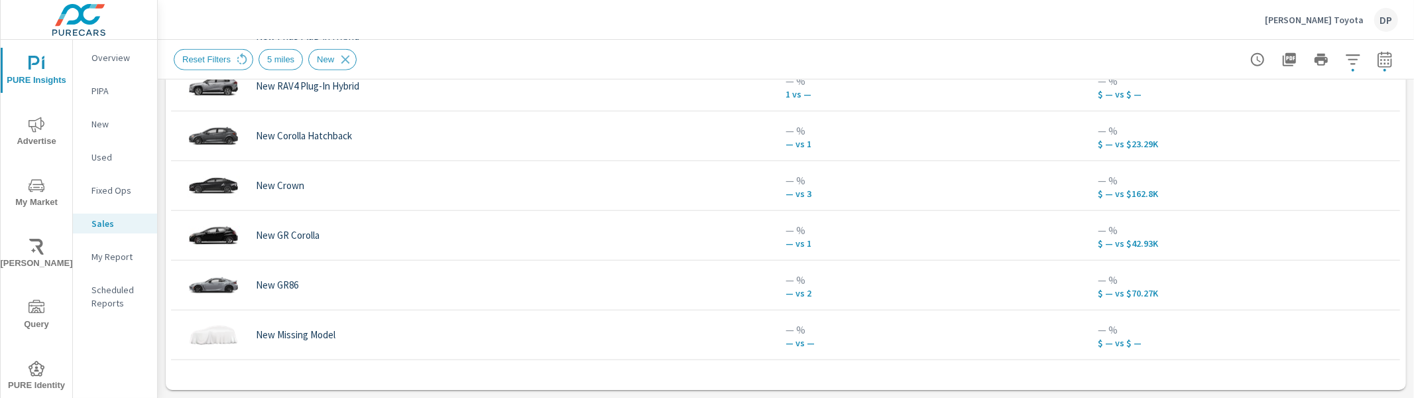
scroll to position [281, 0]
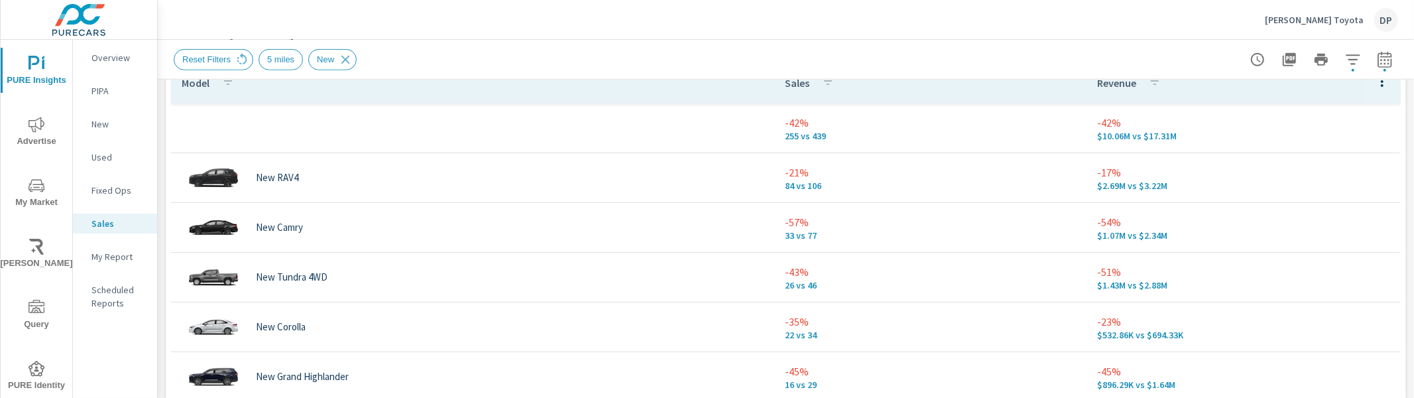
scroll to position [415, 0]
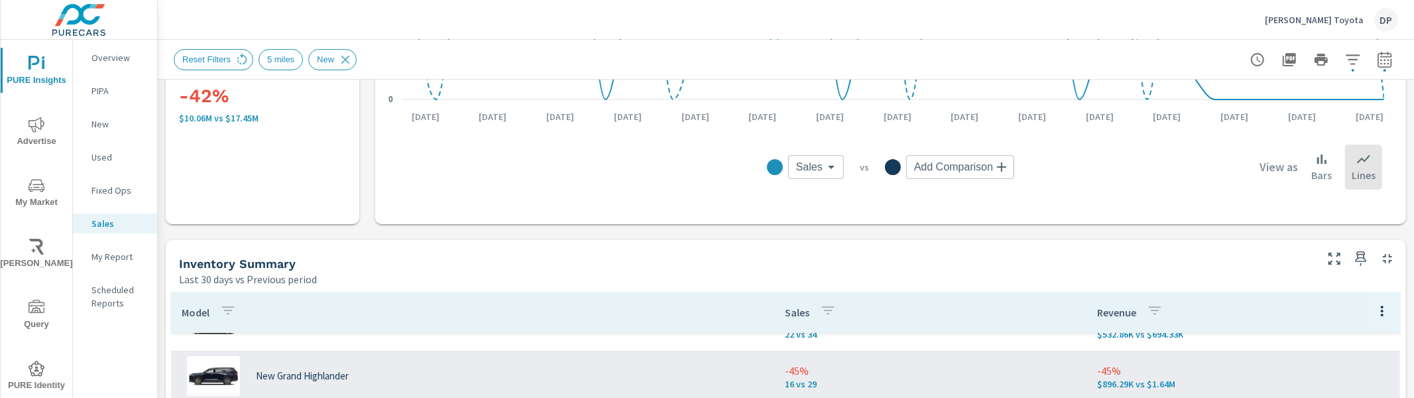
scroll to position [220, 0]
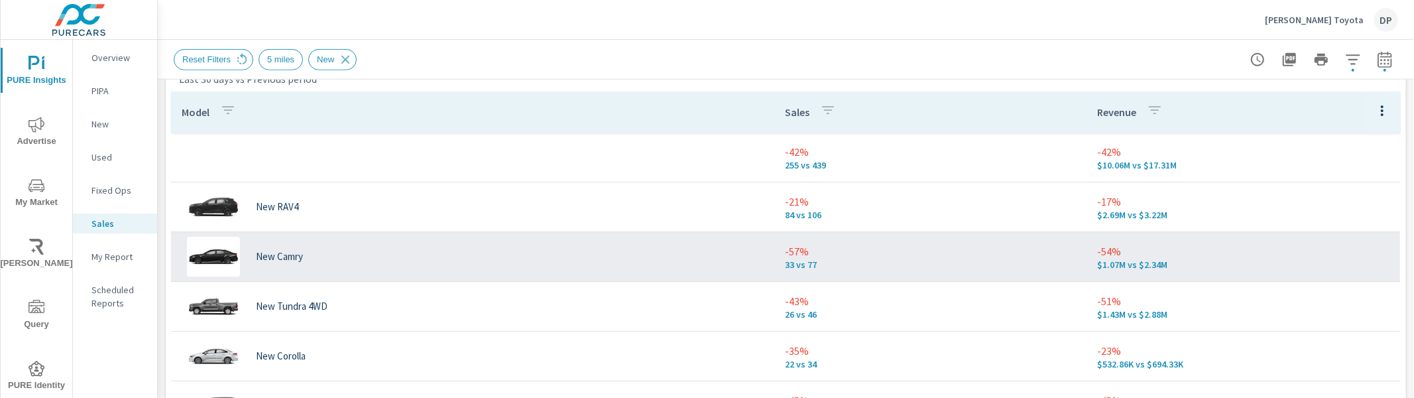
scroll to position [641, 0]
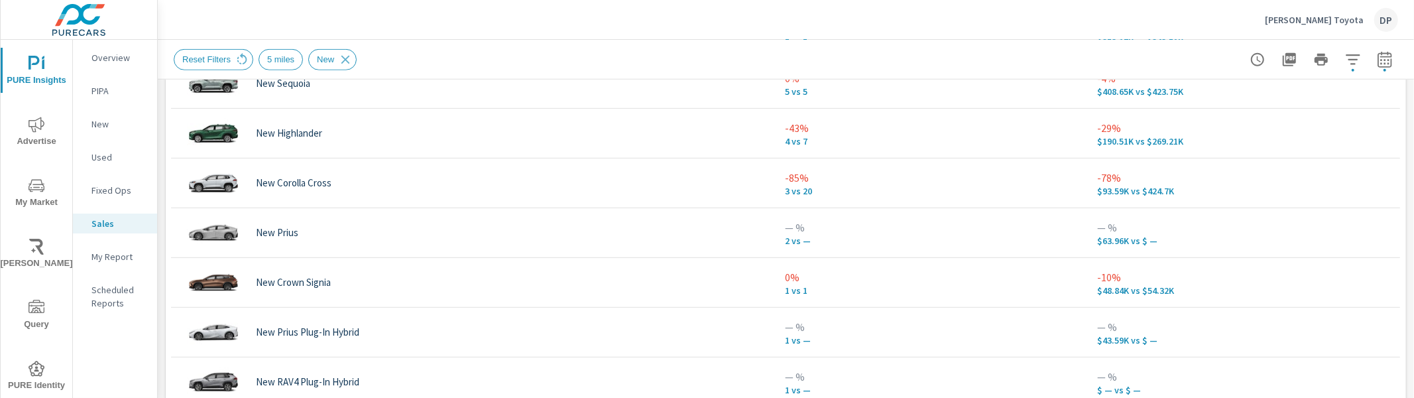
scroll to position [1101, 0]
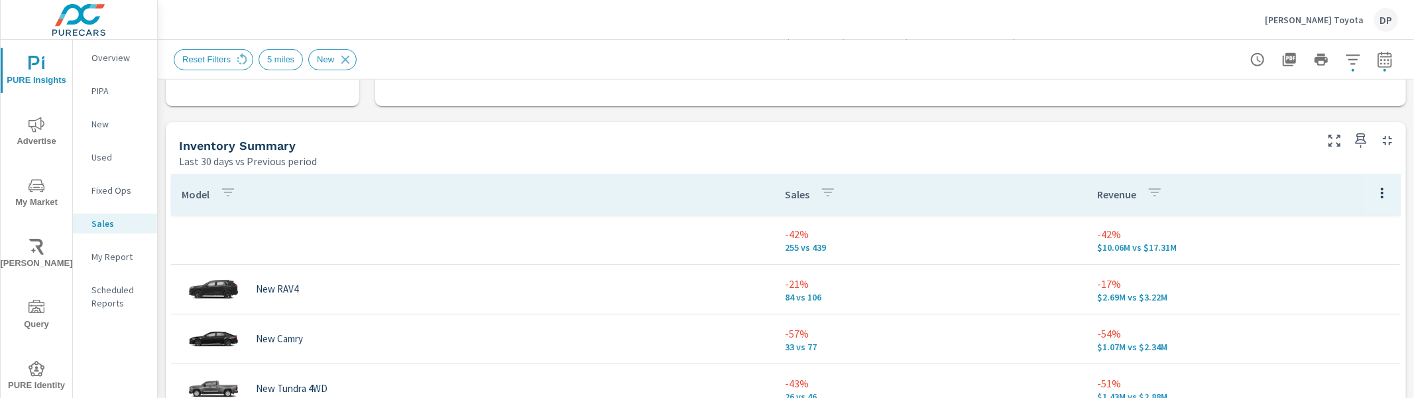
scroll to position [534, 0]
click at [785, 199] on p "Sales" at bounding box center [797, 193] width 25 height 13
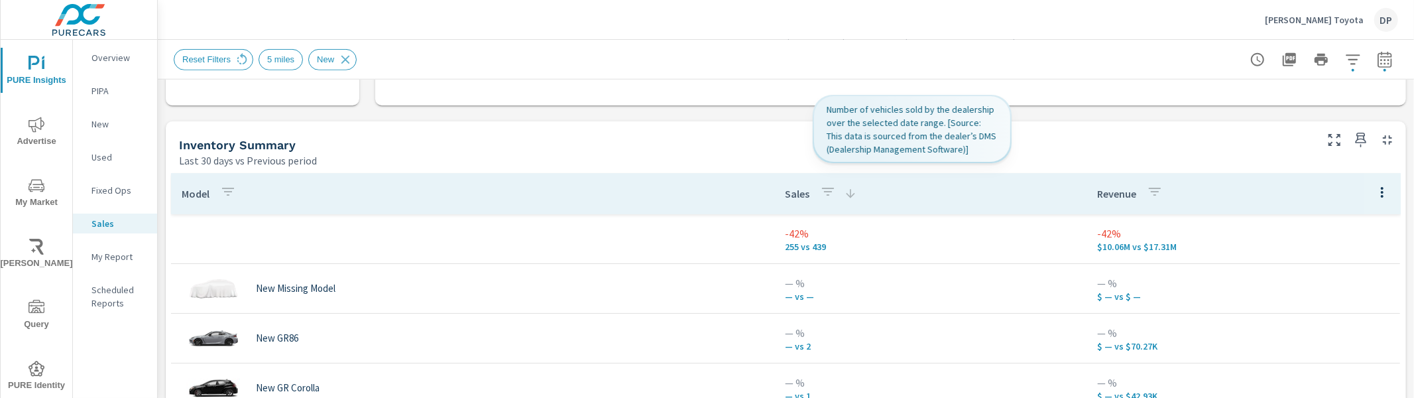
click at [785, 199] on p "Sales" at bounding box center [797, 193] width 25 height 13
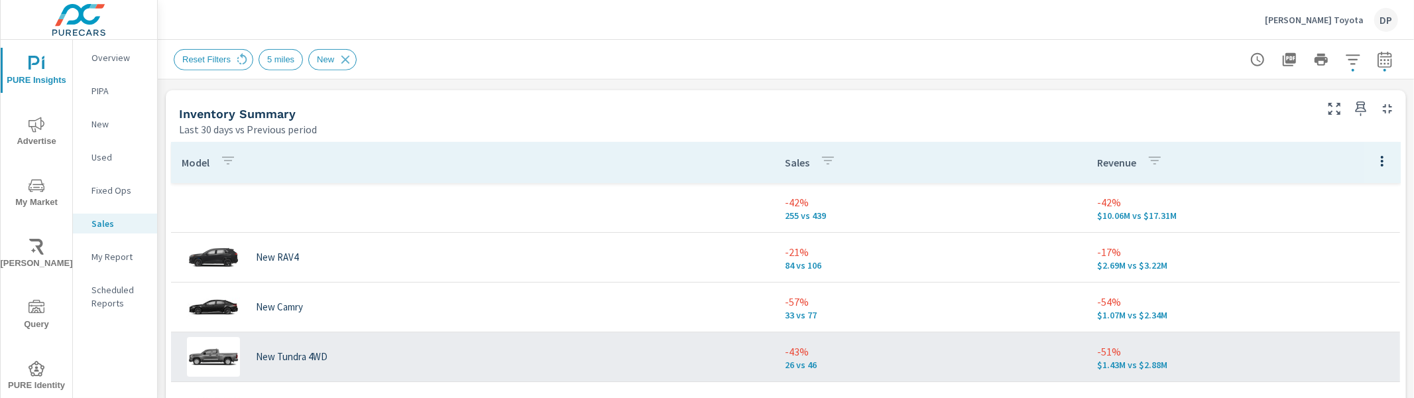
scroll to position [561, 0]
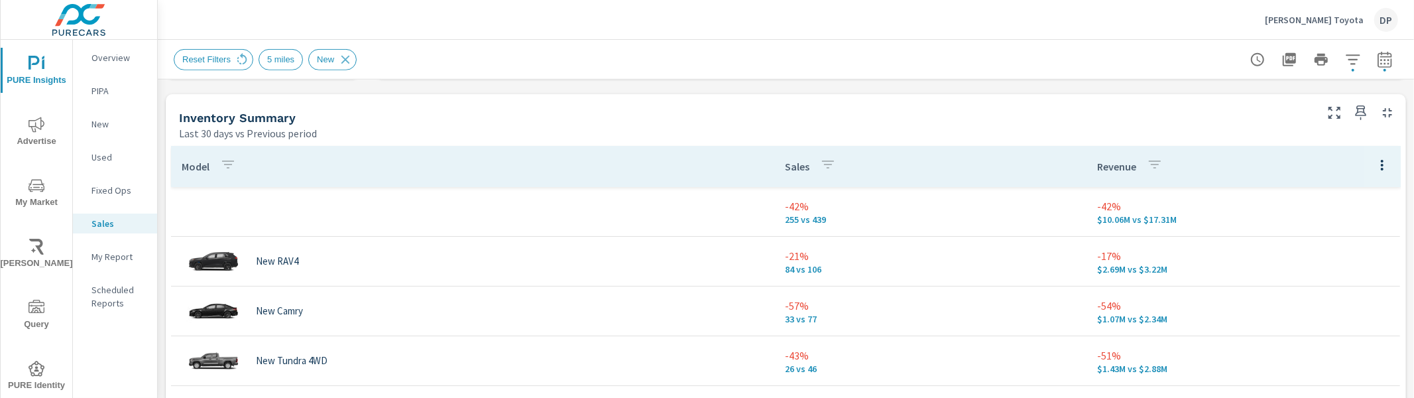
click at [785, 172] on p "Sales" at bounding box center [797, 166] width 25 height 13
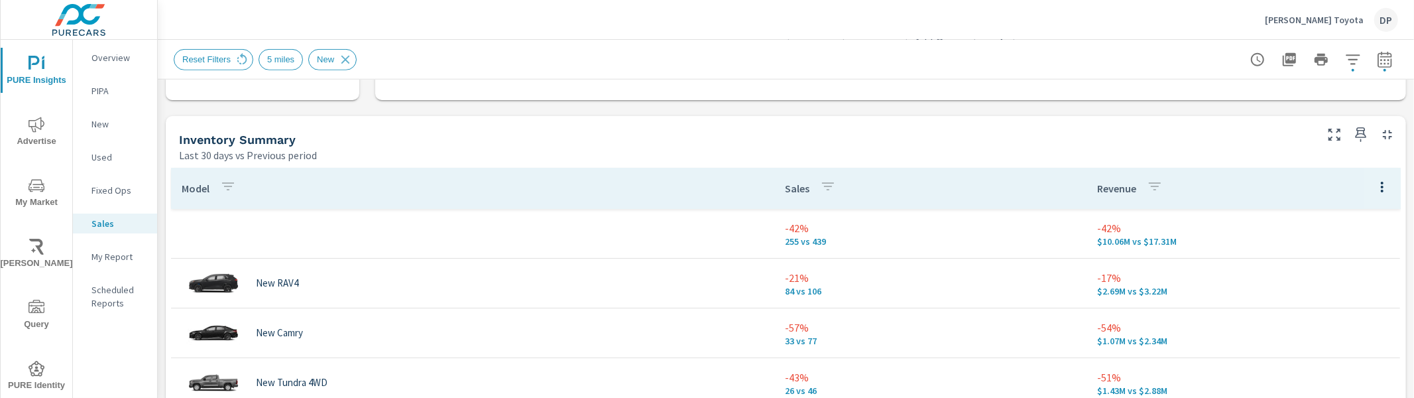
scroll to position [542, 0]
click at [785, 189] on p "Sales" at bounding box center [797, 184] width 25 height 13
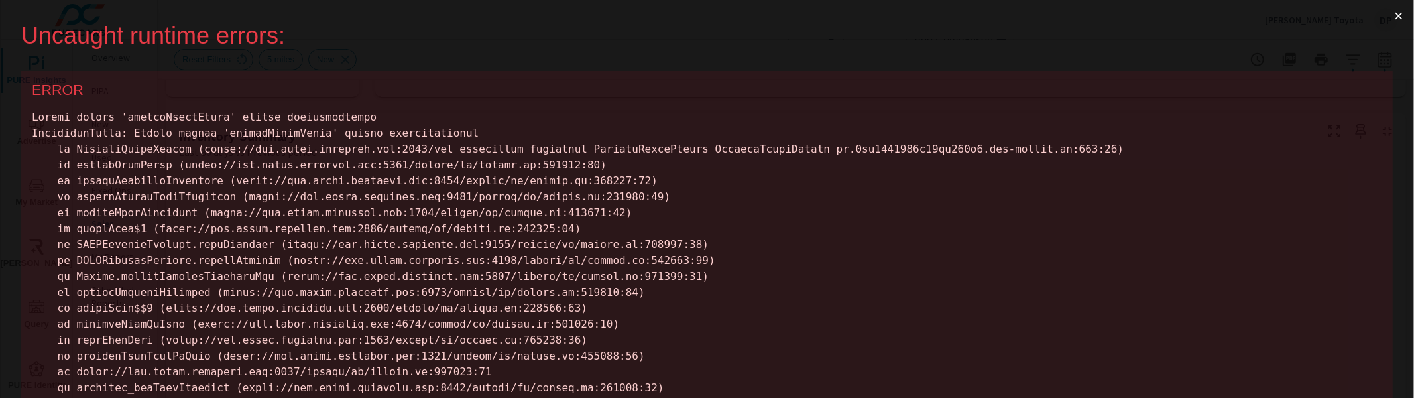
scroll to position [0, 0]
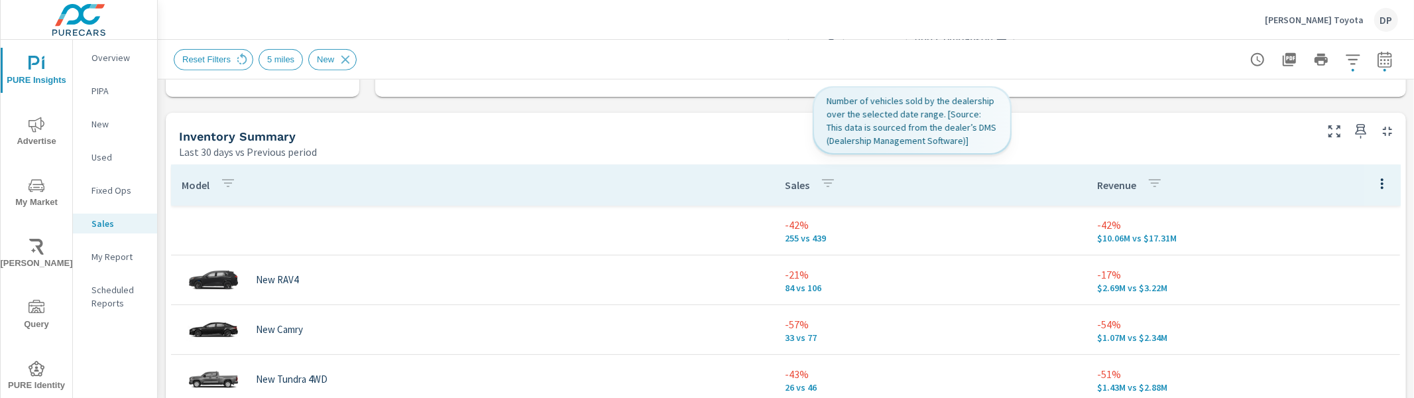
click at [820, 189] on icon "button" at bounding box center [828, 183] width 16 height 16
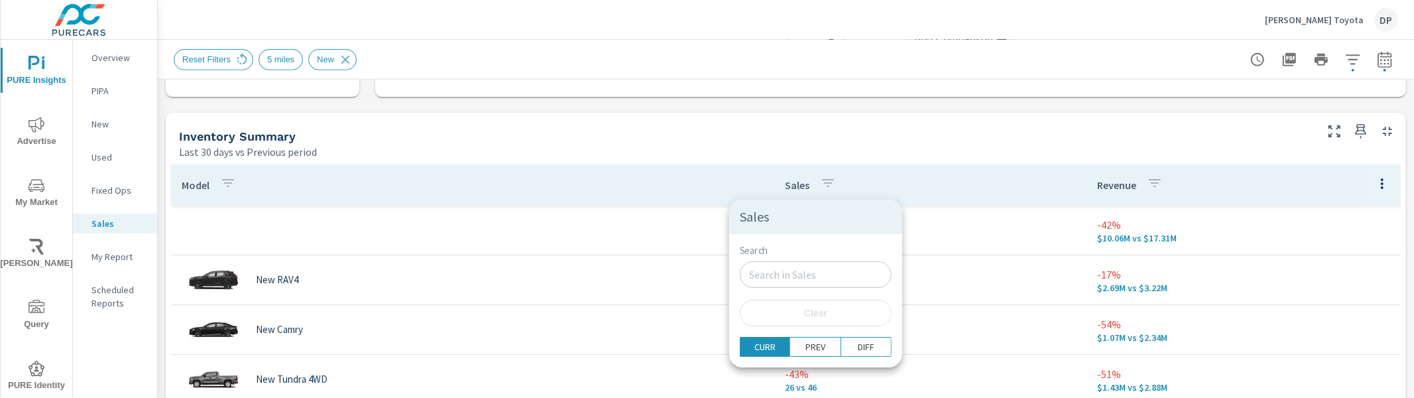
click at [676, 170] on div at bounding box center [707, 199] width 1414 height 398
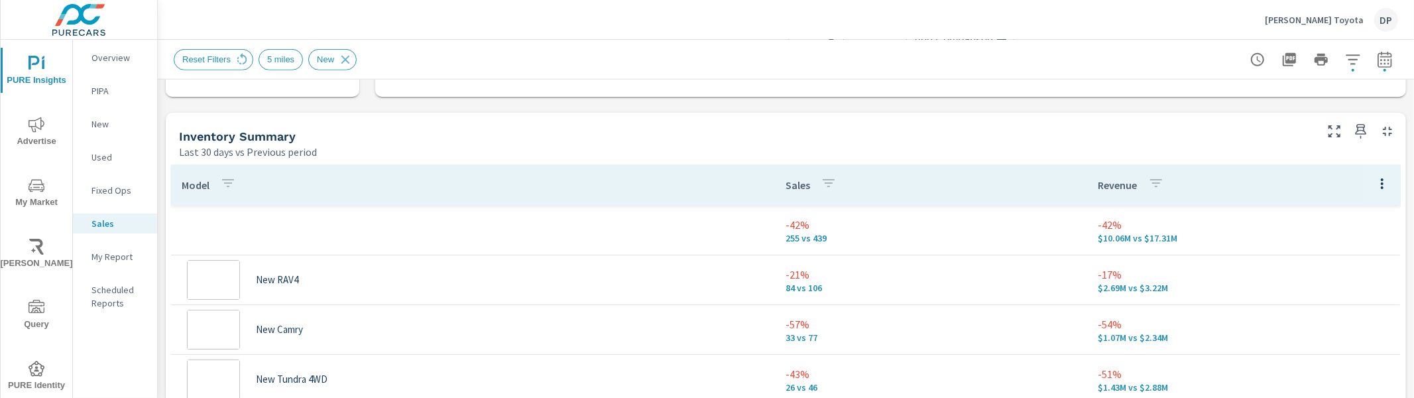
scroll to position [50, 0]
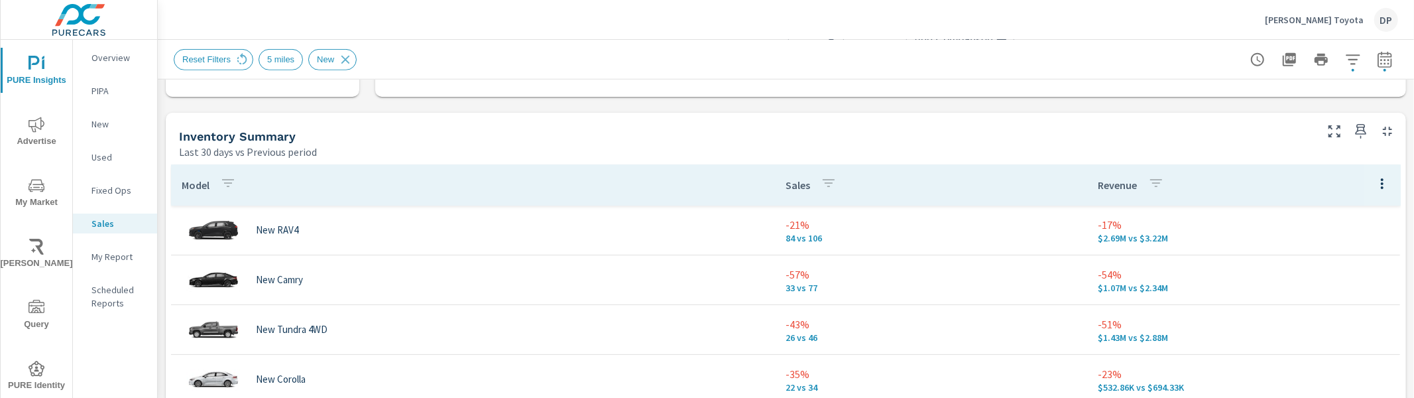
click at [792, 194] on div "Sales" at bounding box center [814, 185] width 56 height 31
click at [788, 188] on p "Sales" at bounding box center [798, 184] width 25 height 13
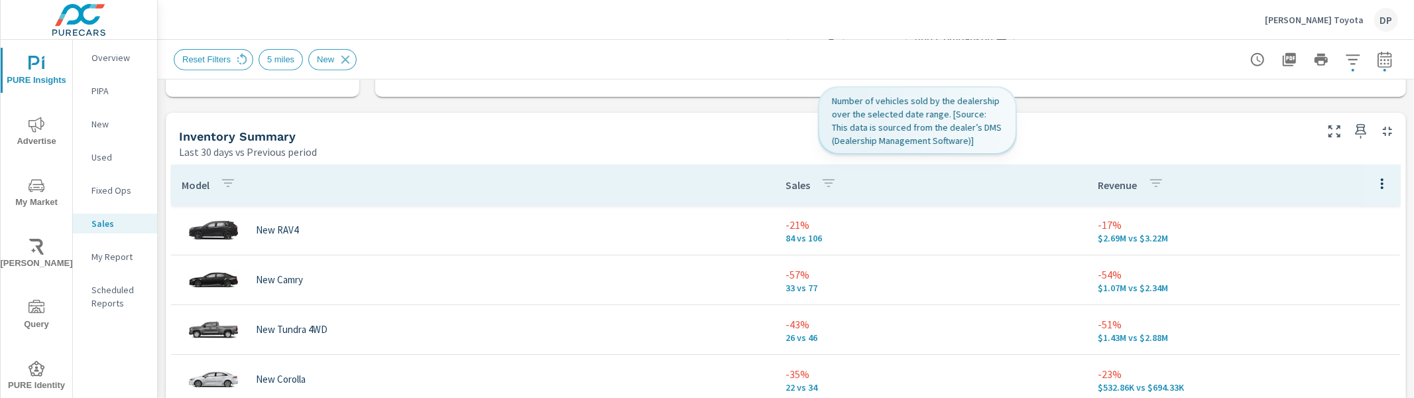
click at [788, 181] on p "Sales" at bounding box center [798, 184] width 25 height 13
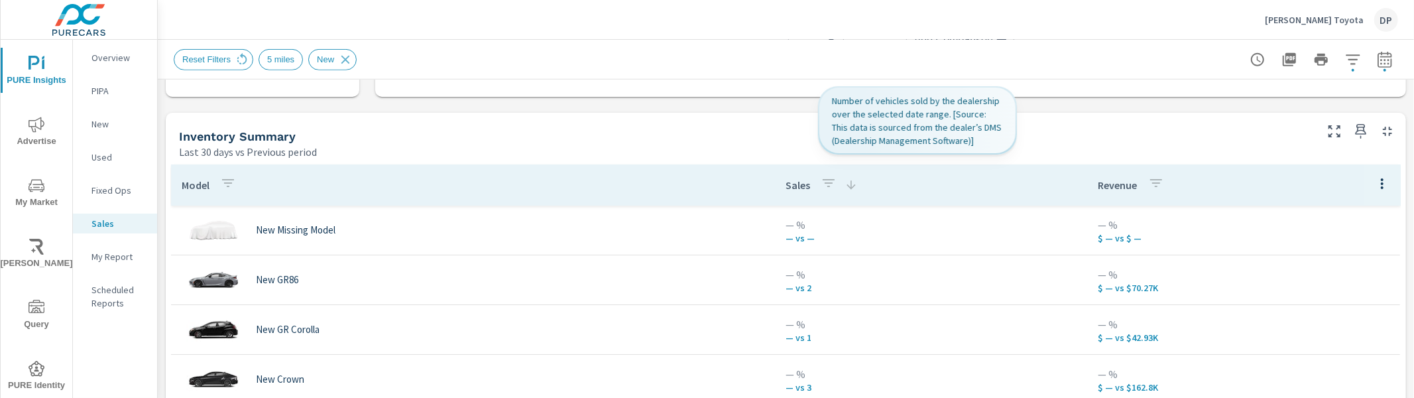
click at [821, 184] on icon "button" at bounding box center [829, 183] width 16 height 16
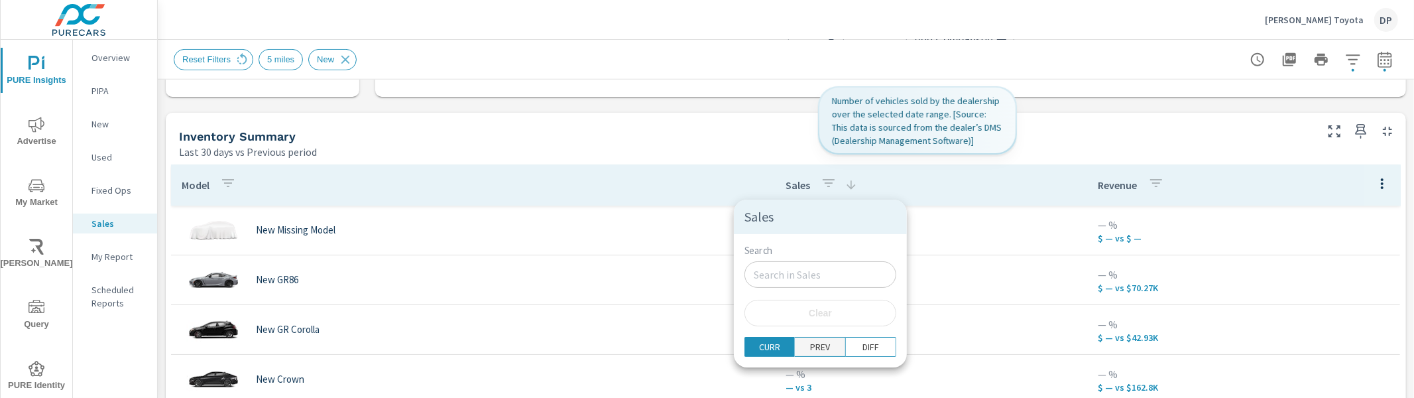
click at [810, 347] on p "PREV" at bounding box center [820, 346] width 20 height 13
click at [697, 302] on div at bounding box center [707, 199] width 1414 height 398
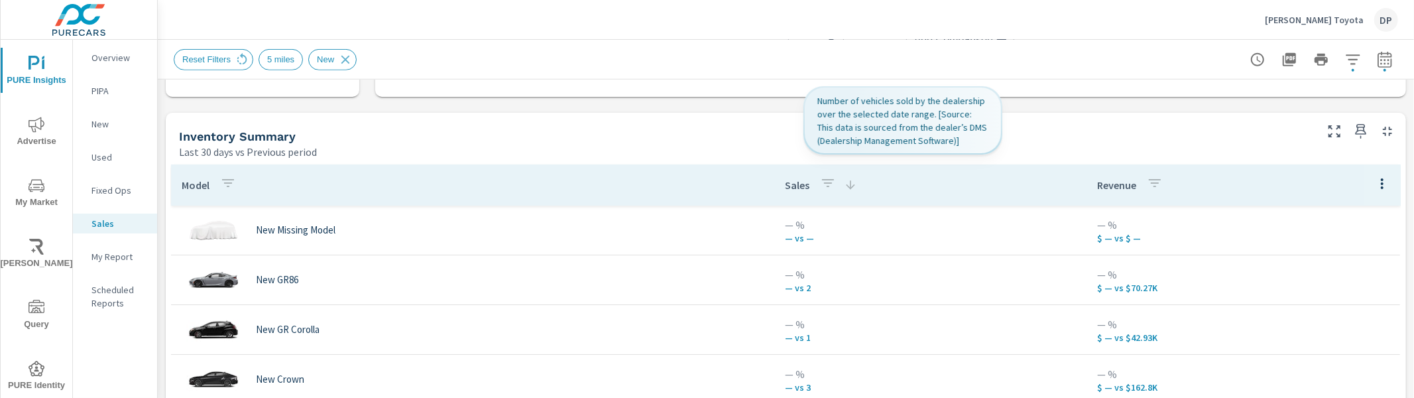
click at [785, 188] on p "Sales" at bounding box center [797, 184] width 25 height 13
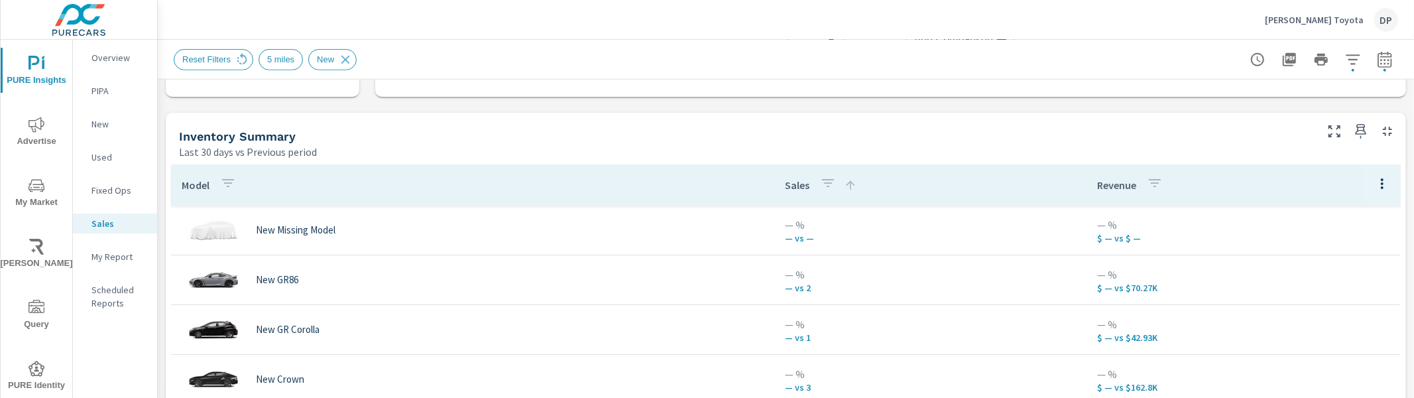
click at [785, 187] on p "Sales" at bounding box center [797, 184] width 25 height 13
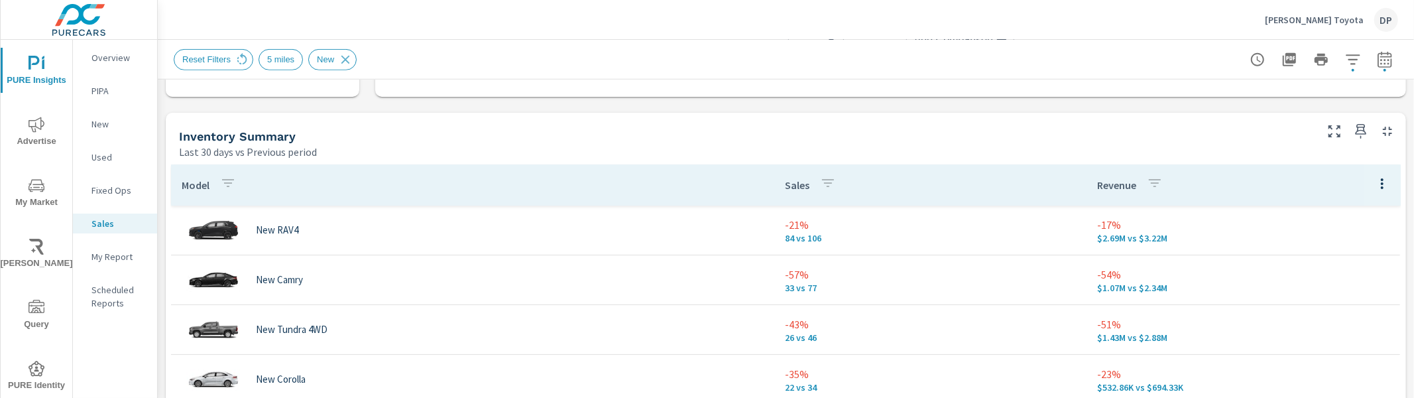
click at [821, 180] on icon "button" at bounding box center [828, 183] width 16 height 16
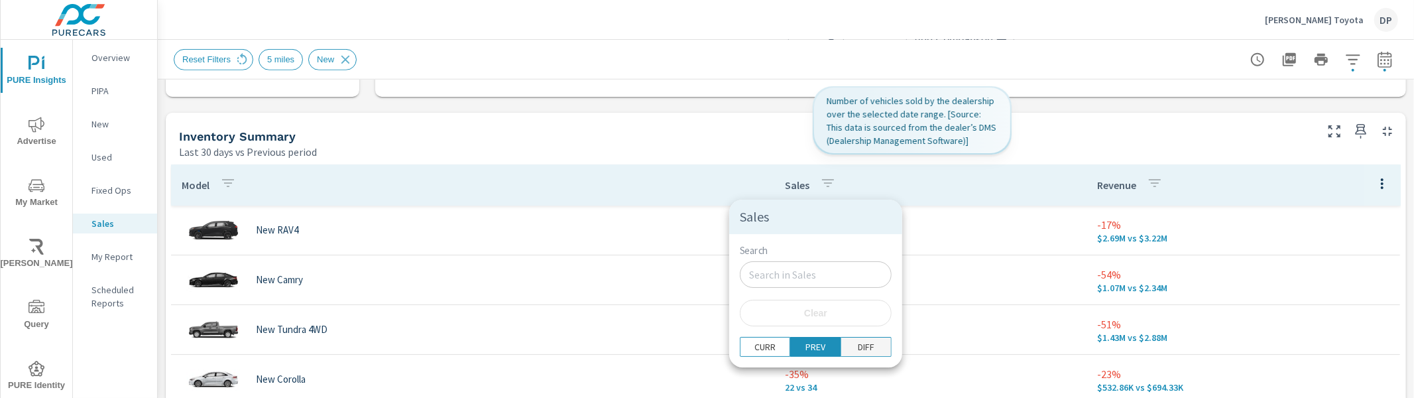
click at [845, 338] on button "DIFF" at bounding box center [866, 347] width 50 height 20
click at [648, 156] on div at bounding box center [707, 199] width 1414 height 398
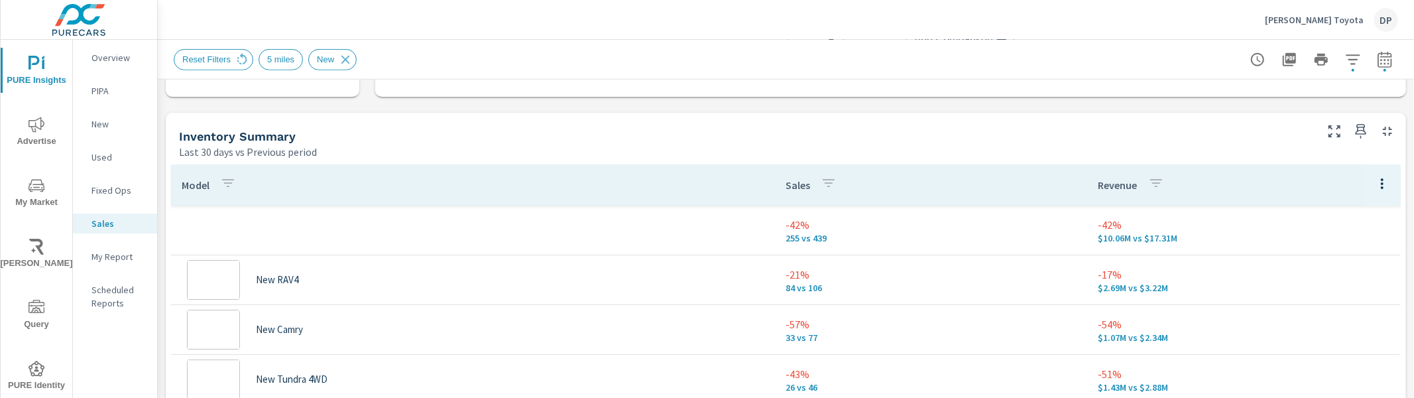
scroll to position [50, 0]
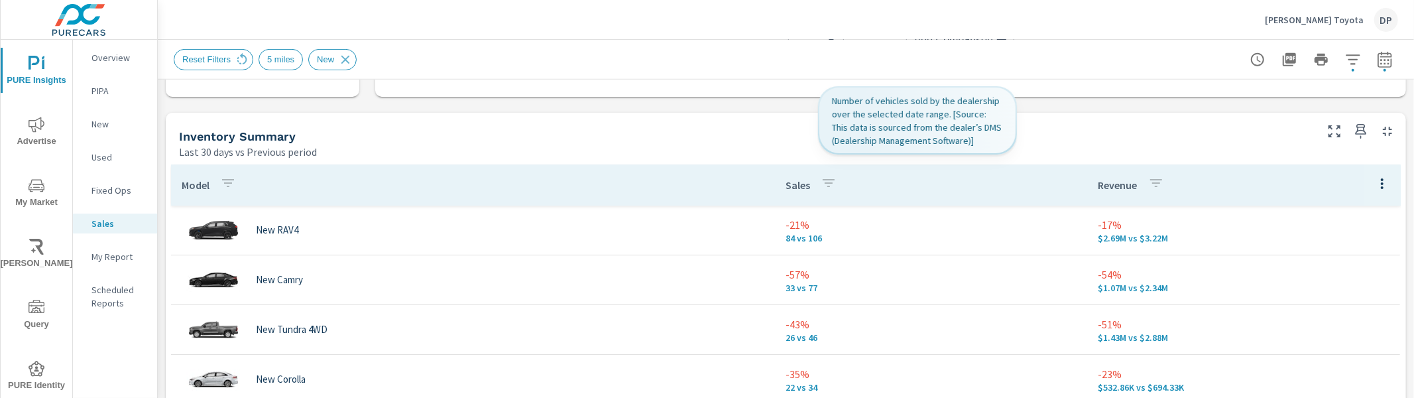
click at [790, 183] on p "Sales" at bounding box center [798, 184] width 25 height 13
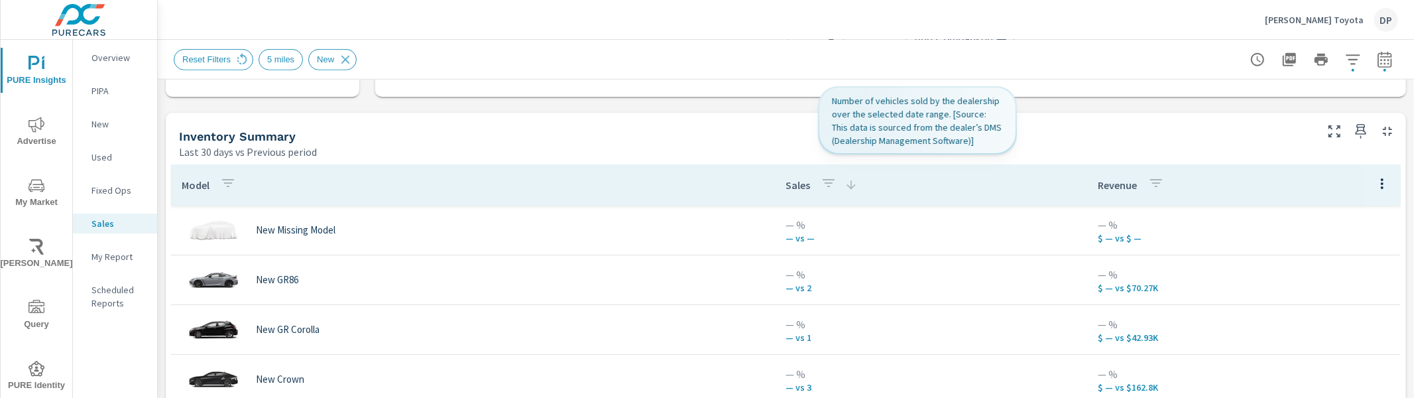
click at [786, 195] on div "Sales" at bounding box center [822, 185] width 72 height 31
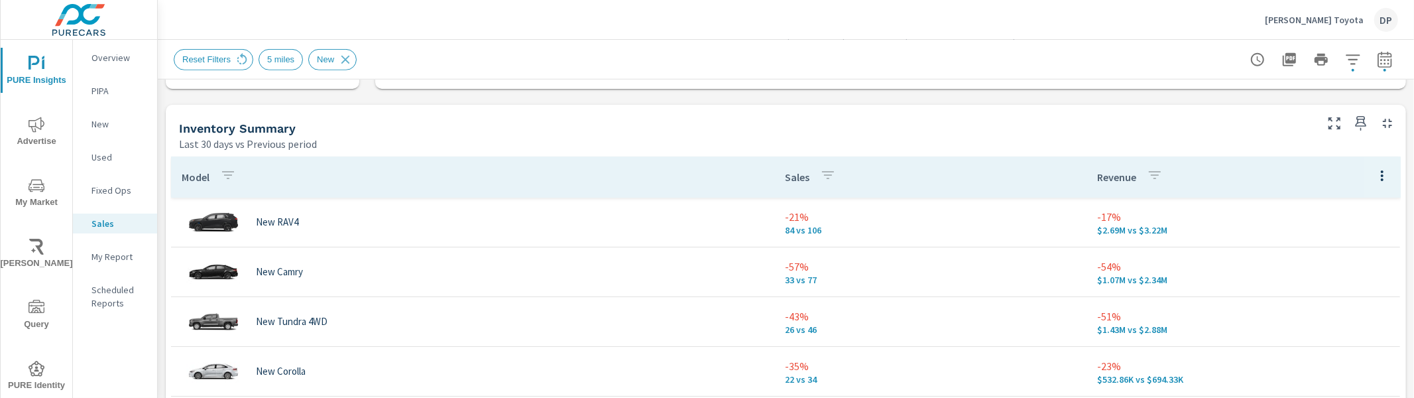
scroll to position [53, 0]
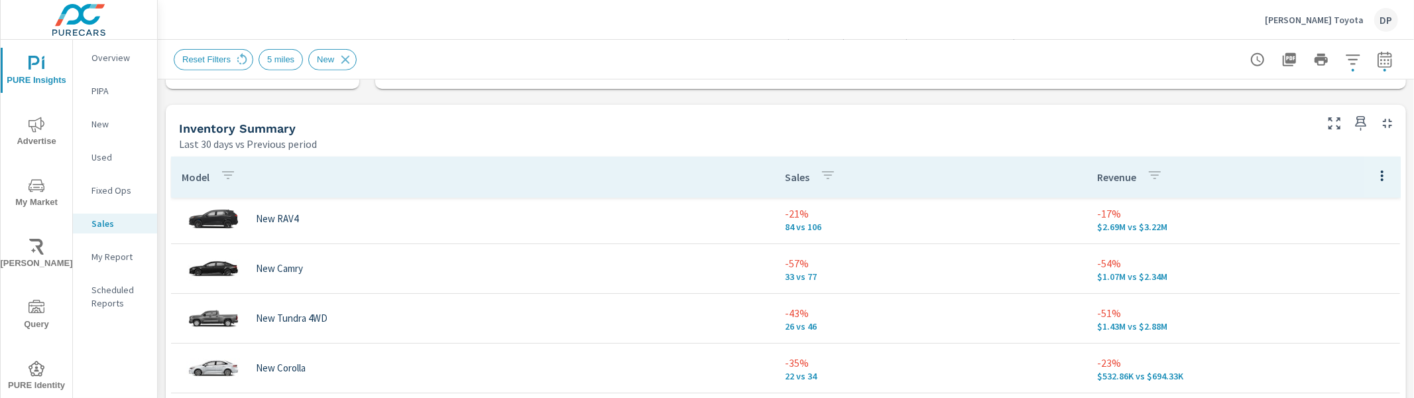
click at [785, 183] on p "Sales" at bounding box center [797, 176] width 25 height 13
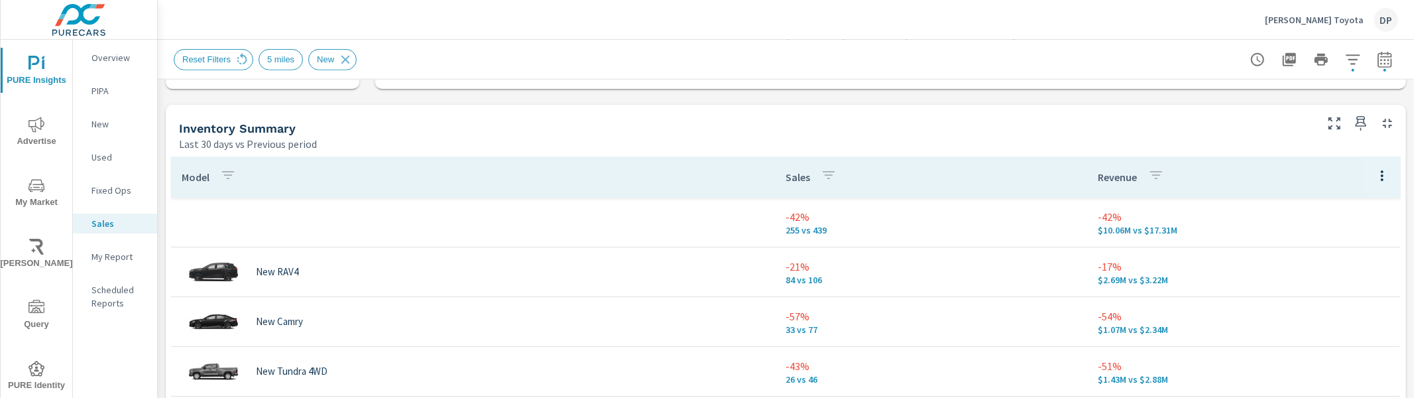
scroll to position [50, 0]
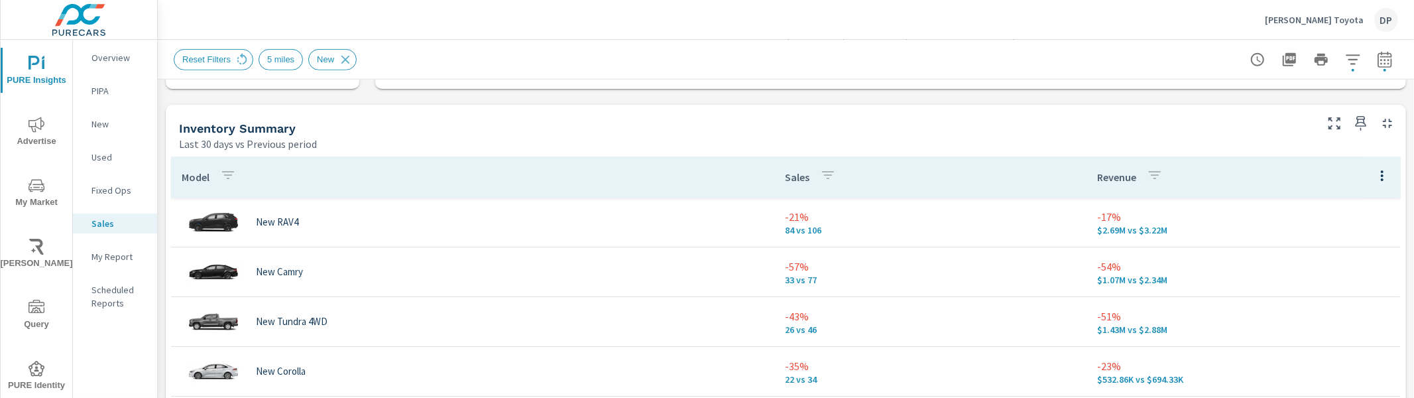
click at [785, 182] on p "Sales" at bounding box center [797, 176] width 25 height 13
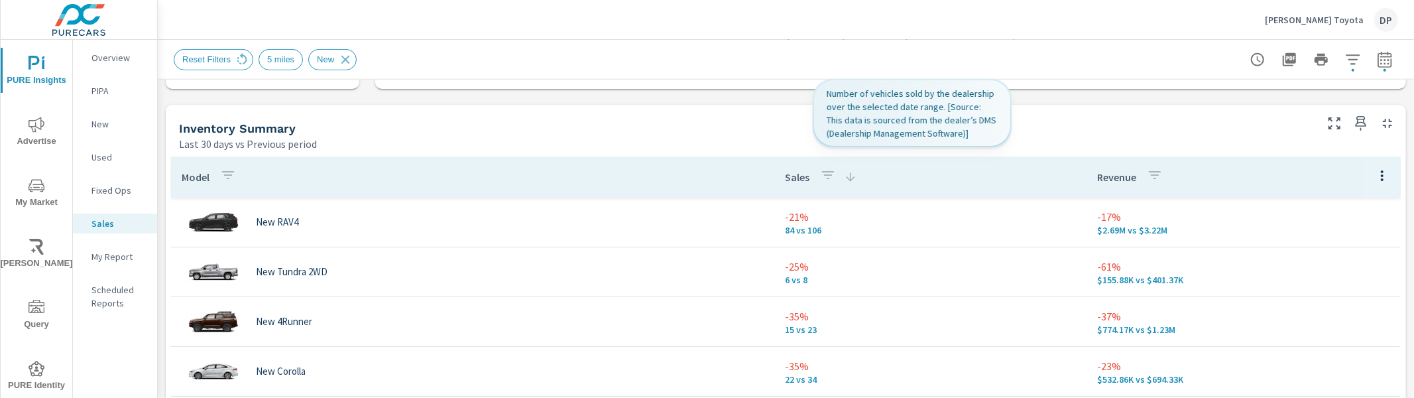
click at [785, 182] on p "Sales" at bounding box center [797, 176] width 25 height 13
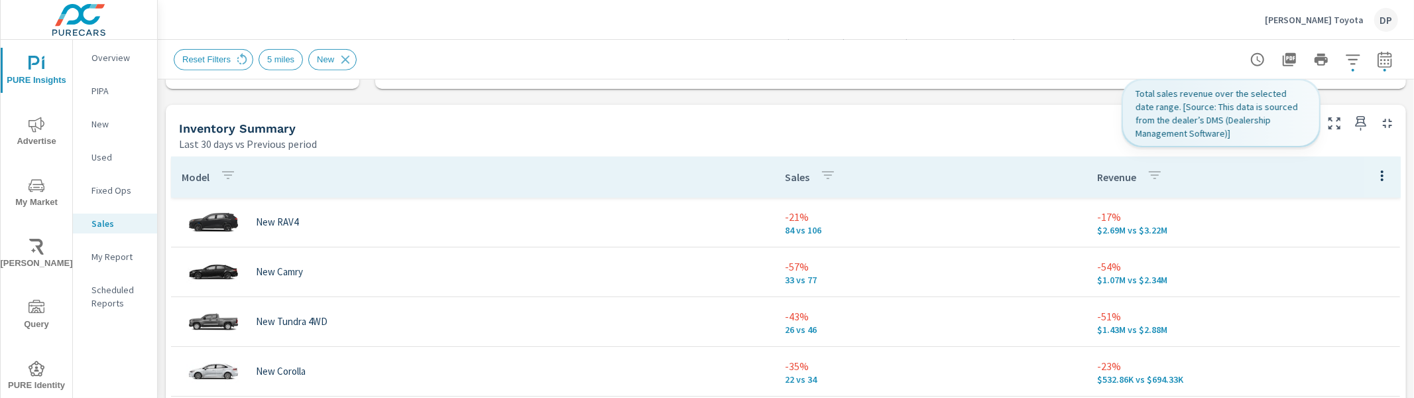
click at [1097, 178] on p "Revenue" at bounding box center [1116, 176] width 39 height 13
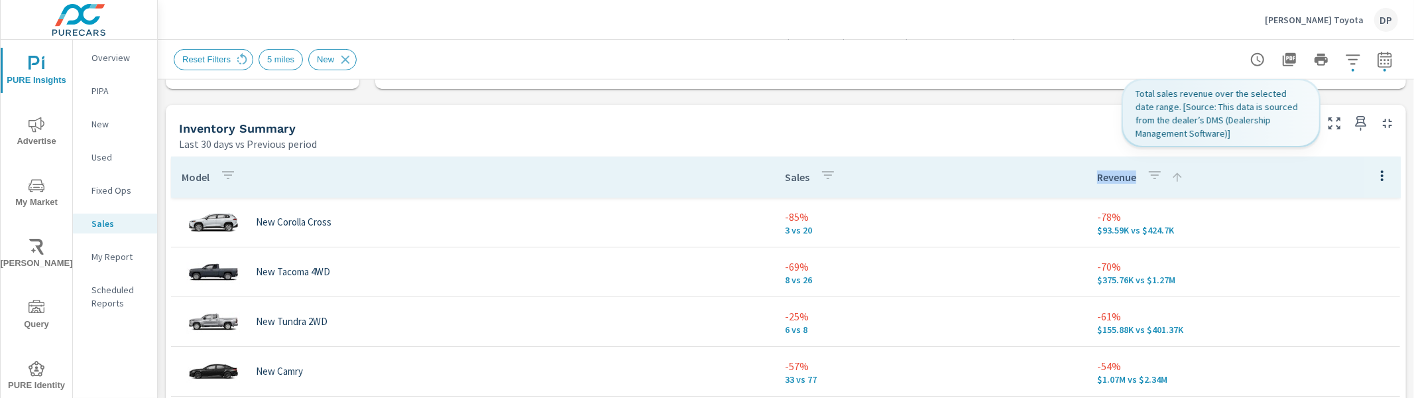
click at [1097, 178] on p "Revenue" at bounding box center [1116, 176] width 39 height 13
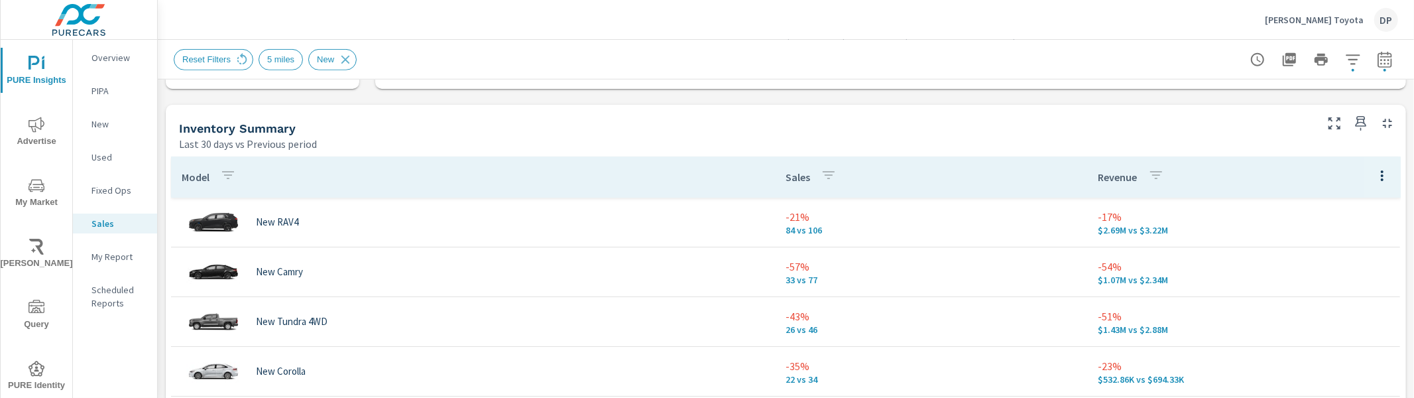
click at [228, 176] on icon "button" at bounding box center [228, 175] width 16 height 16
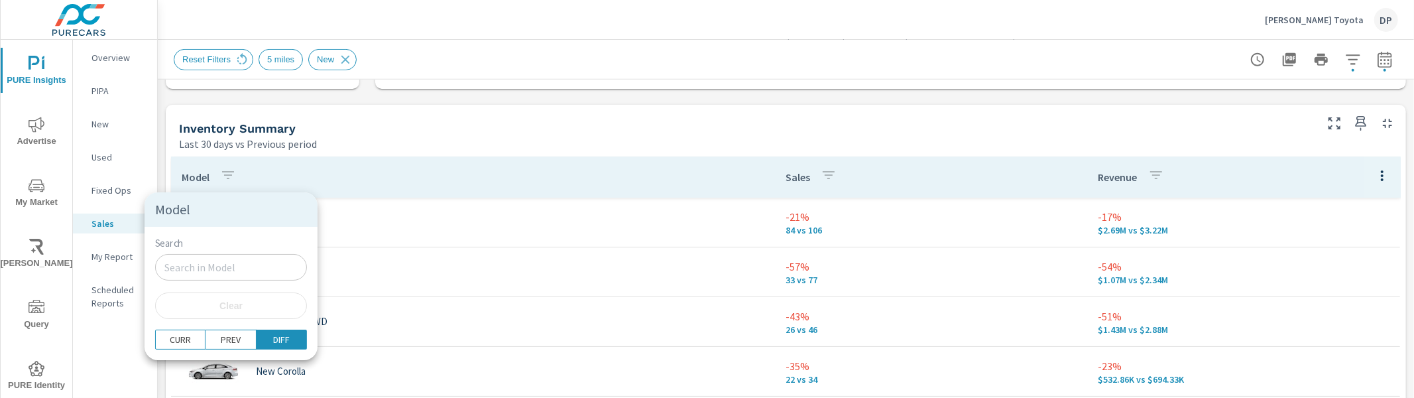
click at [236, 268] on input "Search" at bounding box center [231, 267] width 152 height 27
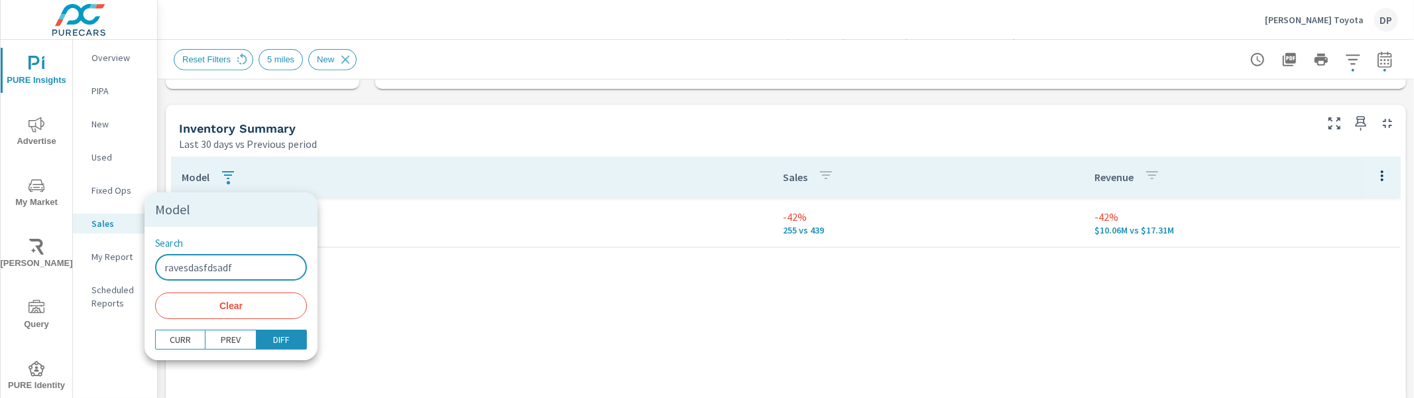
type input "ravesdasfdsad"
type input "r"
type input "smoo"
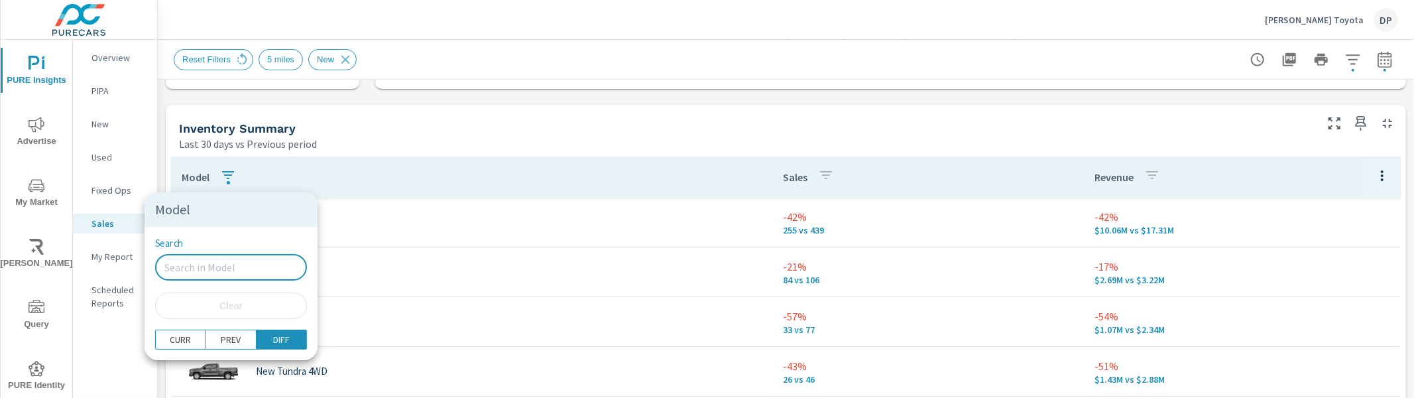
click at [657, 142] on div at bounding box center [707, 199] width 1414 height 398
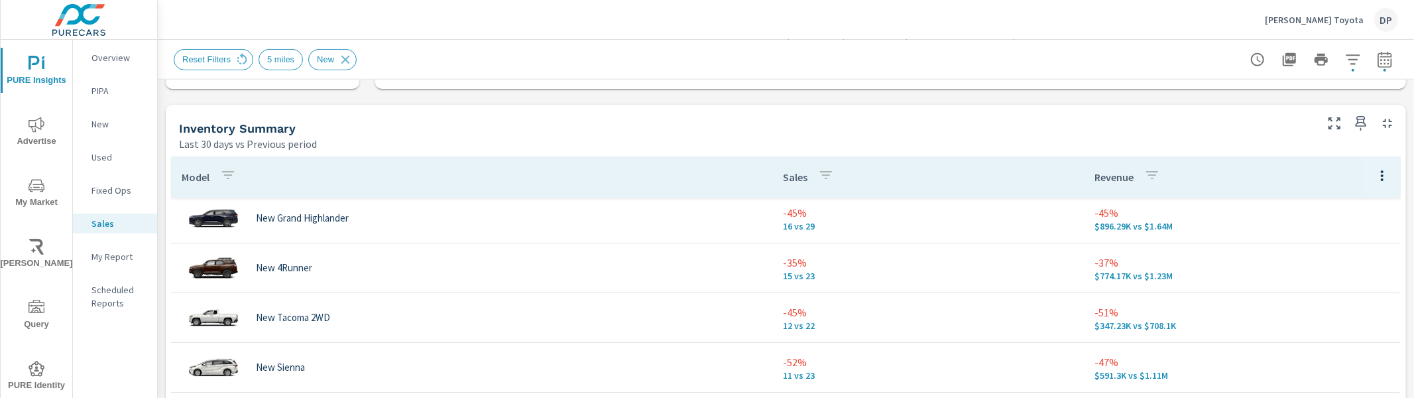
scroll to position [56, 0]
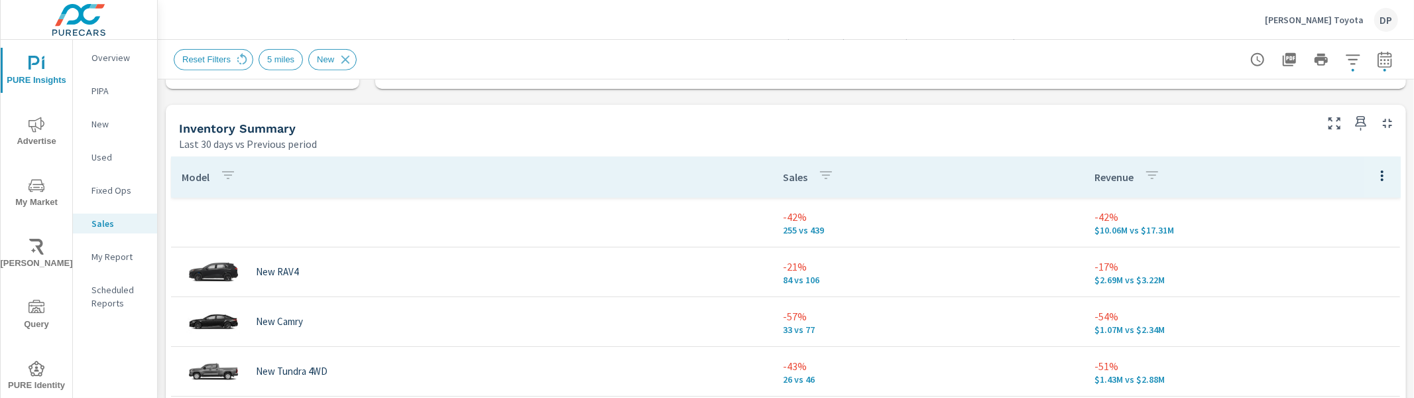
scroll to position [481, 0]
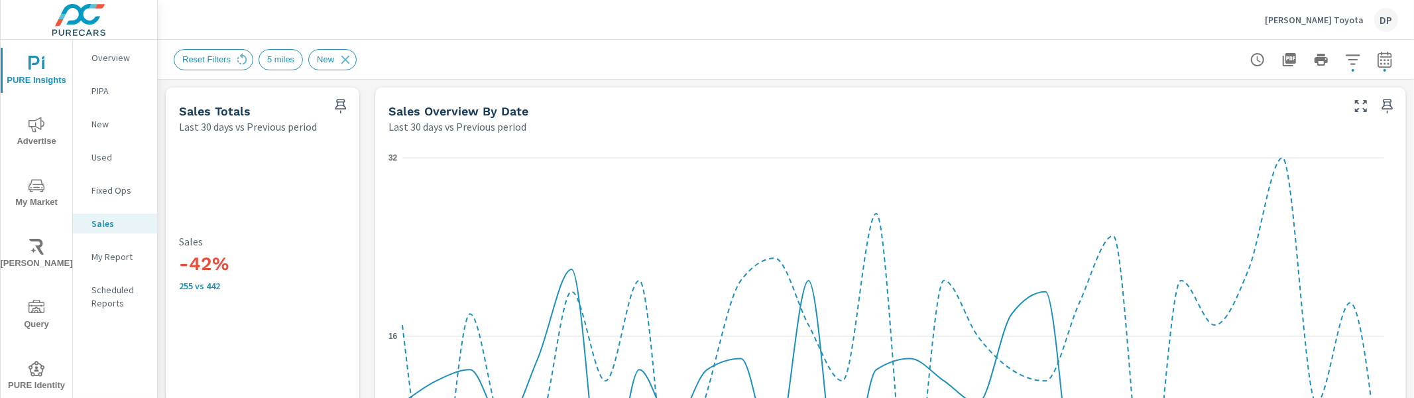
click at [43, 182] on span "My Market" at bounding box center [37, 194] width 64 height 32
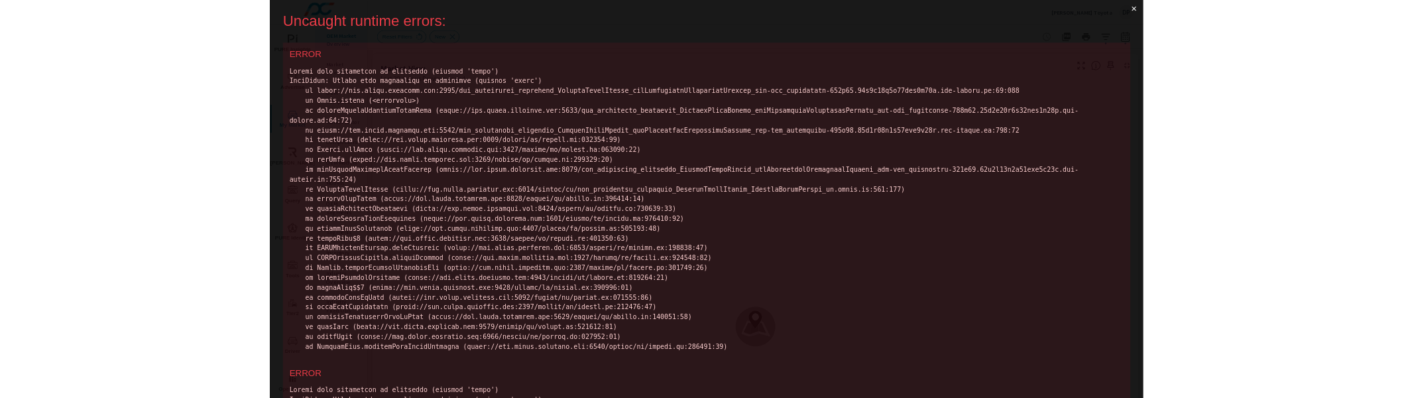
scroll to position [3, 0]
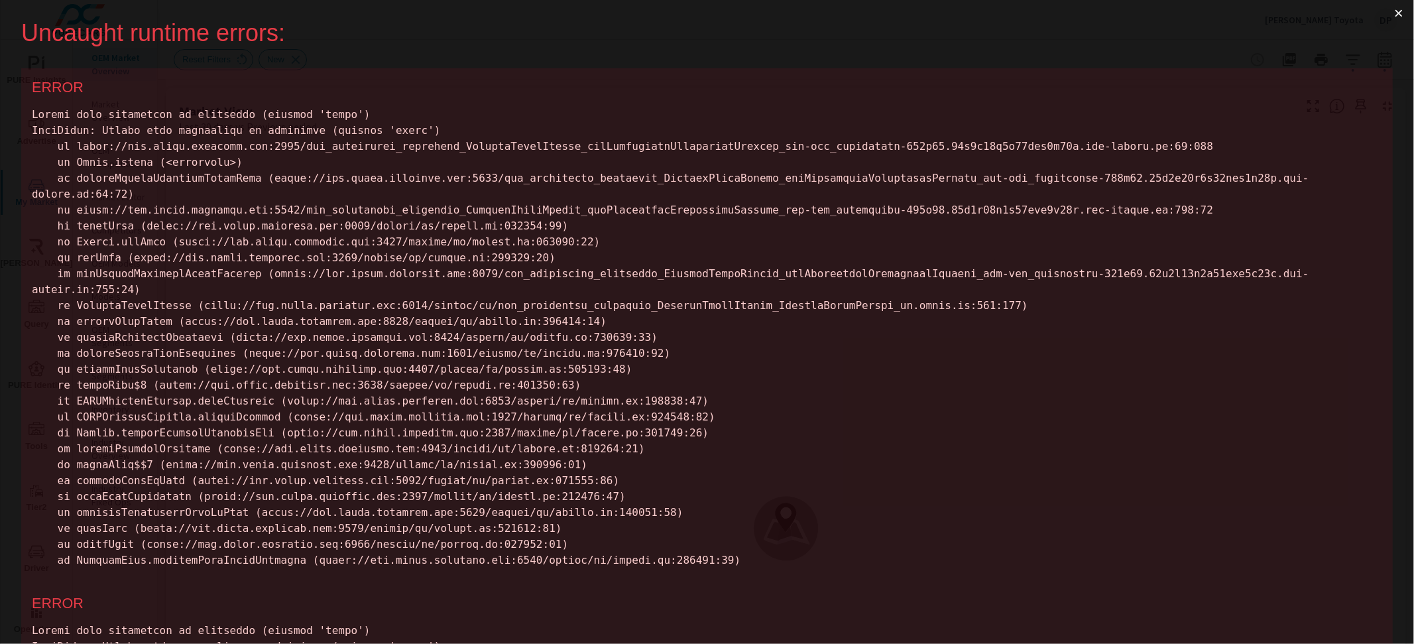
click at [1392, 5] on button "×" at bounding box center [1399, 13] width 31 height 32
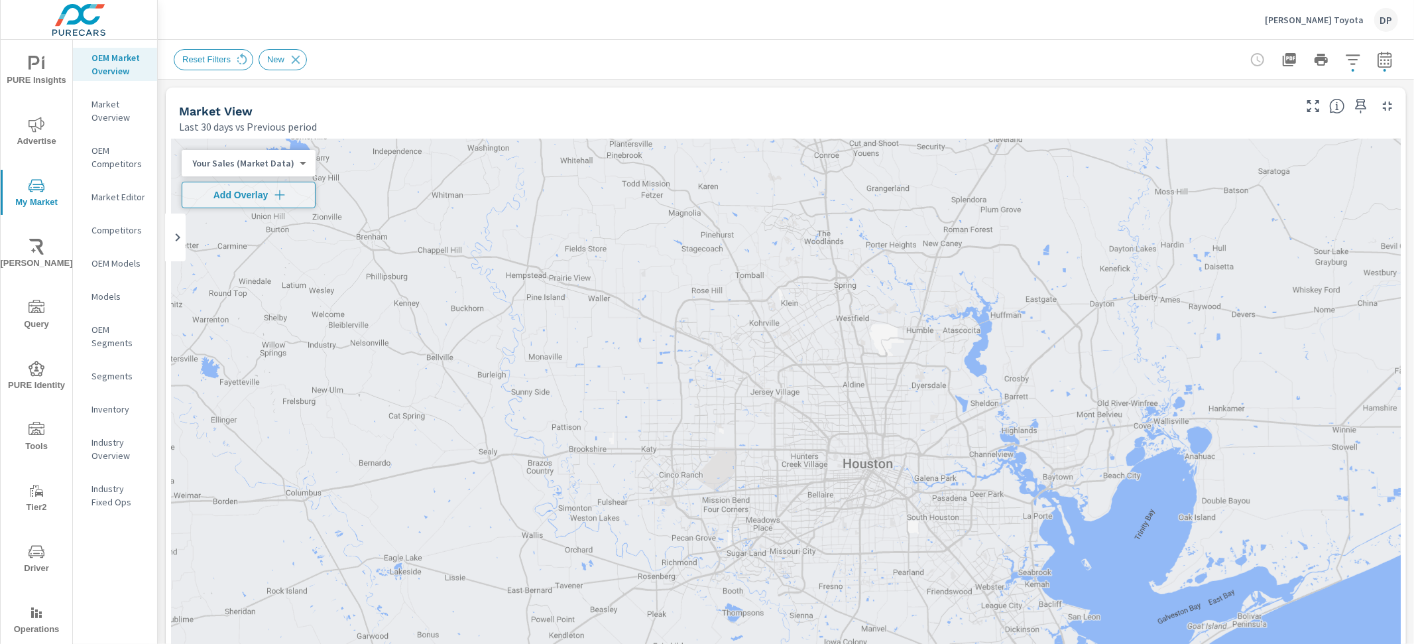
drag, startPoint x: 1329, startPoint y: 129, endPoint x: 1306, endPoint y: 164, distance: 42.7
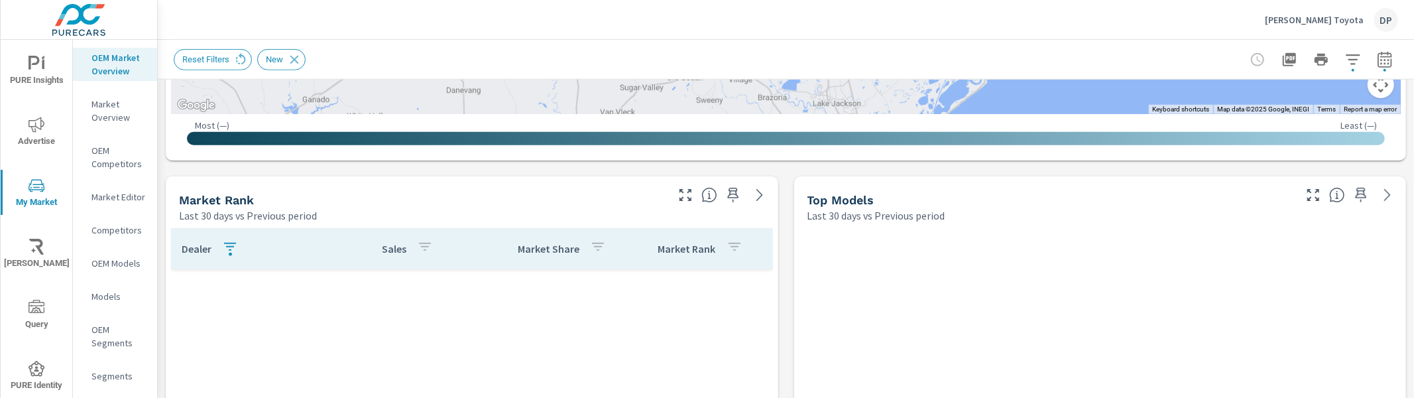
scroll to position [763, 0]
click at [232, 249] on icon "button" at bounding box center [230, 246] width 16 height 16
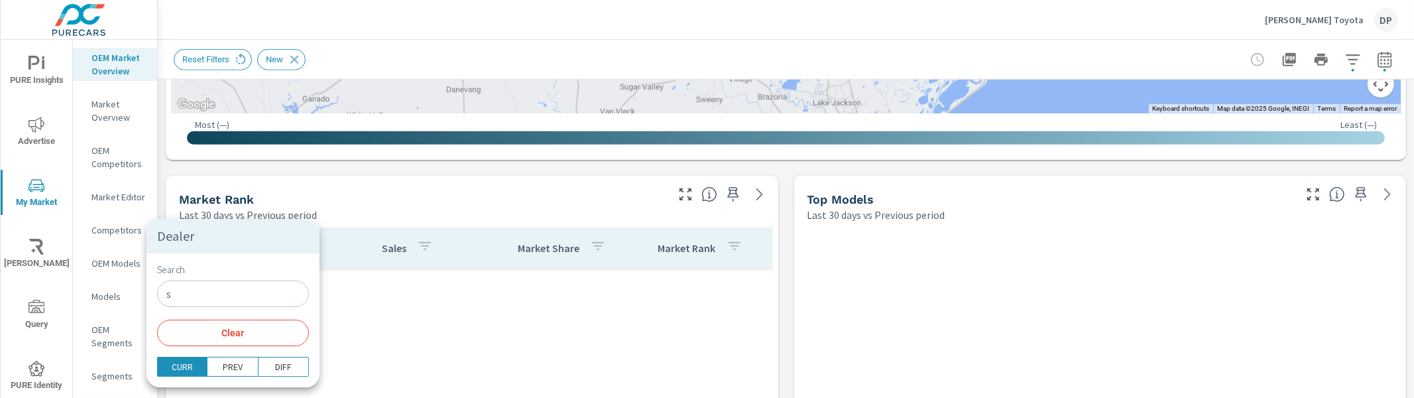
click at [229, 328] on span "Clear" at bounding box center [233, 333] width 136 height 12
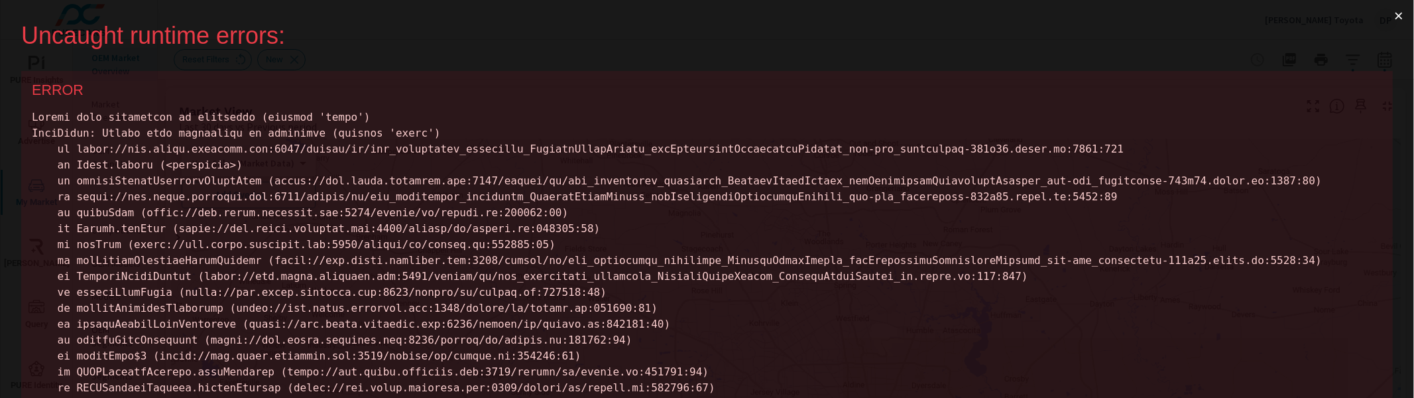
click at [1392, 10] on button "×" at bounding box center [1399, 16] width 31 height 32
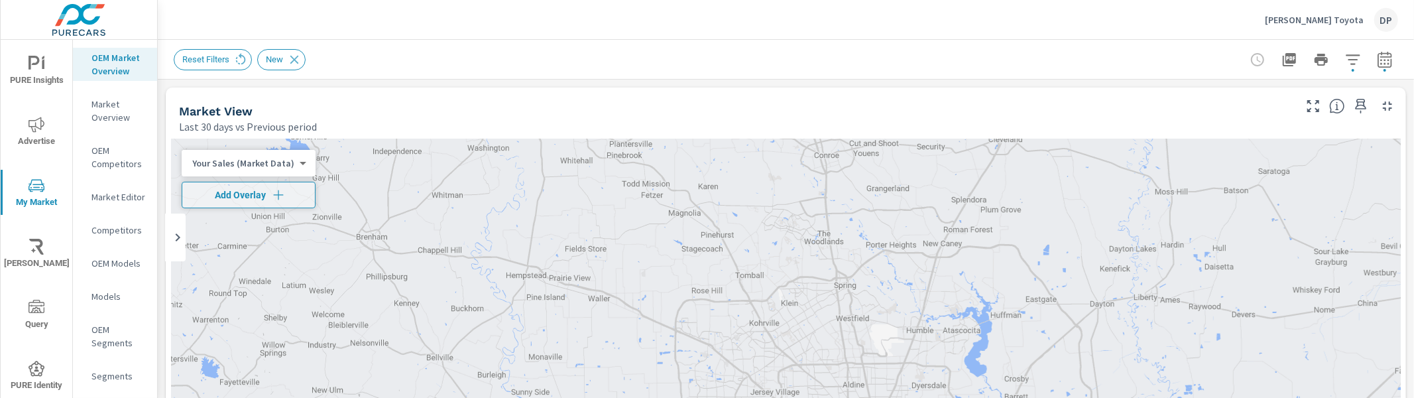
click at [1377, 54] on icon "button" at bounding box center [1385, 60] width 16 height 16
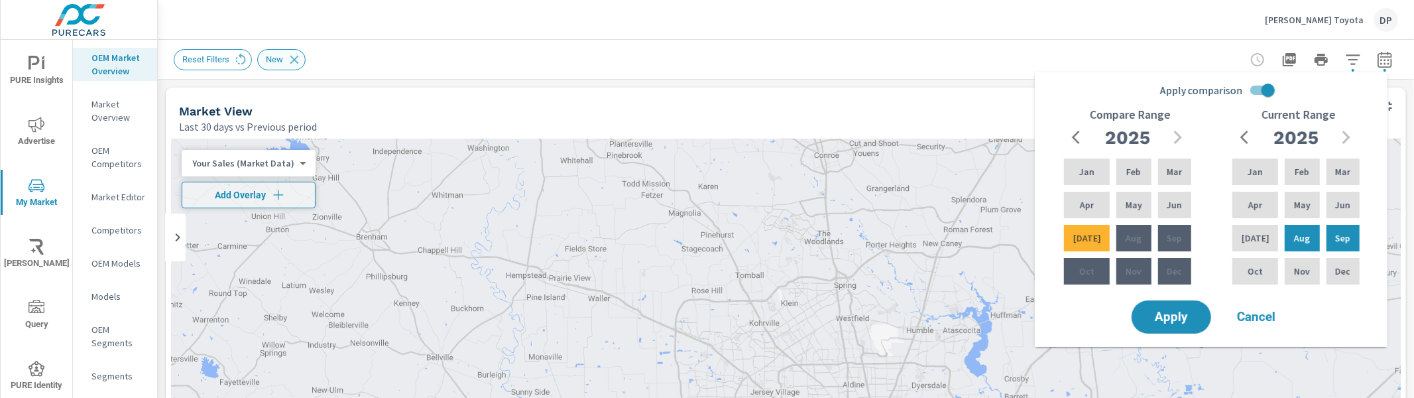
click at [268, 68] on div "New" at bounding box center [281, 59] width 48 height 21
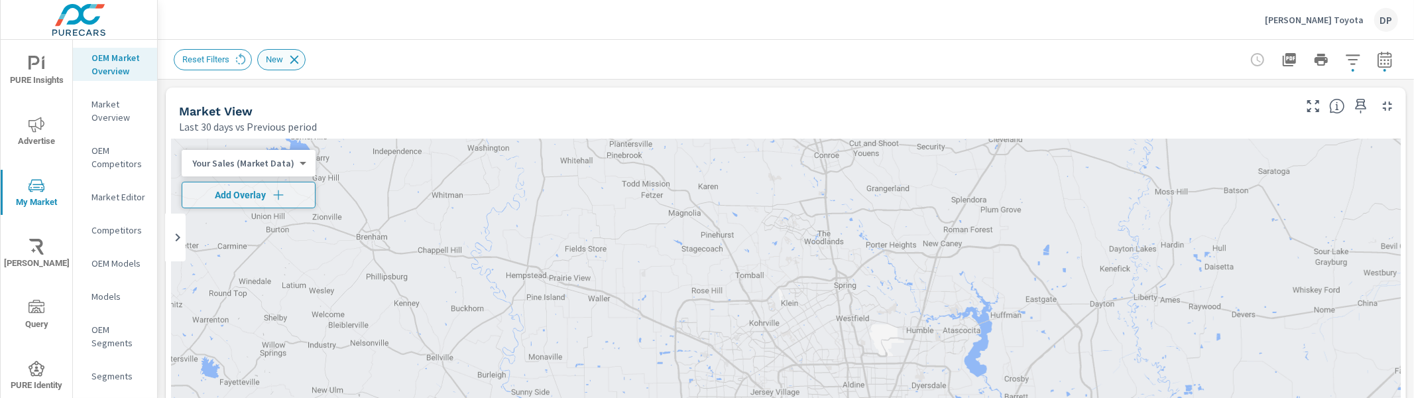
click at [302, 60] on icon at bounding box center [294, 59] width 15 height 15
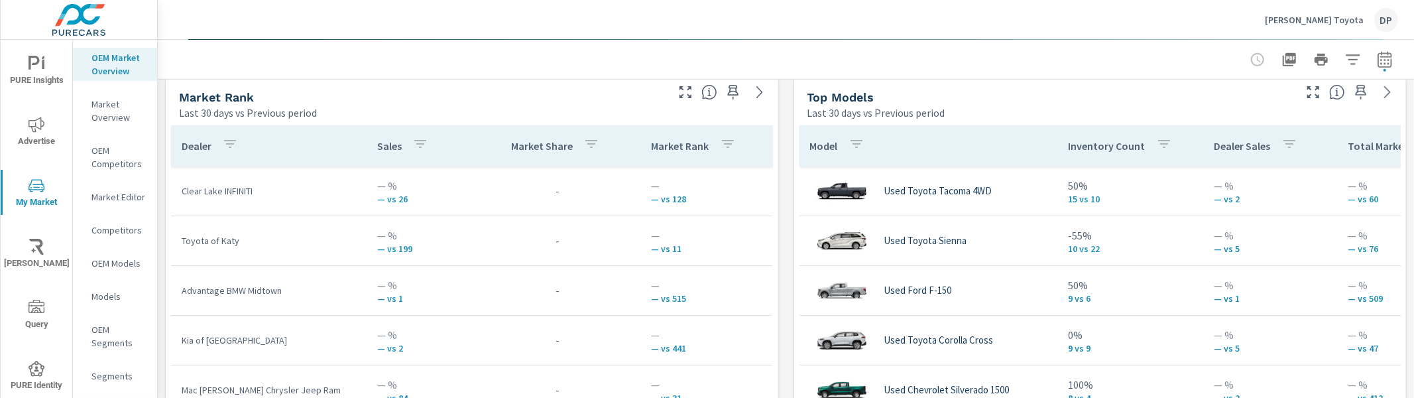
scroll to position [883, 0]
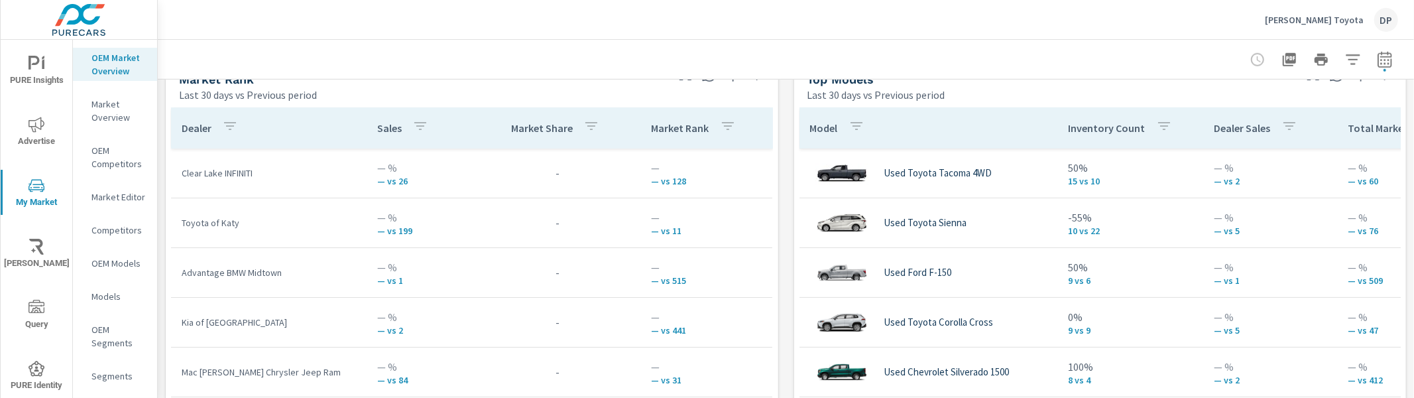
click at [537, 139] on div "Market Share" at bounding box center [557, 128] width 93 height 31
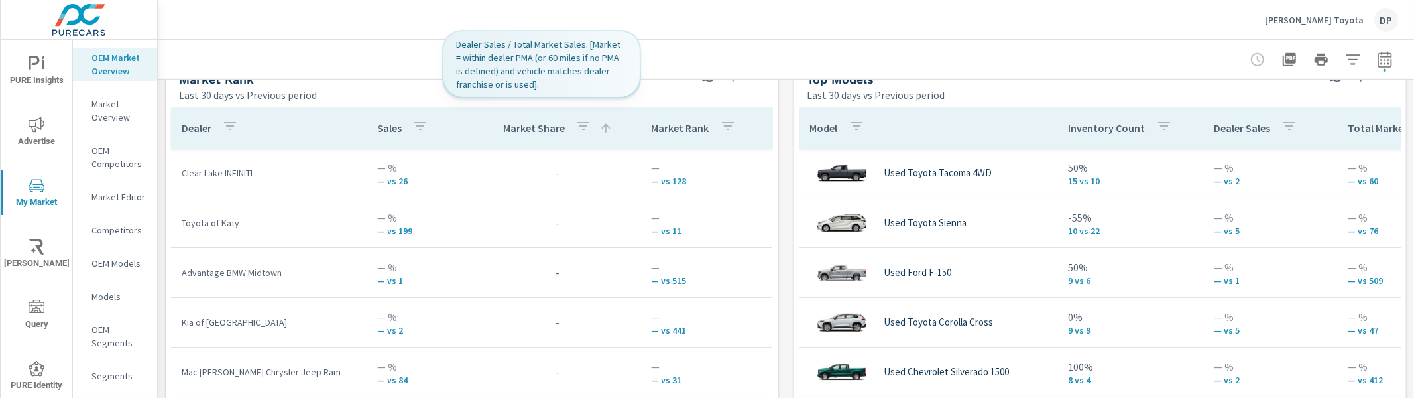
click at [537, 139] on div "Market Share" at bounding box center [557, 128] width 109 height 31
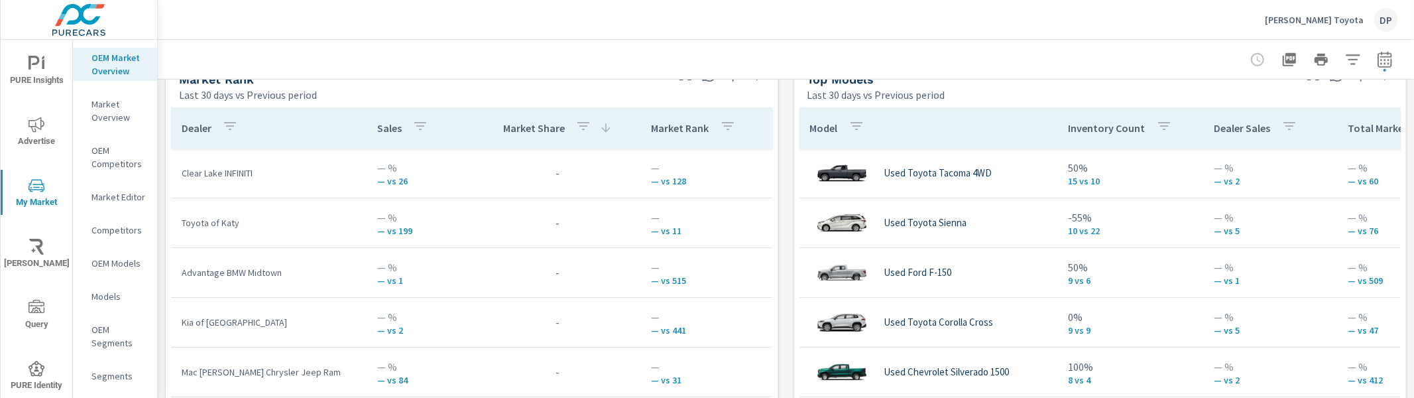
click at [367, 131] on th "Sales" at bounding box center [421, 127] width 109 height 41
click at [377, 131] on p "Sales" at bounding box center [389, 127] width 25 height 13
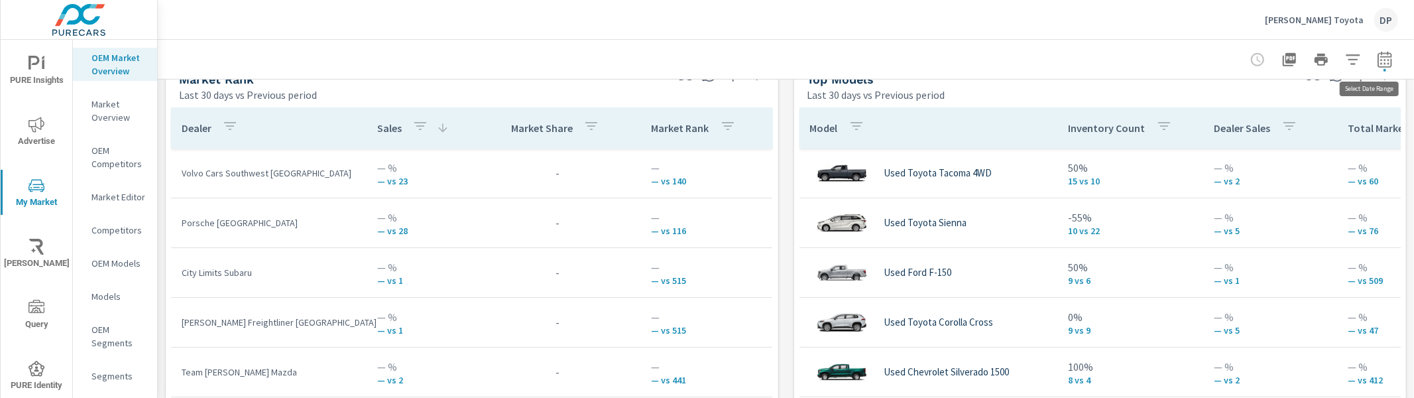
click at [1380, 54] on icon "button" at bounding box center [1385, 59] width 14 height 16
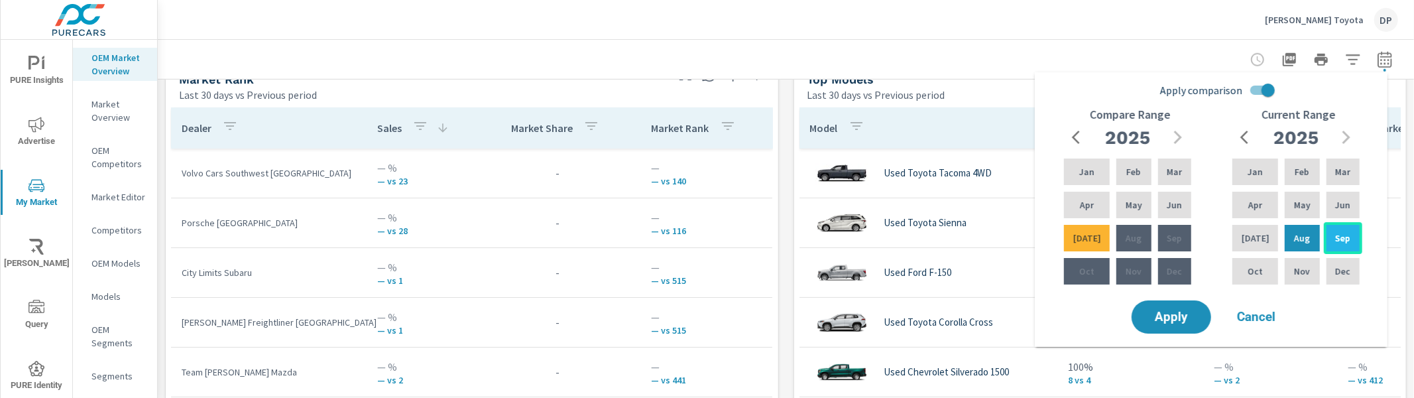
click at [1349, 241] on div "Sep" at bounding box center [1343, 238] width 38 height 32
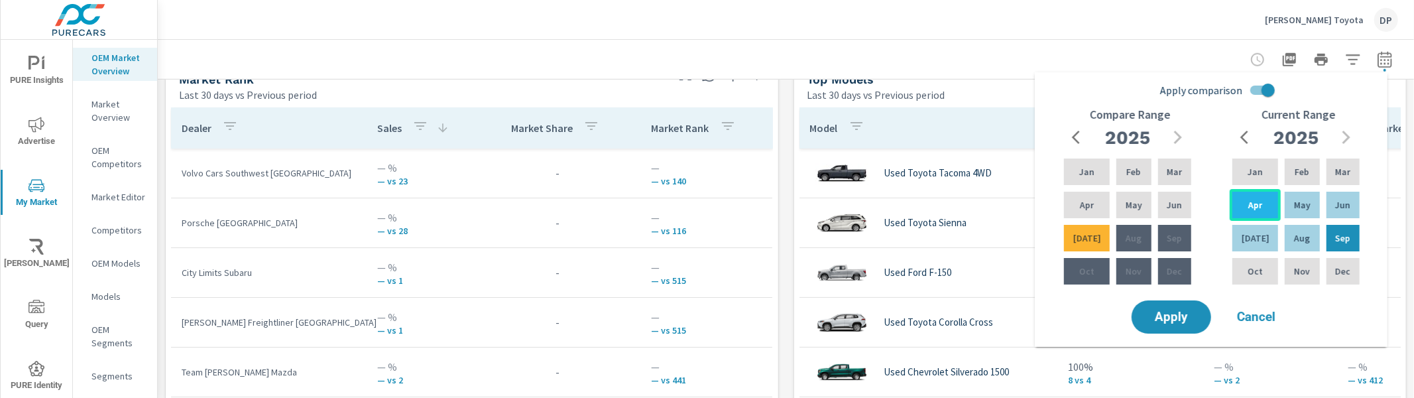
click at [1256, 194] on div "Apr" at bounding box center [1255, 205] width 51 height 32
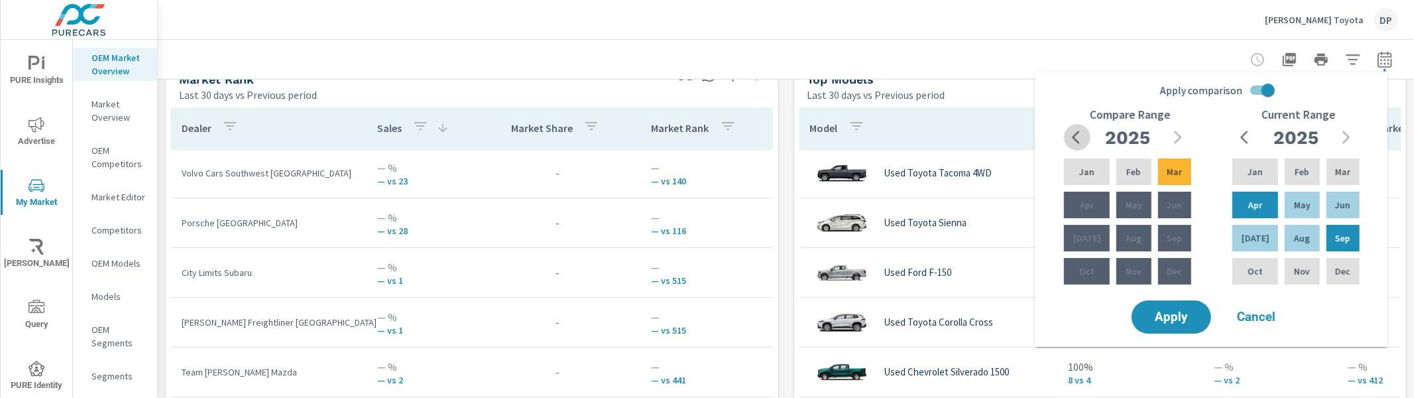
click at [1087, 140] on button "button" at bounding box center [1077, 137] width 27 height 27
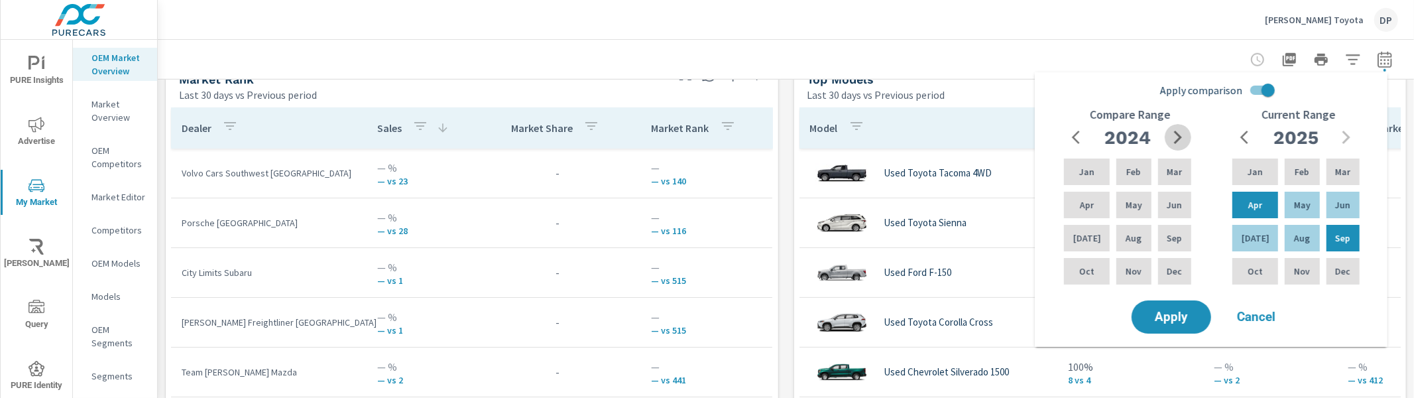
click at [1174, 141] on icon "button" at bounding box center [1178, 137] width 16 height 16
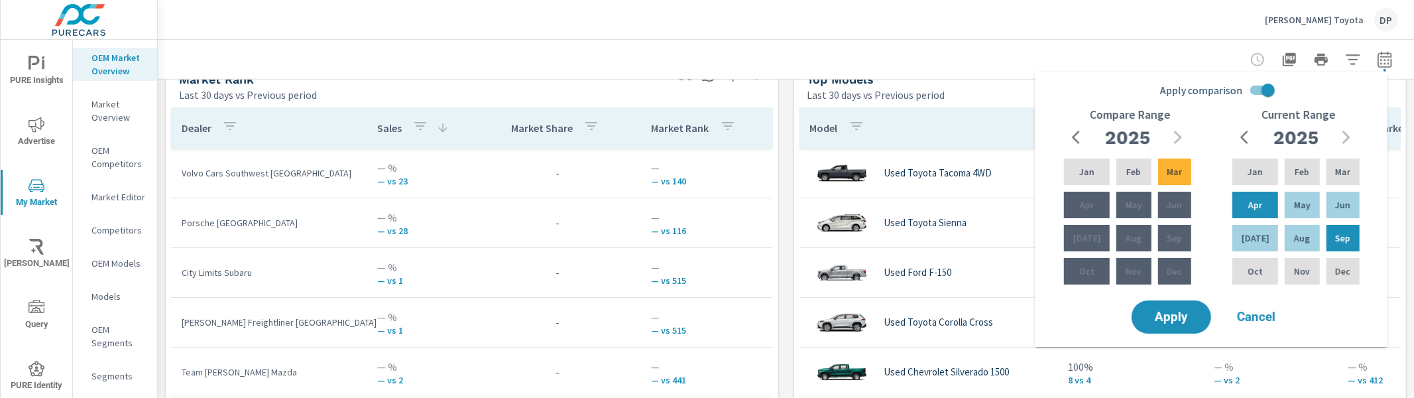
click at [1174, 140] on div "2025" at bounding box center [1127, 137] width 127 height 27
click at [1082, 141] on icon "button" at bounding box center [1080, 137] width 16 height 16
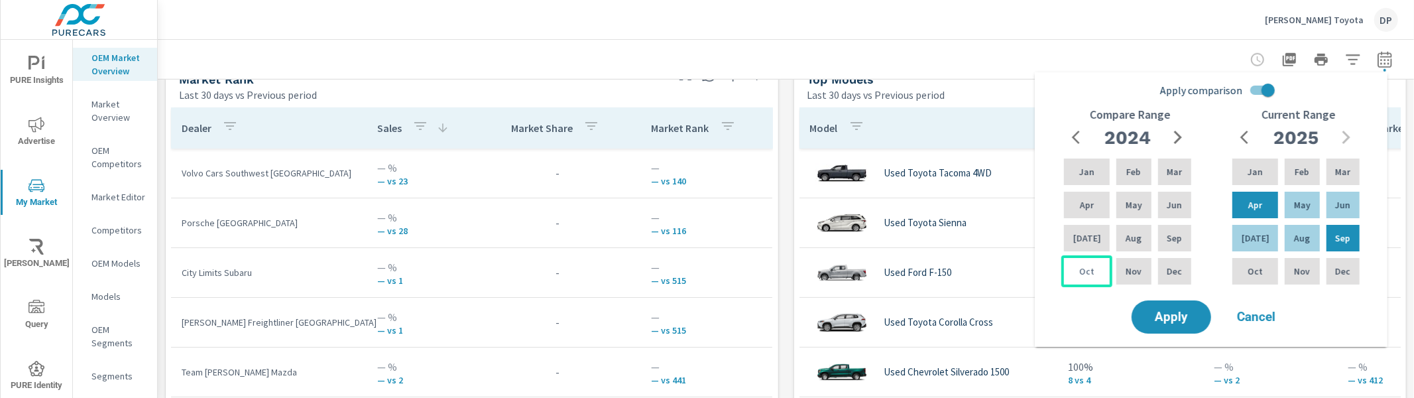
click at [1099, 258] on div "Oct" at bounding box center [1087, 271] width 51 height 32
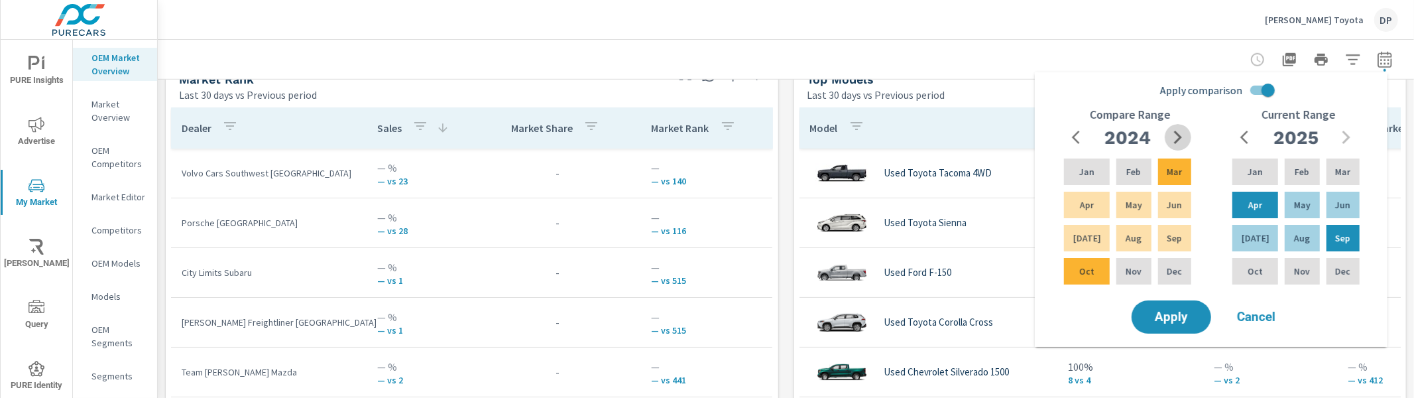
click at [1177, 129] on icon "button" at bounding box center [1178, 137] width 16 height 16
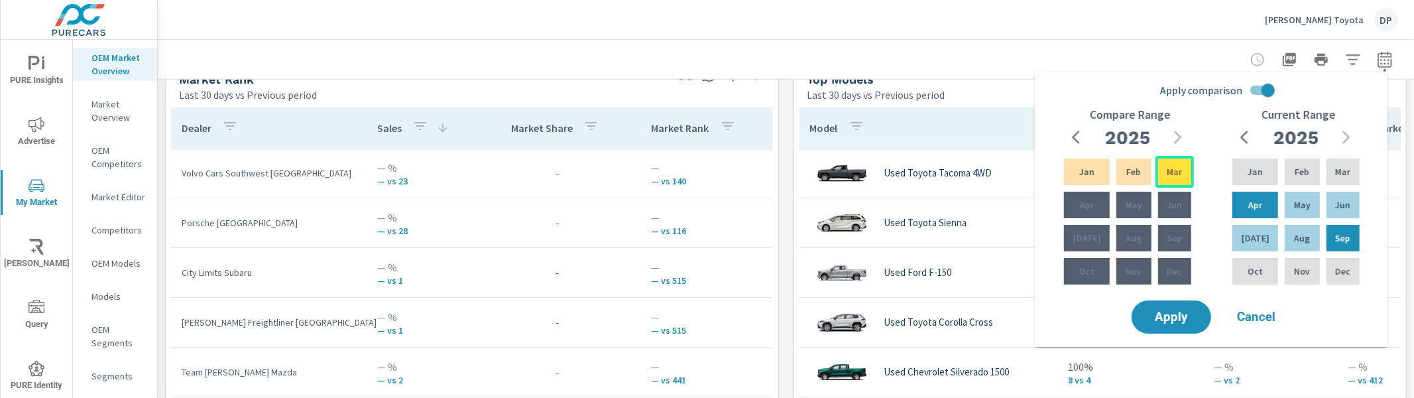
click at [1177, 176] on p "Mar" at bounding box center [1174, 171] width 15 height 13
click at [1192, 322] on span "Apply" at bounding box center [1171, 317] width 54 height 13
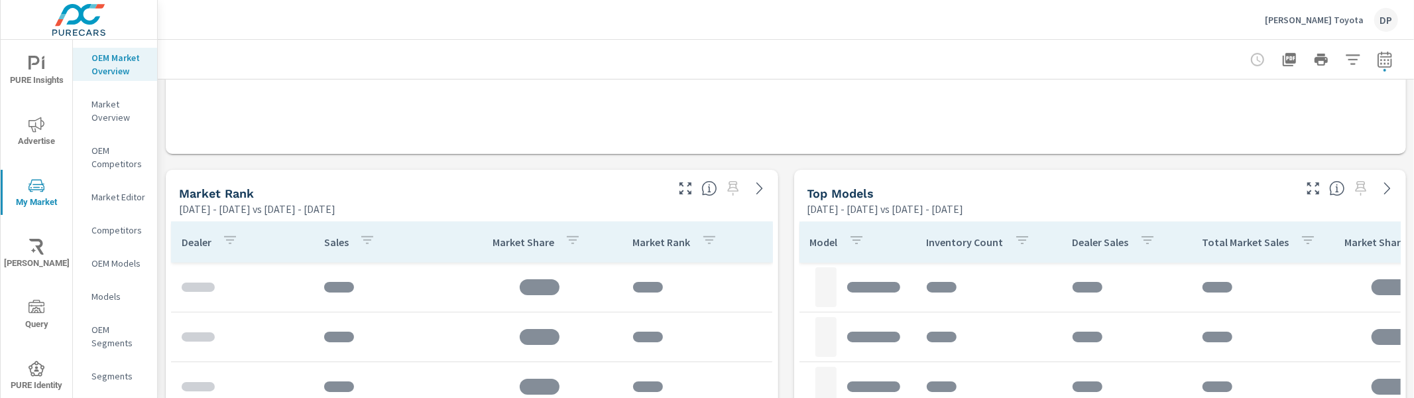
scroll to position [838, 0]
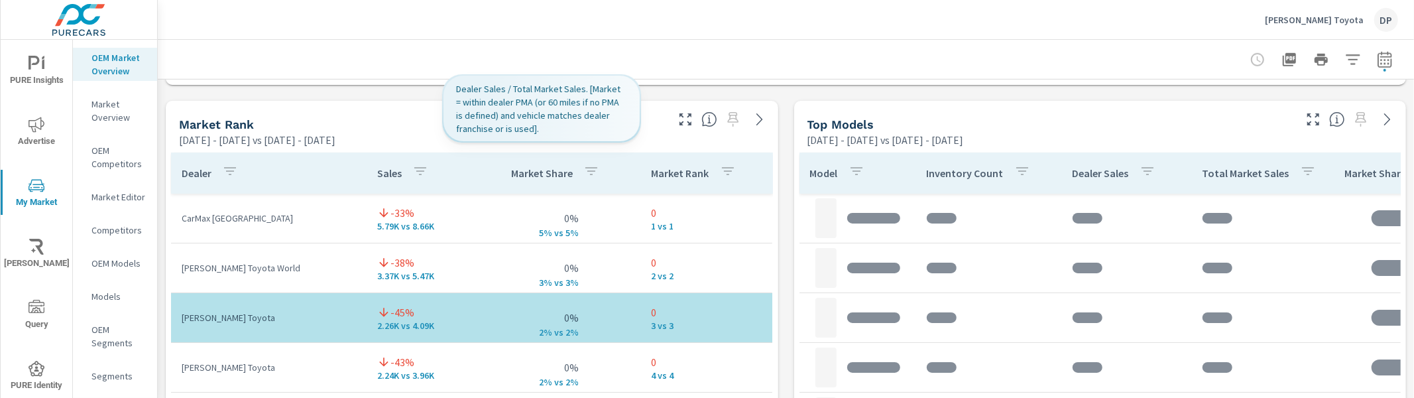
click at [526, 174] on p "Market Share" at bounding box center [542, 172] width 62 height 13
click at [526, 174] on p "Market Share" at bounding box center [534, 172] width 62 height 13
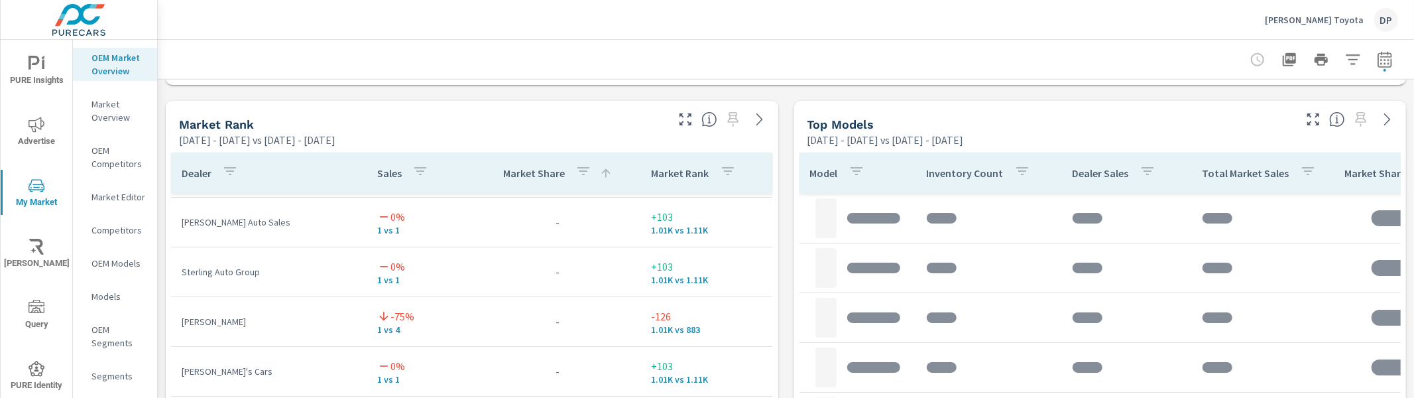
scroll to position [220, 0]
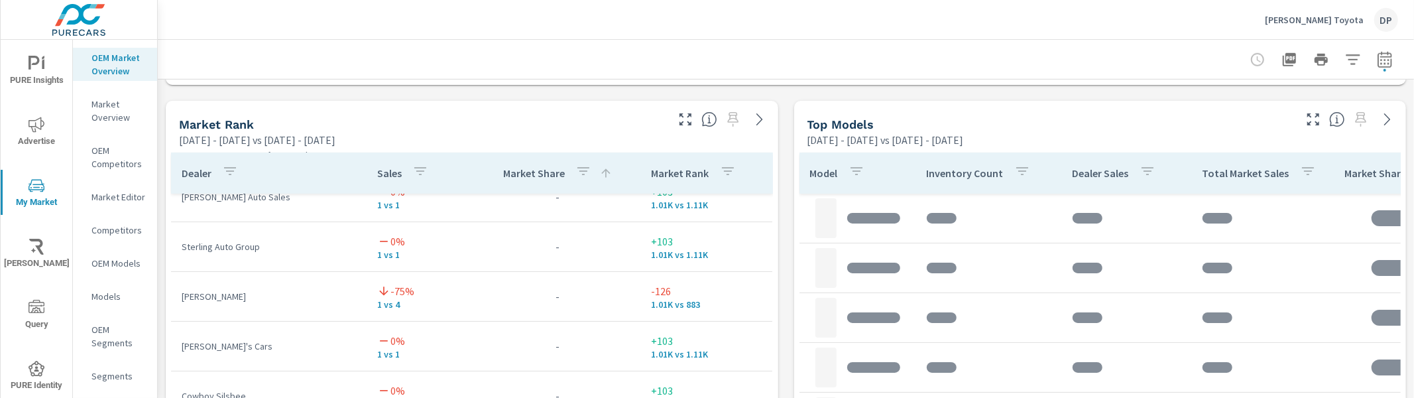
scroll to position [170, 0]
click at [1377, 61] on icon "button" at bounding box center [1385, 60] width 16 height 16
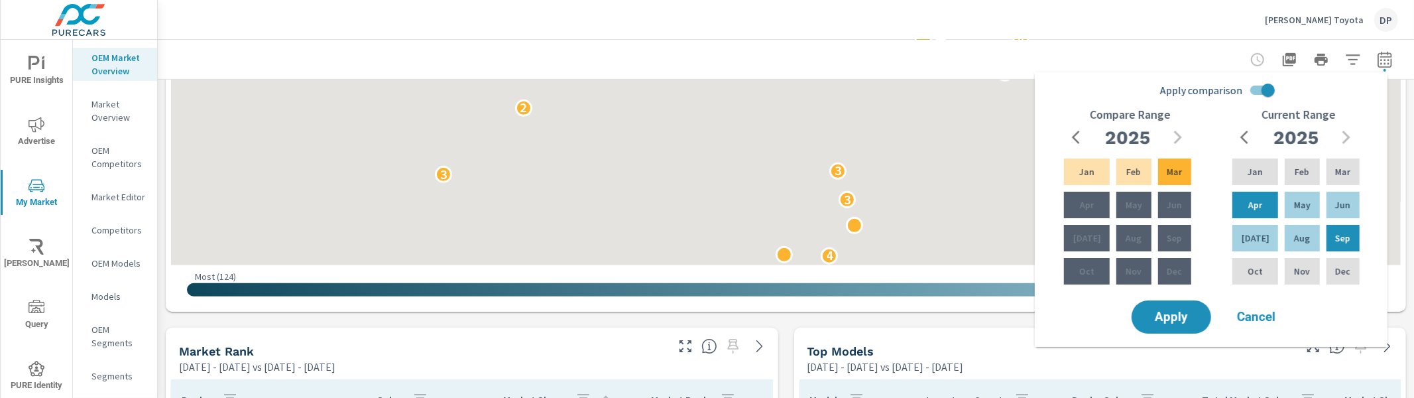
click at [1381, 62] on icon "button" at bounding box center [1385, 61] width 9 height 5
click at [1345, 62] on icon "button" at bounding box center [1353, 60] width 16 height 16
click at [117, 265] on body "PURE Insights Advertise My Market Riley AI Query PURE Identity Tools Tier2 Driv…" at bounding box center [707, 199] width 1414 height 398
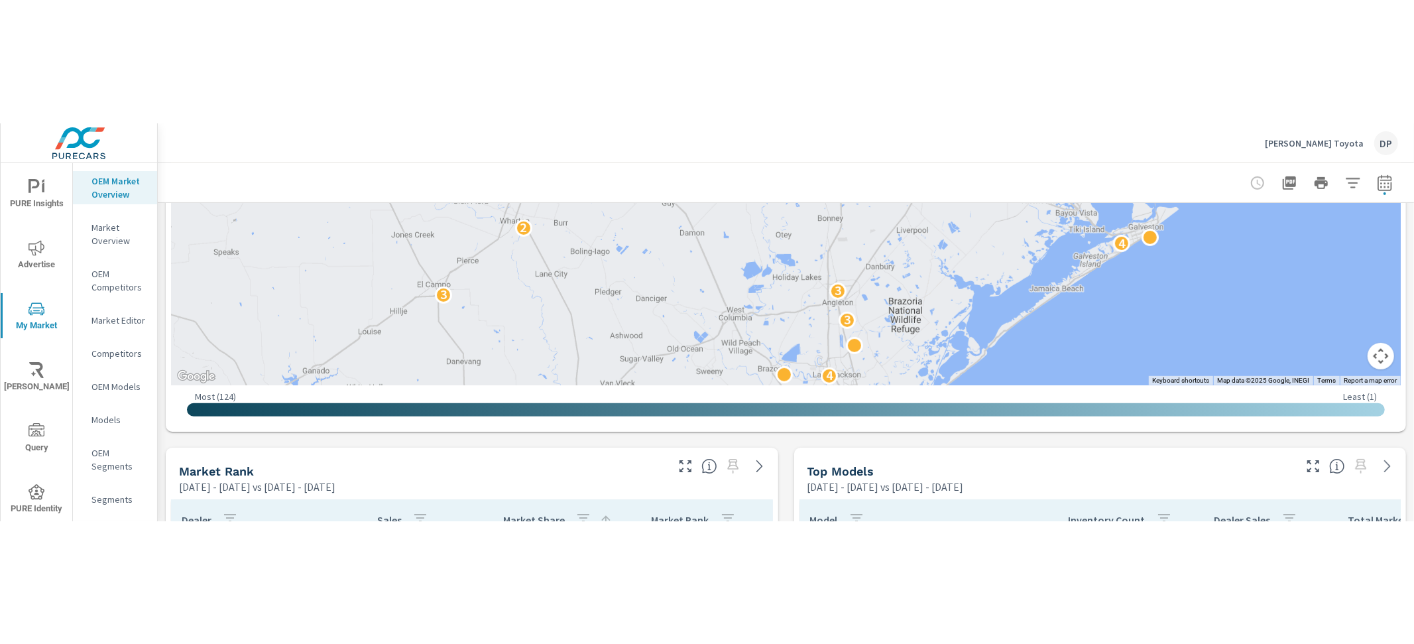
scroll to position [719, 0]
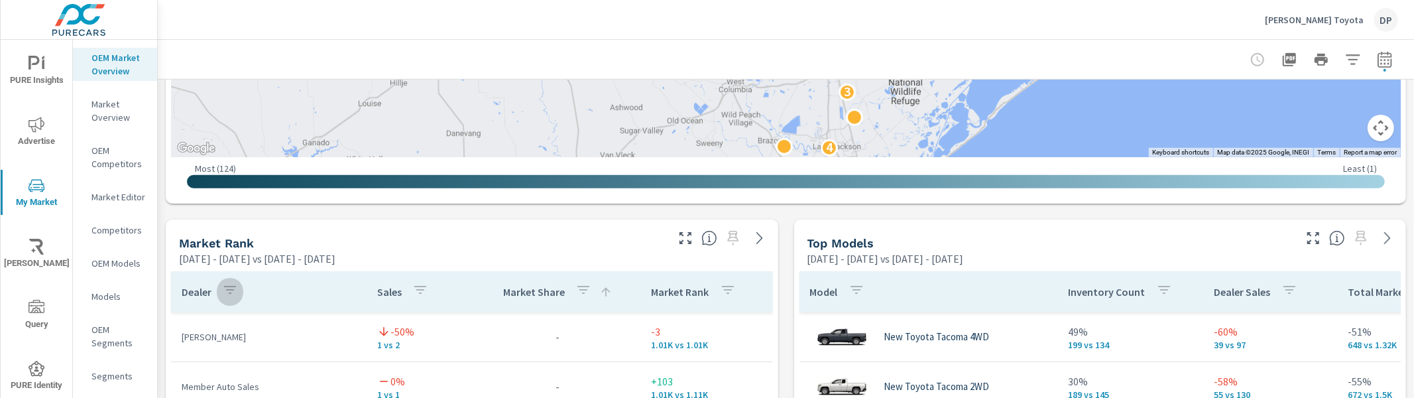
click at [229, 292] on icon "button" at bounding box center [230, 290] width 16 height 16
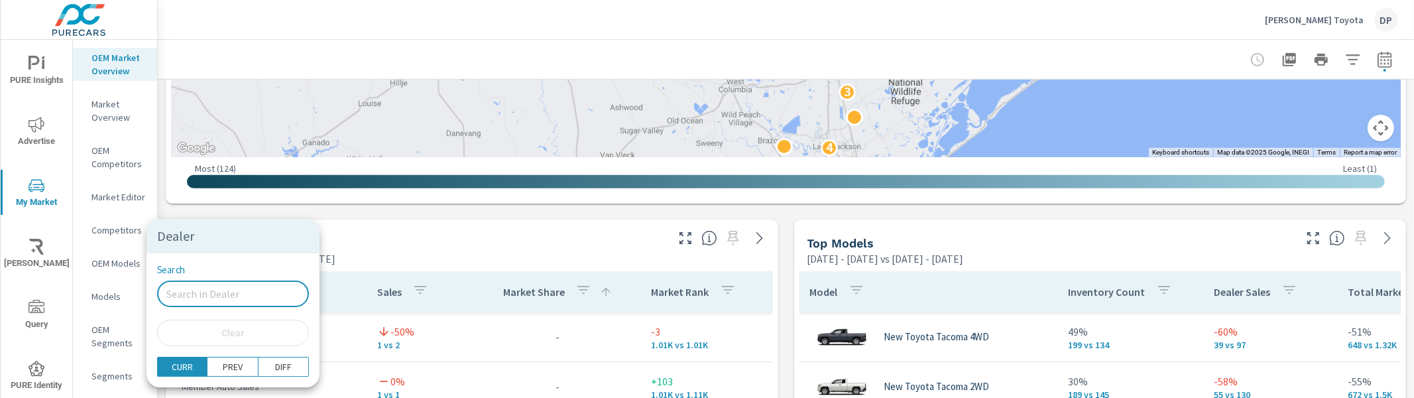
click at [244, 301] on input "Search" at bounding box center [233, 293] width 152 height 27
type input "ennis"
click at [256, 288] on input "ennis" at bounding box center [233, 293] width 152 height 27
click at [257, 287] on input "ennis" at bounding box center [233, 293] width 152 height 27
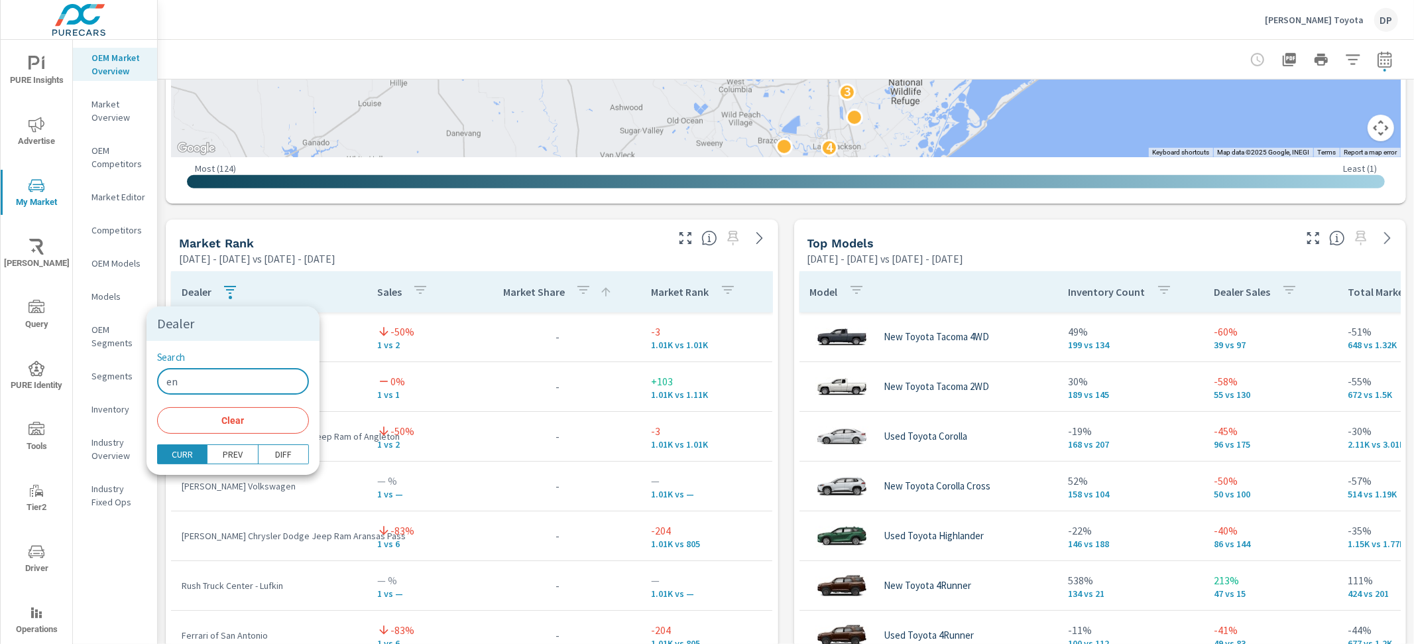
type input "e"
click at [442, 227] on div at bounding box center [707, 322] width 1414 height 644
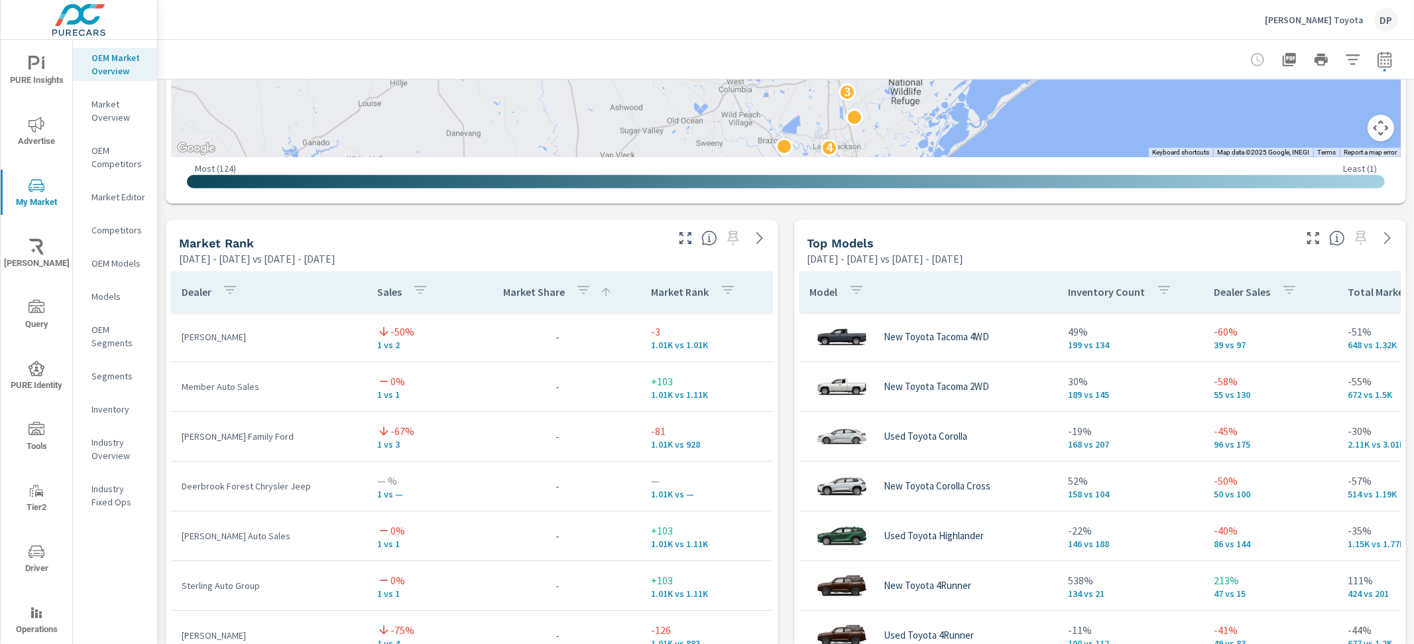
click at [123, 397] on nav "OEM Market Overview Market Overview OEM Competitors Market Editor Competitors O…" at bounding box center [115, 285] width 84 height 491
click at [122, 397] on p "Inventory" at bounding box center [119, 408] width 55 height 13
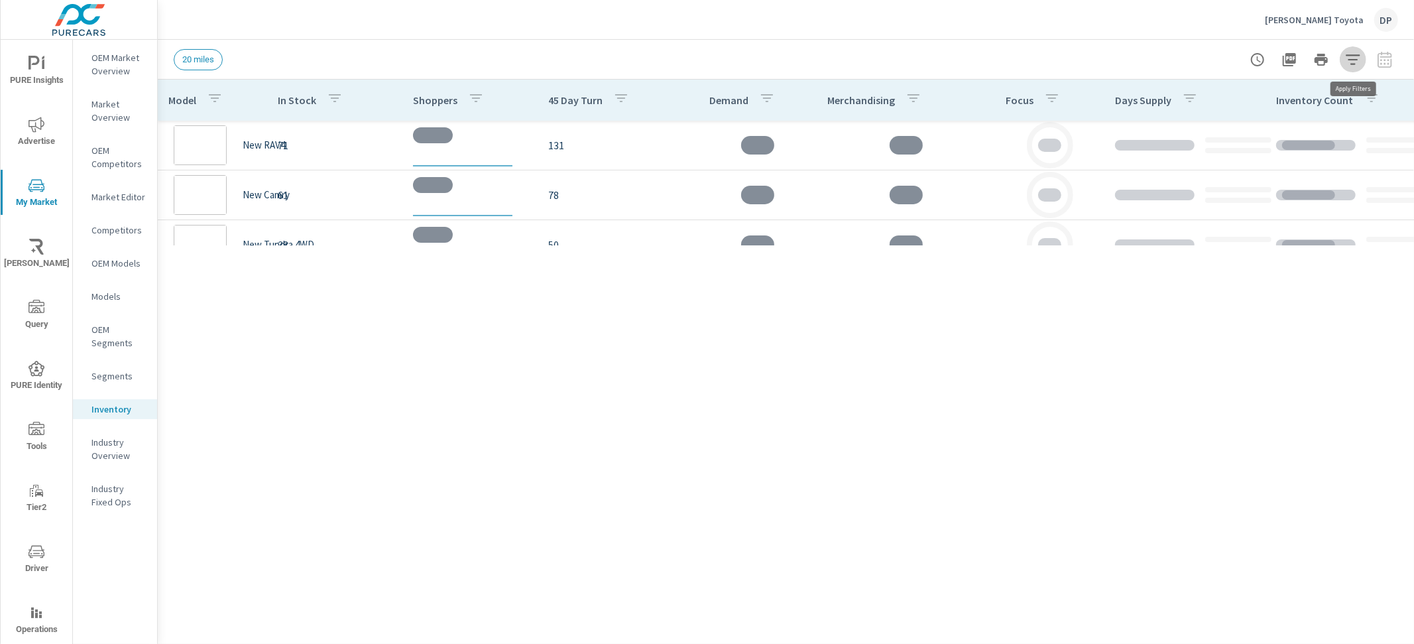
click at [1349, 60] on icon "button" at bounding box center [1353, 60] width 16 height 16
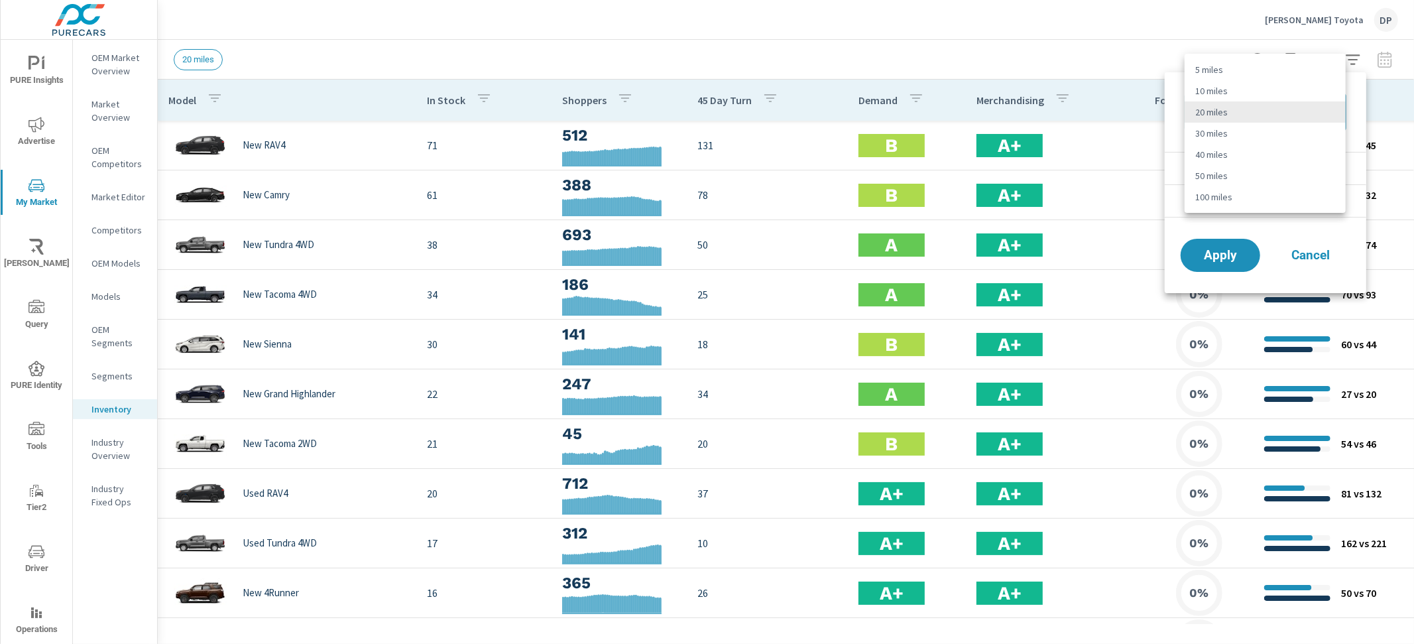
click at [1319, 109] on body "PURE Insights Advertise My Market Riley AI Query PURE Identity Tools Tier2 Driv…" at bounding box center [707, 322] width 1414 height 644
click at [951, 67] on div at bounding box center [707, 322] width 1414 height 644
click at [977, 54] on div at bounding box center [707, 322] width 1414 height 644
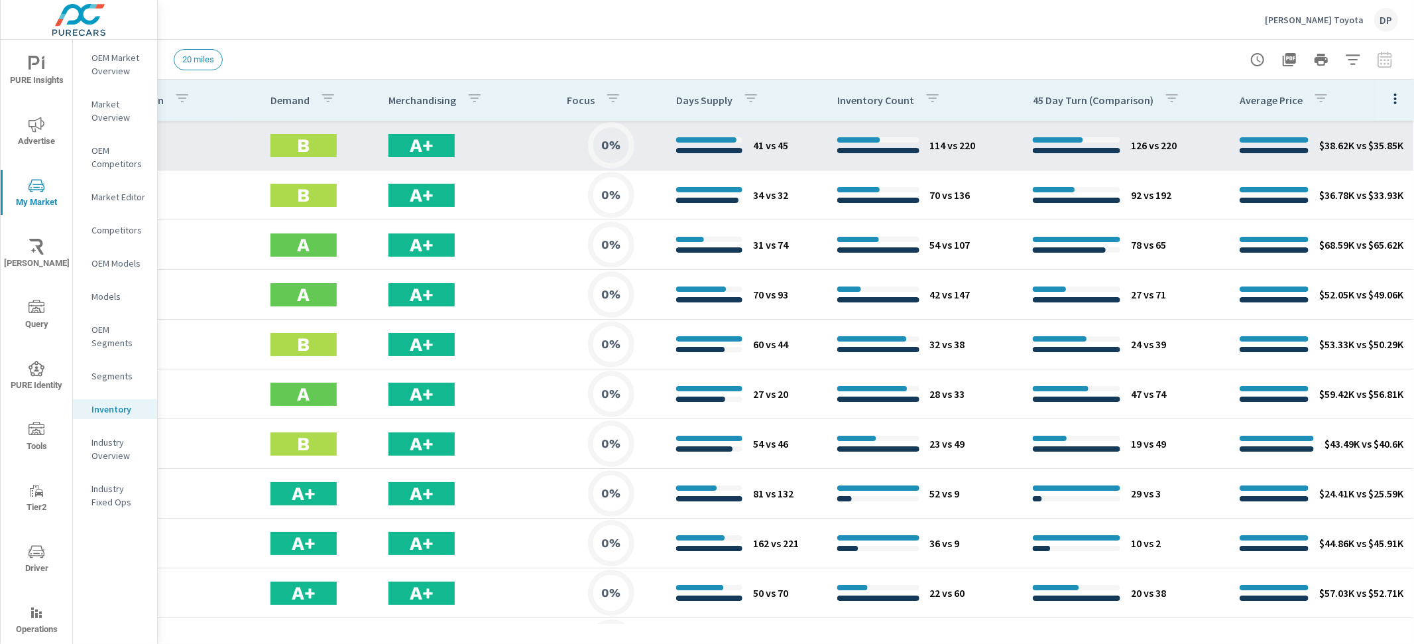
scroll to position [0, 599]
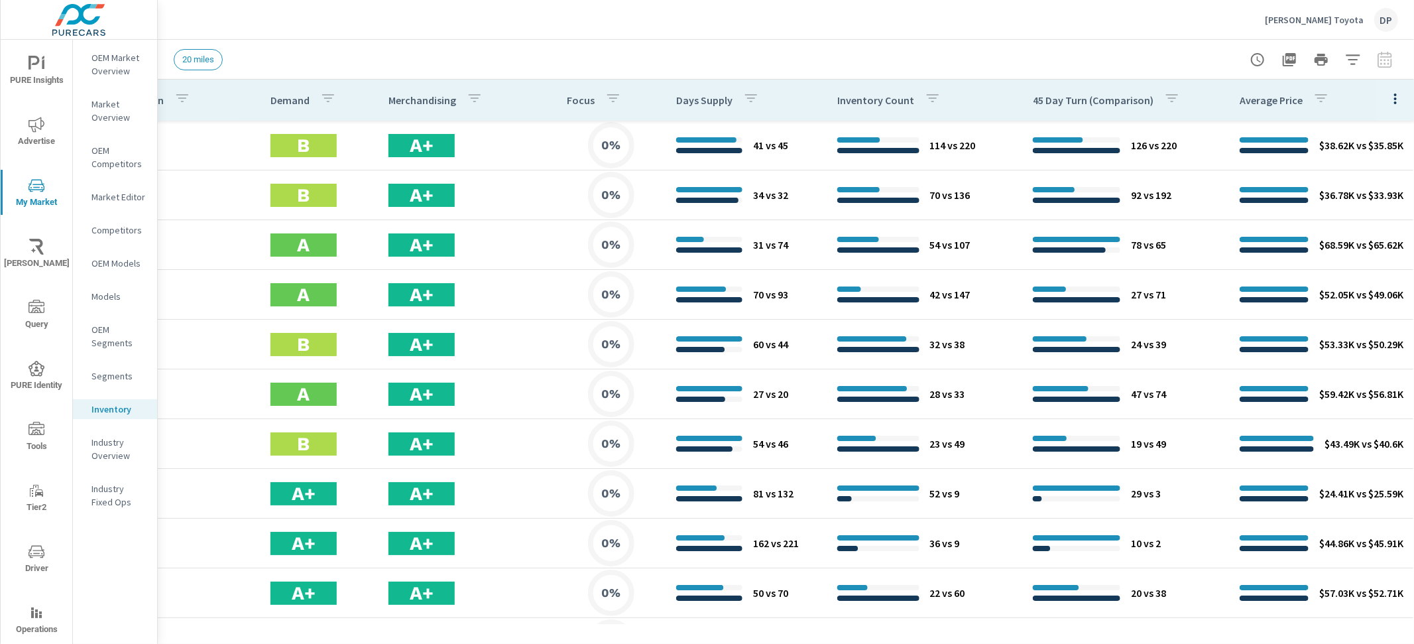
click at [1388, 94] on icon "button" at bounding box center [1396, 99] width 16 height 16
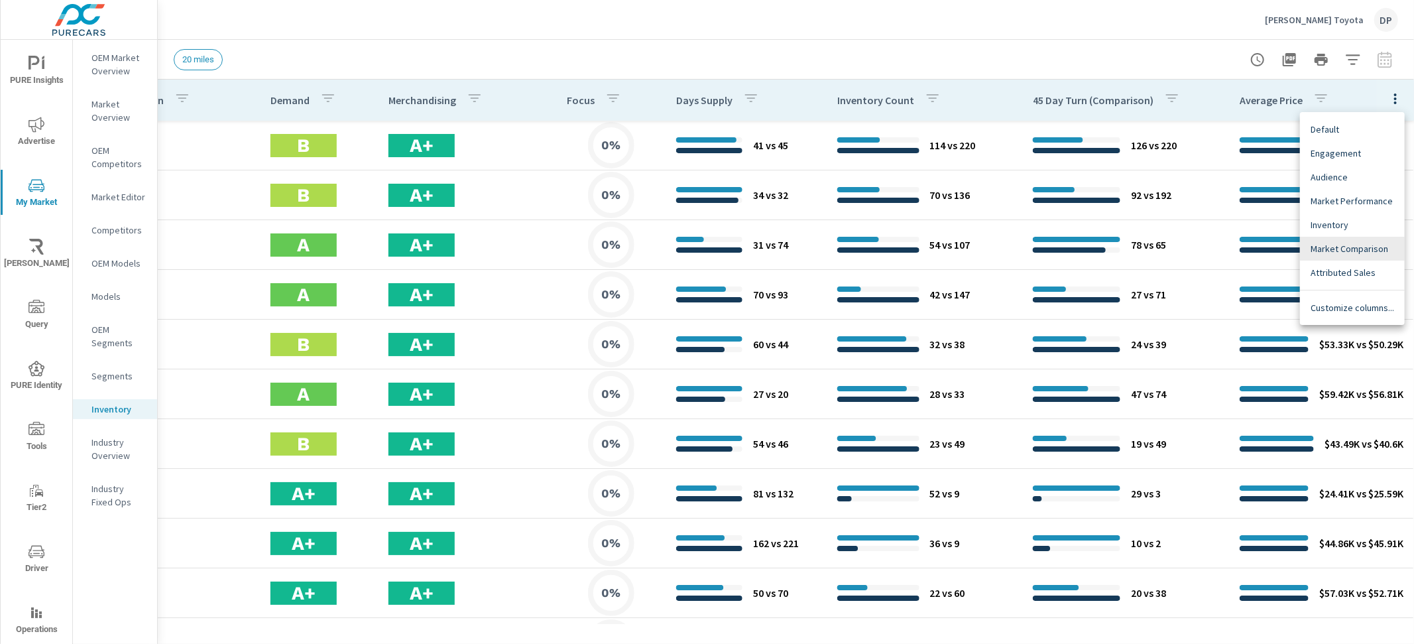
click at [1335, 129] on span "Default" at bounding box center [1353, 129] width 84 height 13
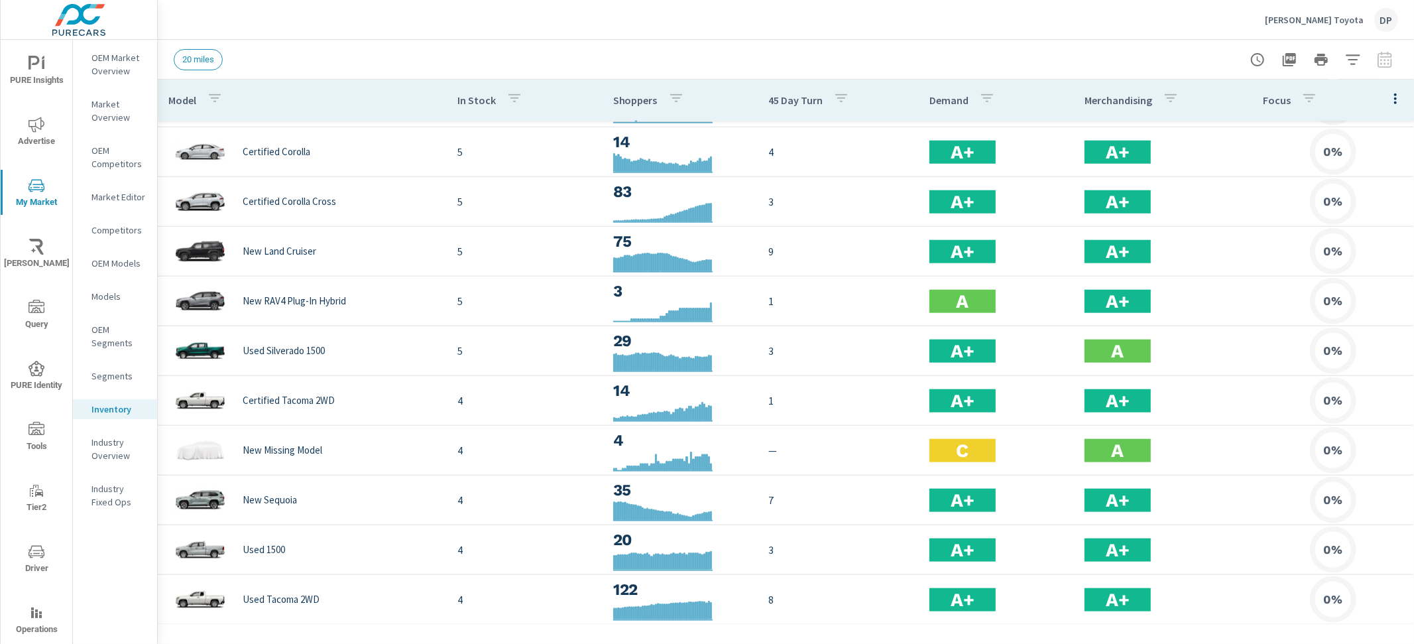
scroll to position [202, 0]
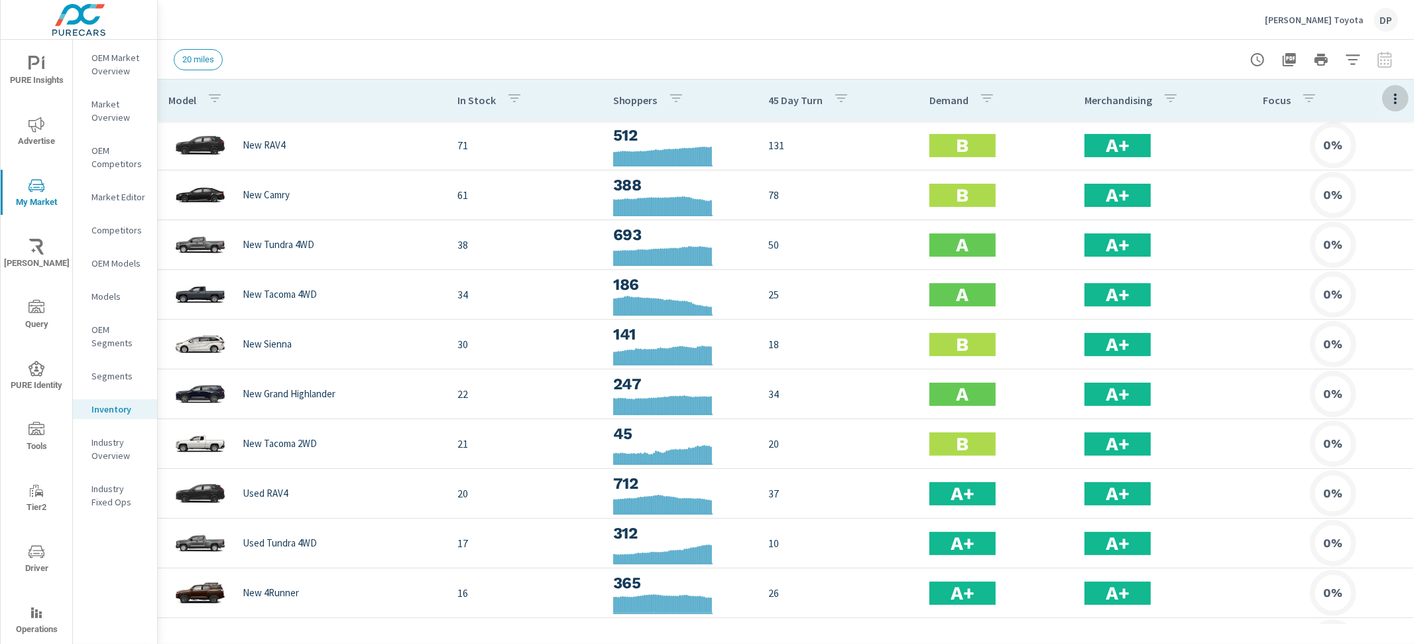
click at [1394, 95] on icon "button" at bounding box center [1395, 98] width 3 height 11
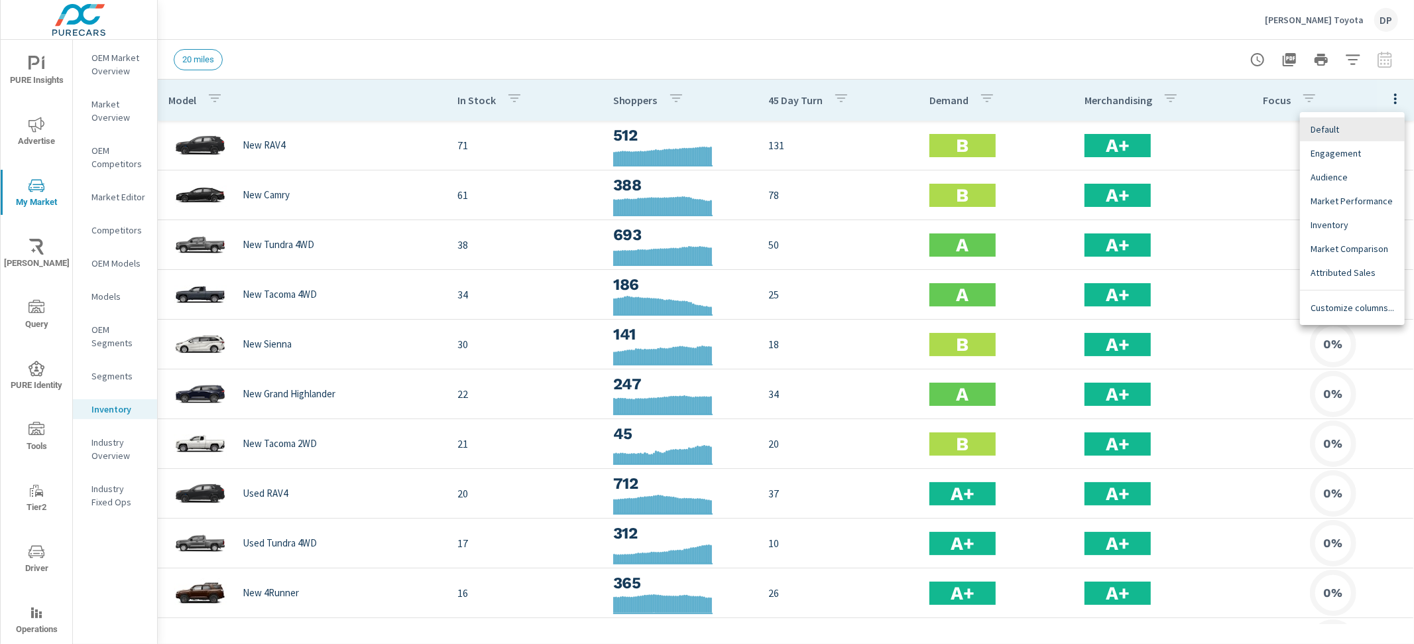
click at [1386, 95] on div at bounding box center [707, 322] width 1414 height 644
click at [112, 397] on p "Industry Overview" at bounding box center [119, 449] width 55 height 27
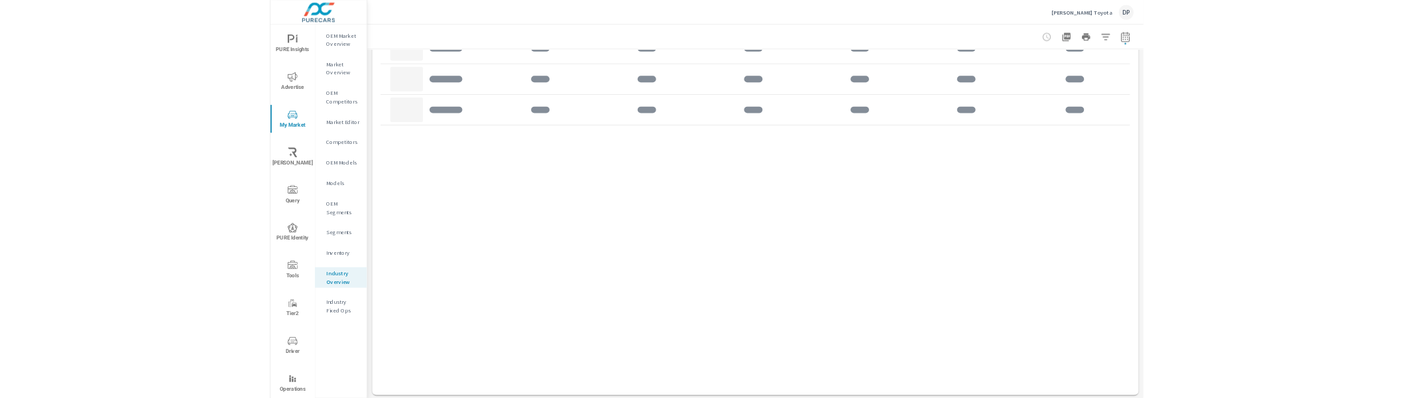
scroll to position [854, 0]
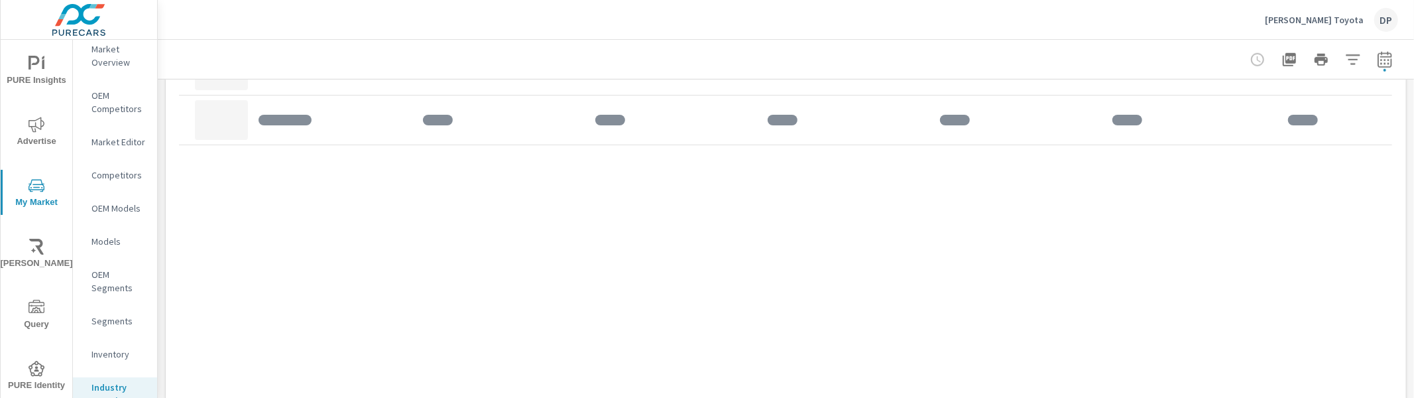
scroll to position [133, 0]
click at [132, 389] on p "Industry Fixed Ops" at bounding box center [119, 402] width 55 height 27
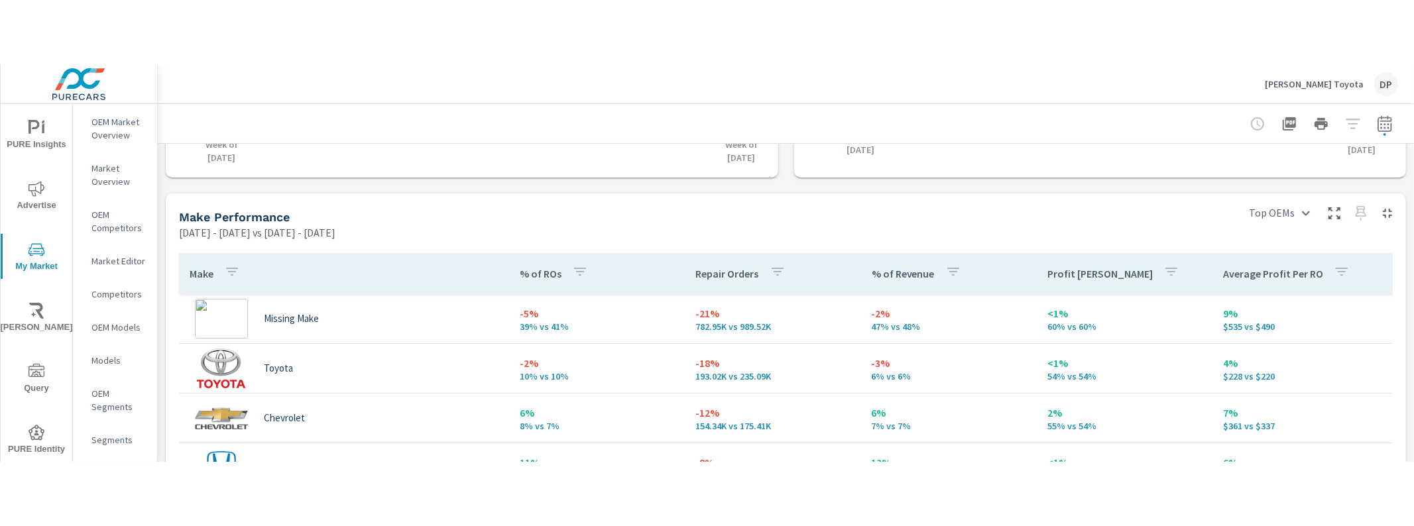
scroll to position [551, 0]
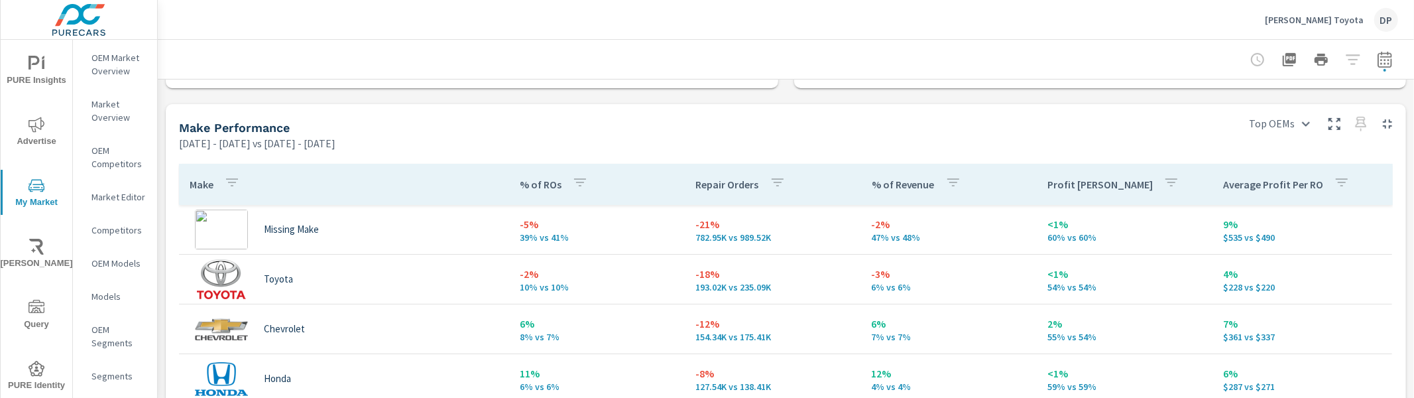
click at [729, 173] on div "Repair Orders" at bounding box center [743, 184] width 95 height 31
click at [724, 183] on p "Repair Orders" at bounding box center [727, 184] width 63 height 13
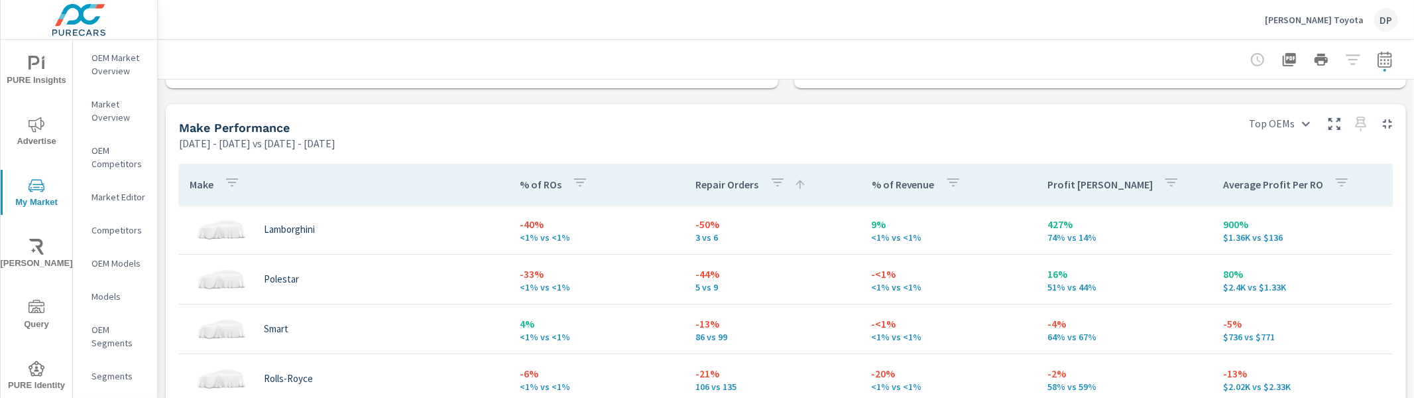
click at [879, 186] on p "% of Revenue" at bounding box center [903, 184] width 63 height 13
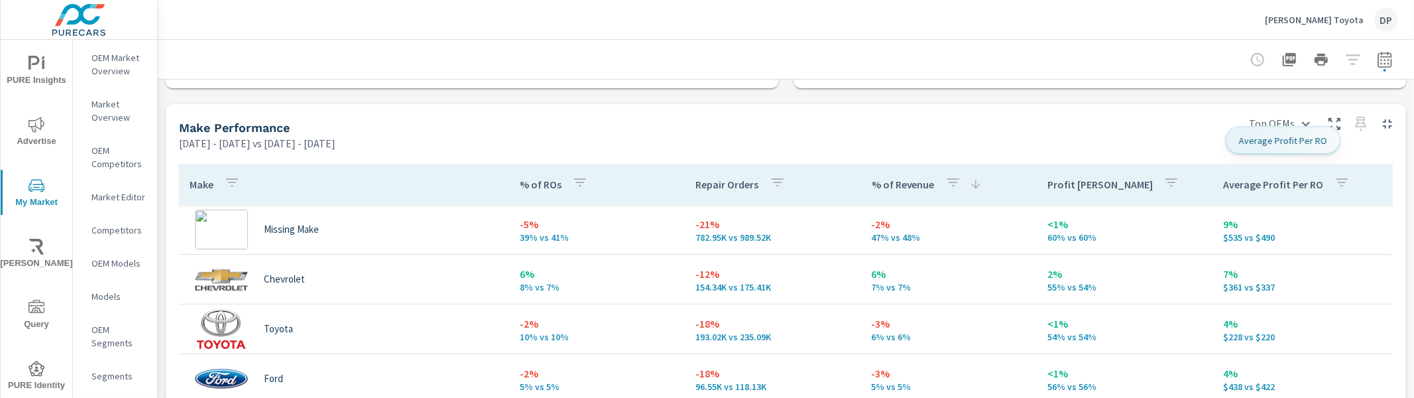
click at [1223, 184] on p "Average Profit Per RO" at bounding box center [1273, 184] width 100 height 13
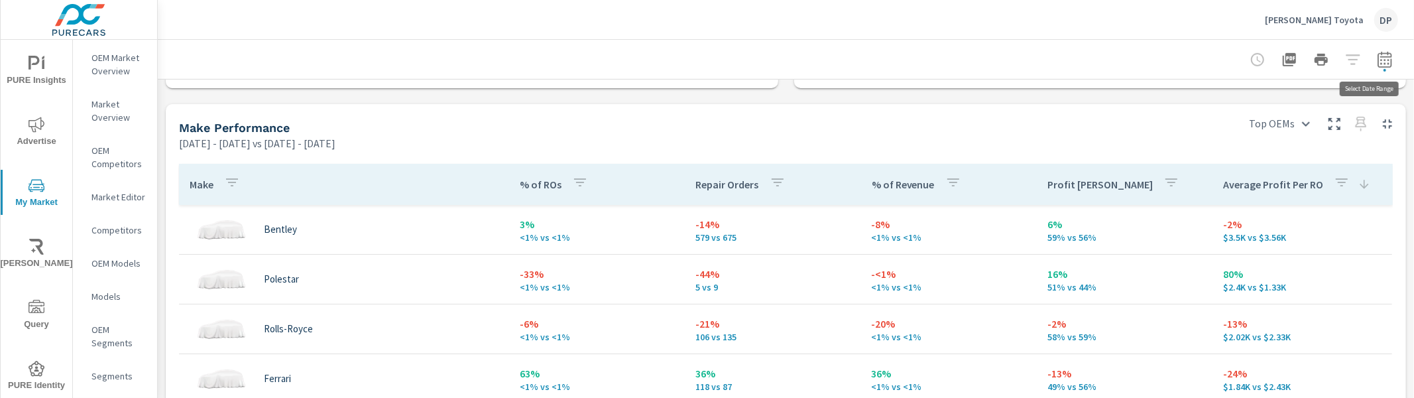
click at [1379, 56] on icon "button" at bounding box center [1385, 60] width 16 height 16
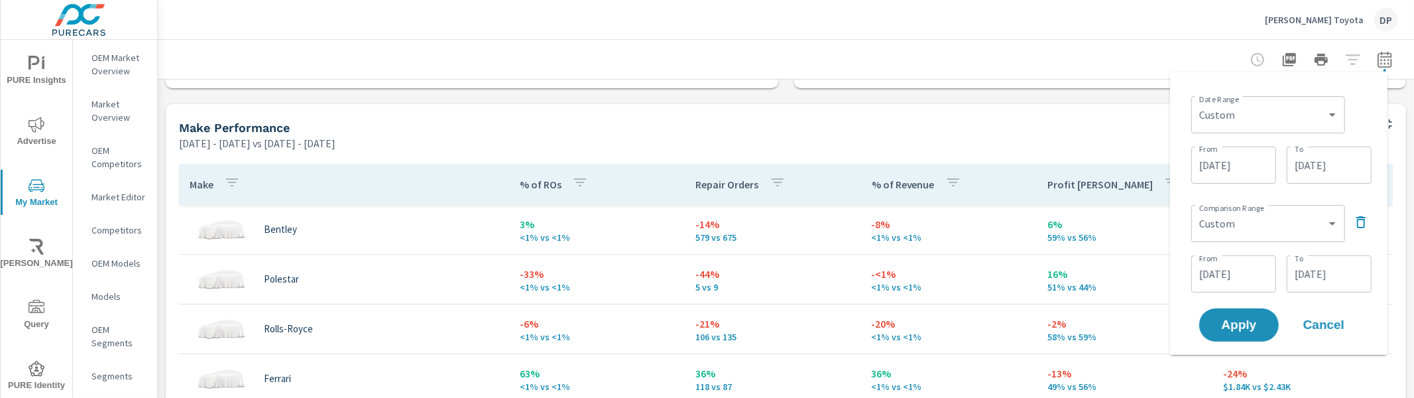
click at [1379, 56] on icon "button" at bounding box center [1385, 60] width 16 height 16
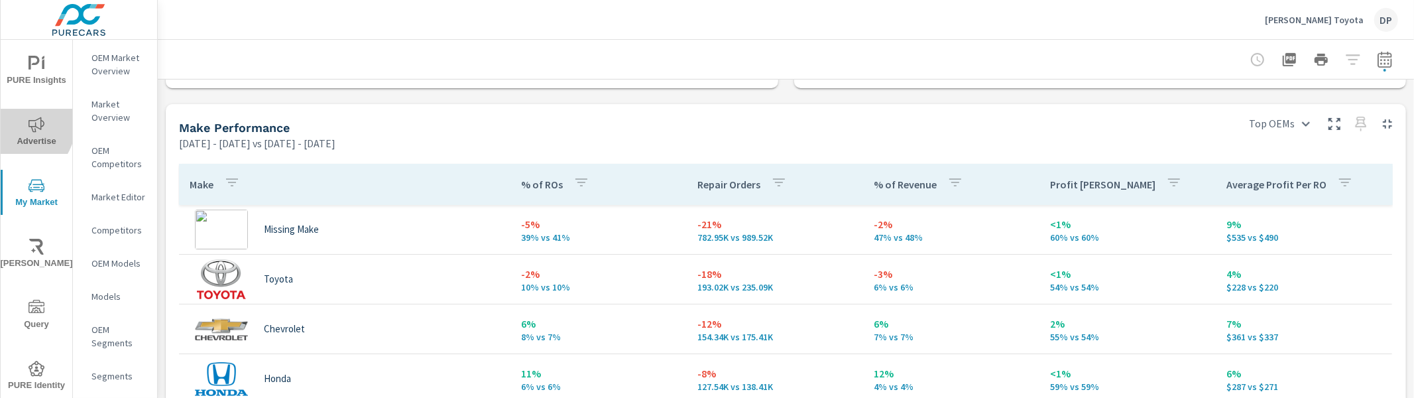
click at [15, 124] on span "Advertise" at bounding box center [37, 133] width 64 height 32
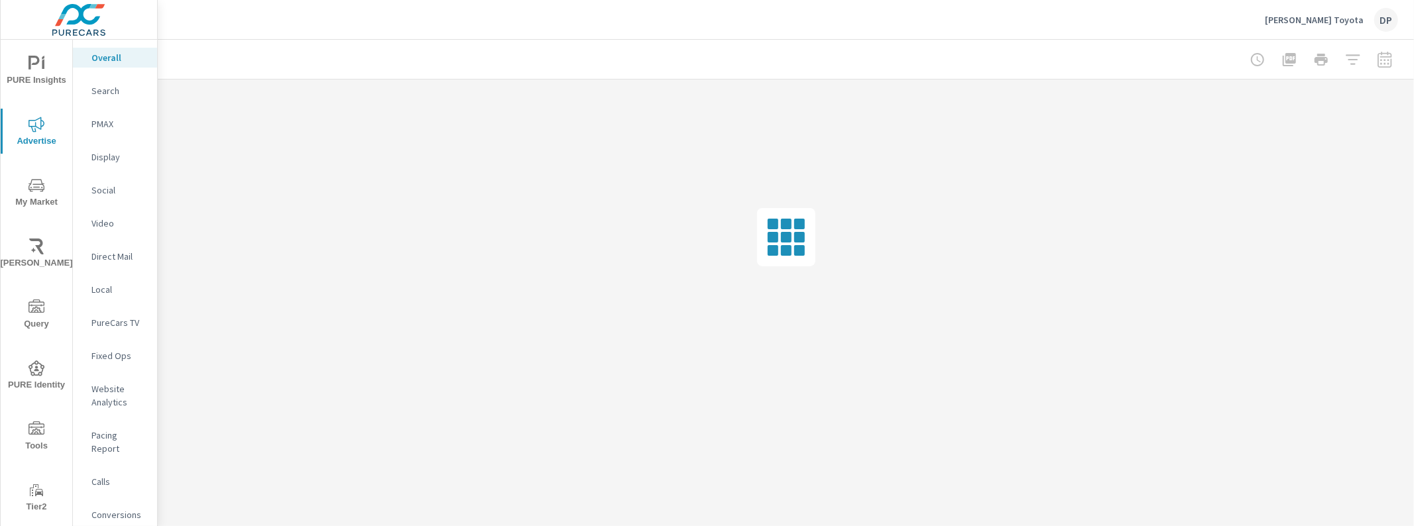
click at [111, 388] on p "Website Analytics" at bounding box center [119, 396] width 55 height 27
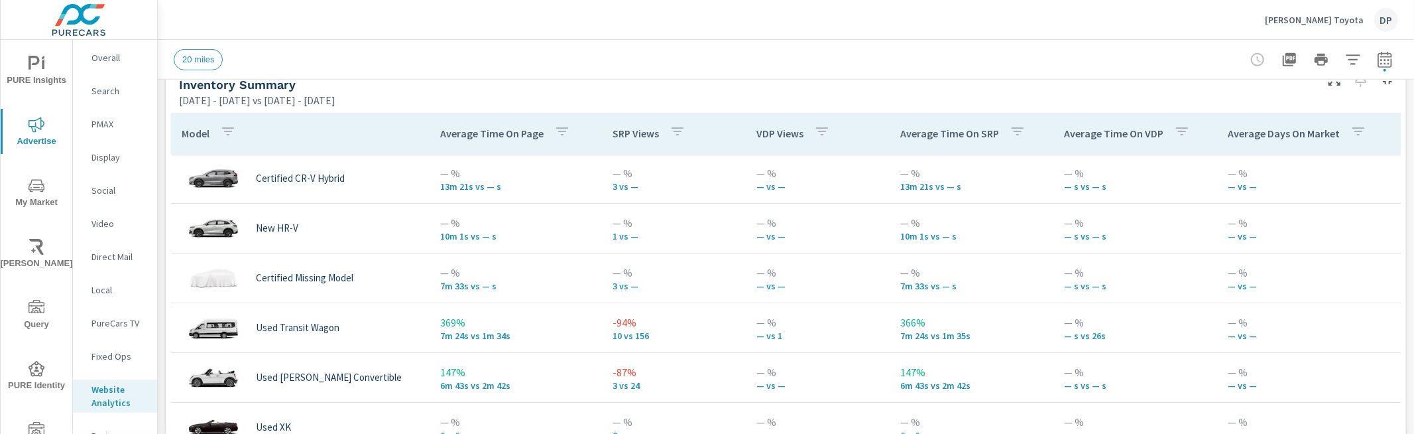
scroll to position [241, 0]
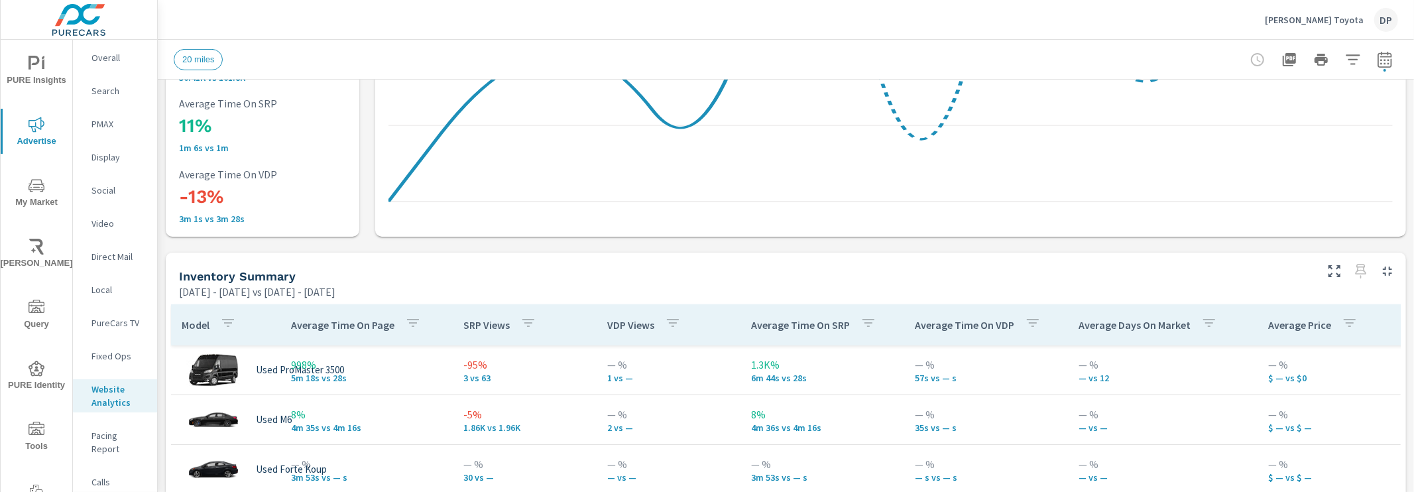
scroll to position [412, 0]
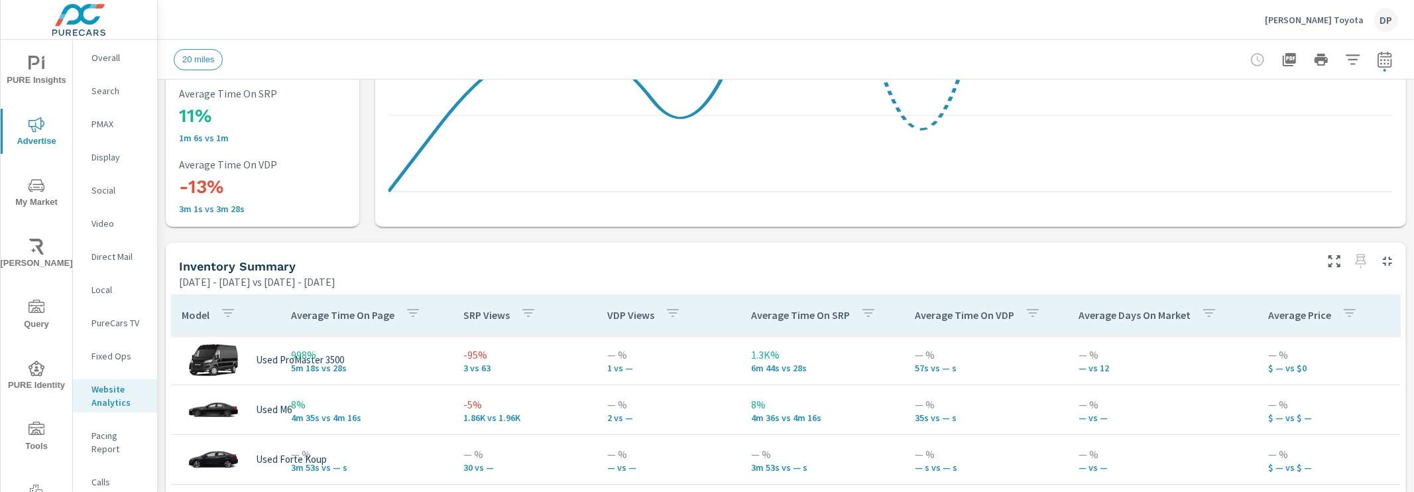
click at [963, 319] on p "Average Time On VDP" at bounding box center [964, 314] width 99 height 13
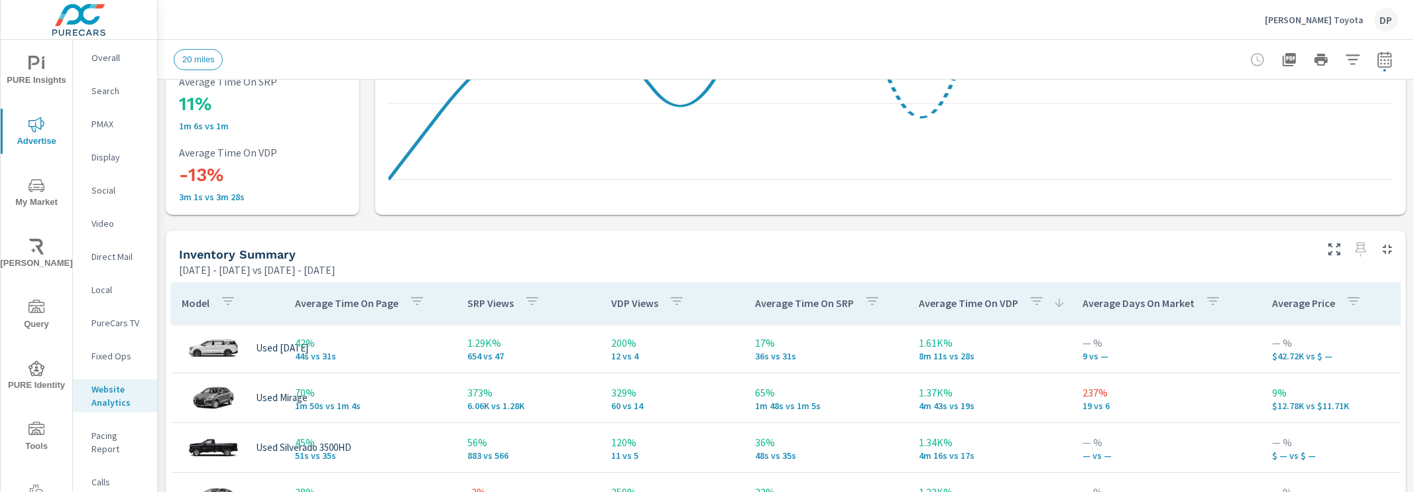
scroll to position [432, 0]
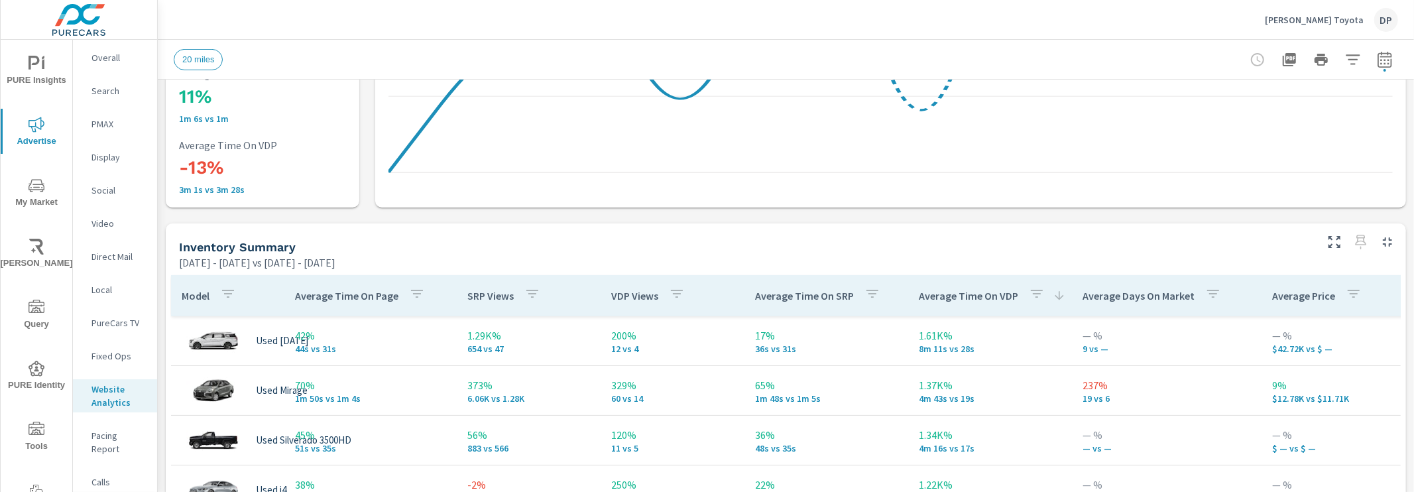
click at [961, 289] on p "Average Time On VDP" at bounding box center [968, 295] width 99 height 13
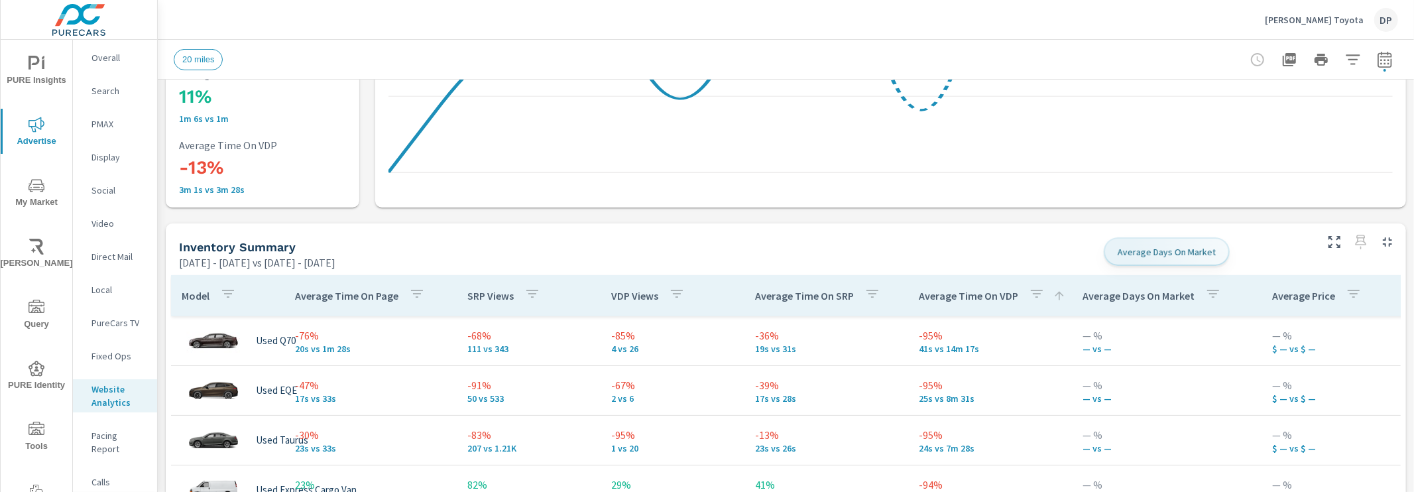
click at [1095, 300] on p "Average Days On Market" at bounding box center [1139, 295] width 112 height 13
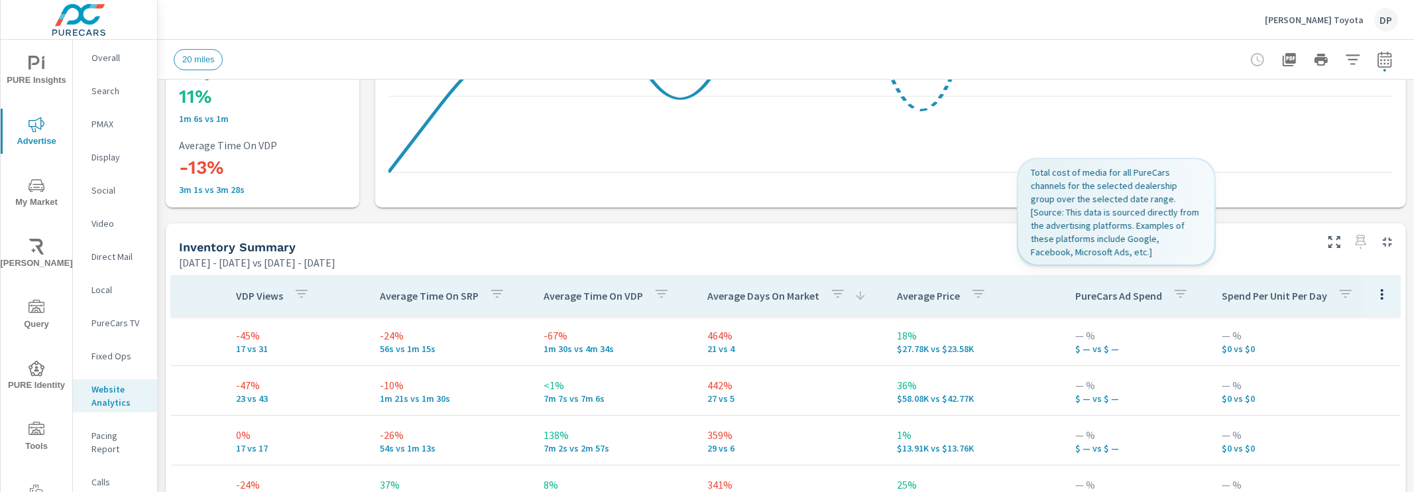
scroll to position [398, 393]
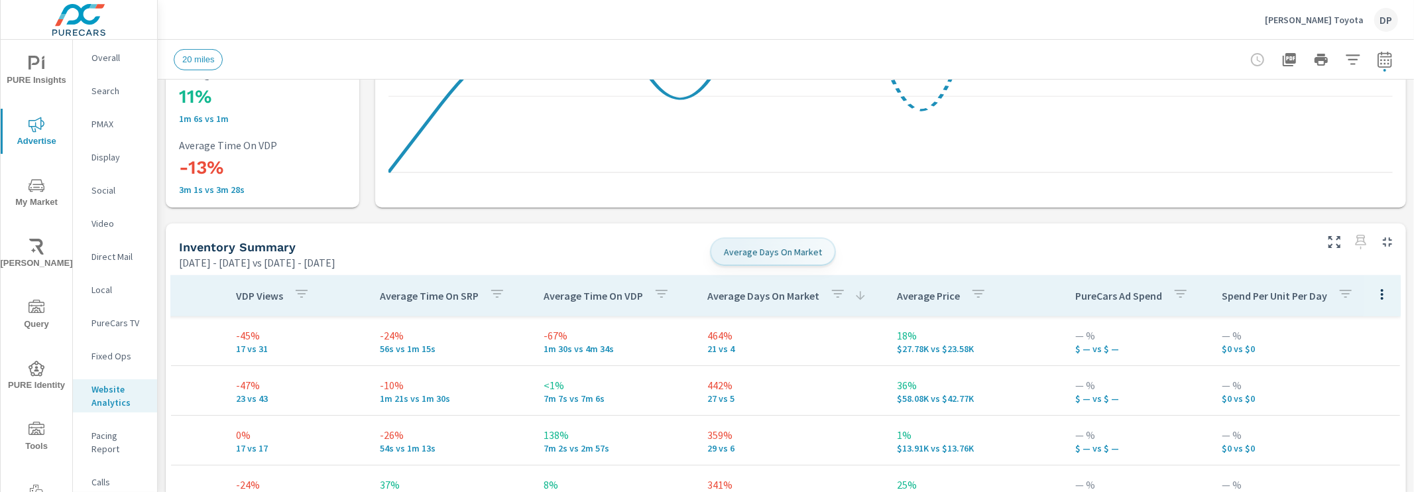
click at [771, 298] on p "Average Days On Market" at bounding box center [764, 295] width 112 height 13
click at [779, 292] on p "Average Days On Market" at bounding box center [764, 295] width 112 height 13
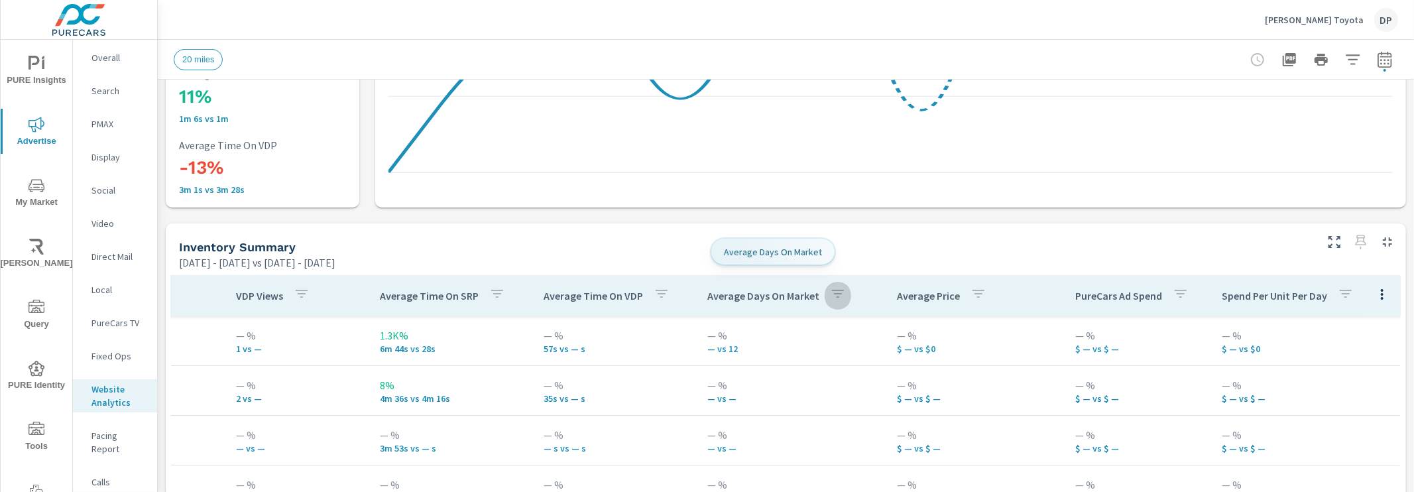
click at [832, 294] on icon "button" at bounding box center [838, 294] width 12 height 8
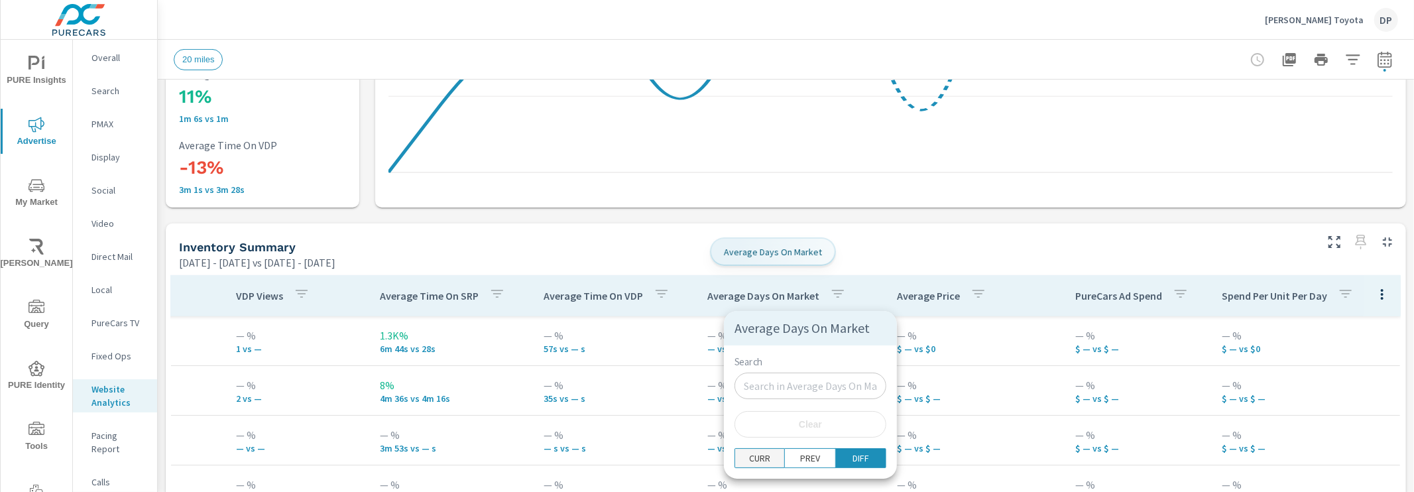
click at [755, 463] on p "CURR" at bounding box center [759, 458] width 21 height 13
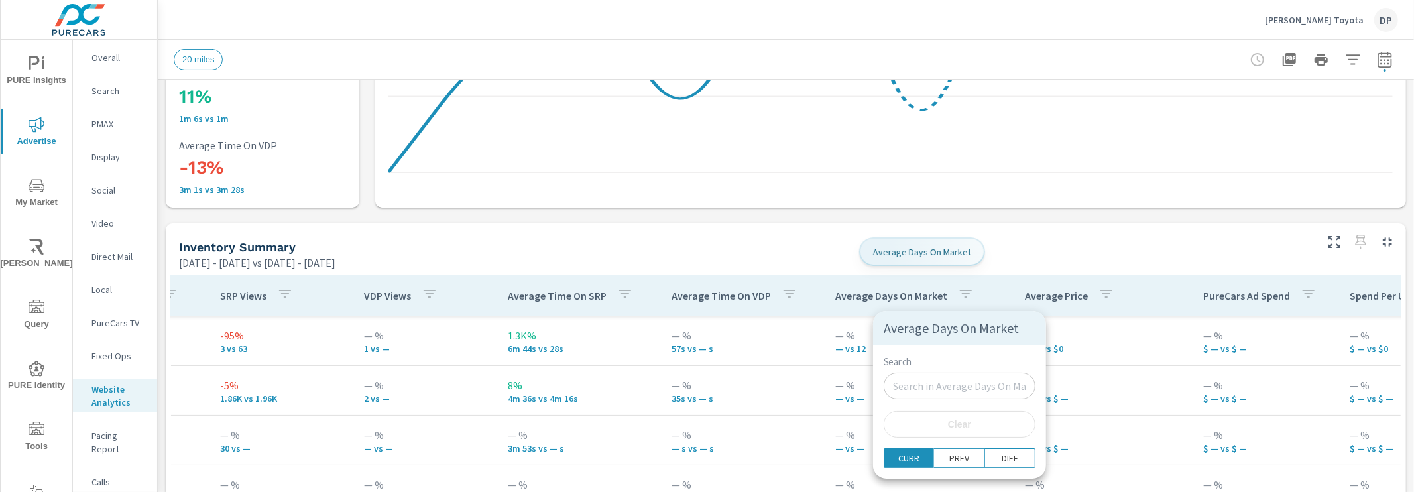
click at [817, 247] on div at bounding box center [707, 246] width 1414 height 492
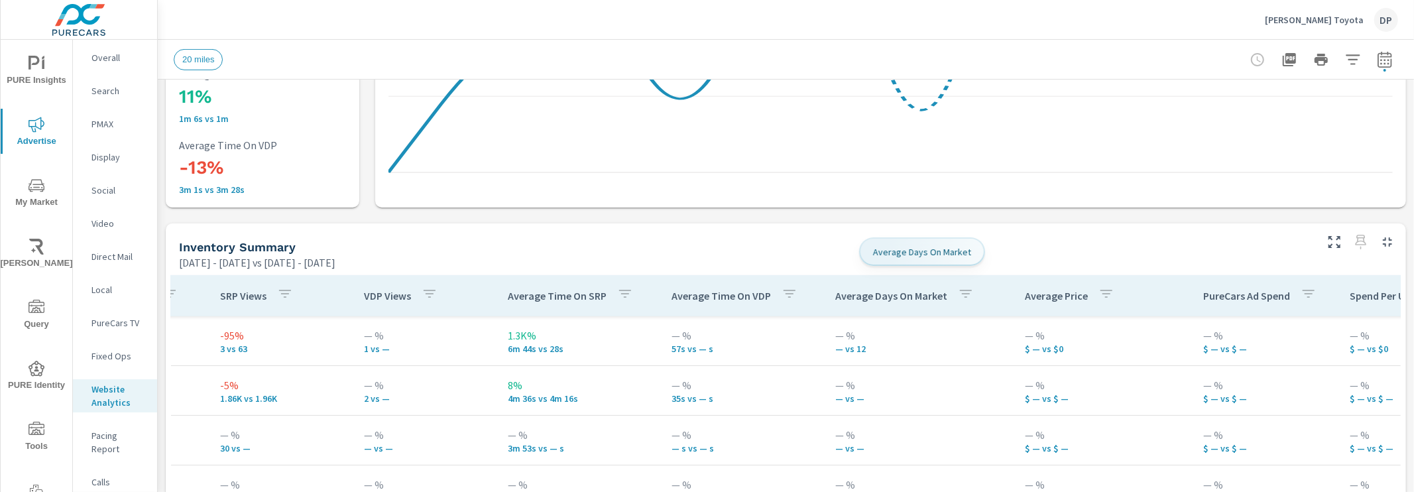
click at [881, 292] on p "Average Days On Market" at bounding box center [891, 295] width 112 height 13
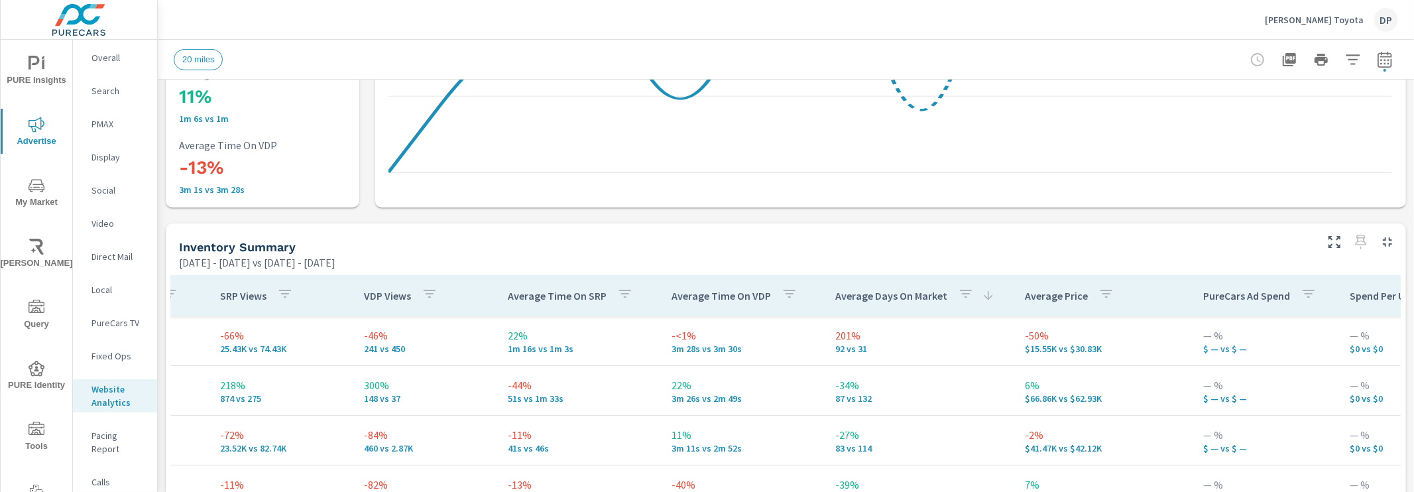
click at [881, 292] on p "Average Days On Market" at bounding box center [891, 295] width 112 height 13
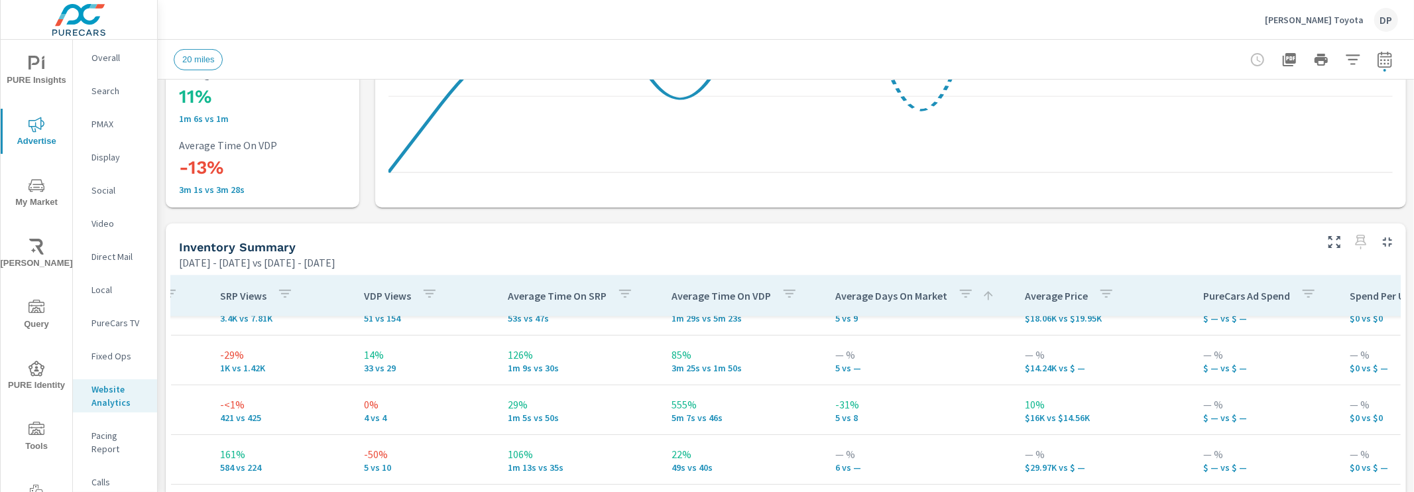
scroll to position [151, 393]
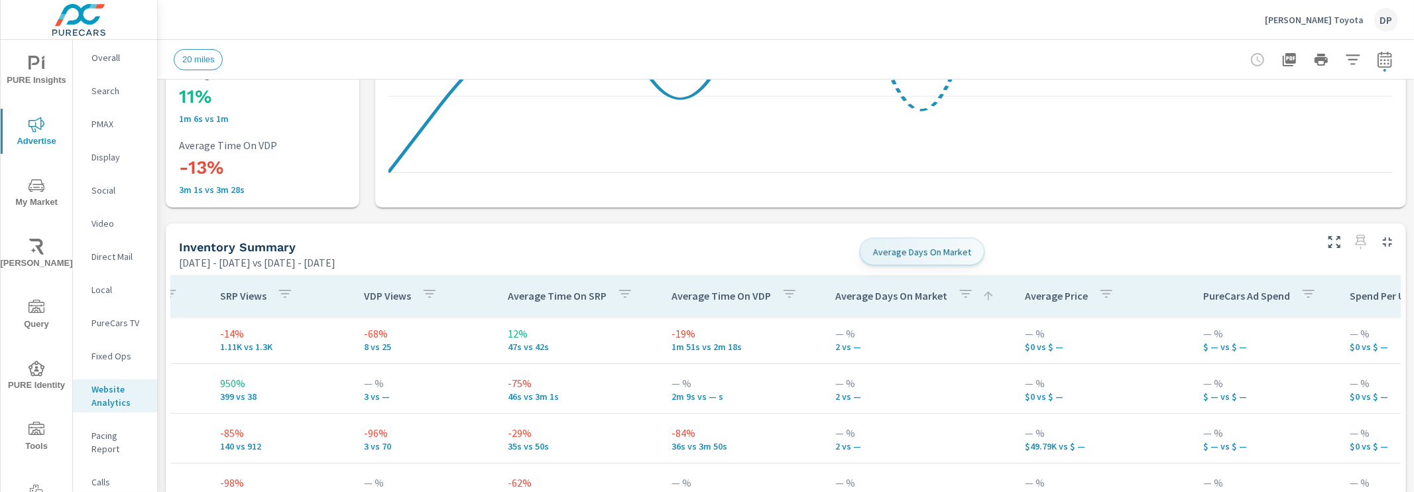
click at [967, 301] on icon "button" at bounding box center [966, 294] width 16 height 16
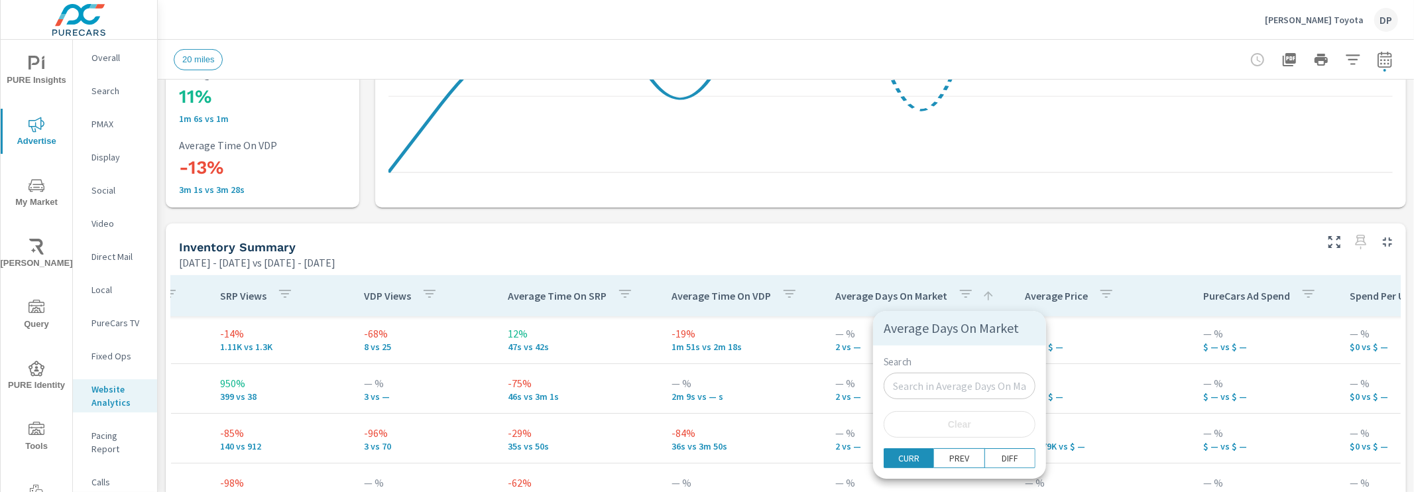
click at [965, 292] on div at bounding box center [707, 246] width 1414 height 492
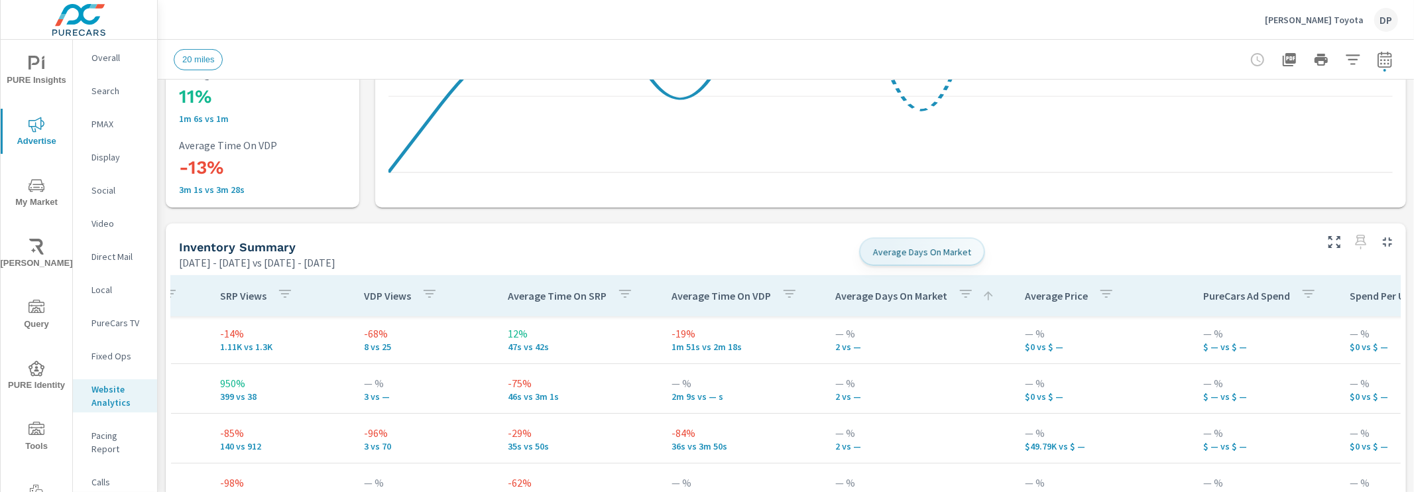
click at [869, 301] on p "Average Days On Market" at bounding box center [891, 295] width 112 height 13
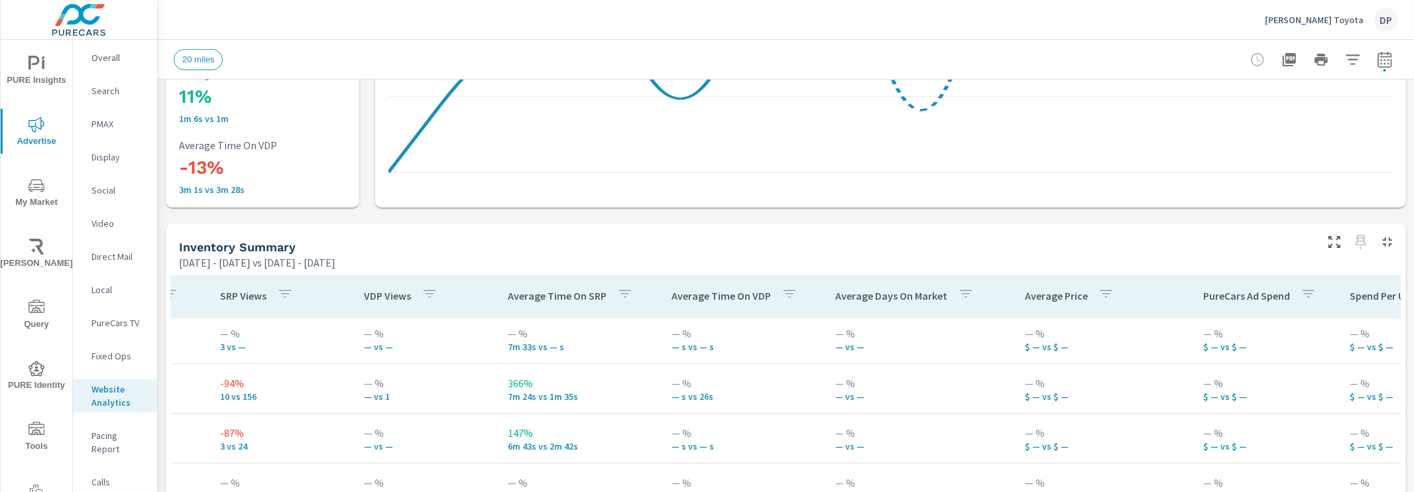
click at [869, 301] on p "Average Days On Market" at bounding box center [891, 295] width 112 height 13
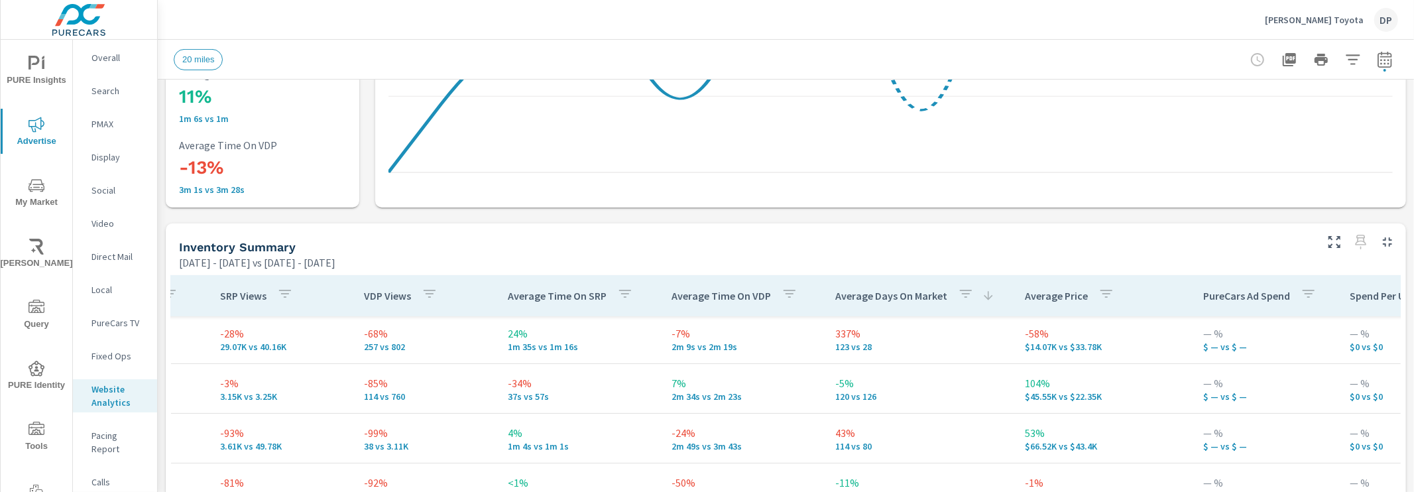
click at [869, 301] on p "Average Days On Market" at bounding box center [891, 295] width 112 height 13
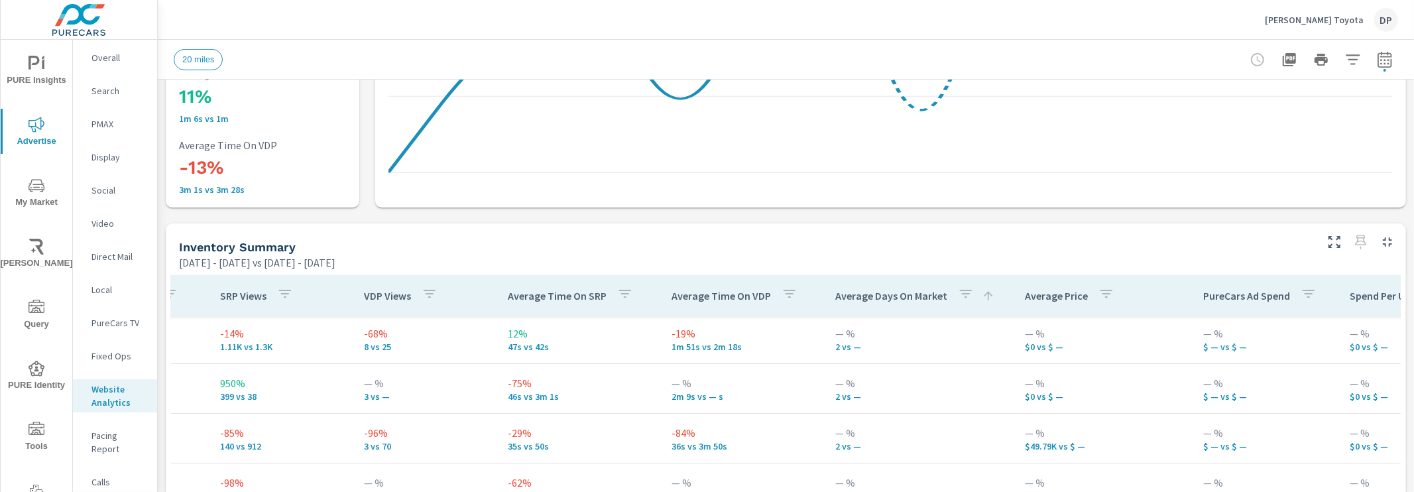
click at [869, 301] on p "Average Days On Market" at bounding box center [891, 295] width 112 height 13
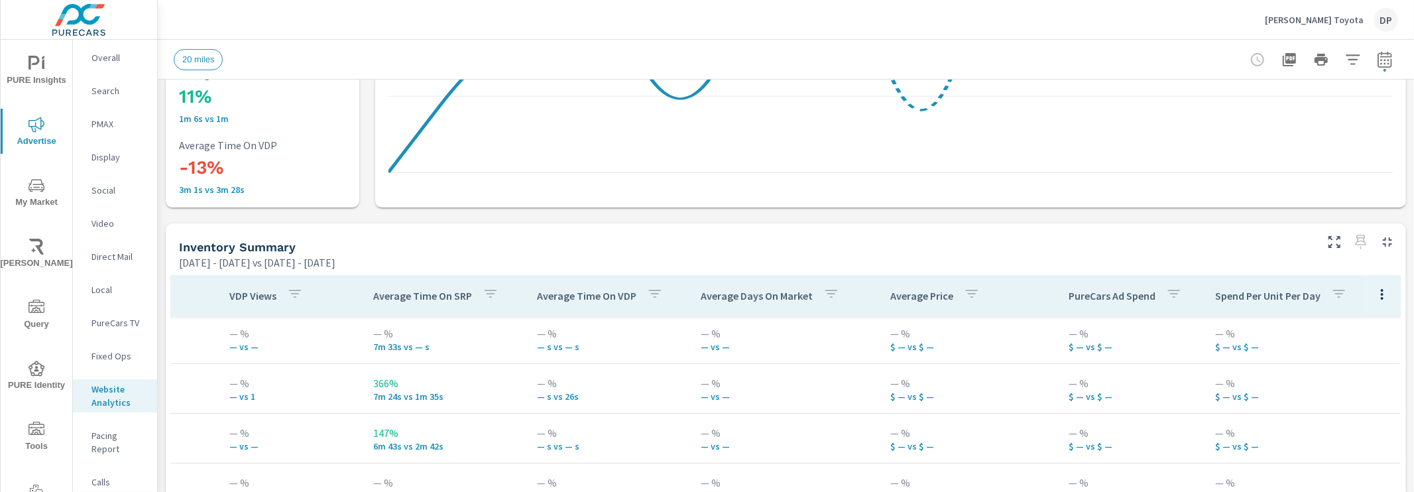
scroll to position [151, 548]
click at [1375, 293] on icon "button" at bounding box center [1383, 294] width 16 height 16
click at [1355, 389] on span "Customize columns..." at bounding box center [1353, 383] width 84 height 13
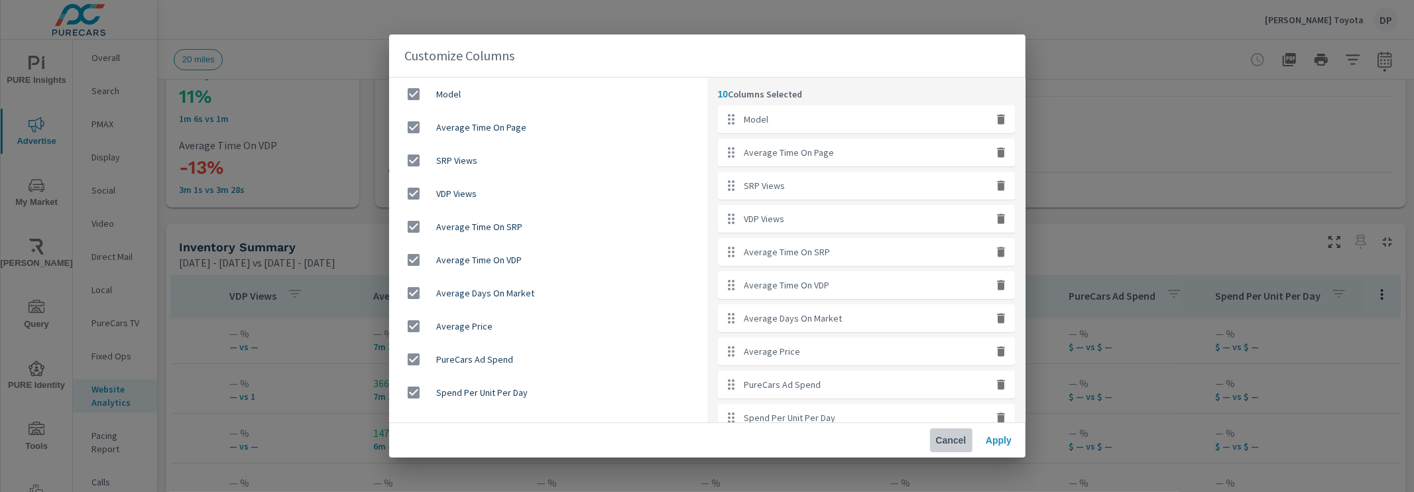
click at [952, 439] on span "Cancel" at bounding box center [952, 440] width 32 height 12
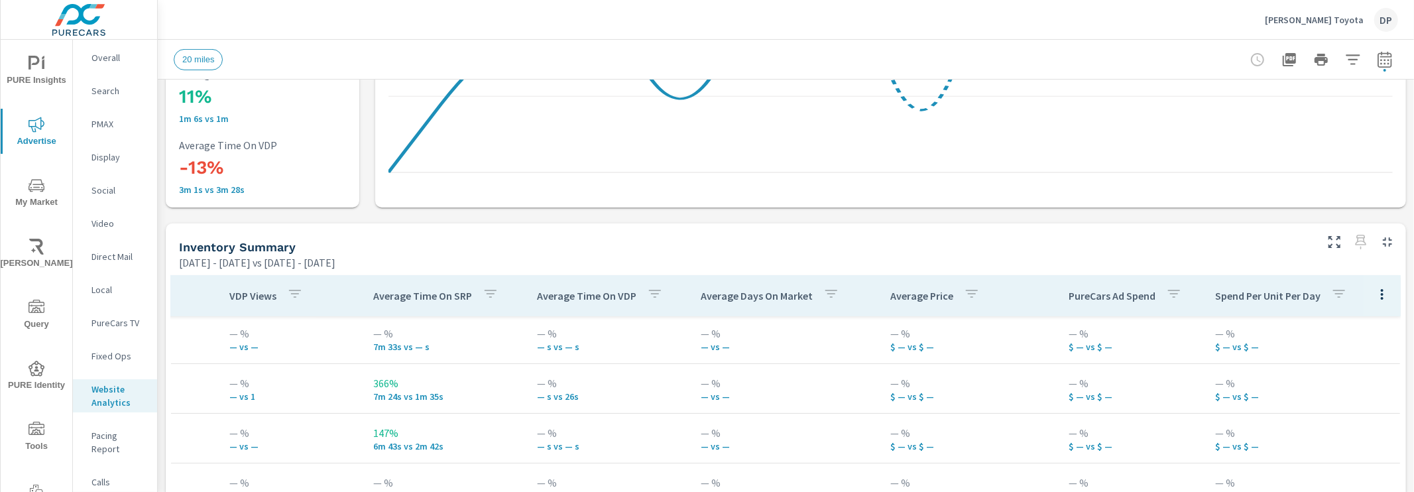
click at [133, 475] on p "Calls" at bounding box center [119, 481] width 55 height 13
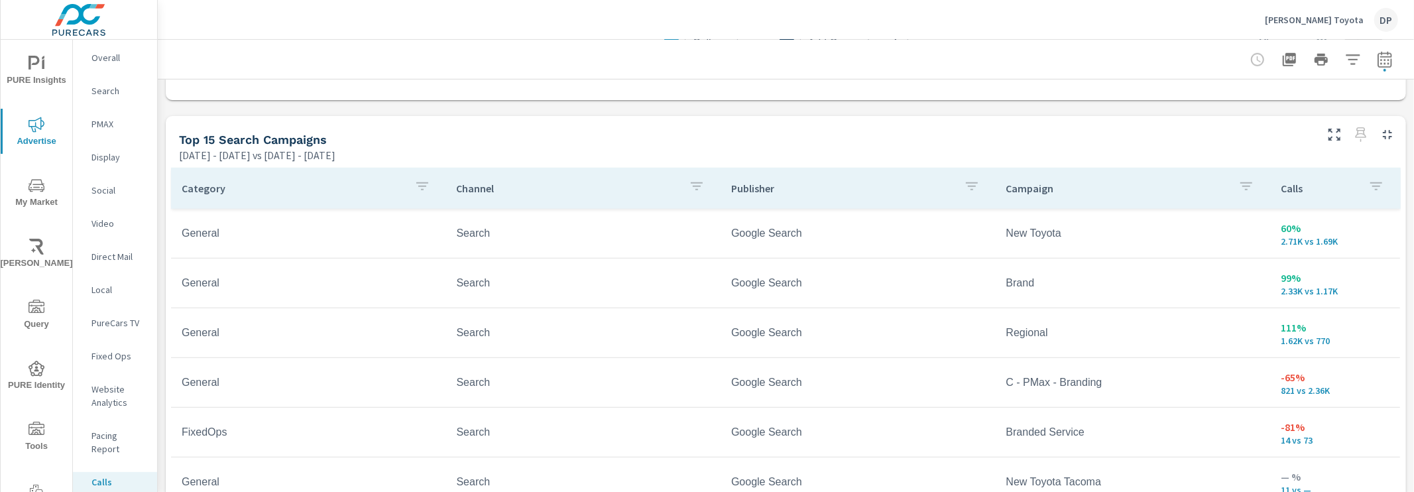
scroll to position [745, 0]
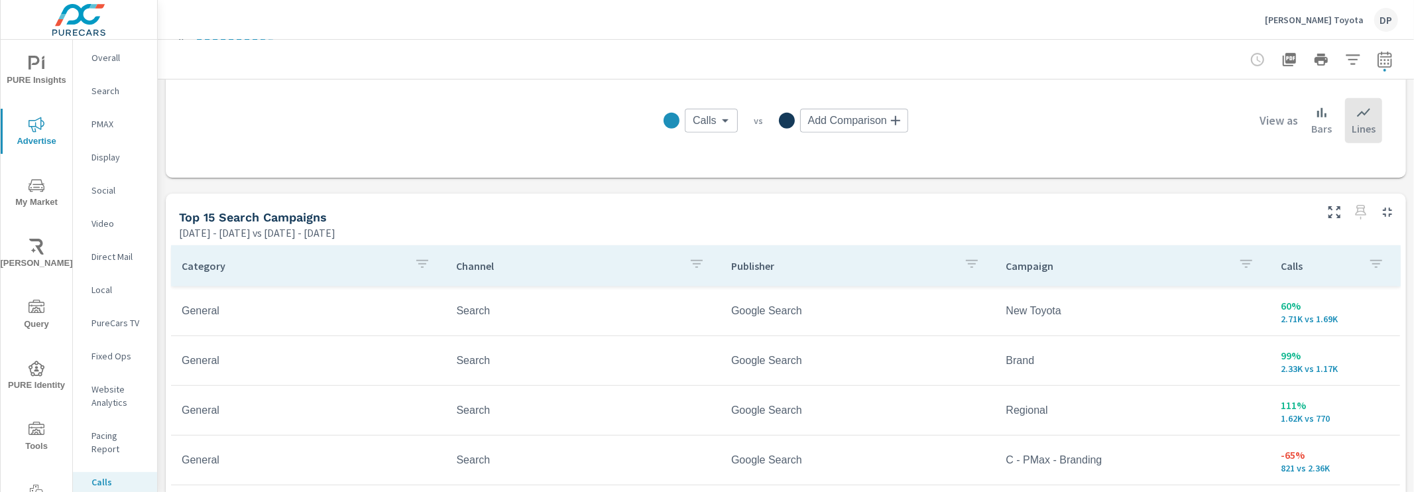
click at [114, 58] on p "Overall" at bounding box center [119, 57] width 55 height 13
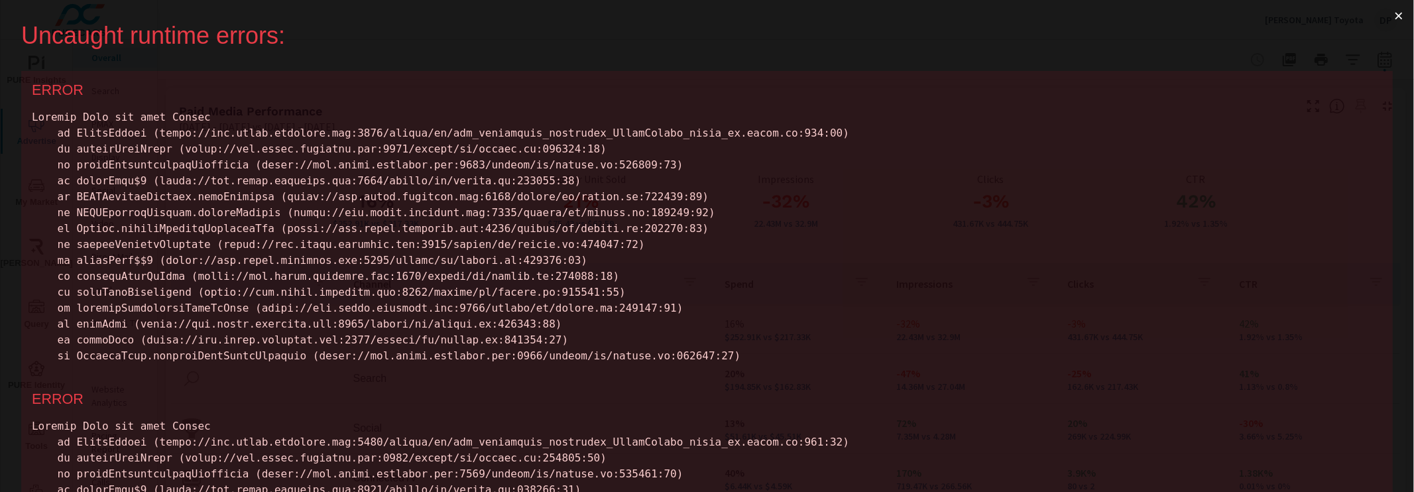
click at [1384, 16] on button "×" at bounding box center [1399, 16] width 31 height 32
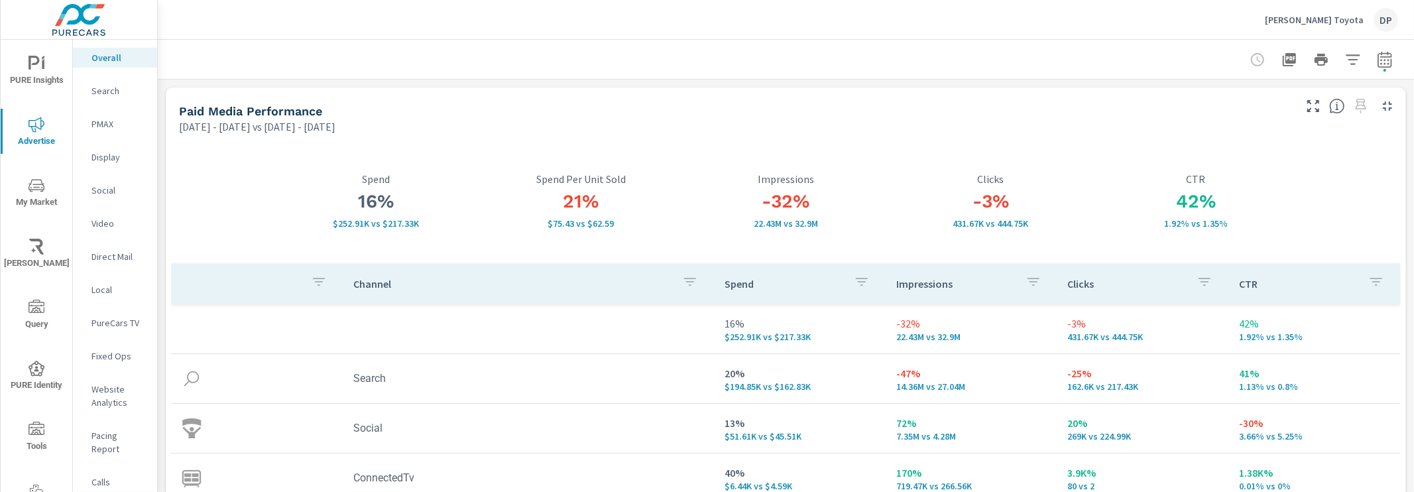
click at [18, 181] on span "My Market" at bounding box center [37, 194] width 64 height 32
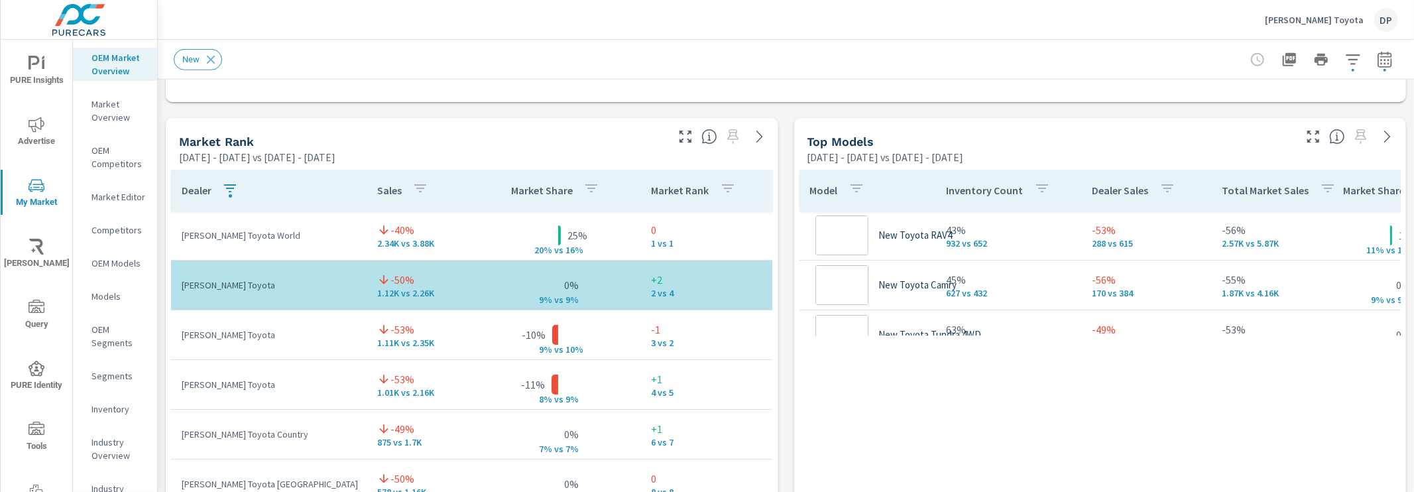
scroll to position [398, 0]
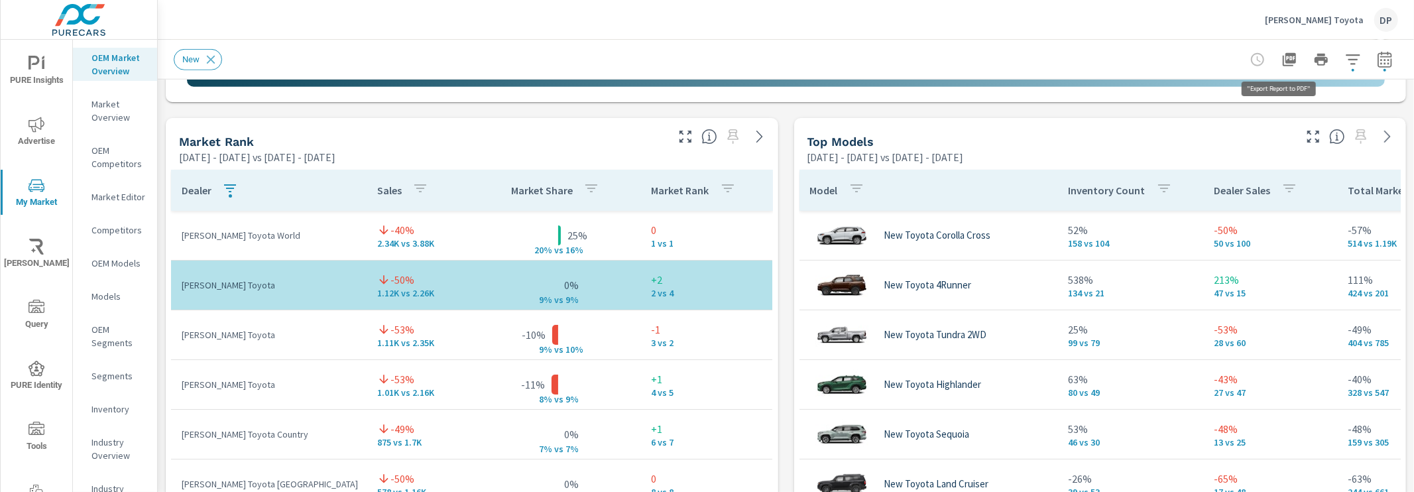
click at [1283, 56] on icon "button" at bounding box center [1289, 59] width 13 height 13
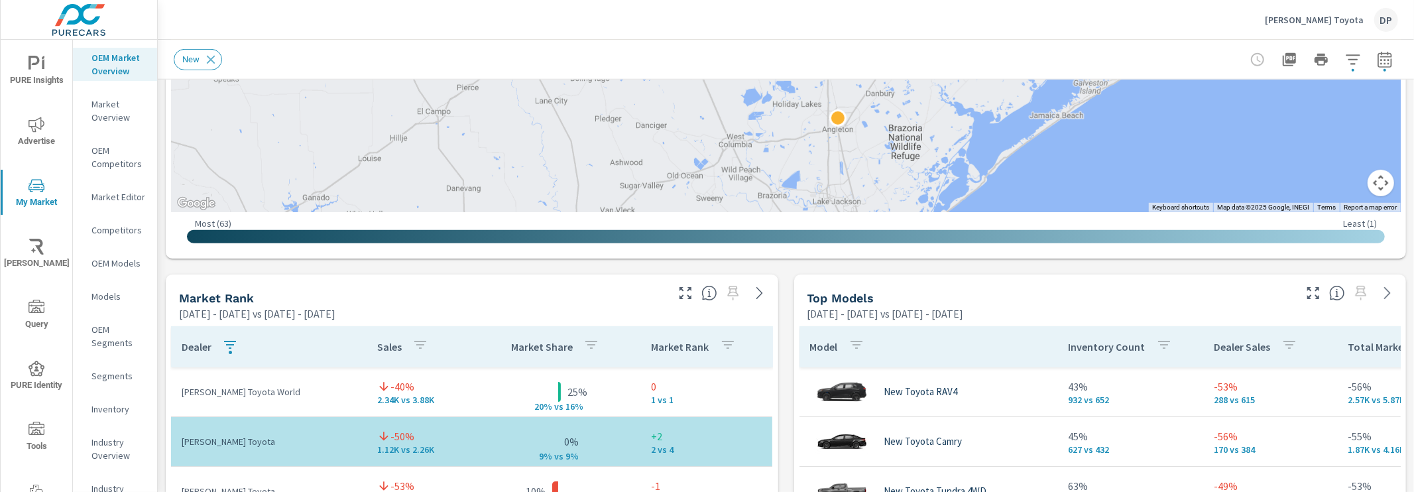
scroll to position [674, 0]
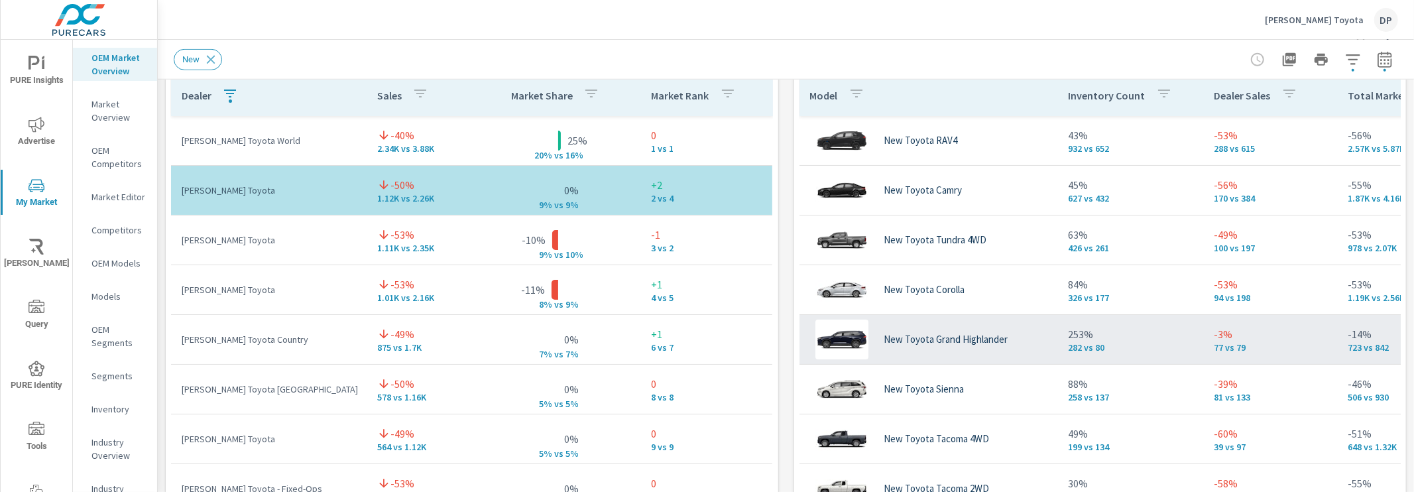
scroll to position [906, 0]
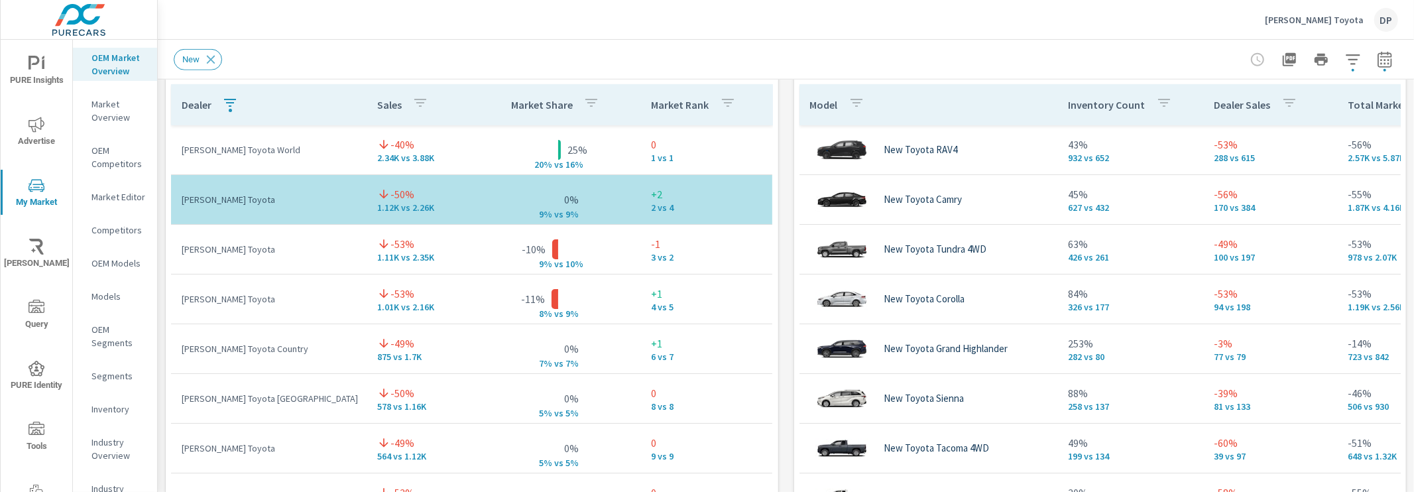
click at [1101, 46] on div "New" at bounding box center [786, 59] width 1225 height 39
click at [1283, 60] on icon "button" at bounding box center [1289, 59] width 13 height 13
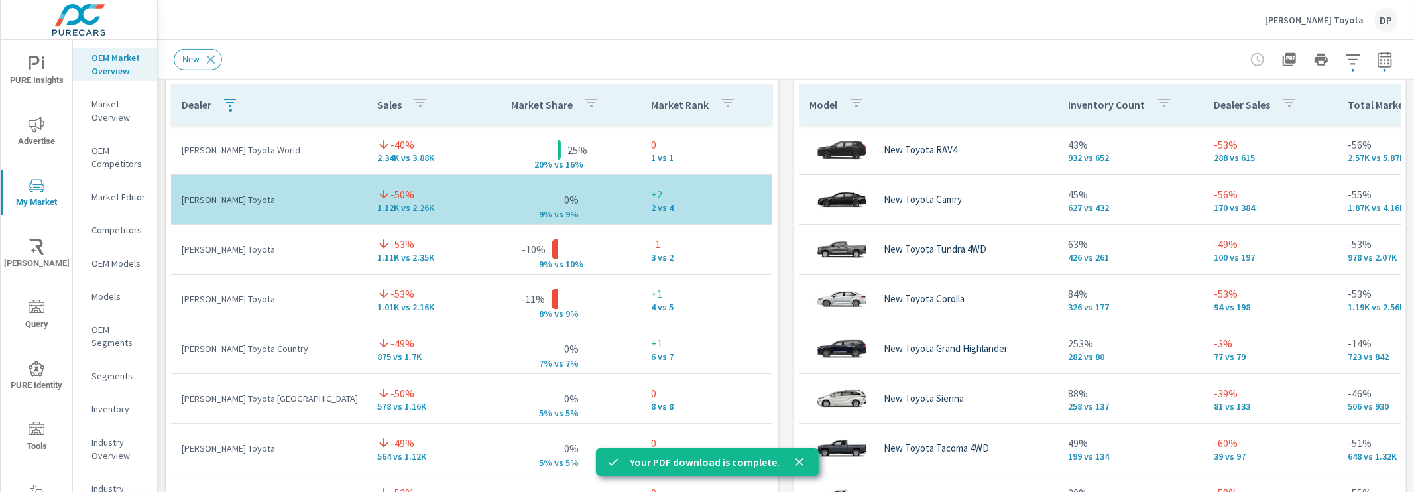
click at [43, 78] on span "PURE Insights" at bounding box center [37, 72] width 64 height 32
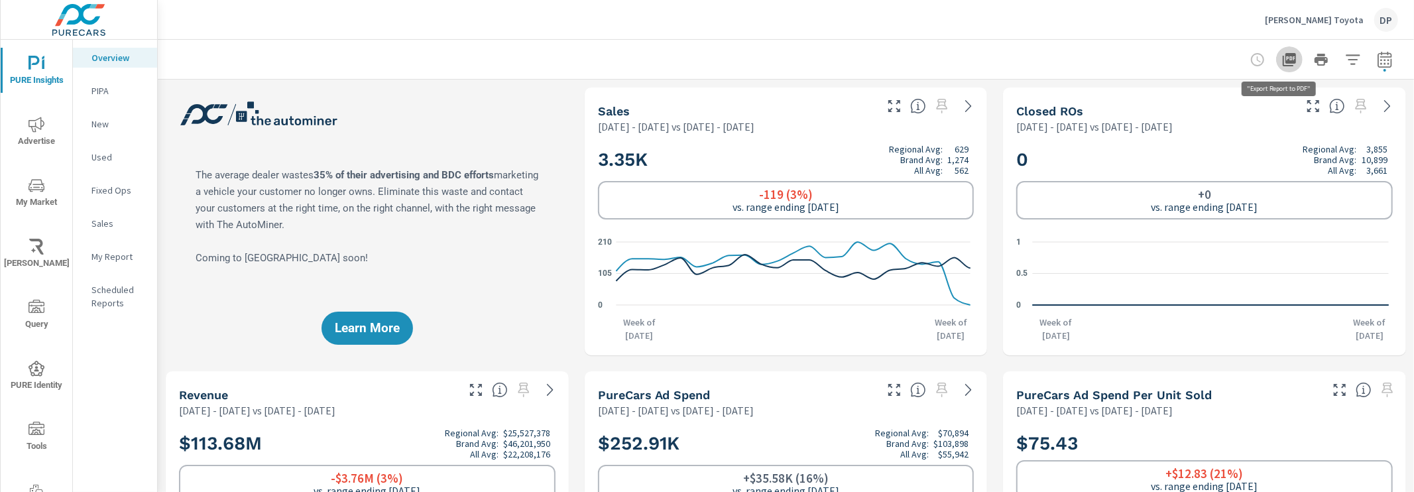
click at [1283, 58] on icon "button" at bounding box center [1289, 59] width 13 height 13
click at [1283, 61] on icon "button" at bounding box center [1289, 59] width 13 height 13
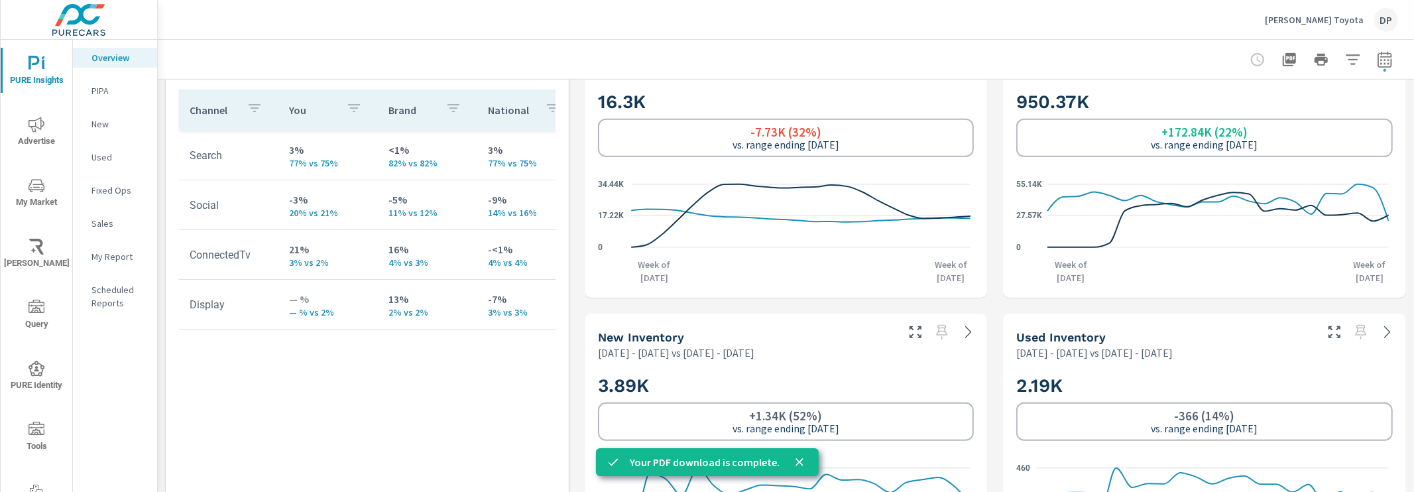
scroll to position [734, 0]
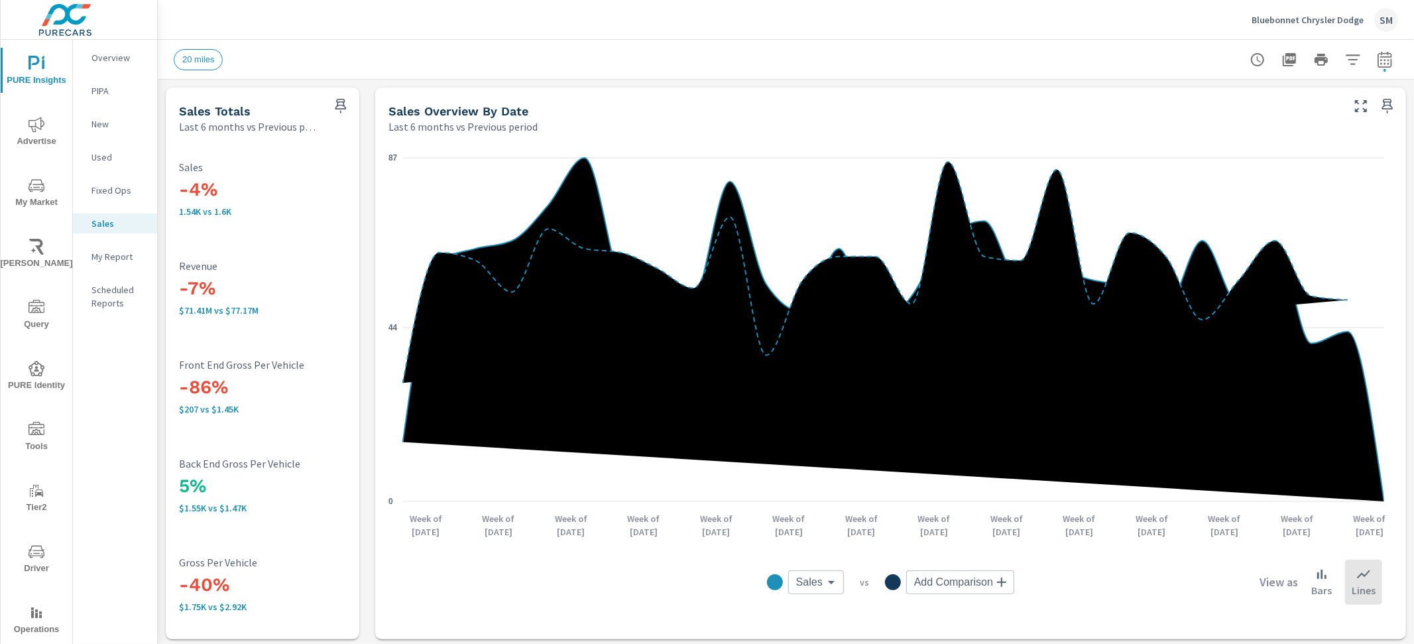
scroll to position [480, 0]
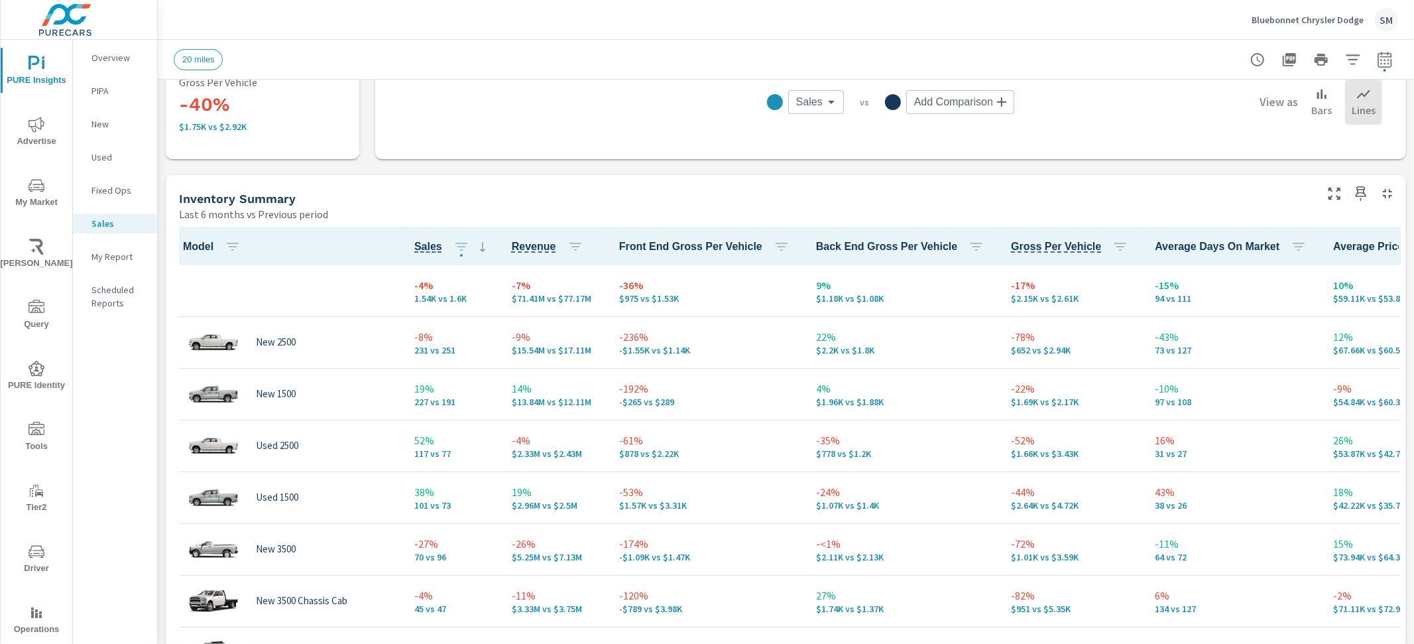
click at [35, 185] on icon "nav menu" at bounding box center [37, 186] width 16 height 16
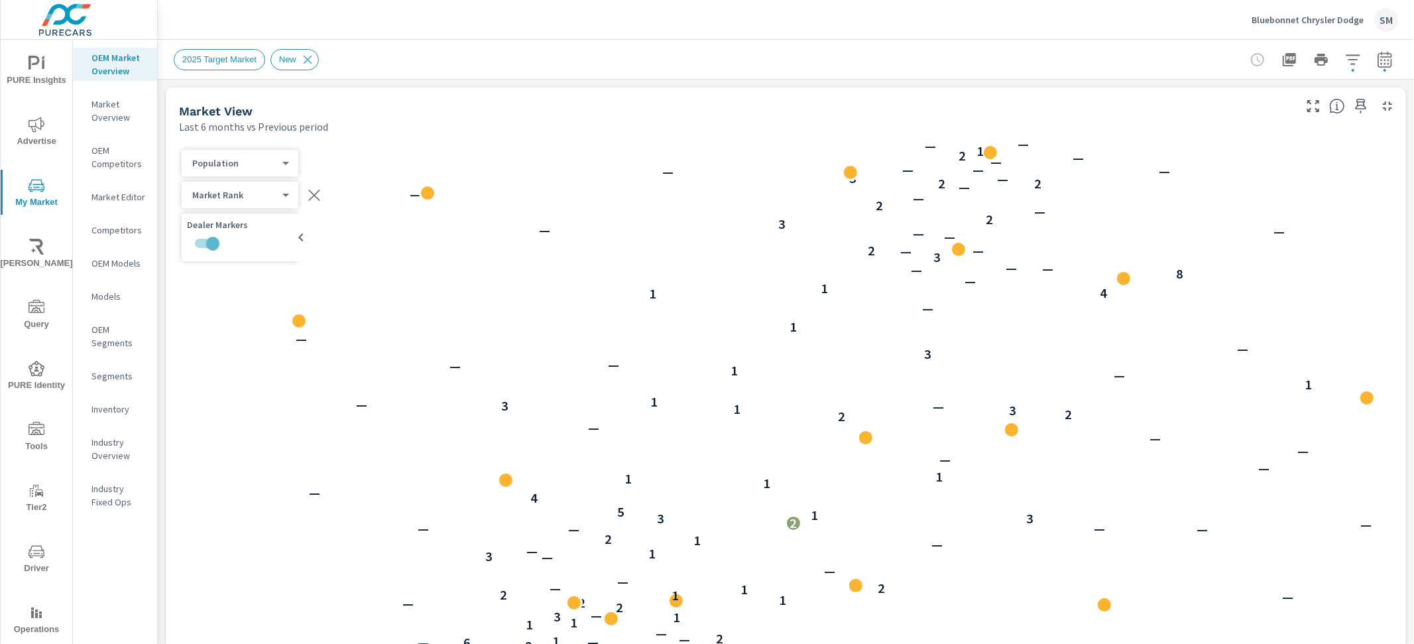
scroll to position [1, 0]
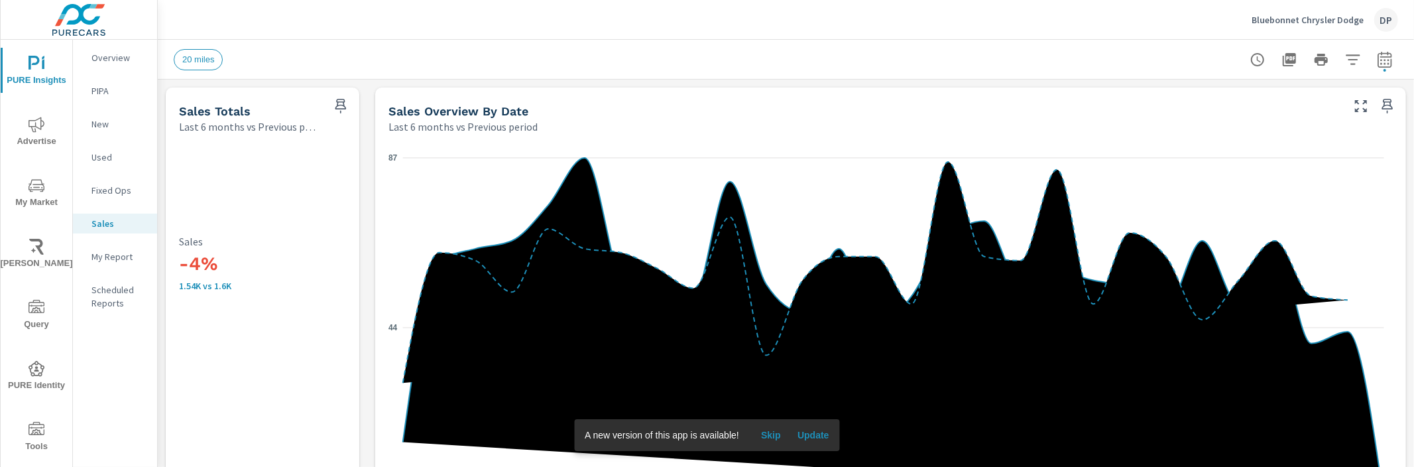
click at [113, 58] on p "Overview" at bounding box center [119, 57] width 55 height 13
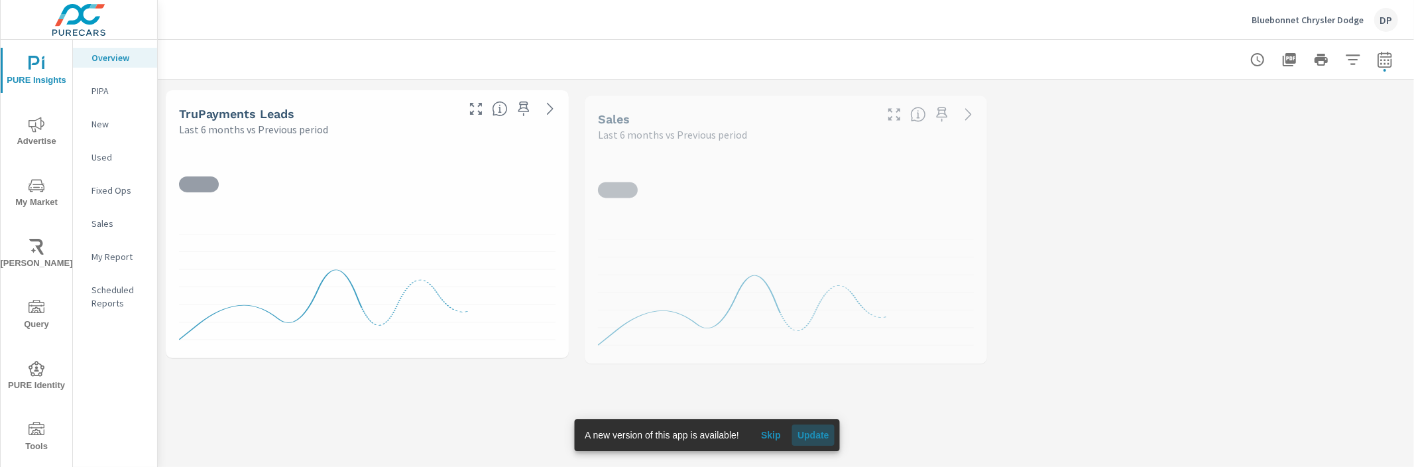
click at [828, 429] on span "Update" at bounding box center [814, 435] width 32 height 12
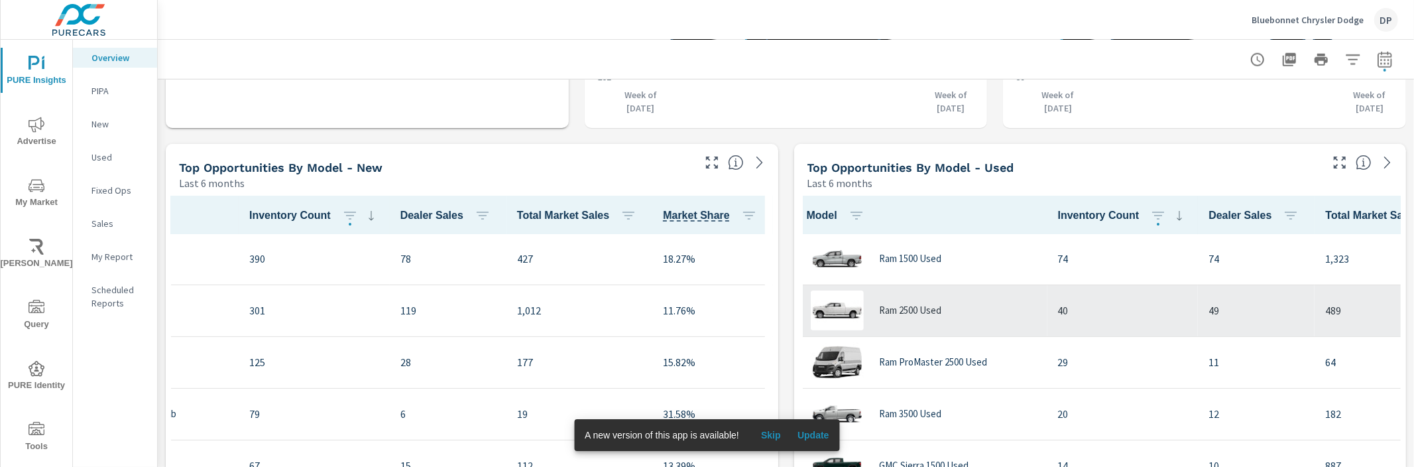
scroll to position [1, 0]
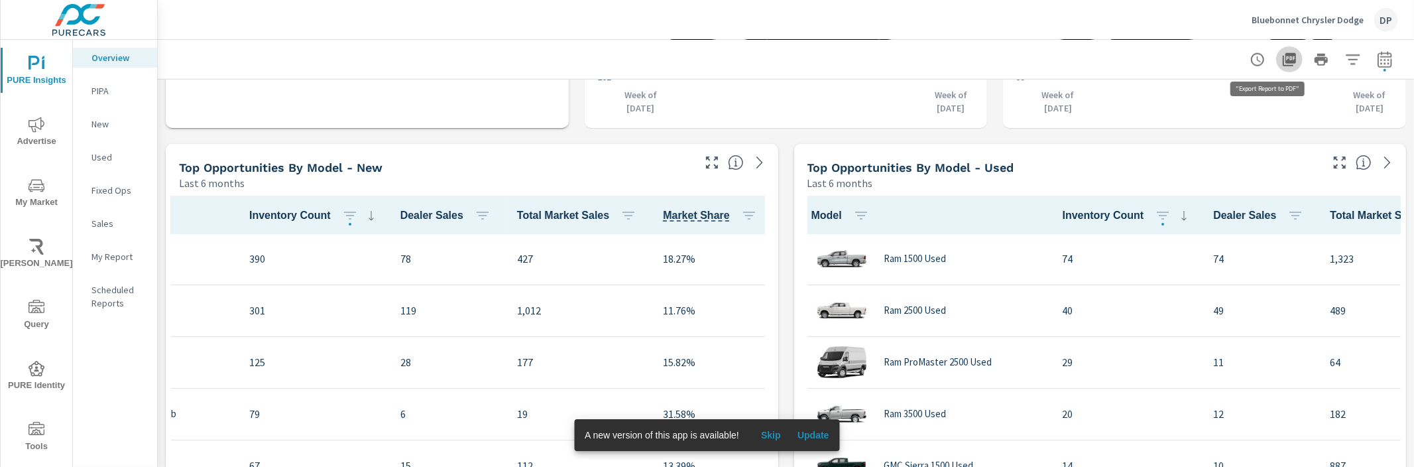
click at [1283, 64] on icon "button" at bounding box center [1289, 59] width 13 height 13
